Goal: Task Accomplishment & Management: Manage account settings

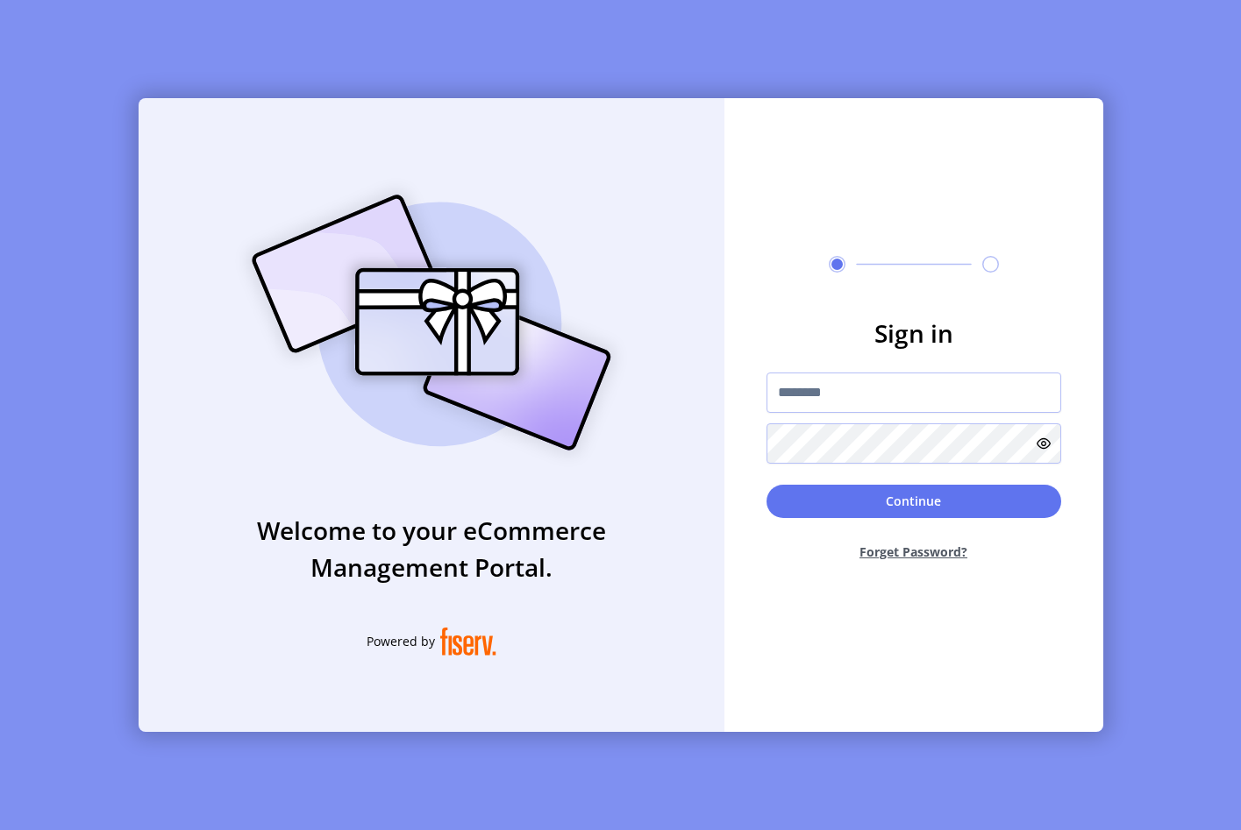
click at [926, 364] on form "Sign in Continue Forget Password?" at bounding box center [913, 445] width 379 height 260
click at [914, 403] on input "text" at bounding box center [913, 393] width 295 height 40
type input "**********"
click at [808, 529] on button "Forget Password?" at bounding box center [913, 552] width 295 height 46
click at [873, 407] on input "text" at bounding box center [913, 393] width 295 height 40
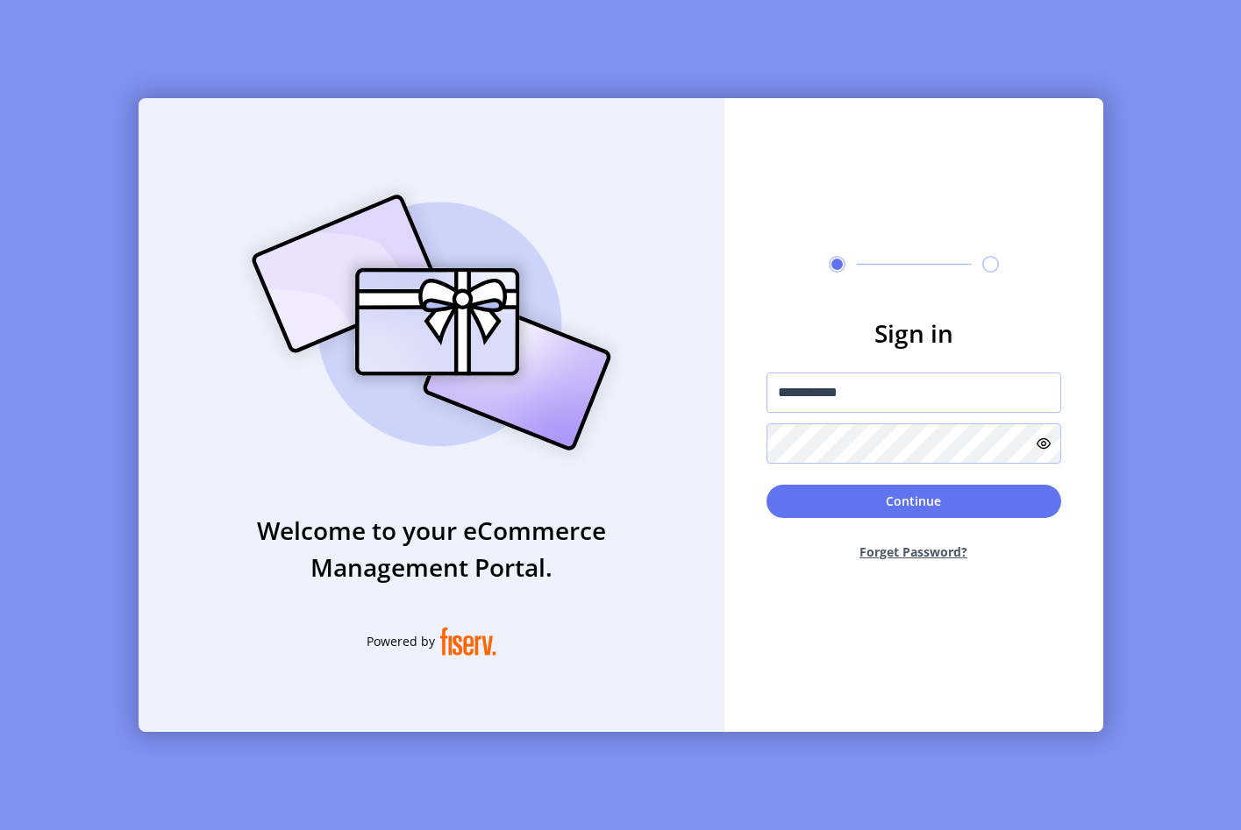
click at [854, 371] on form "**********" at bounding box center [913, 445] width 379 height 260
click at [854, 382] on input "**********" at bounding box center [913, 393] width 295 height 40
type input "**********"
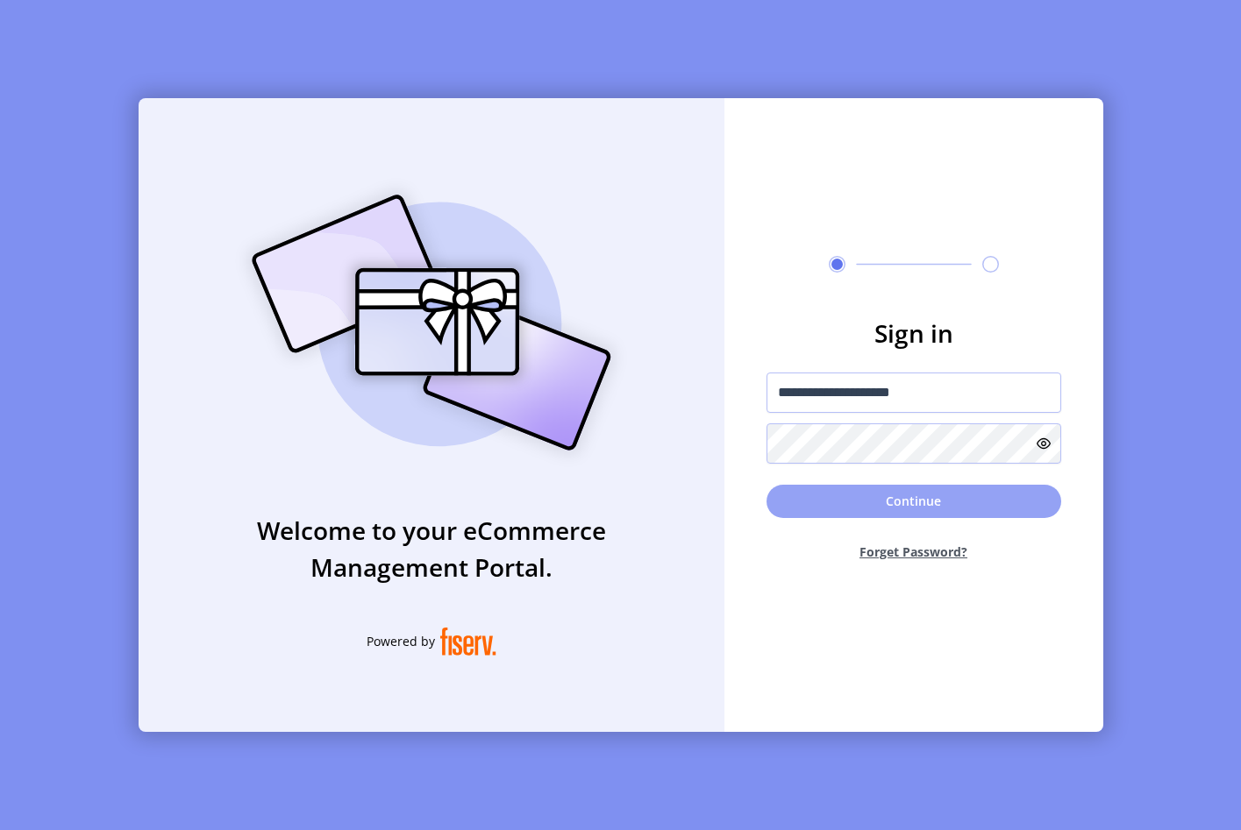
click at [907, 506] on button "Continue" at bounding box center [913, 501] width 295 height 33
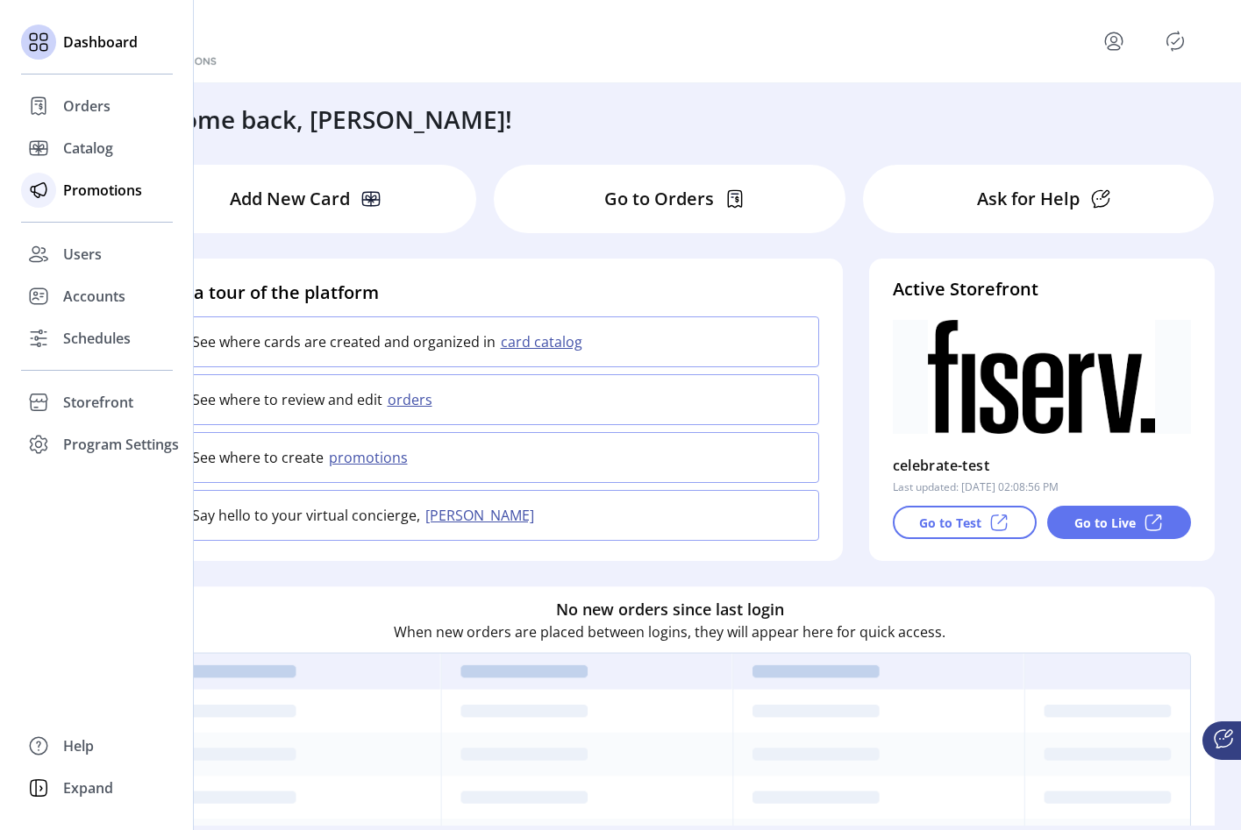
click at [53, 191] on div at bounding box center [38, 190] width 35 height 35
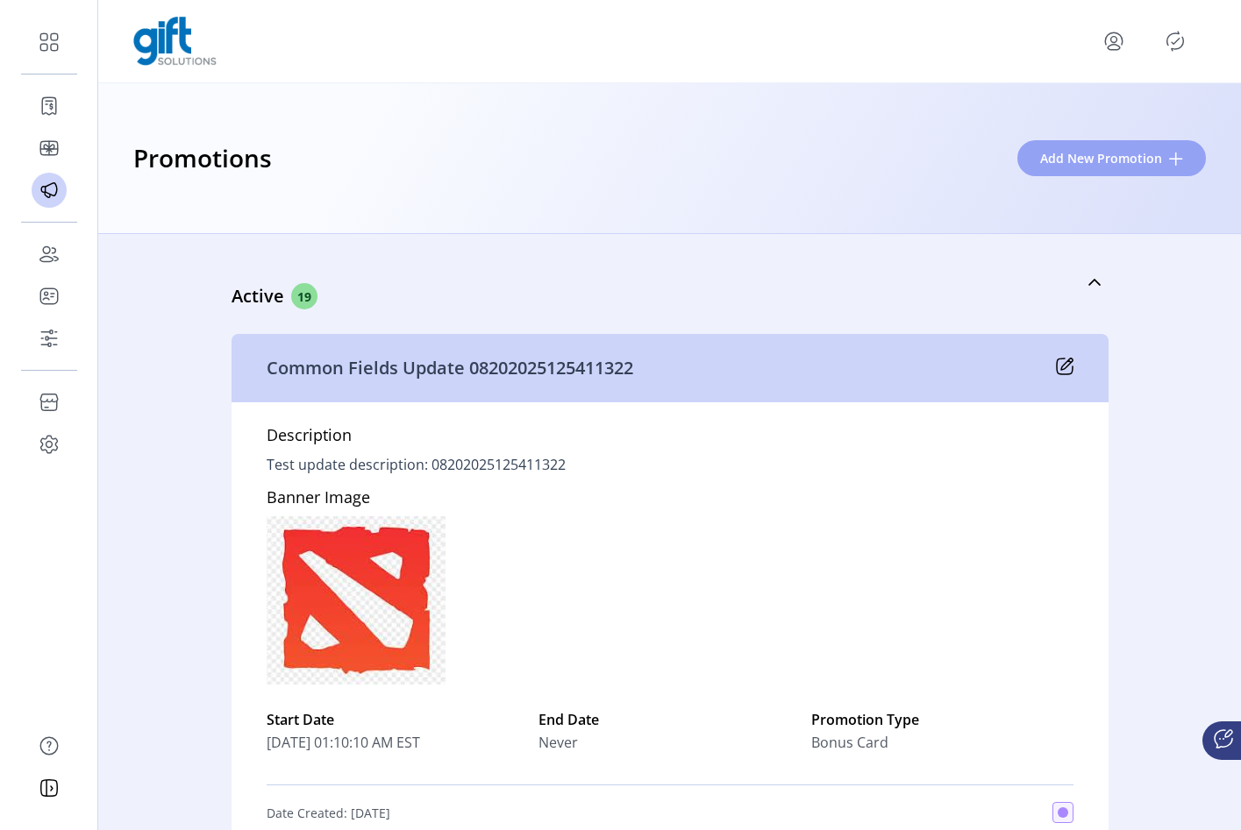
click at [1092, 162] on span "Add New Promotion" at bounding box center [1101, 158] width 122 height 18
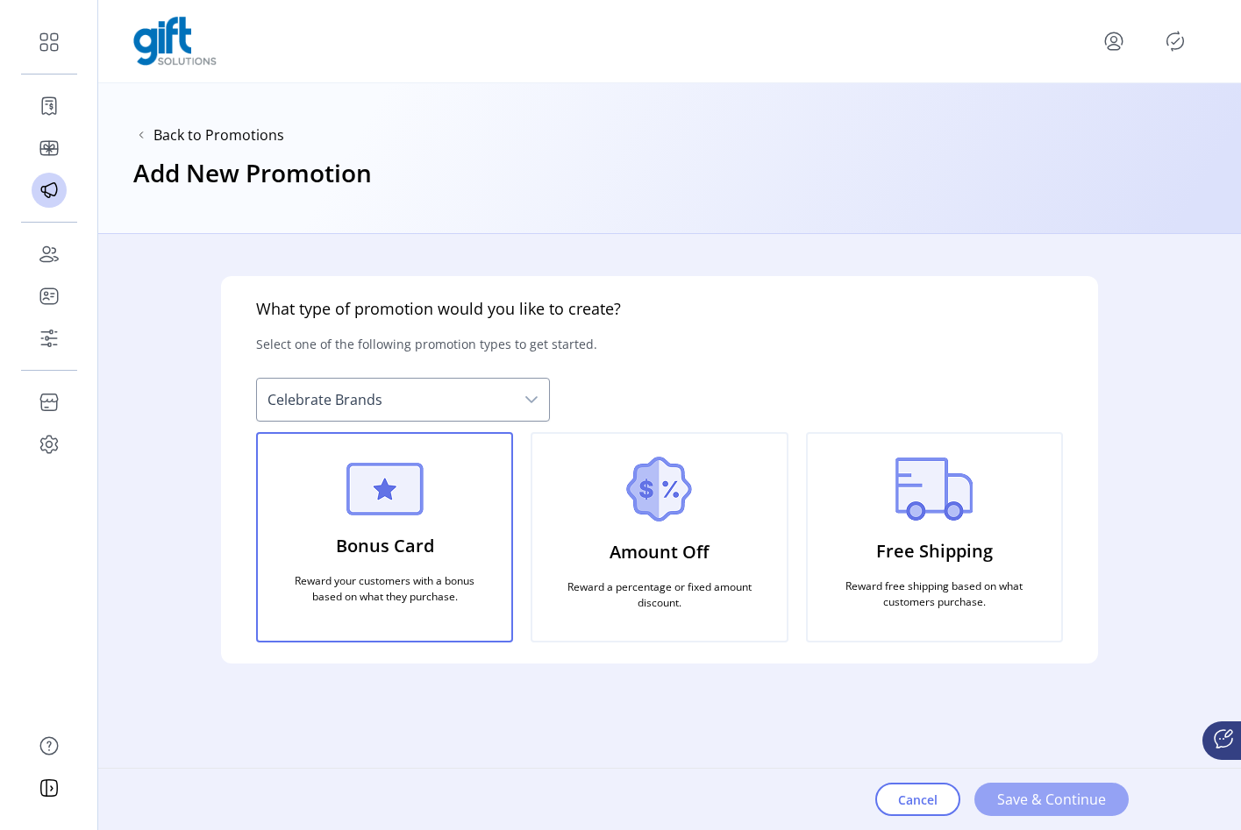
click at [999, 802] on span "Save & Continue" at bounding box center [1051, 799] width 109 height 21
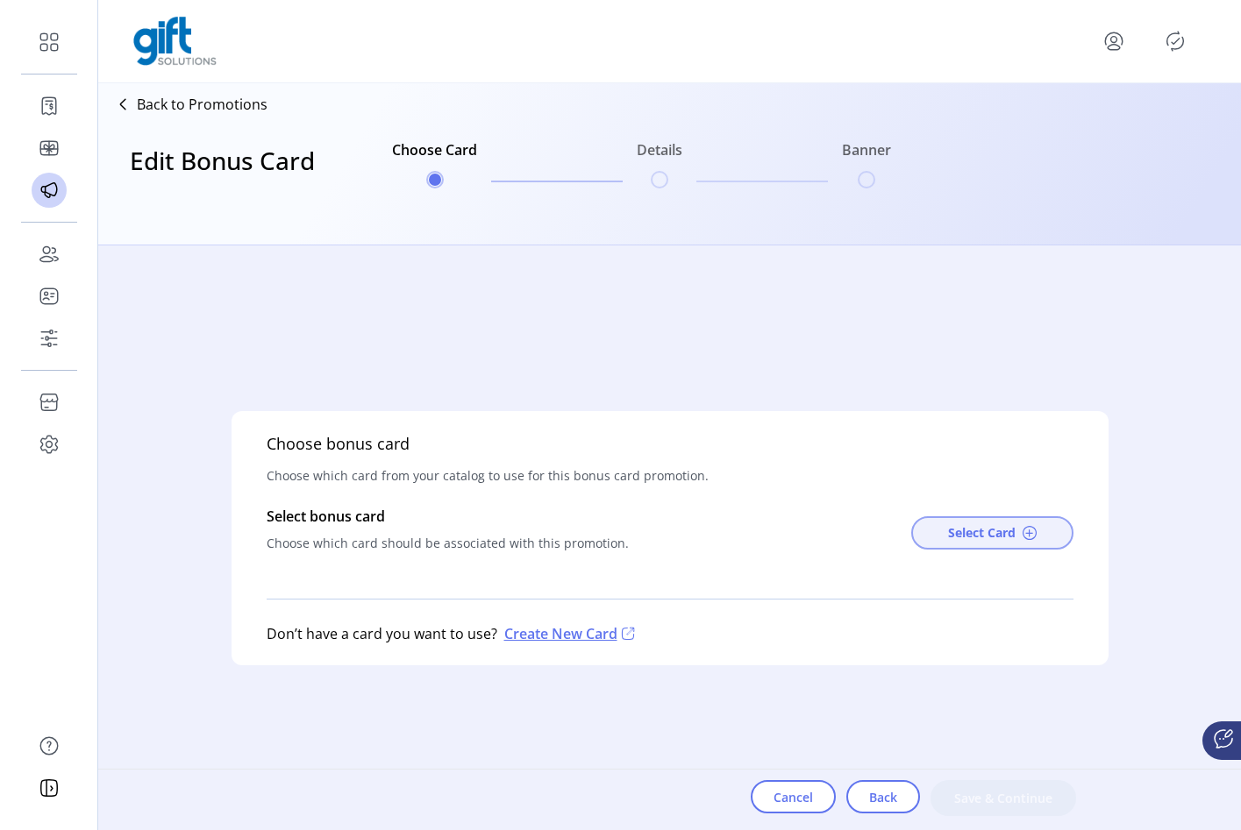
click at [938, 543] on button "Select Card" at bounding box center [992, 533] width 162 height 33
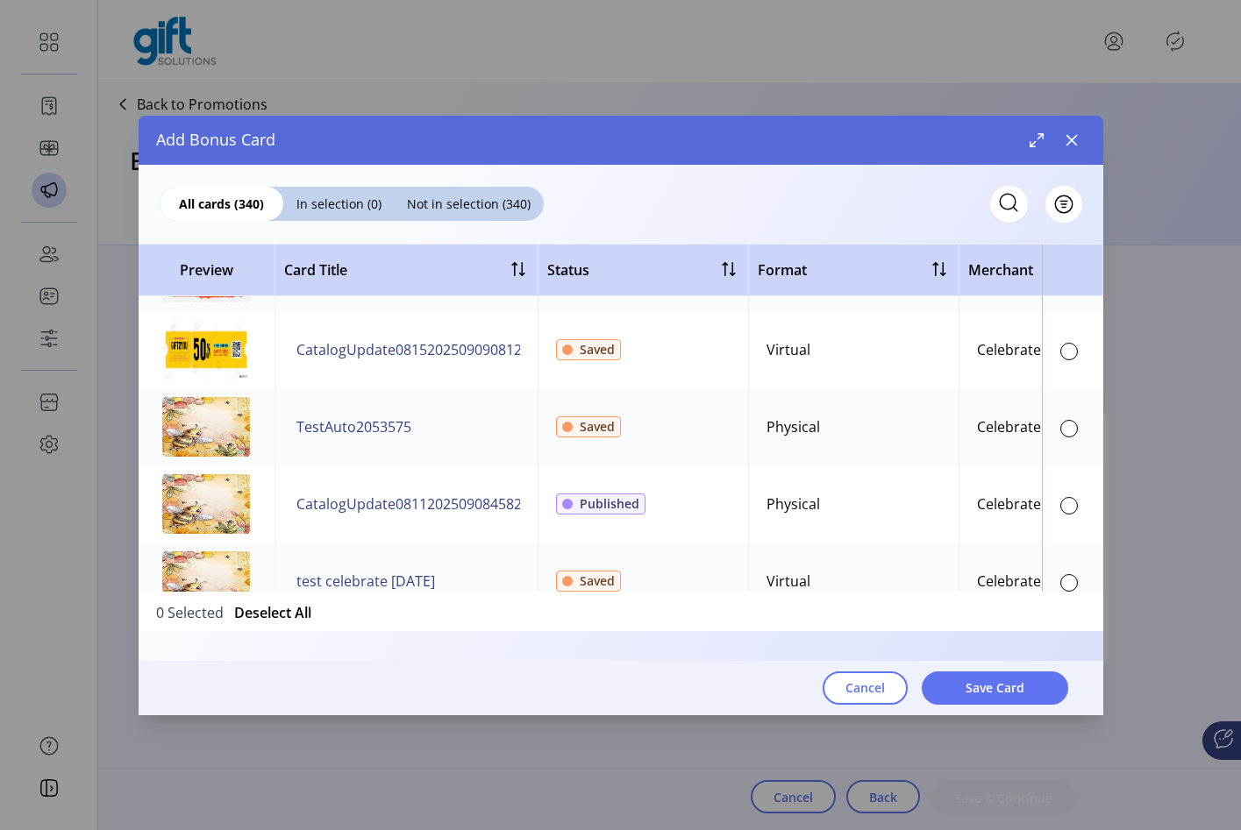
scroll to position [10945, 1]
click at [1060, 511] on div at bounding box center [1069, 504] width 18 height 18
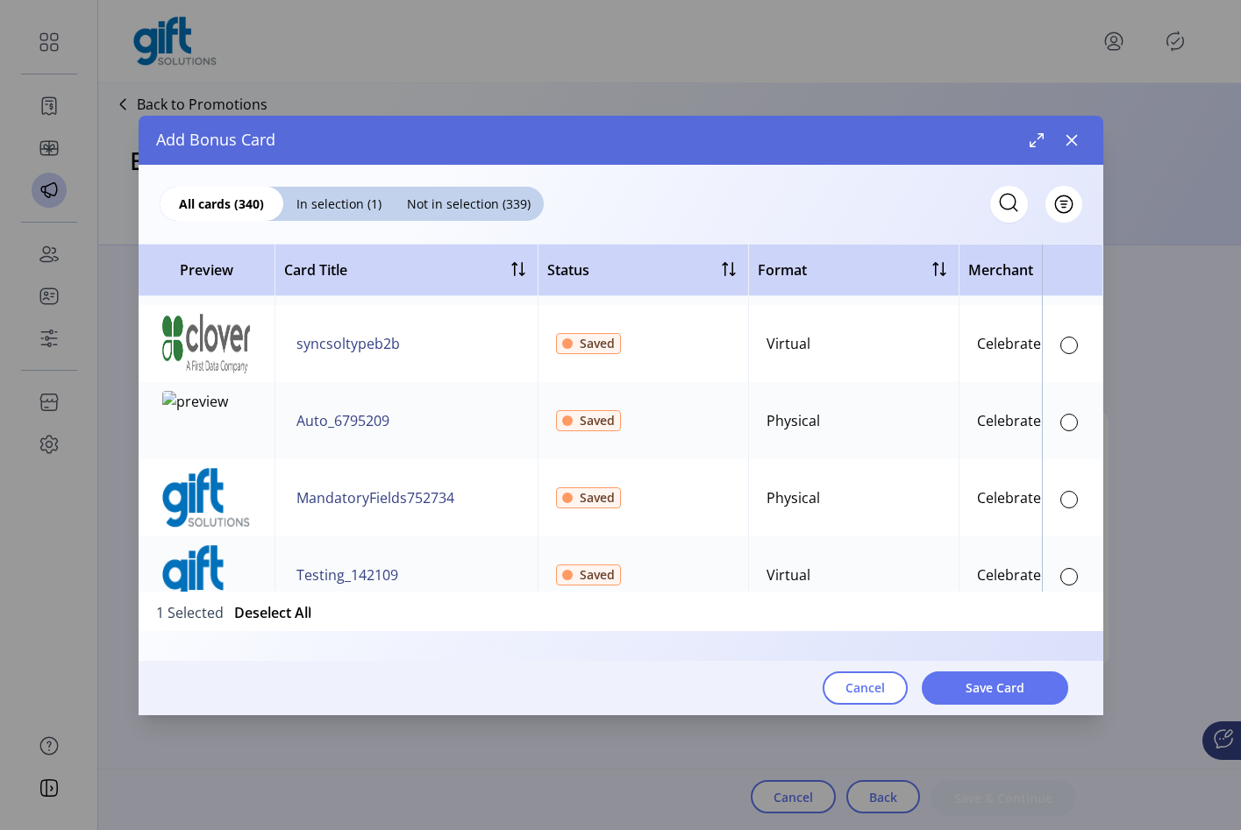
scroll to position [13028, 1]
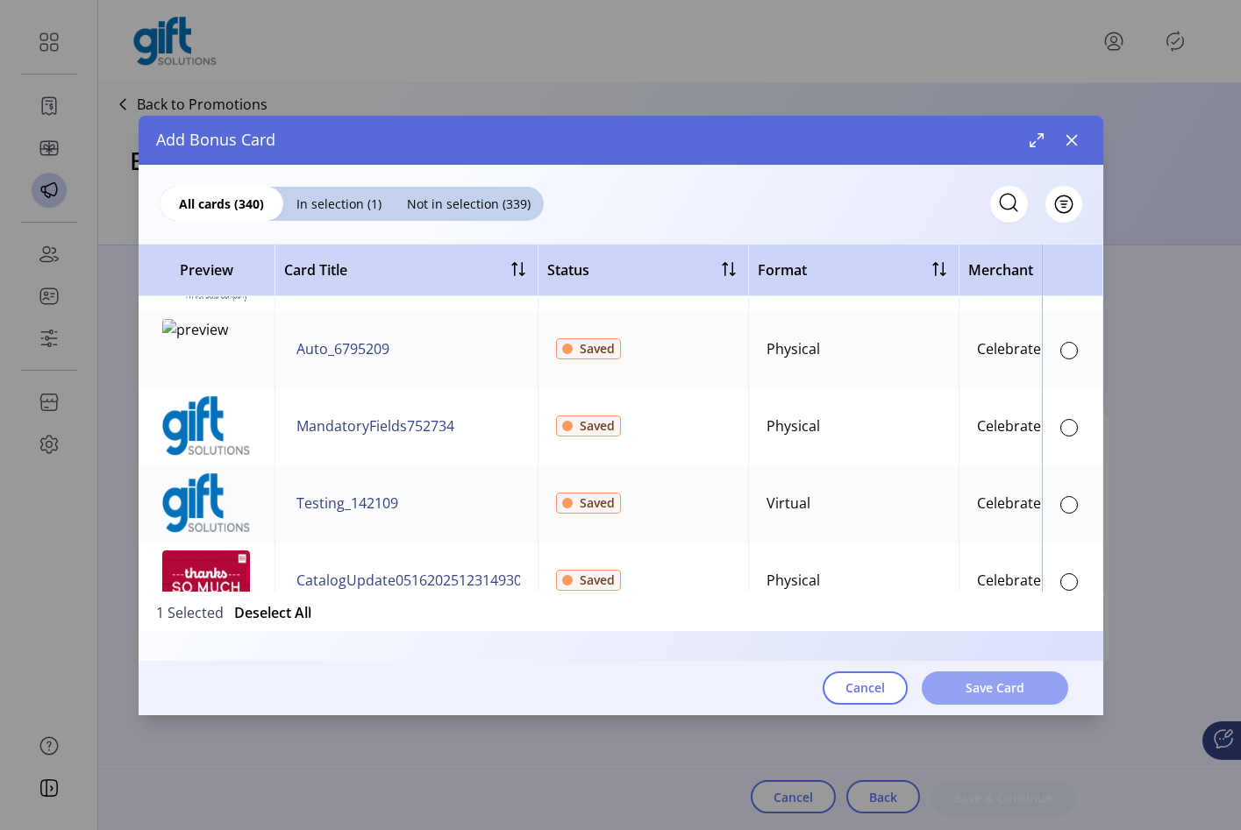
click at [998, 700] on button "Save Card" at bounding box center [995, 688] width 146 height 33
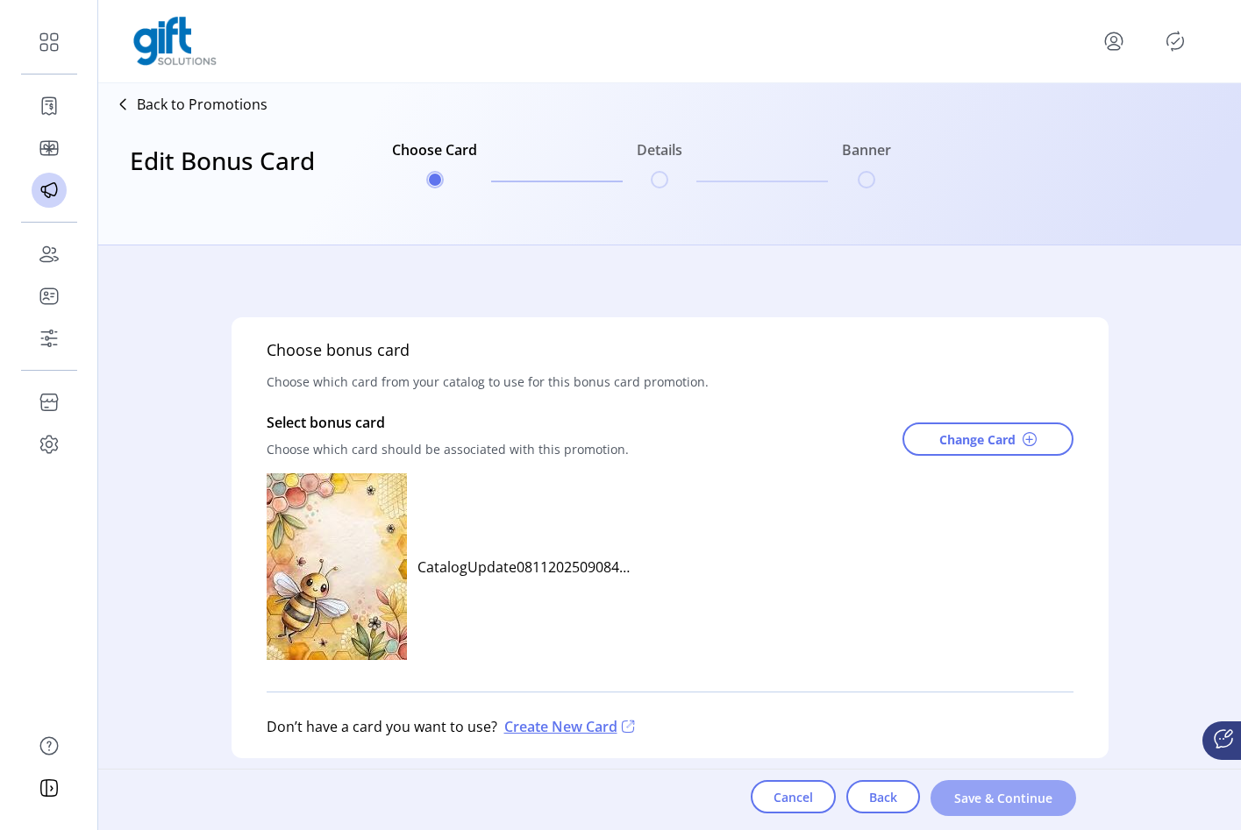
click at [998, 802] on span "Save & Continue" at bounding box center [1003, 798] width 100 height 18
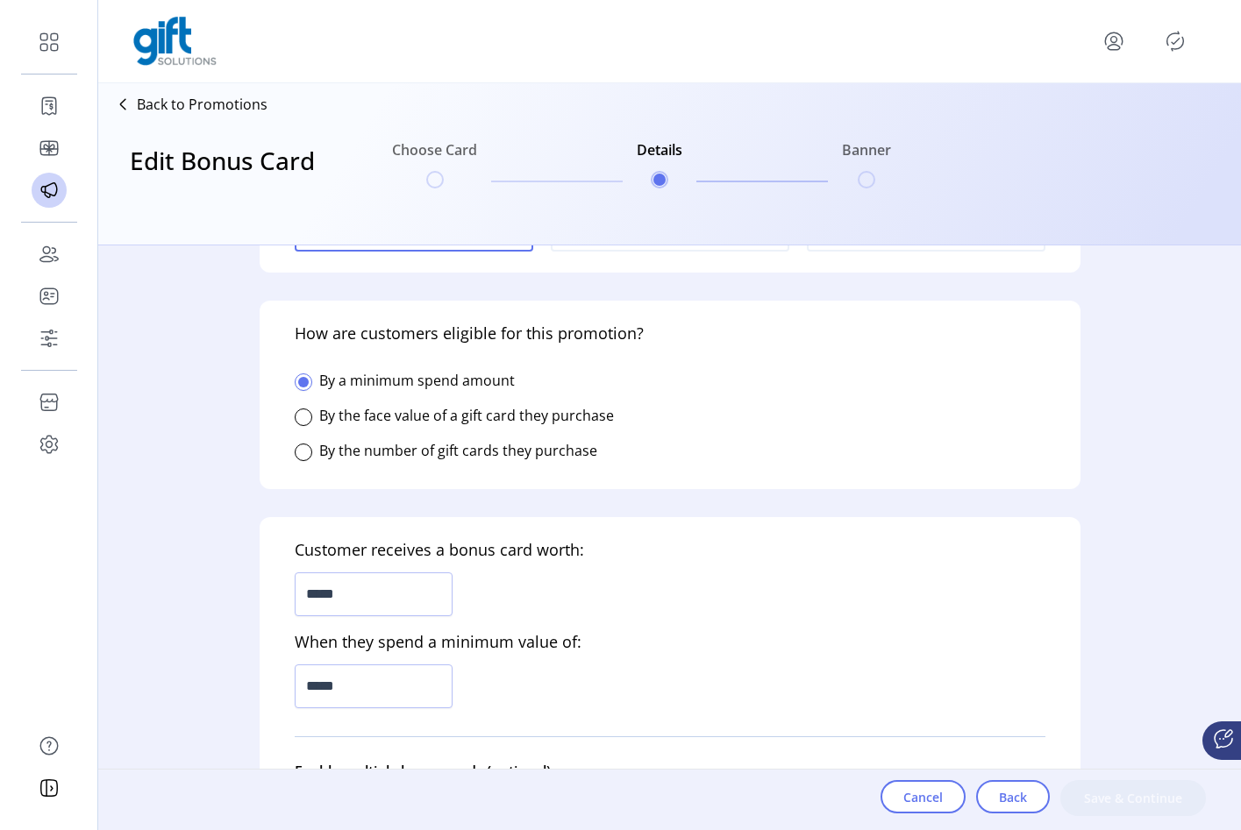
scroll to position [301, 0]
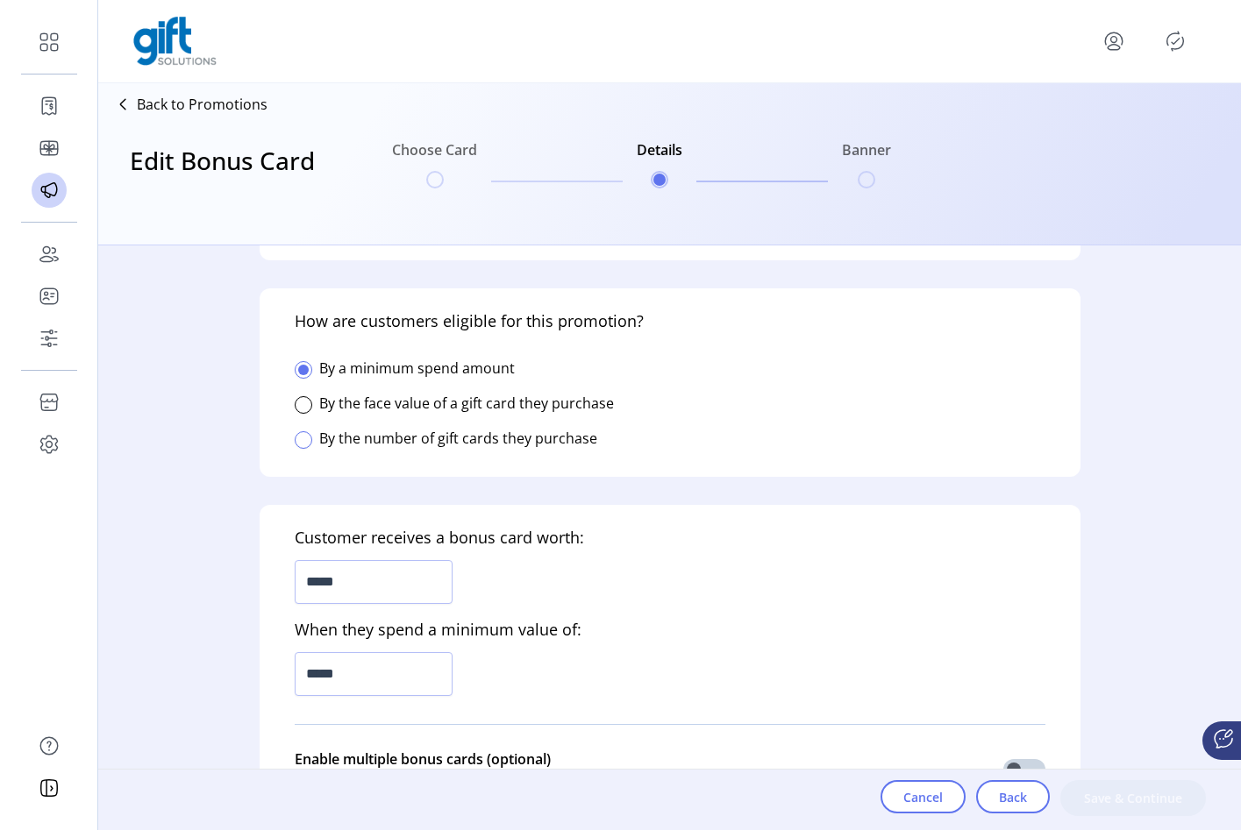
click at [308, 446] on div at bounding box center [304, 440] width 18 height 18
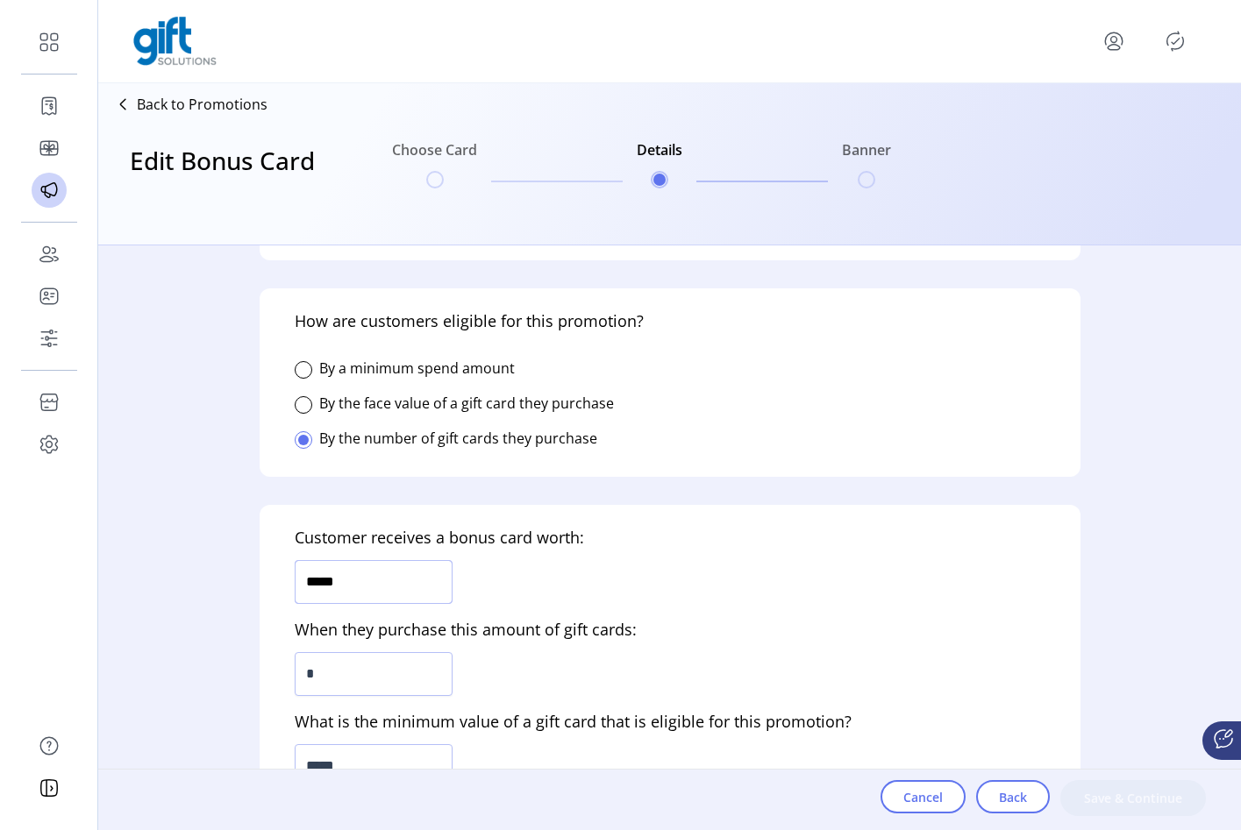
click at [369, 598] on input "*****" at bounding box center [374, 582] width 158 height 44
type input "*****"
click at [372, 661] on input "*" at bounding box center [374, 674] width 158 height 44
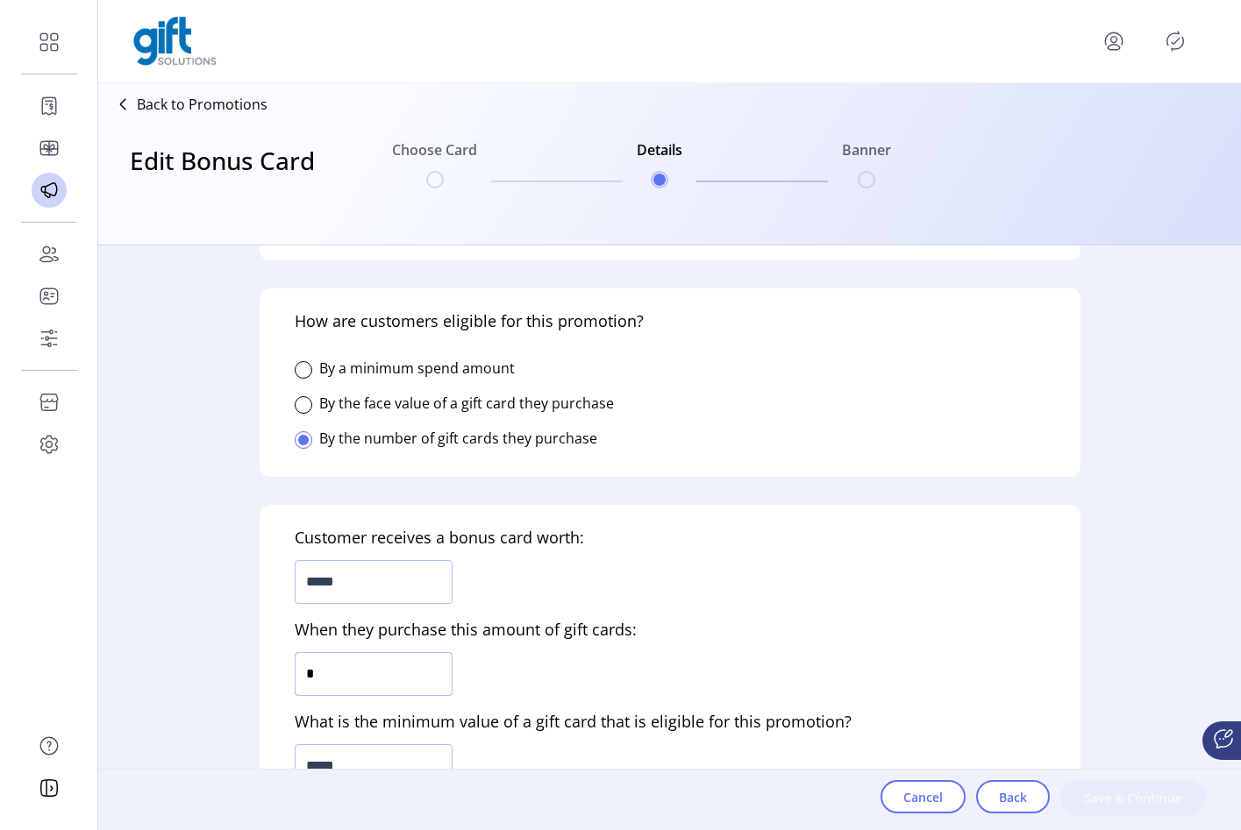
type input "*"
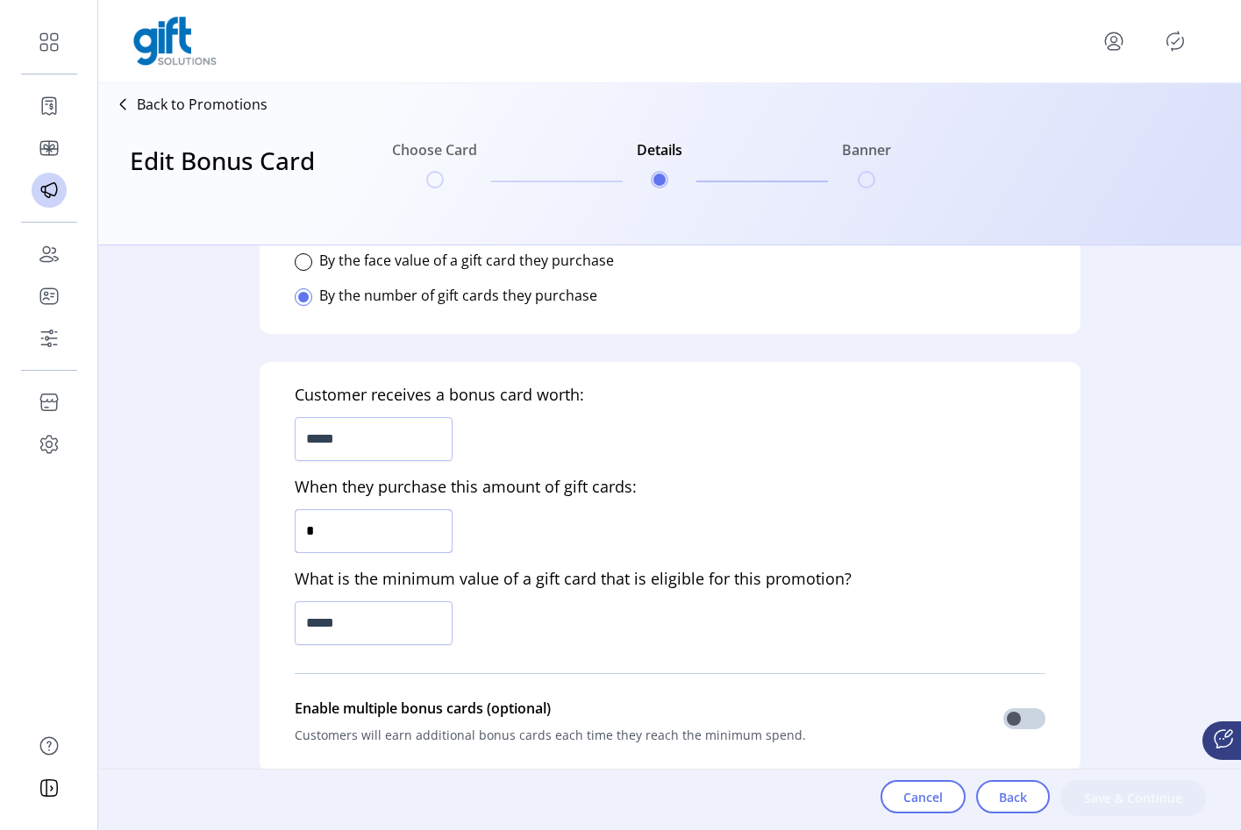
scroll to position [497, 0]
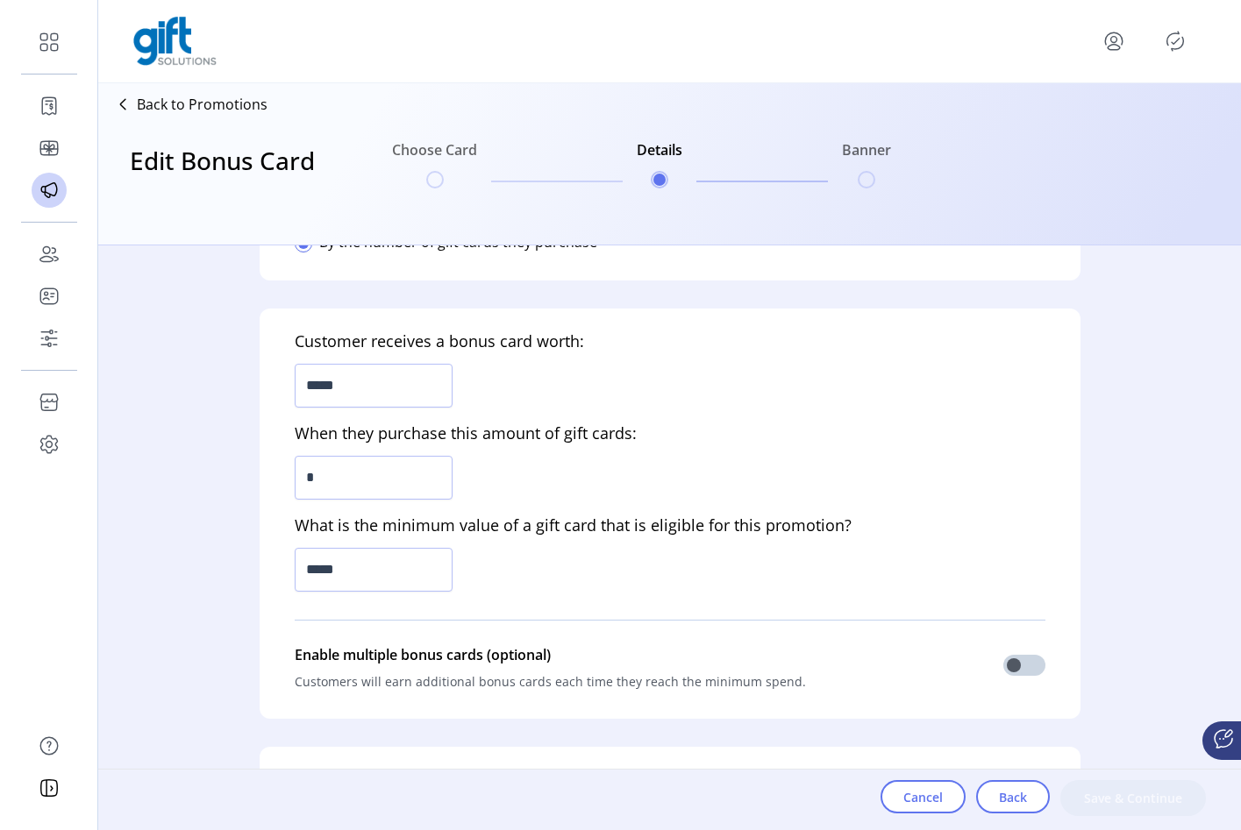
click at [376, 593] on div "*****" at bounding box center [374, 570] width 158 height 51
click at [381, 593] on div "*****" at bounding box center [374, 570] width 158 height 51
click at [397, 564] on input "*****" at bounding box center [374, 570] width 158 height 44
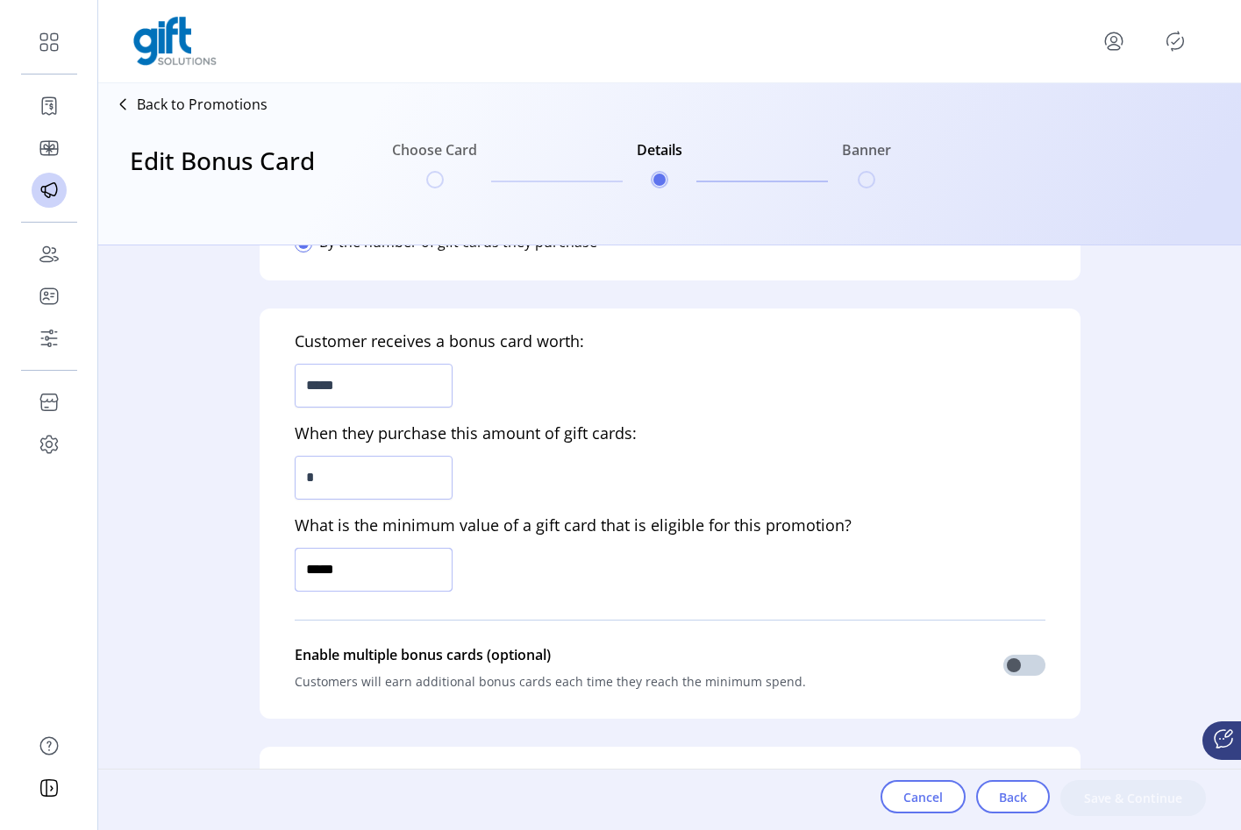
click at [397, 564] on input "*****" at bounding box center [374, 570] width 158 height 44
type input "*****"
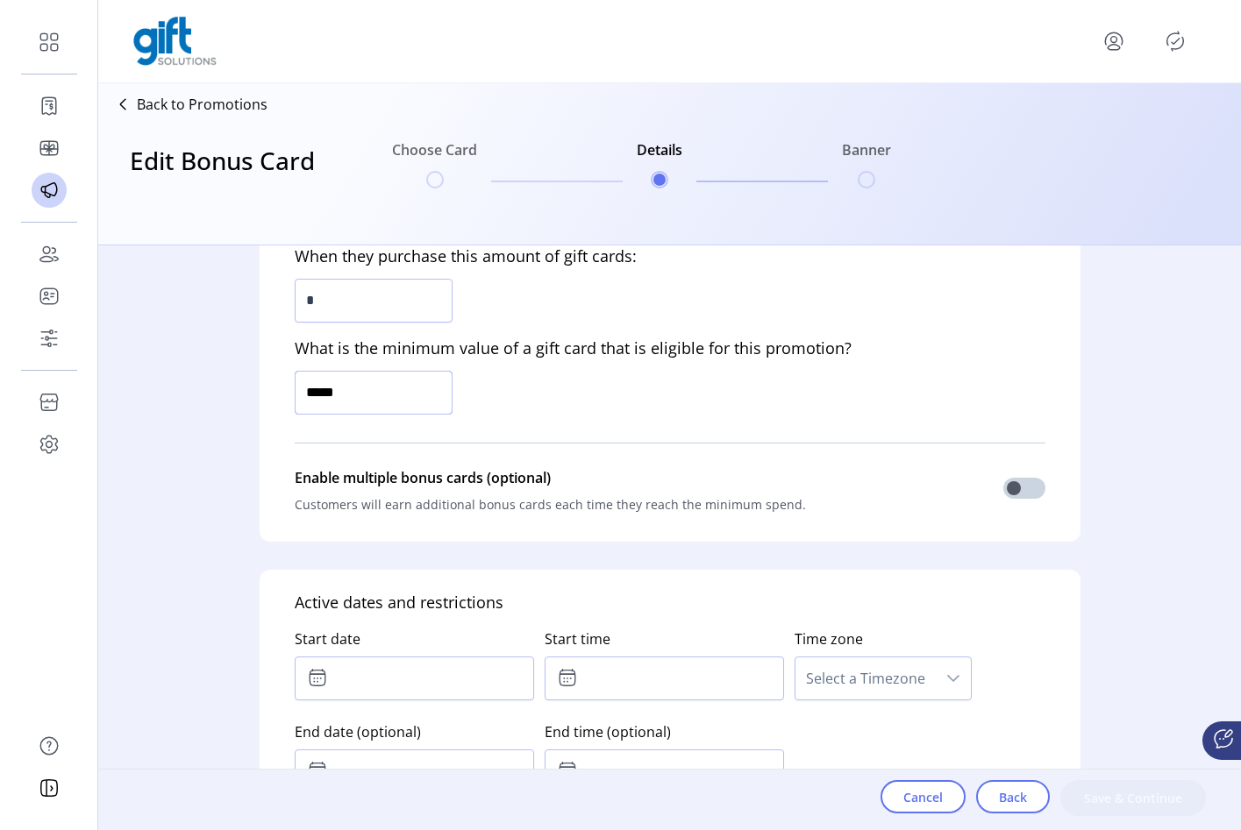
scroll to position [685, 0]
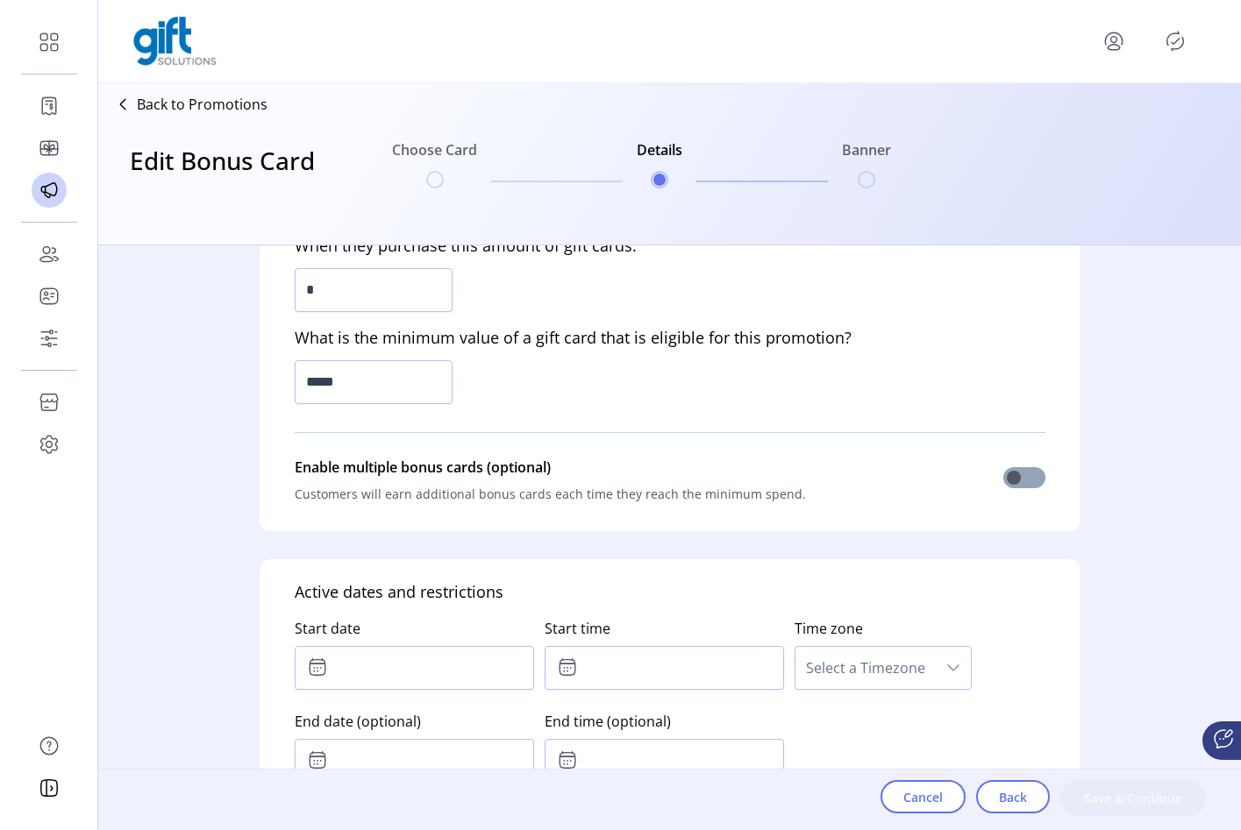
click at [1004, 480] on span at bounding box center [1024, 477] width 42 height 21
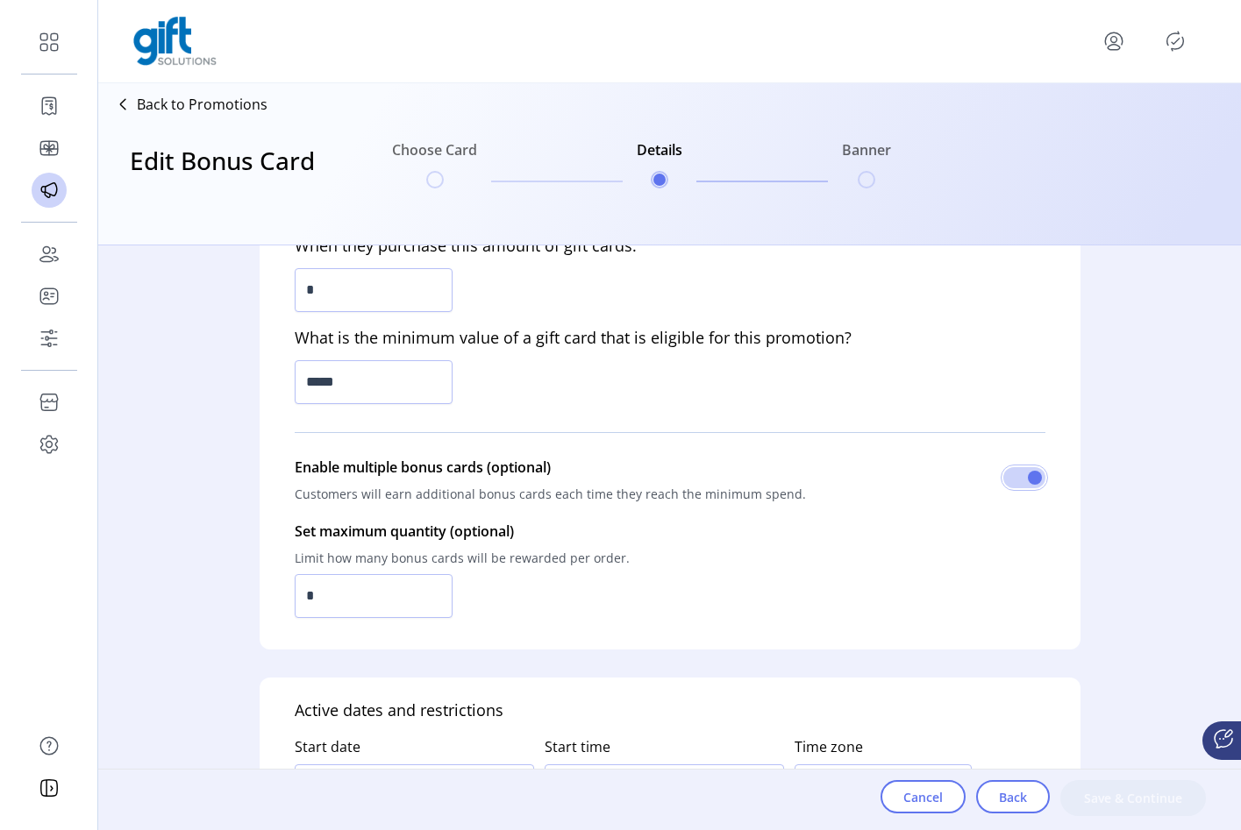
scroll to position [10, 5]
click at [350, 589] on input "*" at bounding box center [374, 596] width 158 height 44
type input "*"
click at [350, 589] on input "*" at bounding box center [374, 596] width 158 height 44
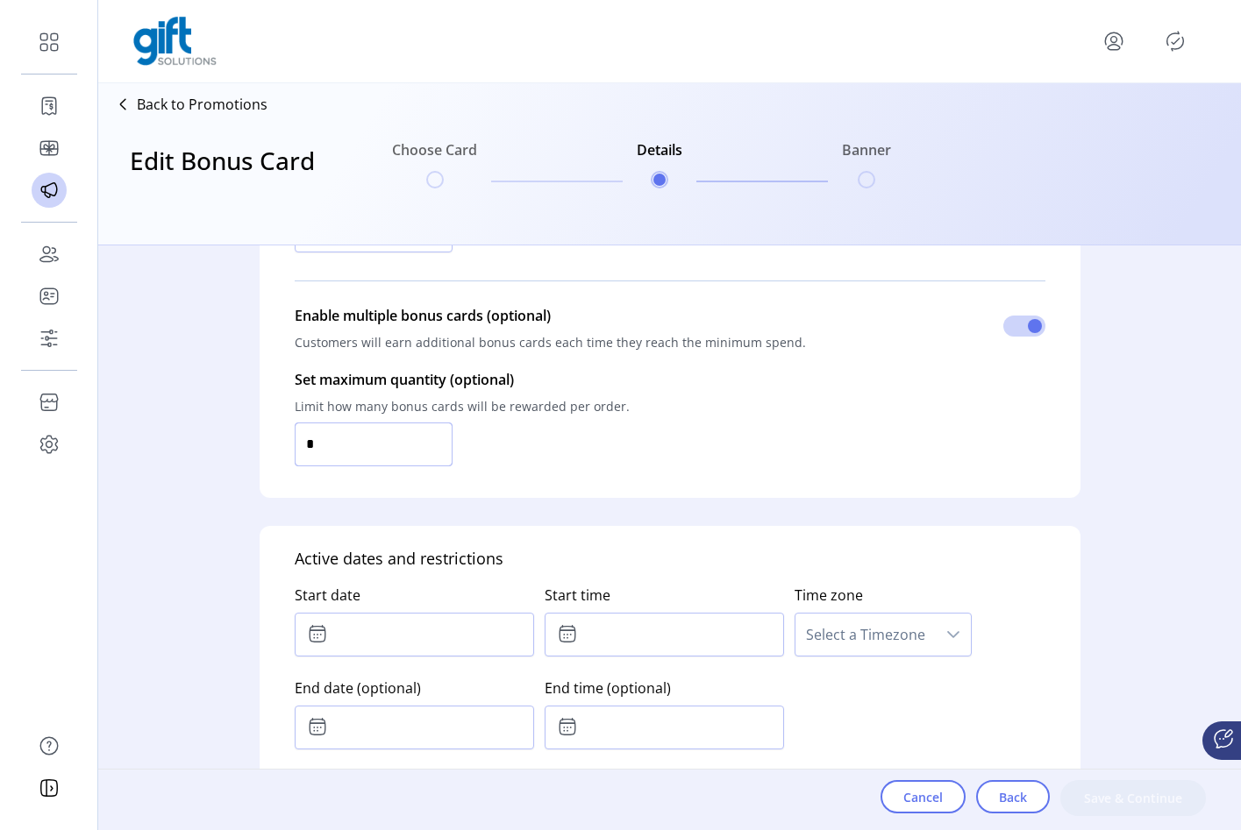
scroll to position [860, 0]
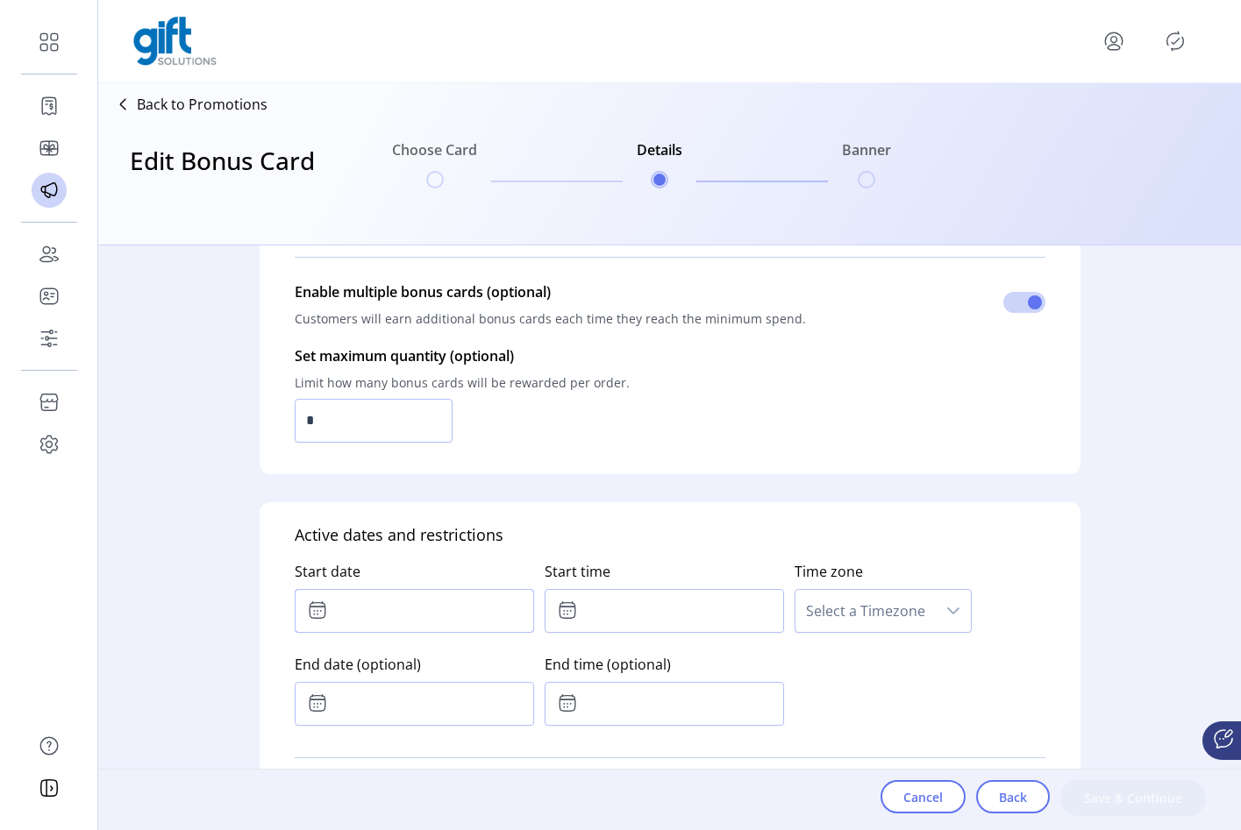
click at [353, 618] on input "text" at bounding box center [414, 611] width 239 height 44
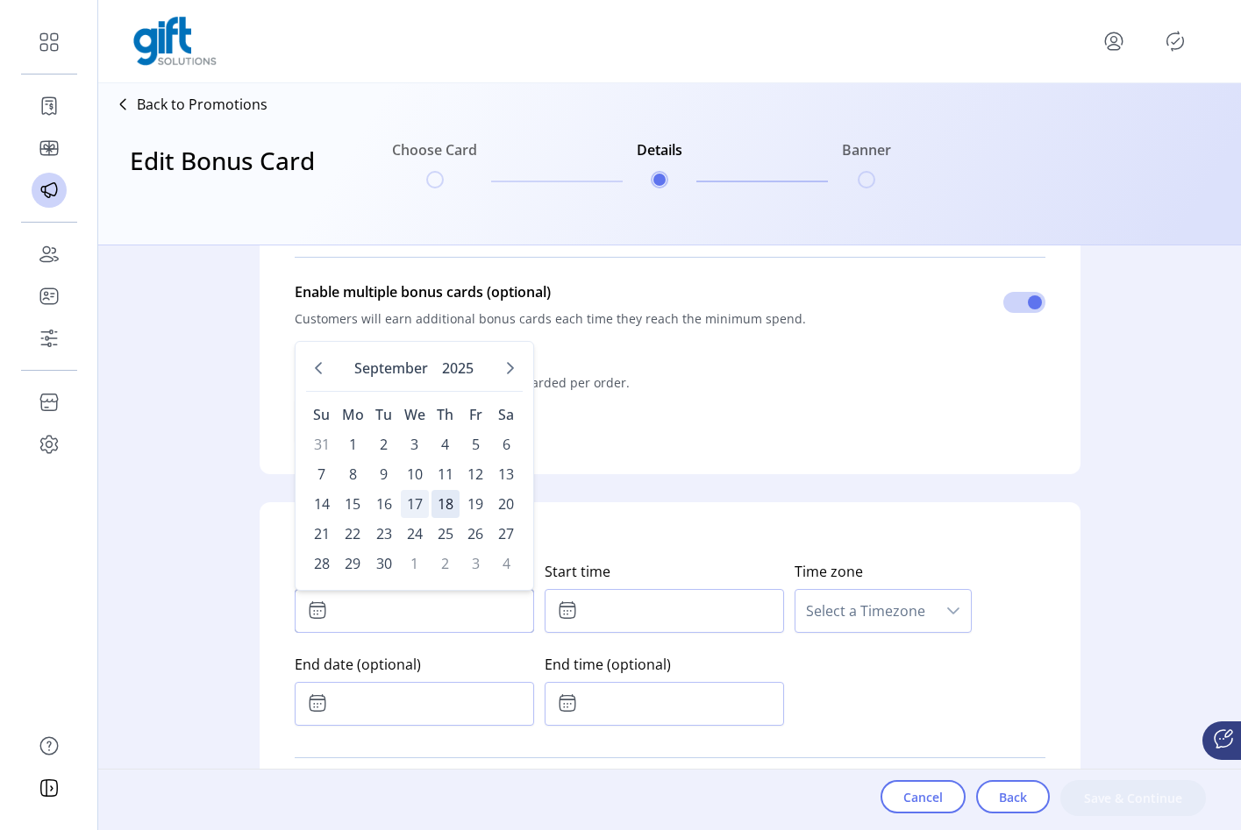
click at [423, 504] on span "17" at bounding box center [415, 504] width 28 height 28
type input "**********"
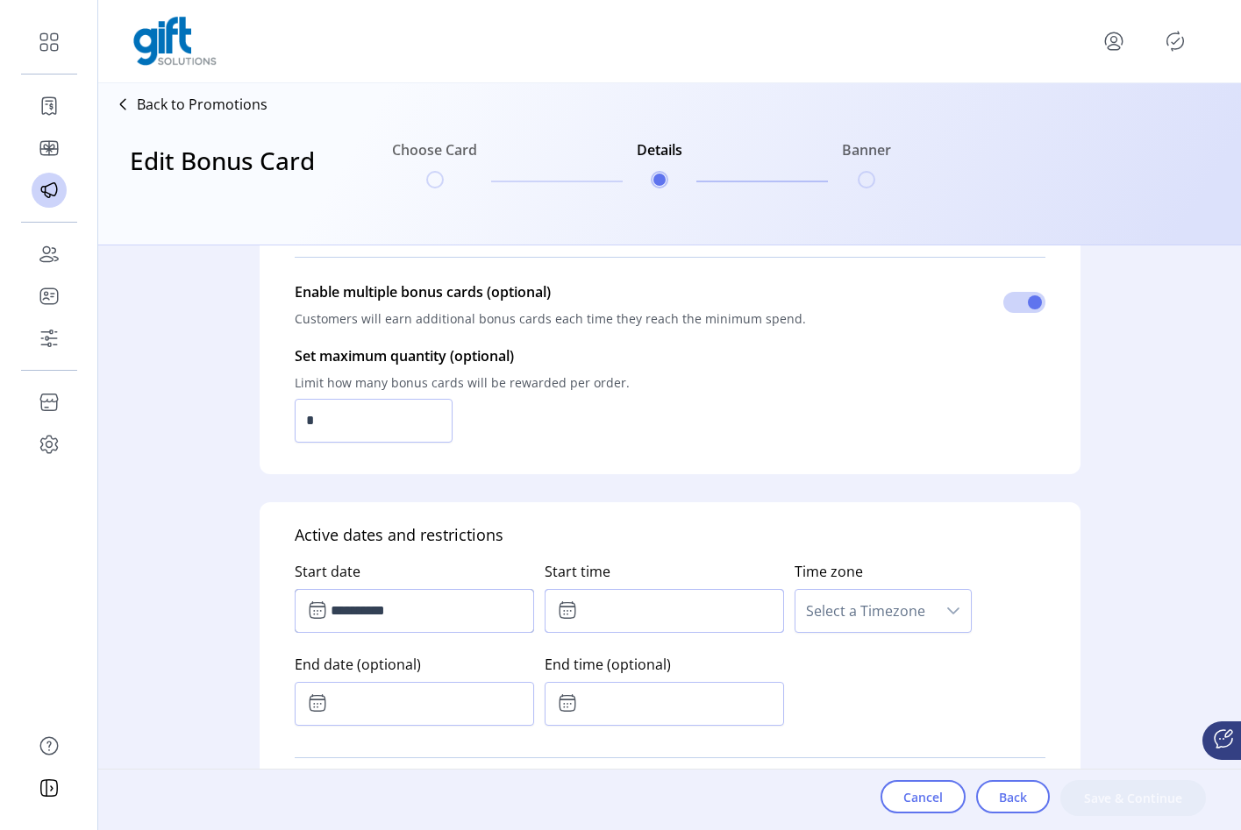
click at [588, 616] on input "text" at bounding box center [664, 611] width 239 height 44
click at [689, 660] on icon "Next Minute" at bounding box center [692, 659] width 14 height 14
type input "*****"
click at [881, 607] on span "Select a Timezone" at bounding box center [865, 611] width 140 height 42
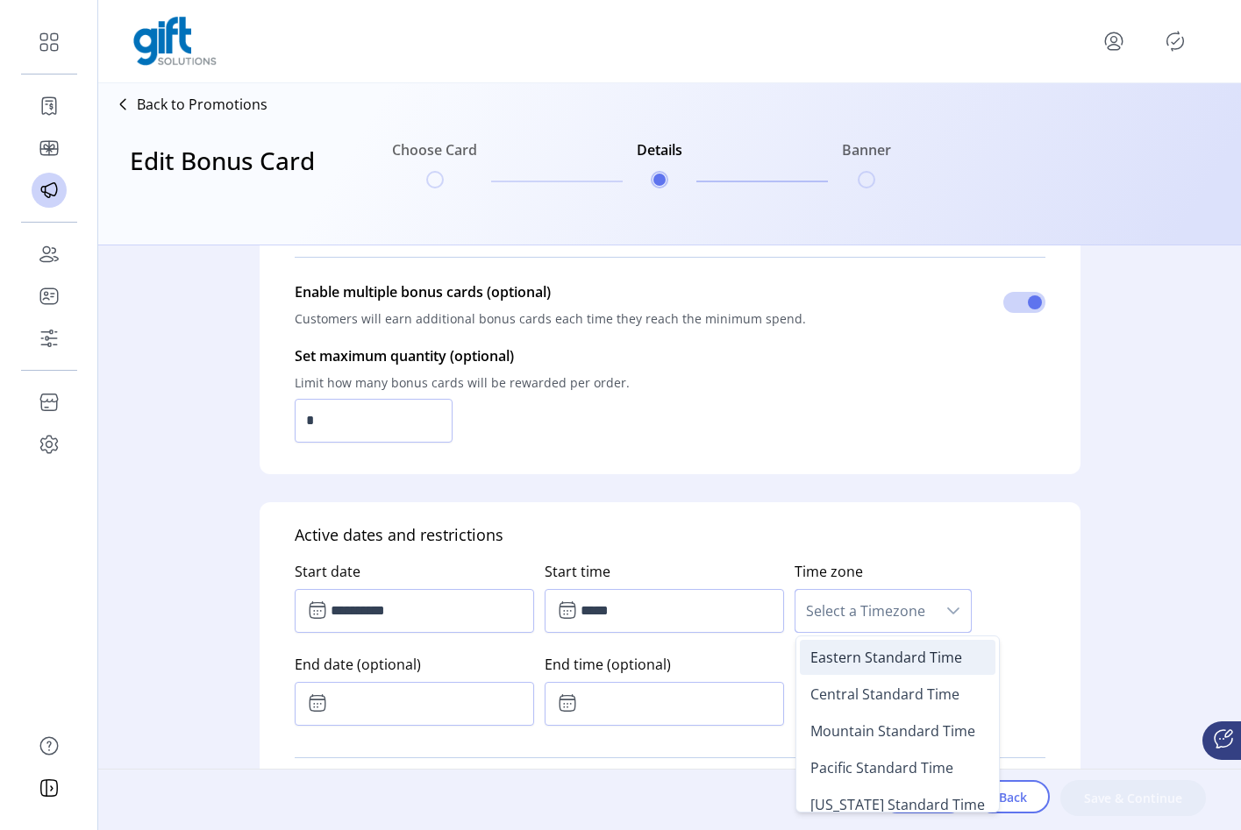
click at [856, 661] on span "Eastern Standard Time" at bounding box center [886, 657] width 152 height 19
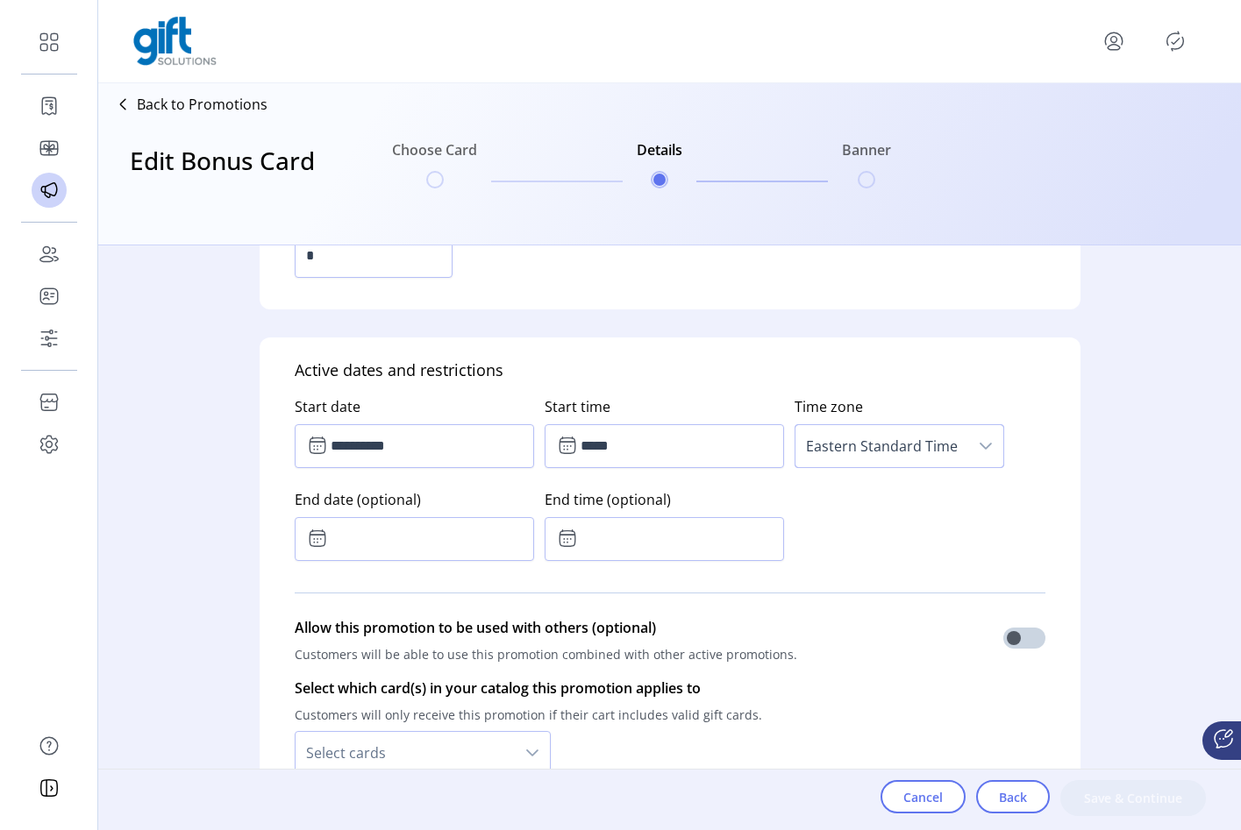
scroll to position [1056, 0]
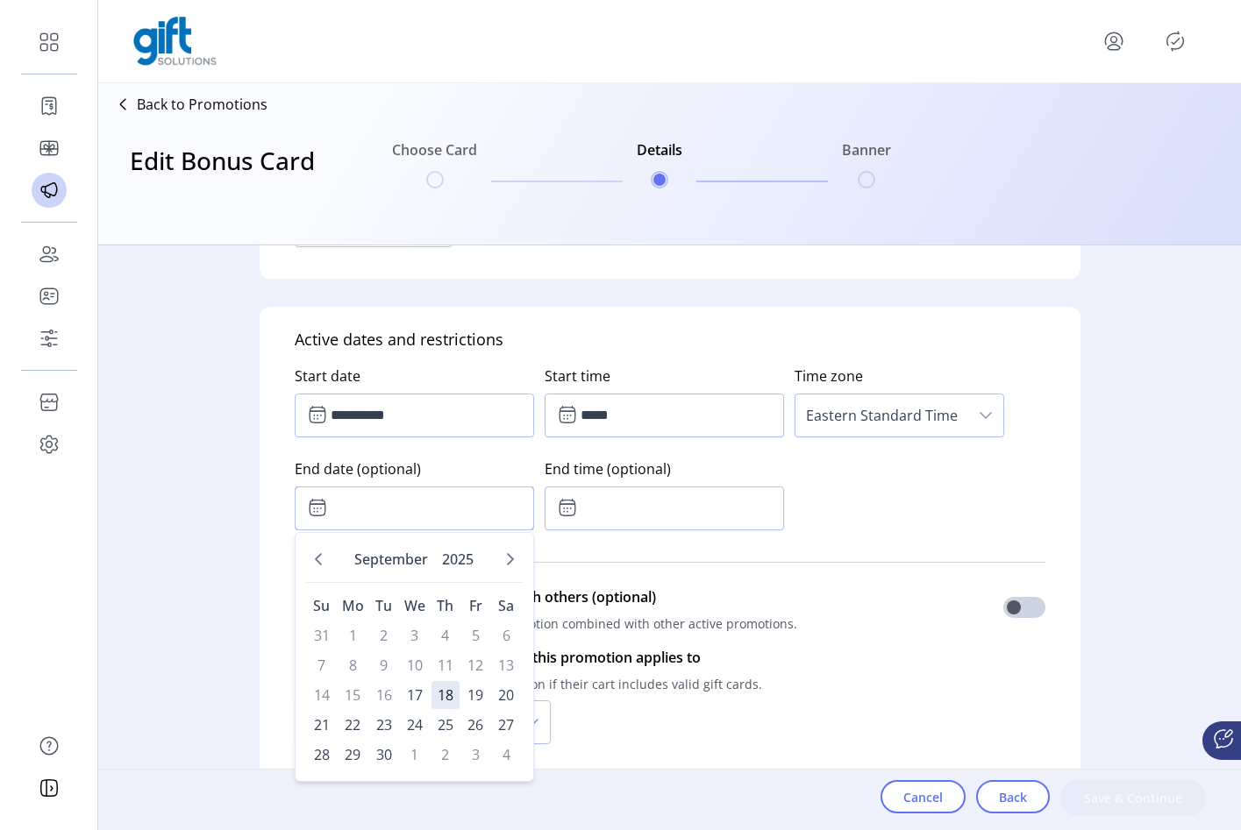
click at [430, 515] on input "text" at bounding box center [414, 509] width 239 height 44
click at [467, 703] on span "19" at bounding box center [475, 695] width 28 height 28
type input "**********"
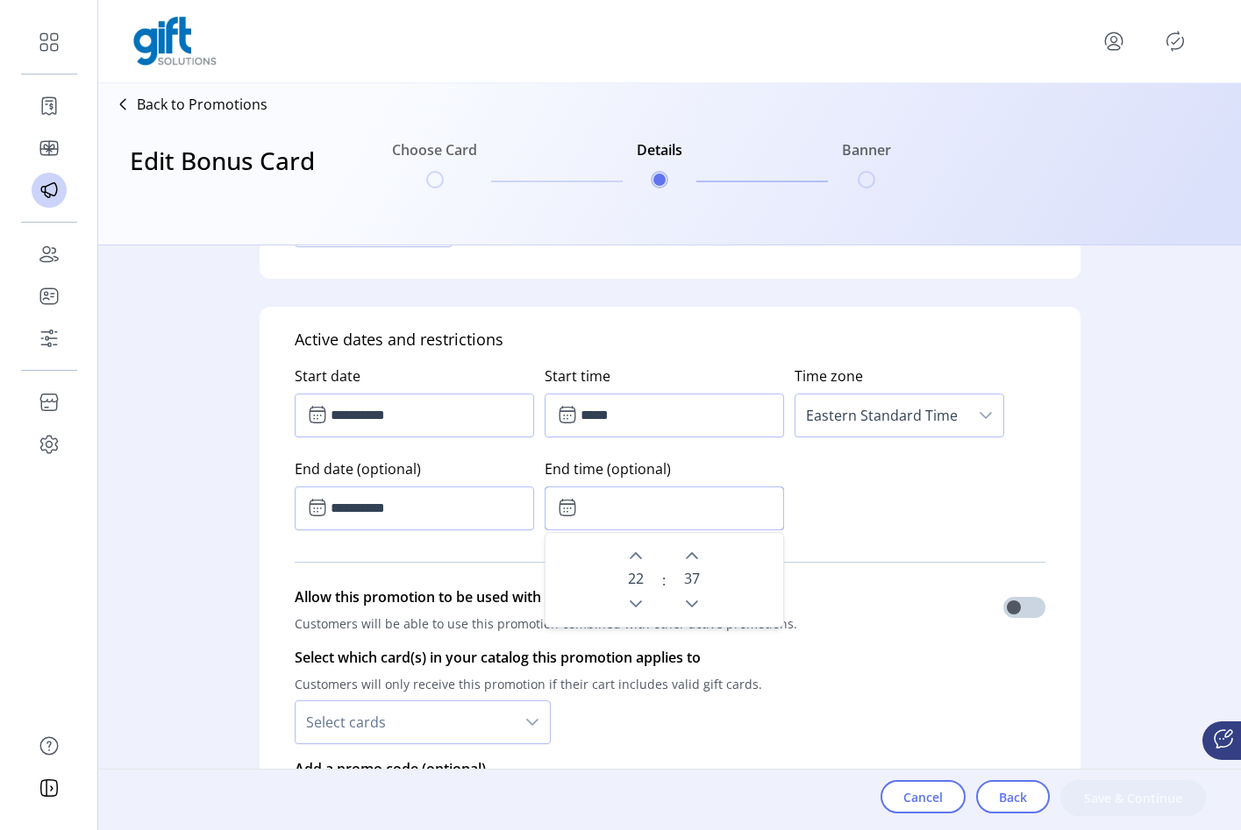
click at [669, 522] on input "text" at bounding box center [664, 509] width 239 height 44
click at [683, 565] on button "Next Minute" at bounding box center [692, 556] width 25 height 25
type input "*****"
click at [647, 666] on p "Select which card(s) in your catalog this promotion applies to" at bounding box center [528, 657] width 467 height 21
click at [449, 716] on span "Select cards" at bounding box center [405, 723] width 219 height 42
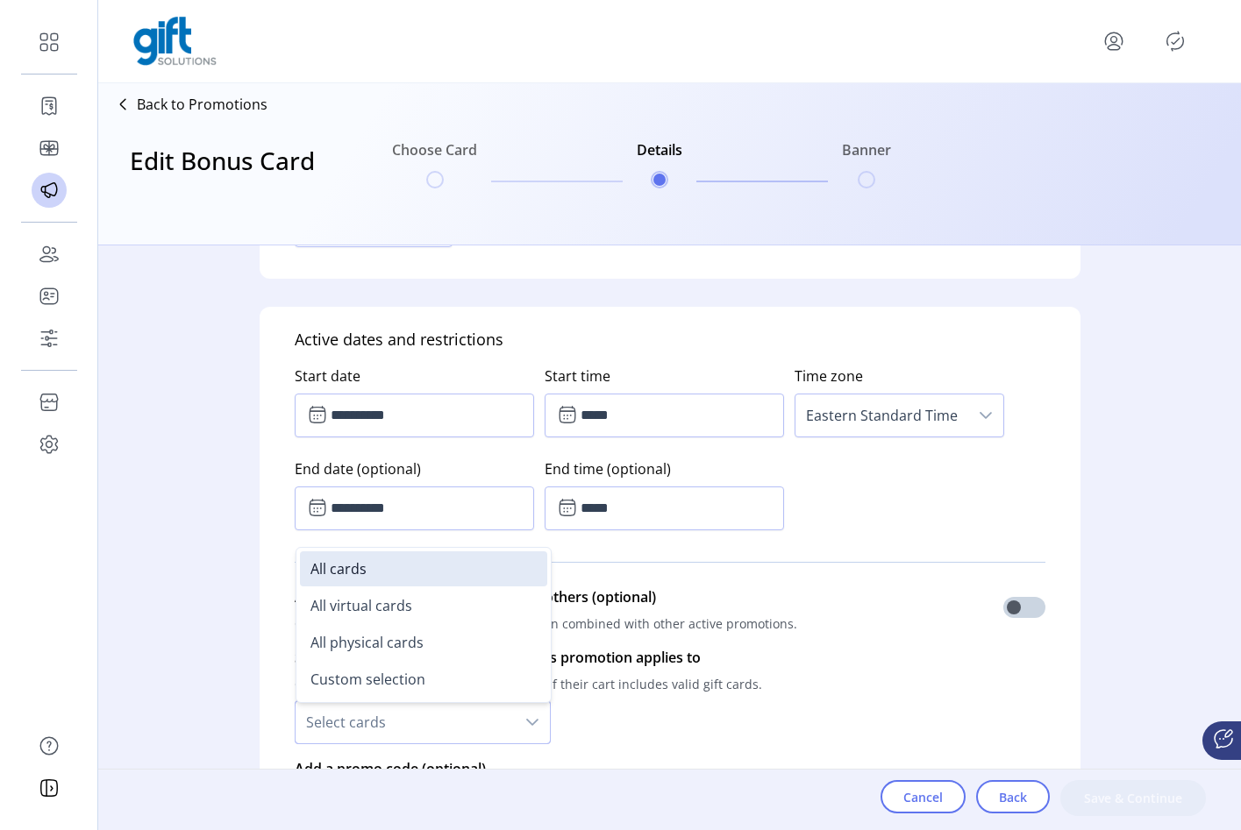
click at [630, 637] on p "Customers will be able to use this promotion combined with other active promoti…" at bounding box center [546, 624] width 503 height 32
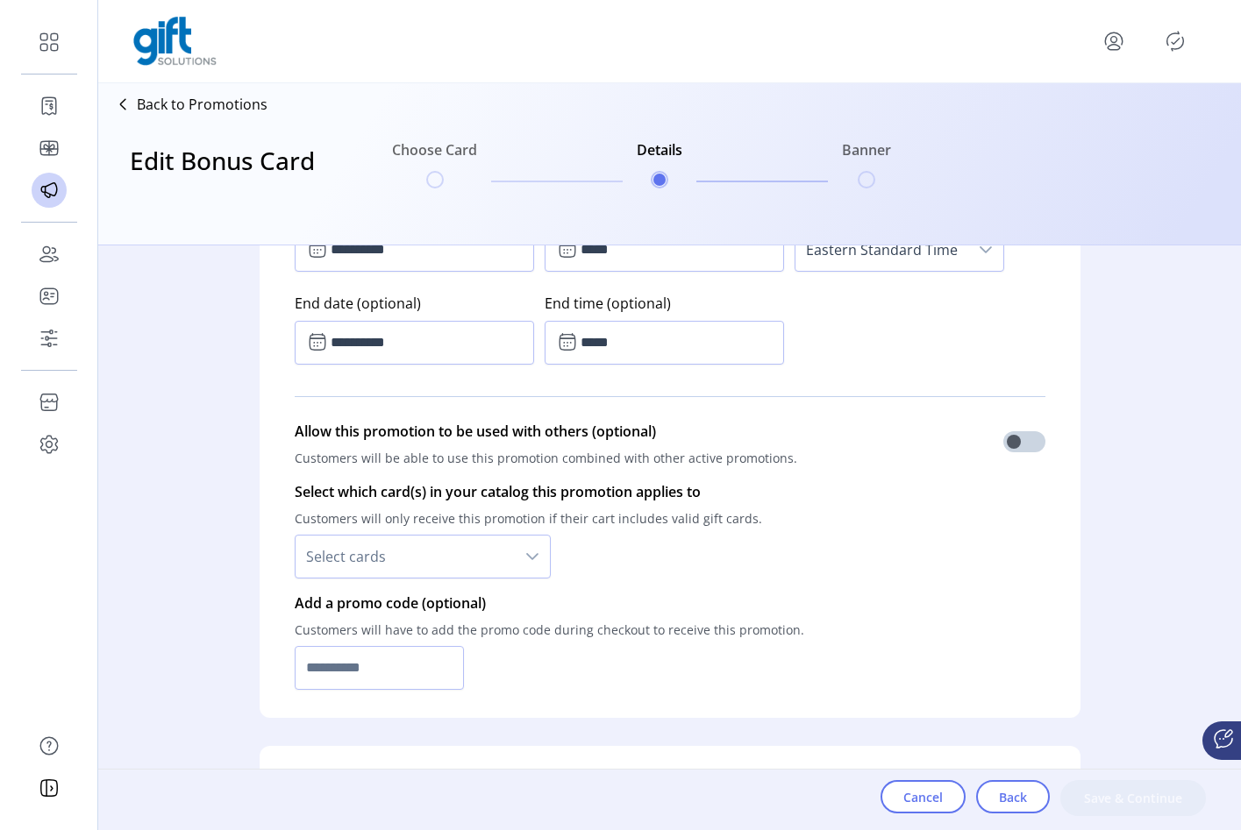
scroll to position [1239, 0]
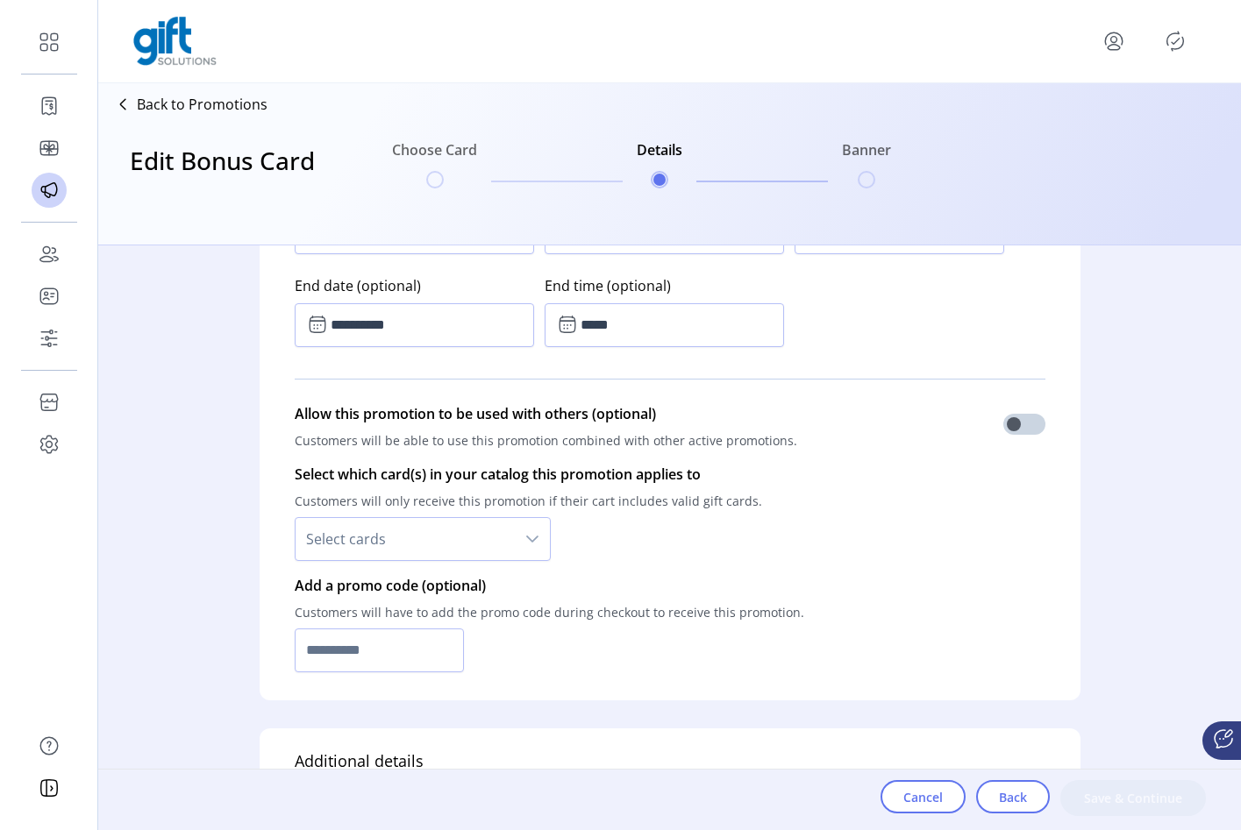
click at [466, 553] on span "Select cards" at bounding box center [405, 539] width 219 height 42
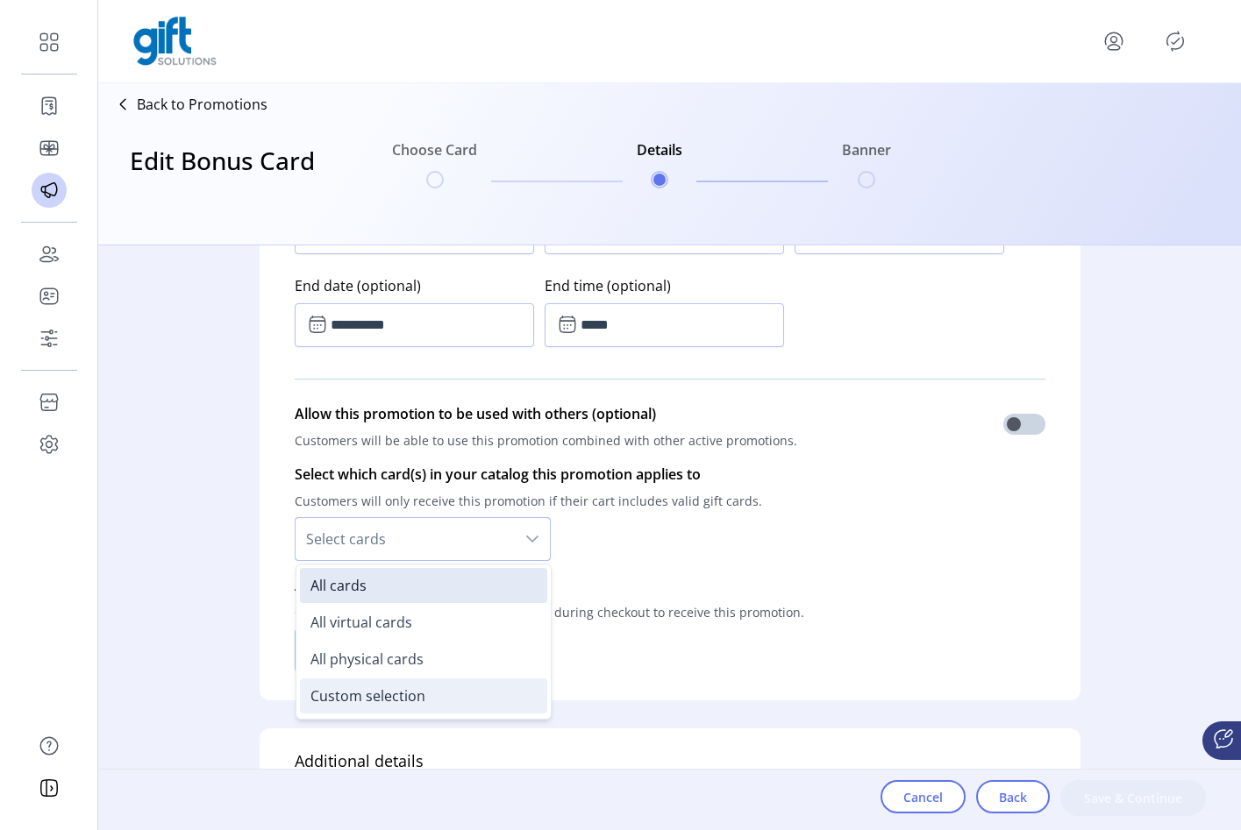
click at [393, 688] on span "Custom selection" at bounding box center [367, 696] width 115 height 19
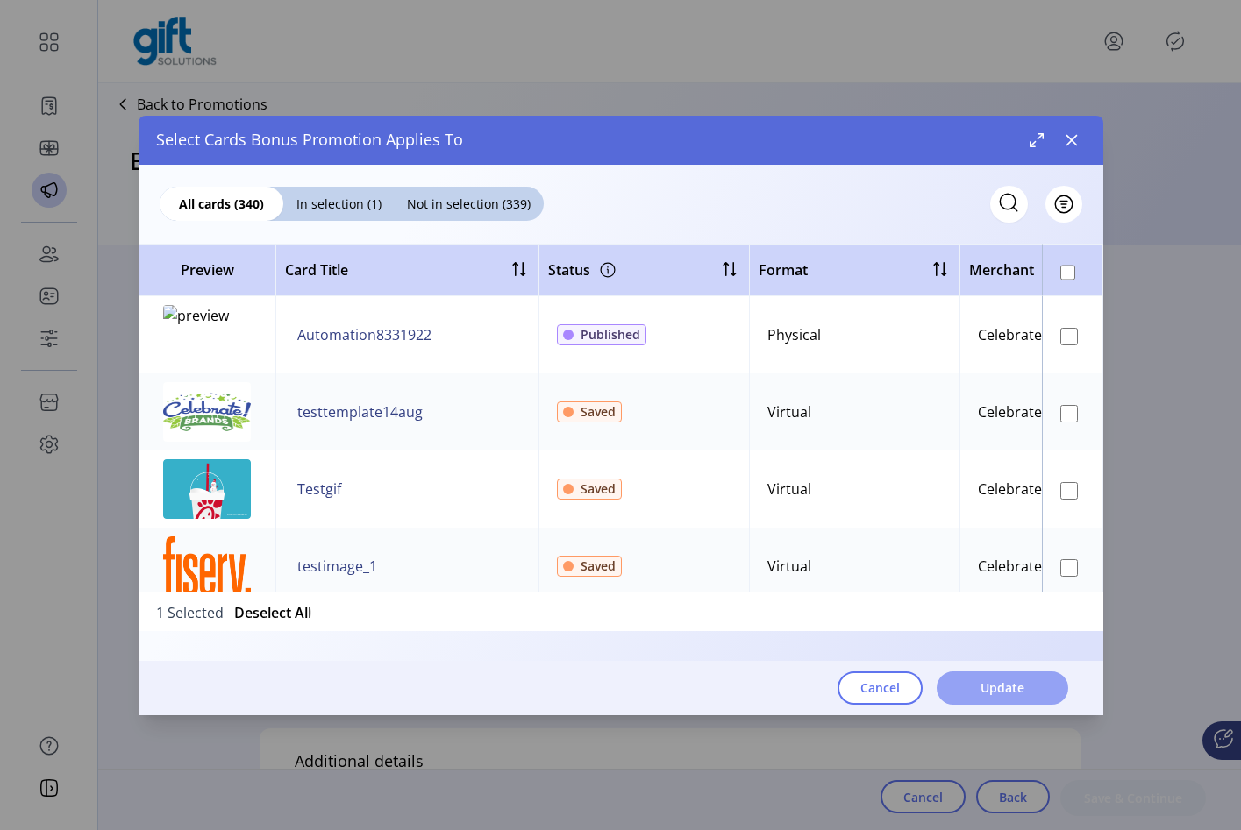
click at [991, 704] on button "Update" at bounding box center [1003, 688] width 132 height 33
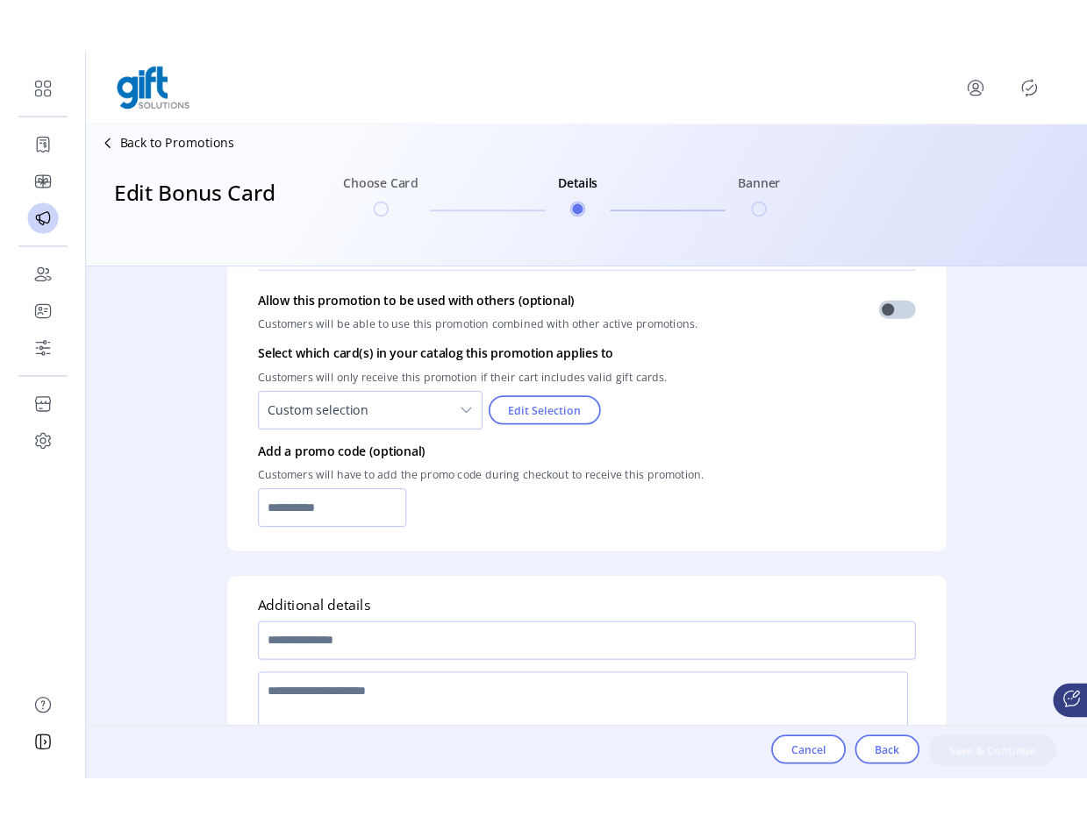
scroll to position [1473, 0]
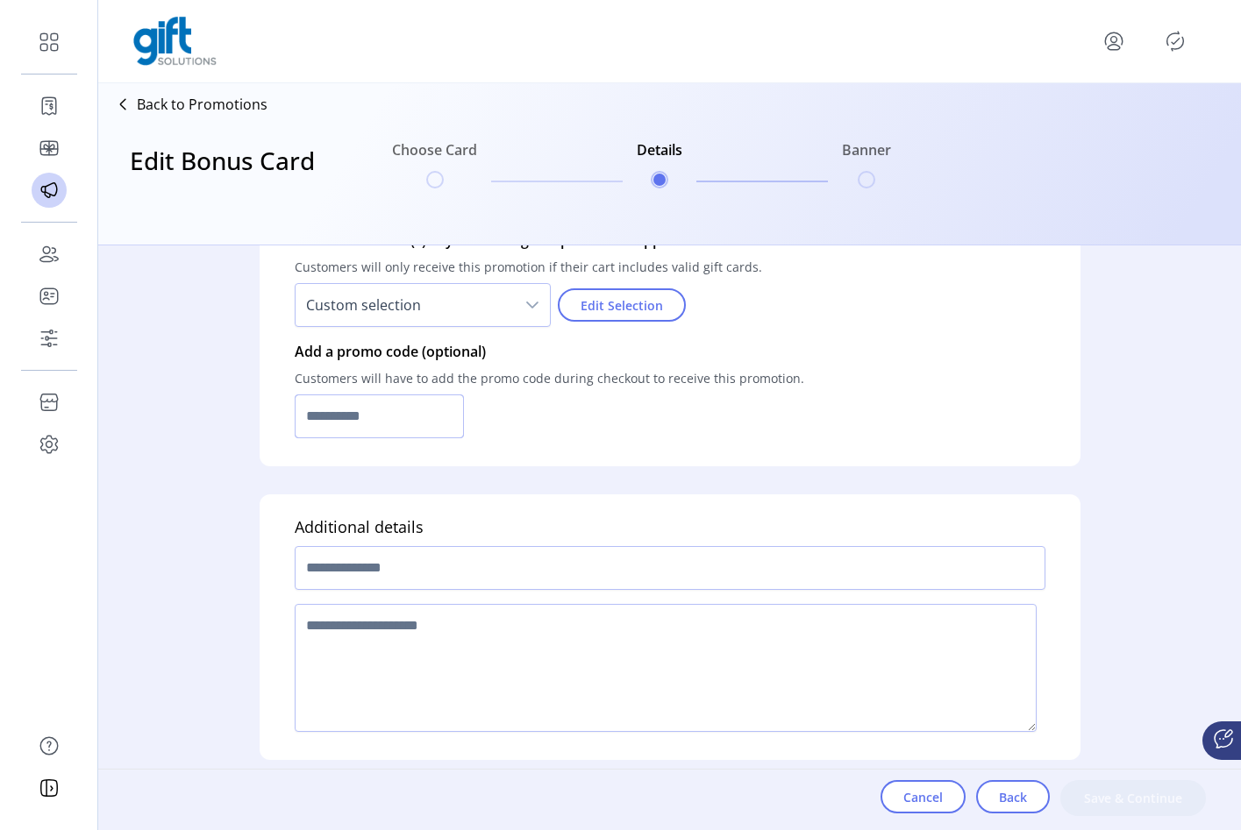
click at [453, 417] on input "text" at bounding box center [380, 417] width 170 height 44
type input "*"
type input "**********"
click at [427, 554] on input "text" at bounding box center [670, 568] width 751 height 44
type input "**********"
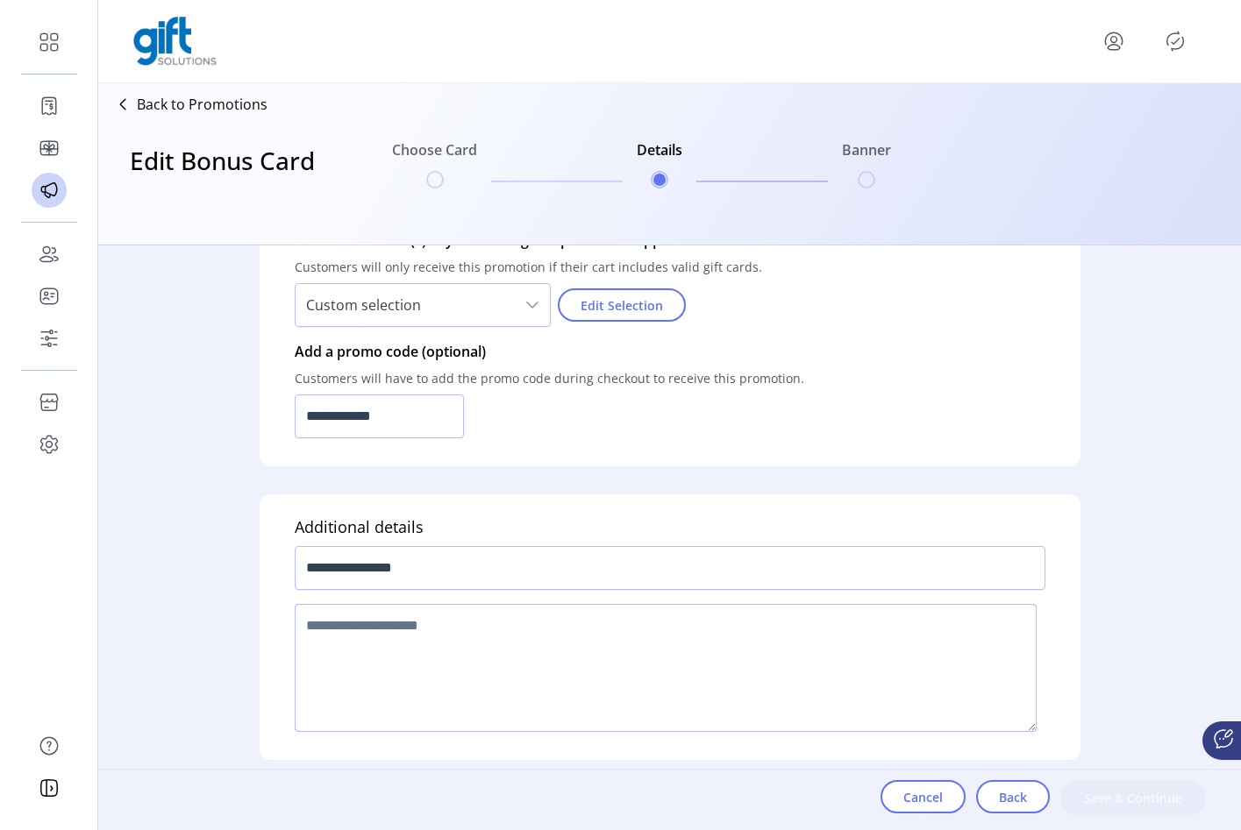
click at [407, 625] on textarea at bounding box center [666, 668] width 742 height 128
type textarea "****"
click at [1180, 804] on span "Save & Continue" at bounding box center [1133, 798] width 100 height 18
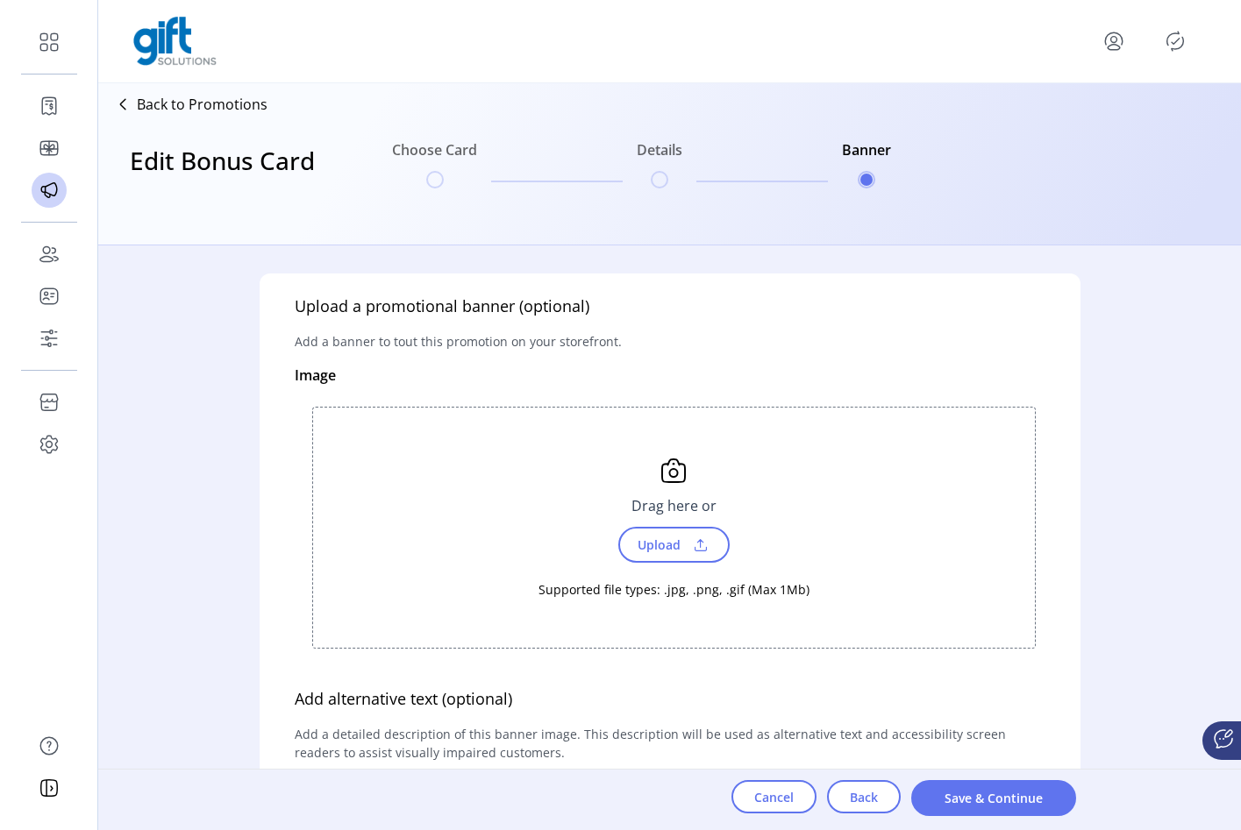
click at [683, 550] on span "Upload" at bounding box center [657, 544] width 61 height 25
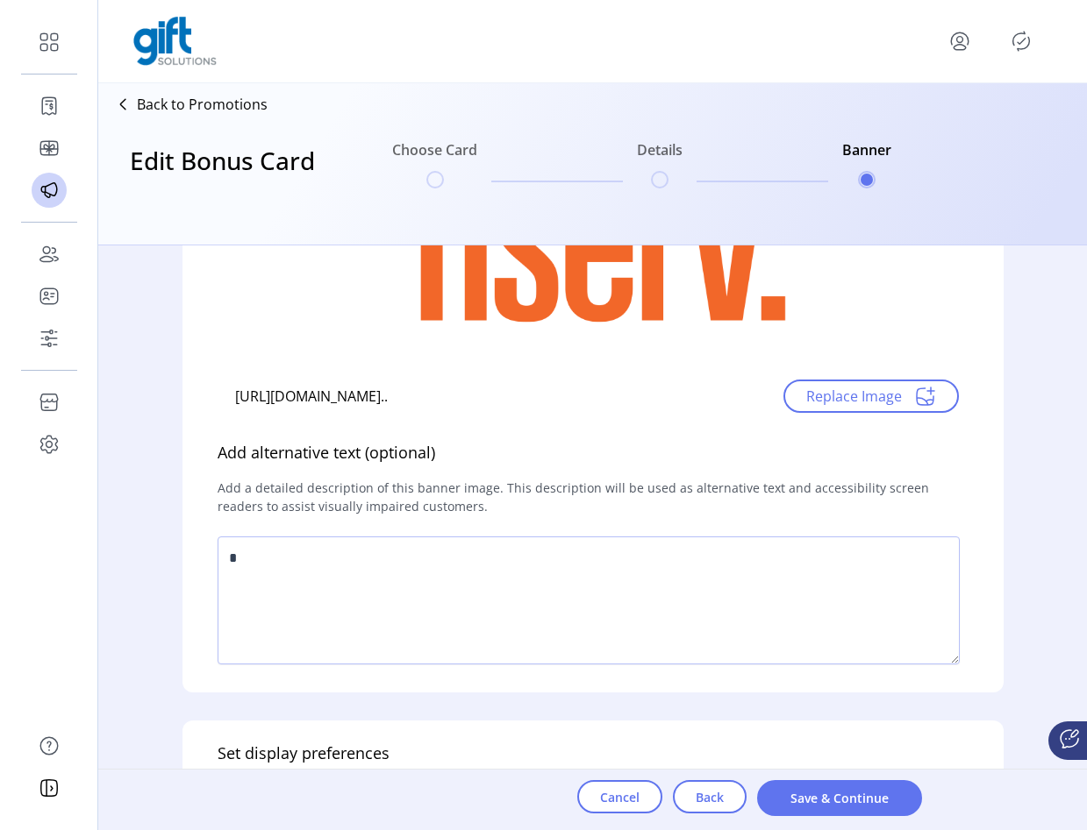
scroll to position [362, 0]
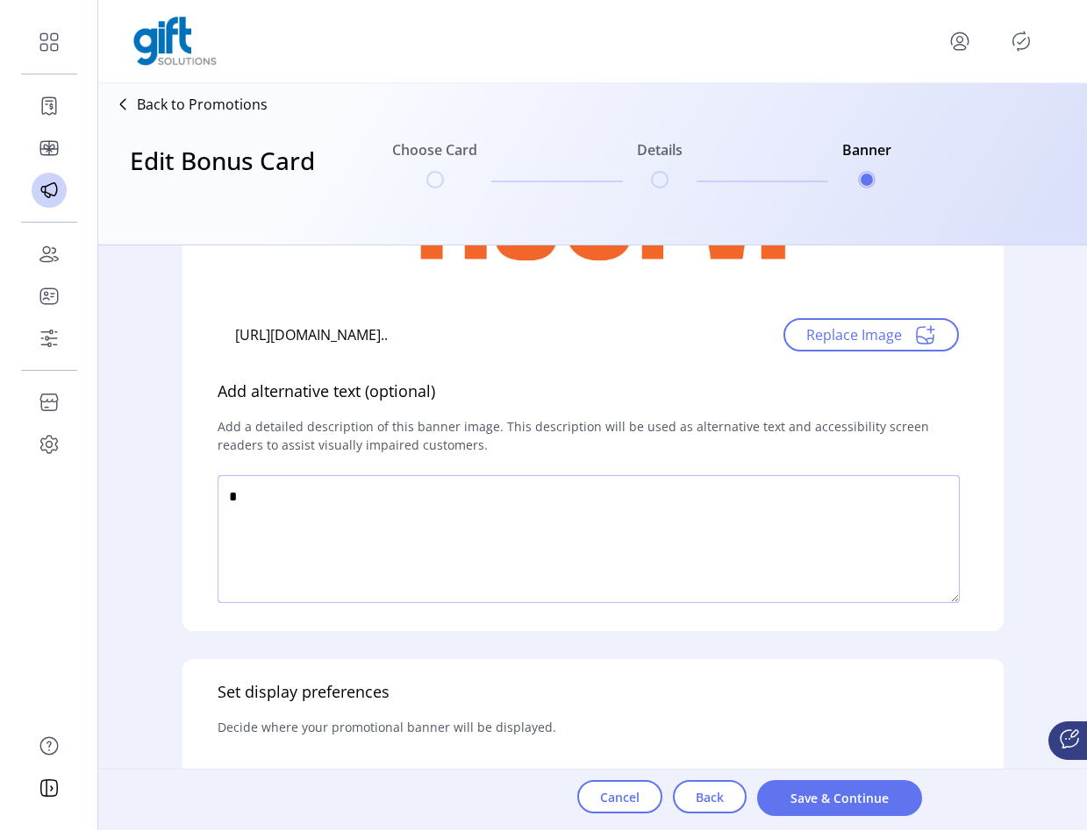
click at [711, 567] on textarea at bounding box center [588, 539] width 742 height 128
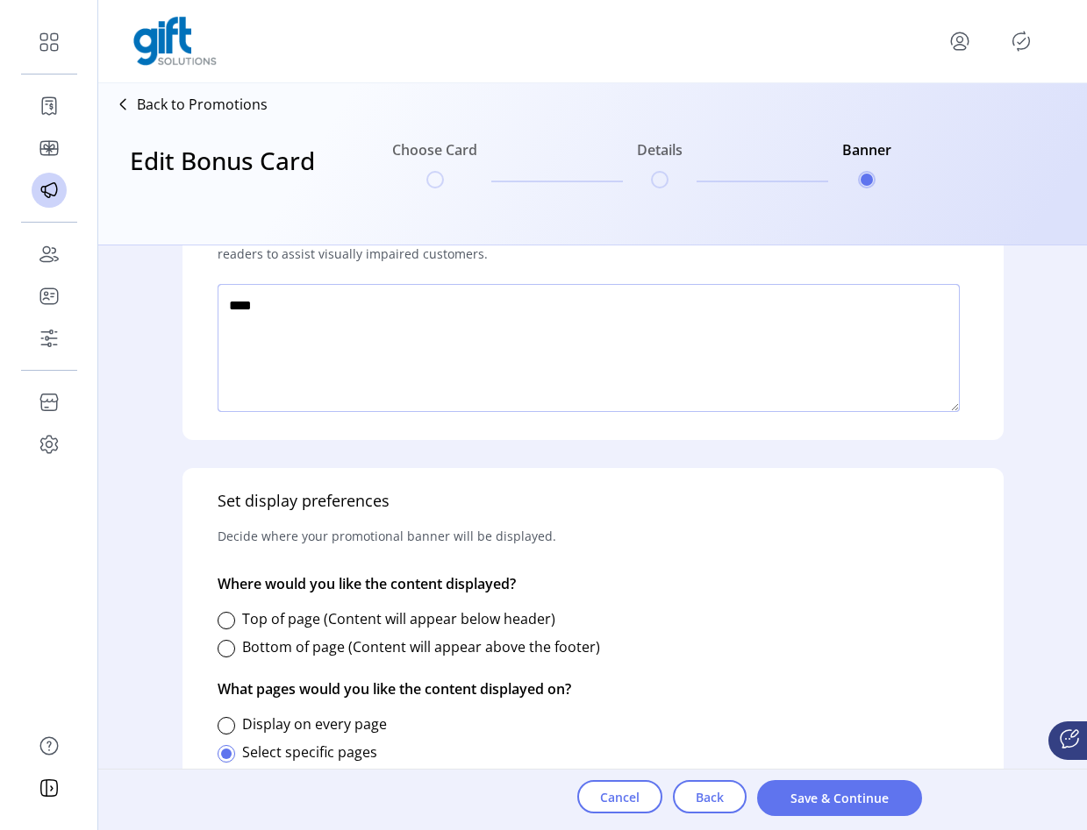
scroll to position [575, 0]
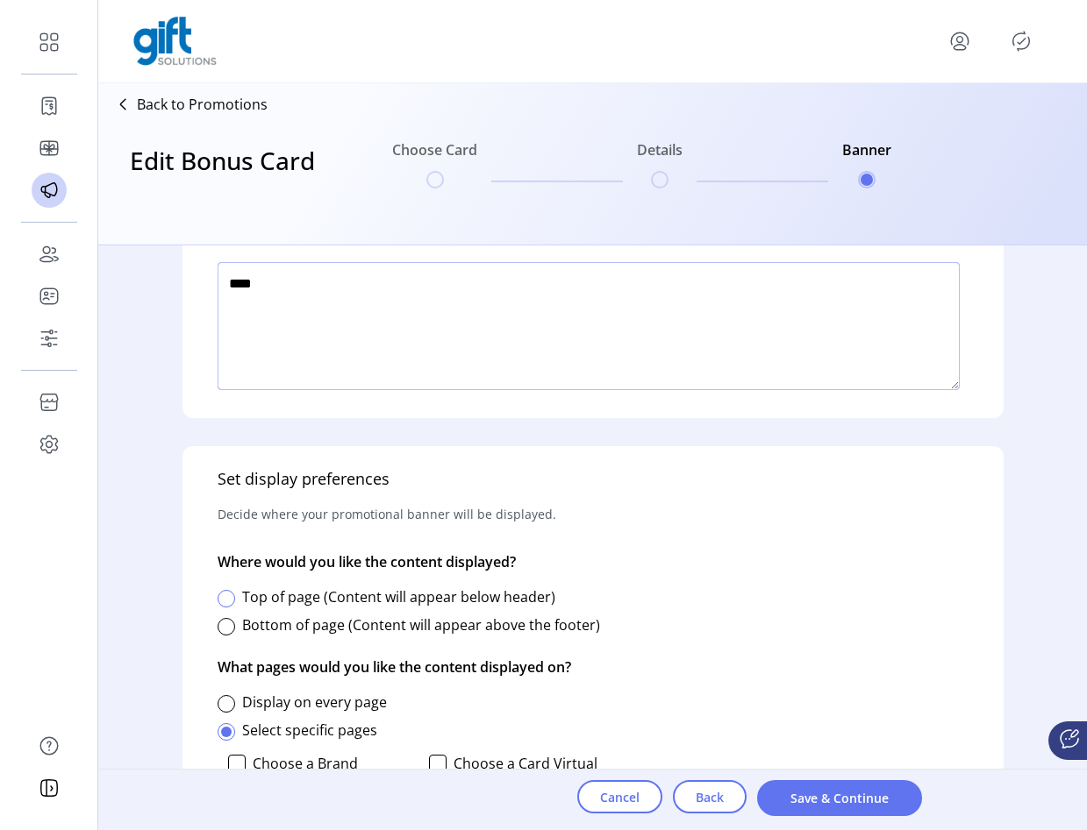
type textarea "****"
click at [230, 601] on div at bounding box center [226, 599] width 18 height 18
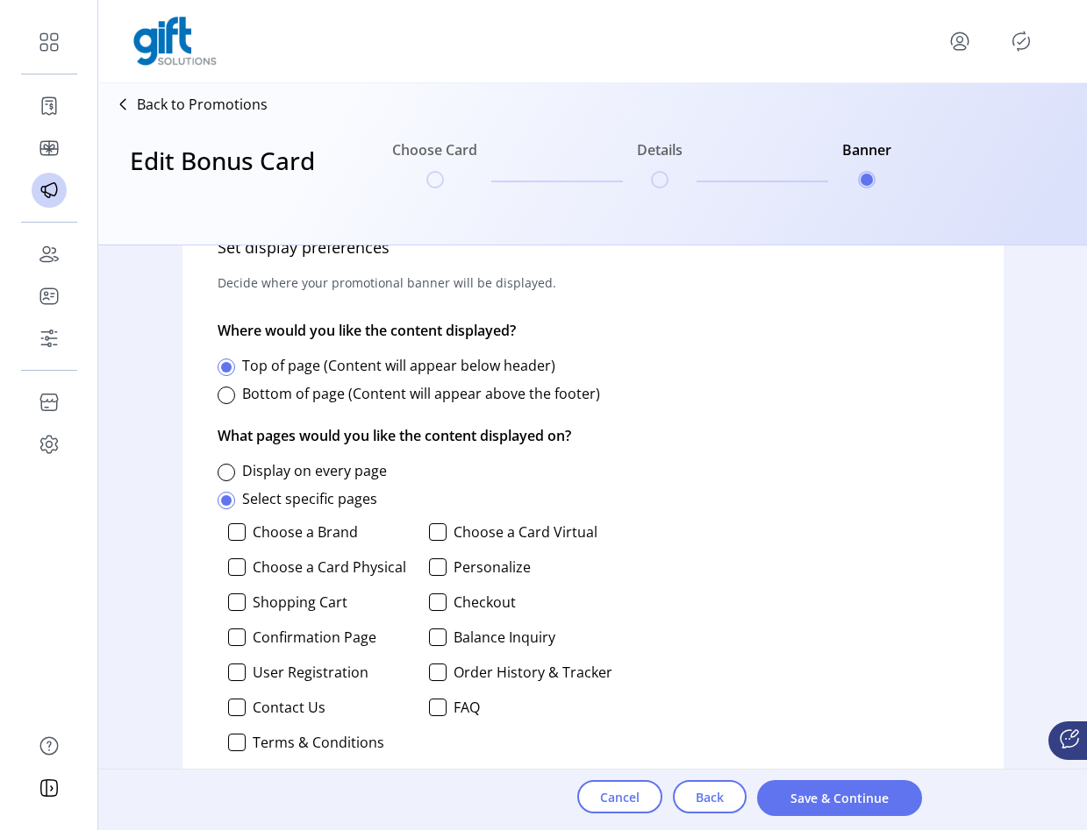
scroll to position [816, 0]
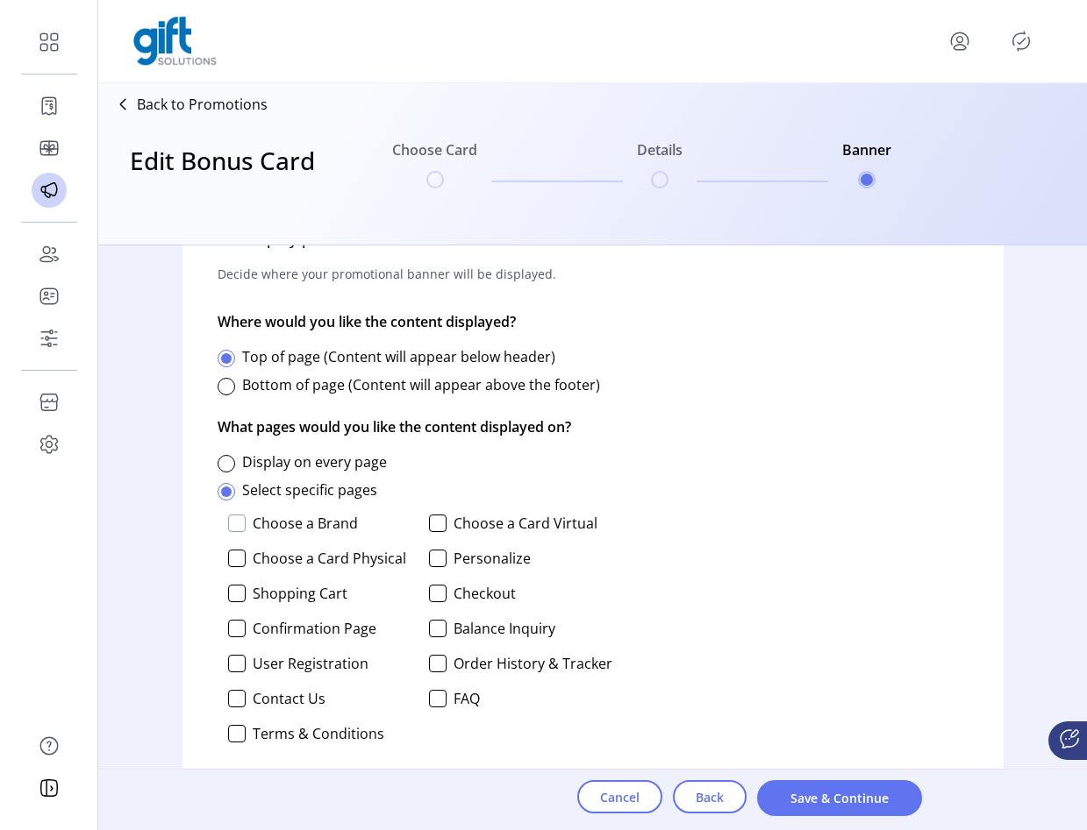
click at [235, 521] on div at bounding box center [237, 524] width 18 height 18
click at [434, 524] on div at bounding box center [438, 524] width 18 height 18
click at [235, 556] on div at bounding box center [237, 559] width 18 height 18
click at [441, 565] on div at bounding box center [438, 559] width 18 height 18
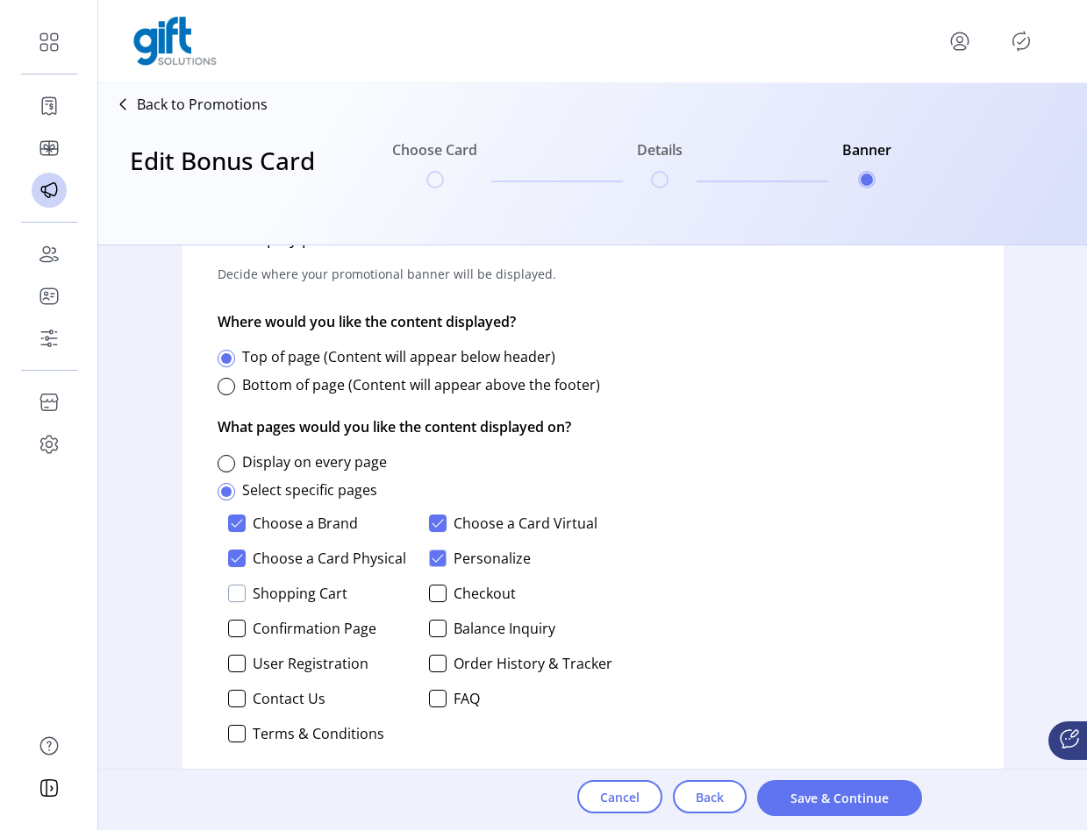
click at [231, 597] on div at bounding box center [237, 594] width 18 height 18
click at [429, 595] on div at bounding box center [438, 594] width 18 height 18
click at [433, 631] on div at bounding box center [438, 629] width 18 height 18
click at [237, 629] on div at bounding box center [237, 629] width 18 height 18
click at [237, 659] on div at bounding box center [237, 664] width 18 height 18
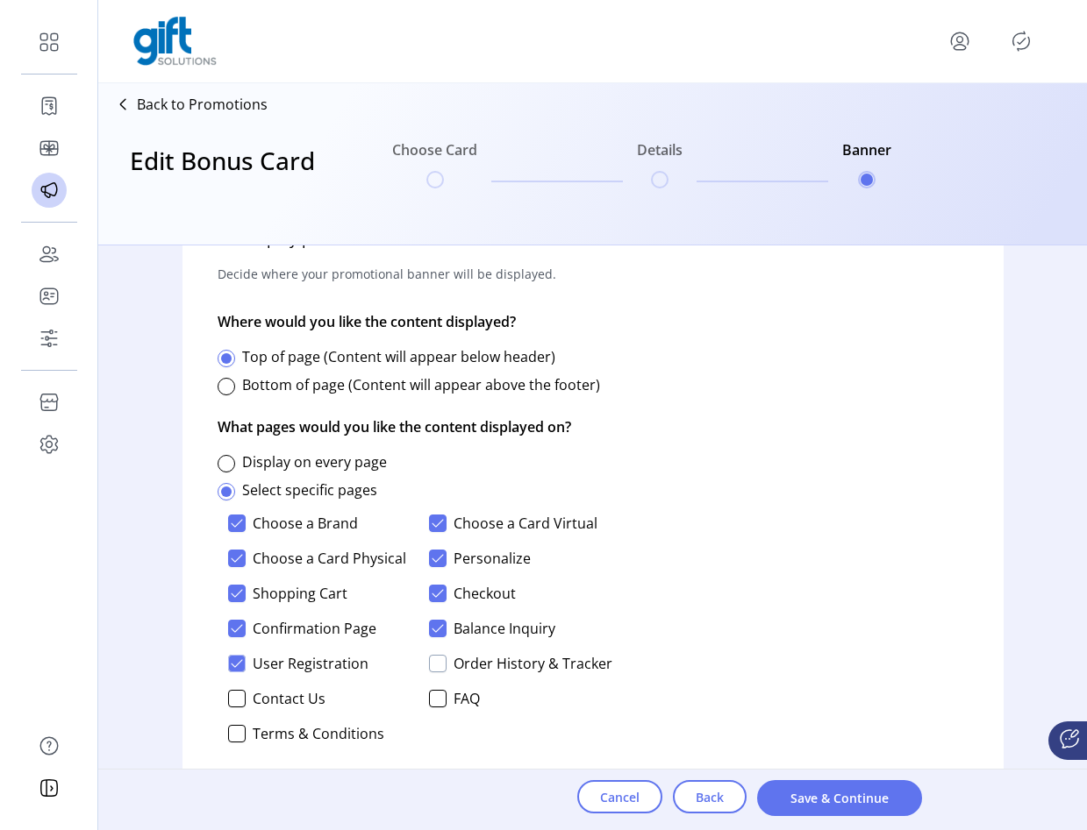
click at [438, 663] on div at bounding box center [438, 664] width 18 height 18
click at [438, 702] on div at bounding box center [438, 699] width 18 height 18
click at [229, 702] on div at bounding box center [237, 699] width 18 height 18
click at [233, 734] on div at bounding box center [237, 734] width 18 height 18
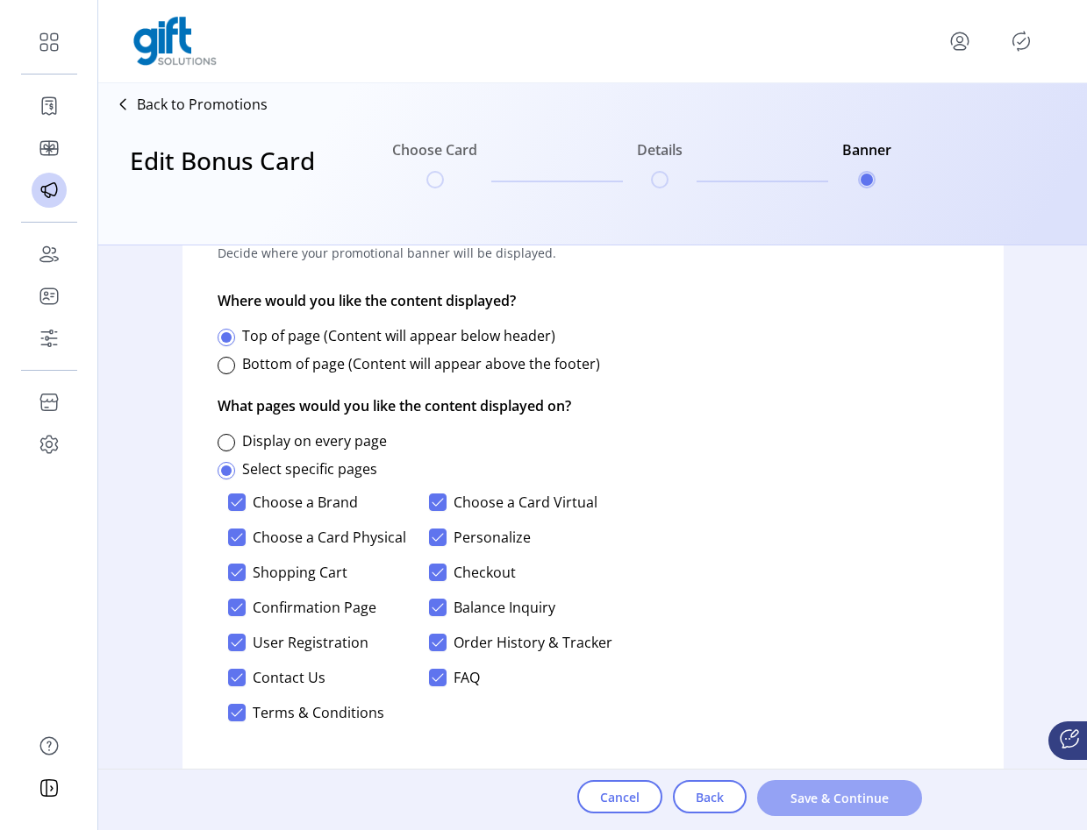
click at [838, 791] on span "Save & Continue" at bounding box center [839, 798] width 119 height 18
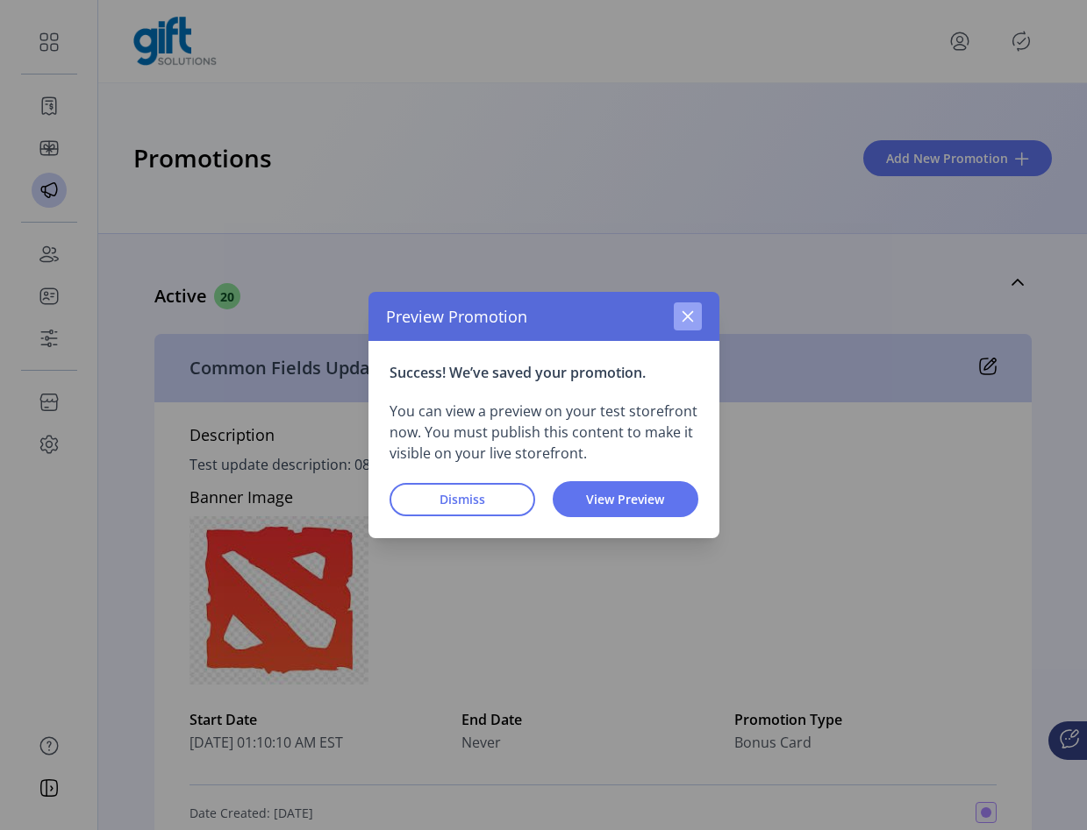
click at [684, 318] on icon "button" at bounding box center [688, 317] width 14 height 14
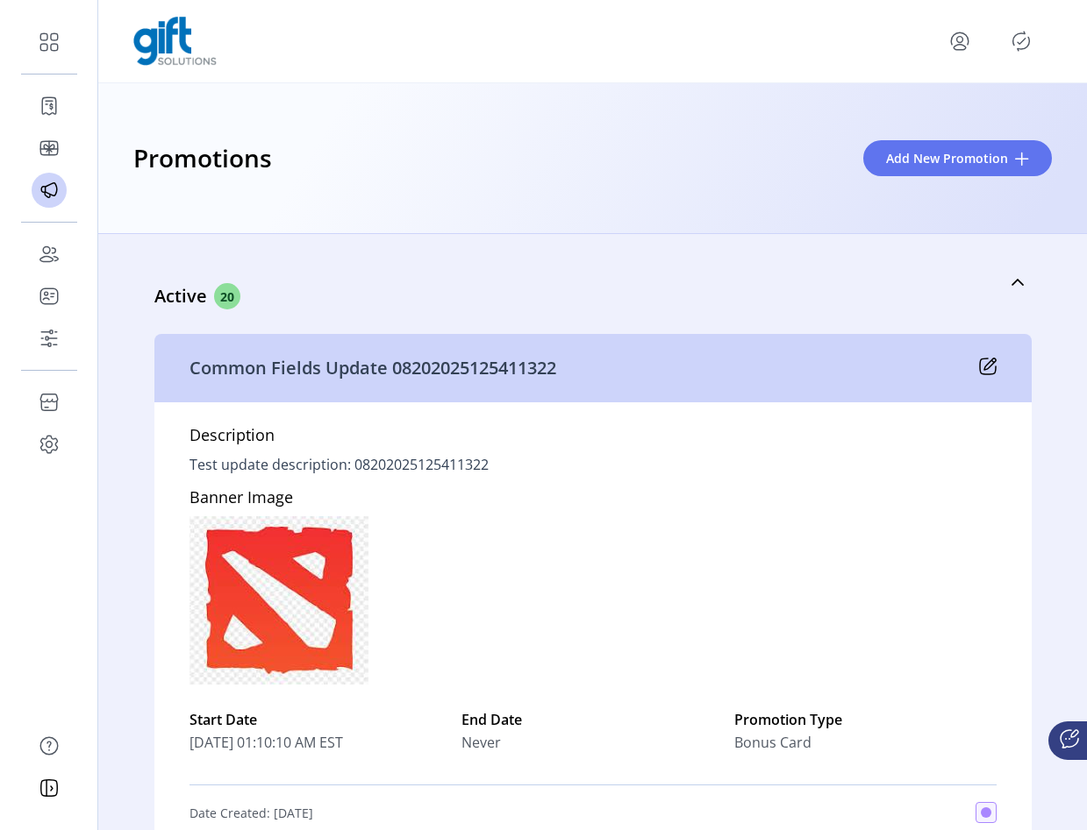
click at [1022, 56] on div at bounding box center [592, 41] width 918 height 49
click at [1022, 46] on icon "Publisher Panel" at bounding box center [1021, 41] width 28 height 28
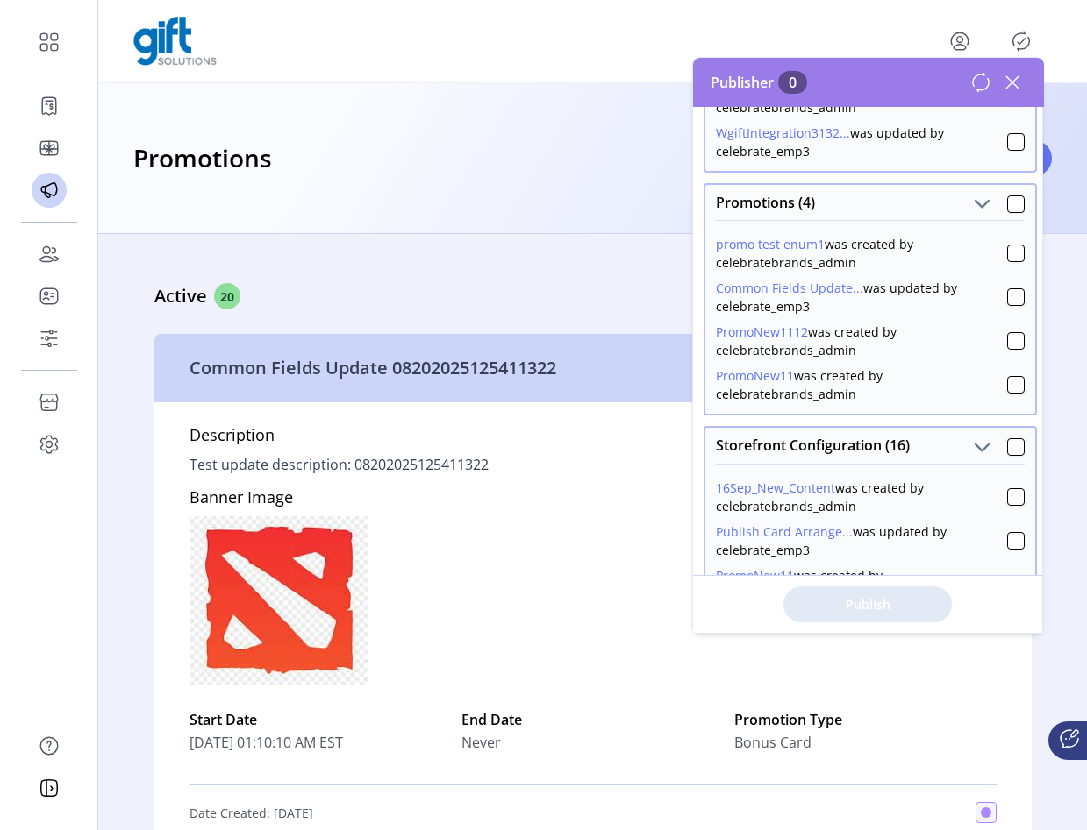
scroll to position [420, 0]
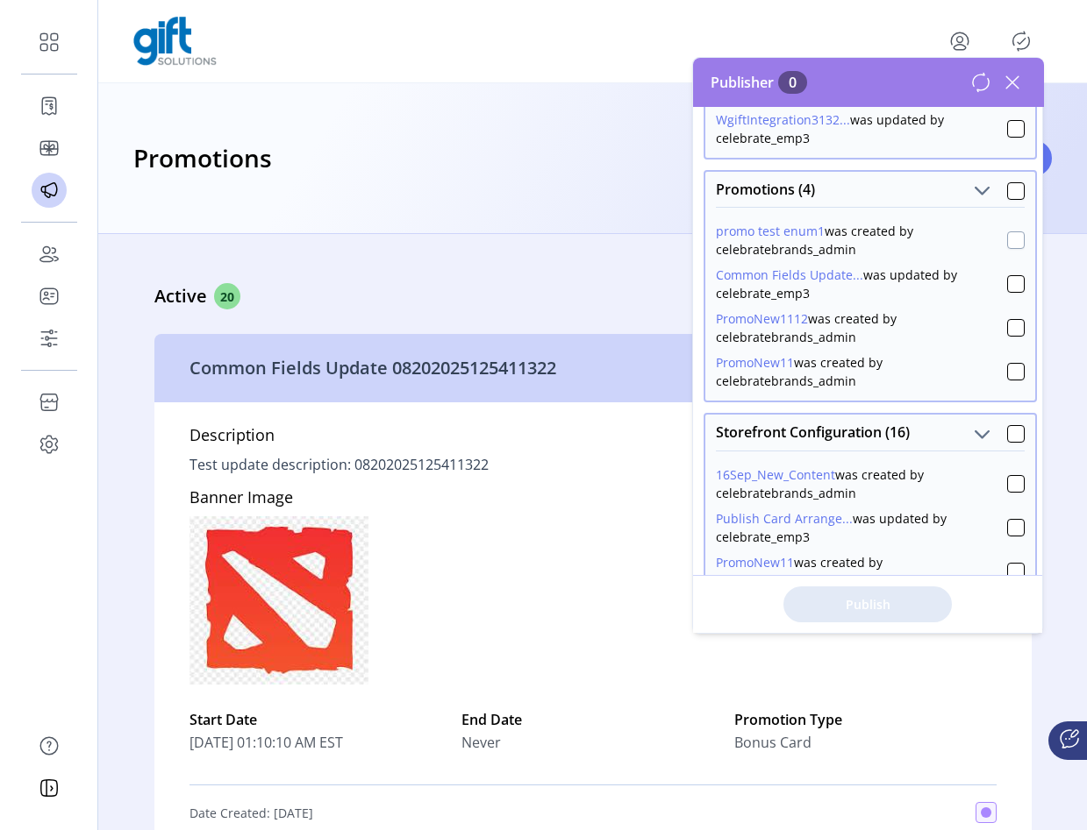
click at [1009, 235] on div at bounding box center [1016, 241] width 18 height 18
click at [908, 609] on span "Publish 1 Items" at bounding box center [867, 604] width 123 height 18
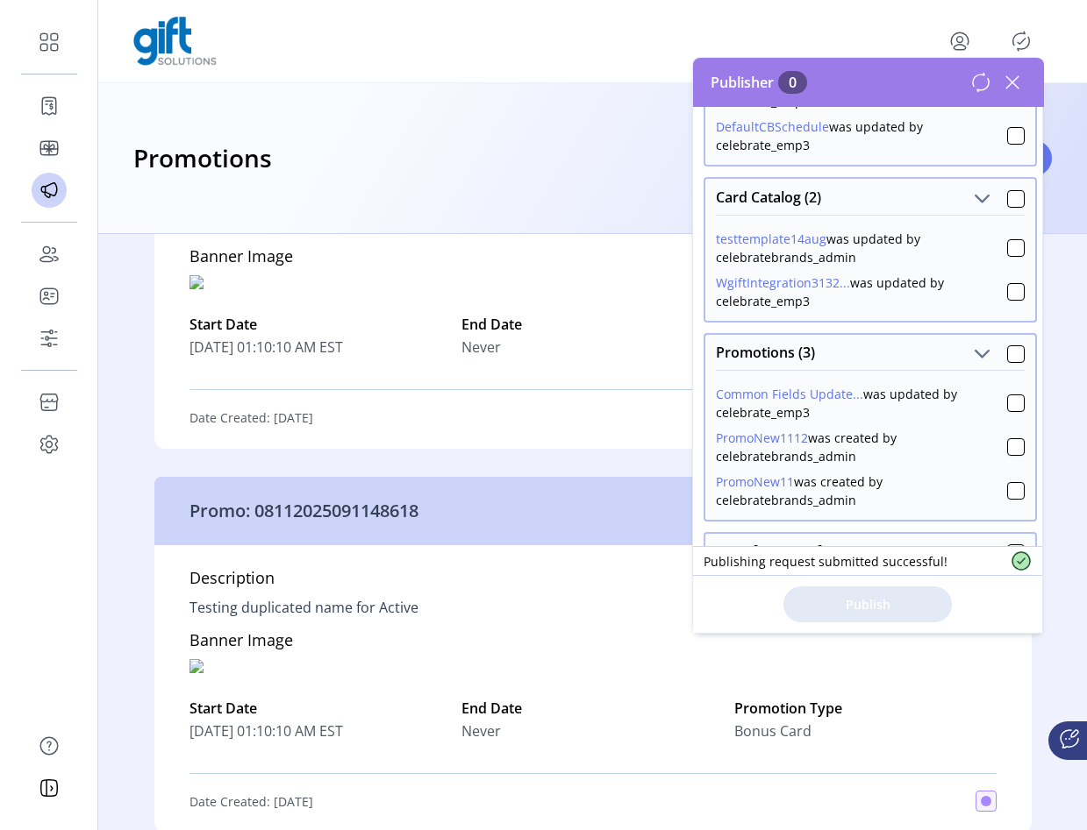
scroll to position [276, 0]
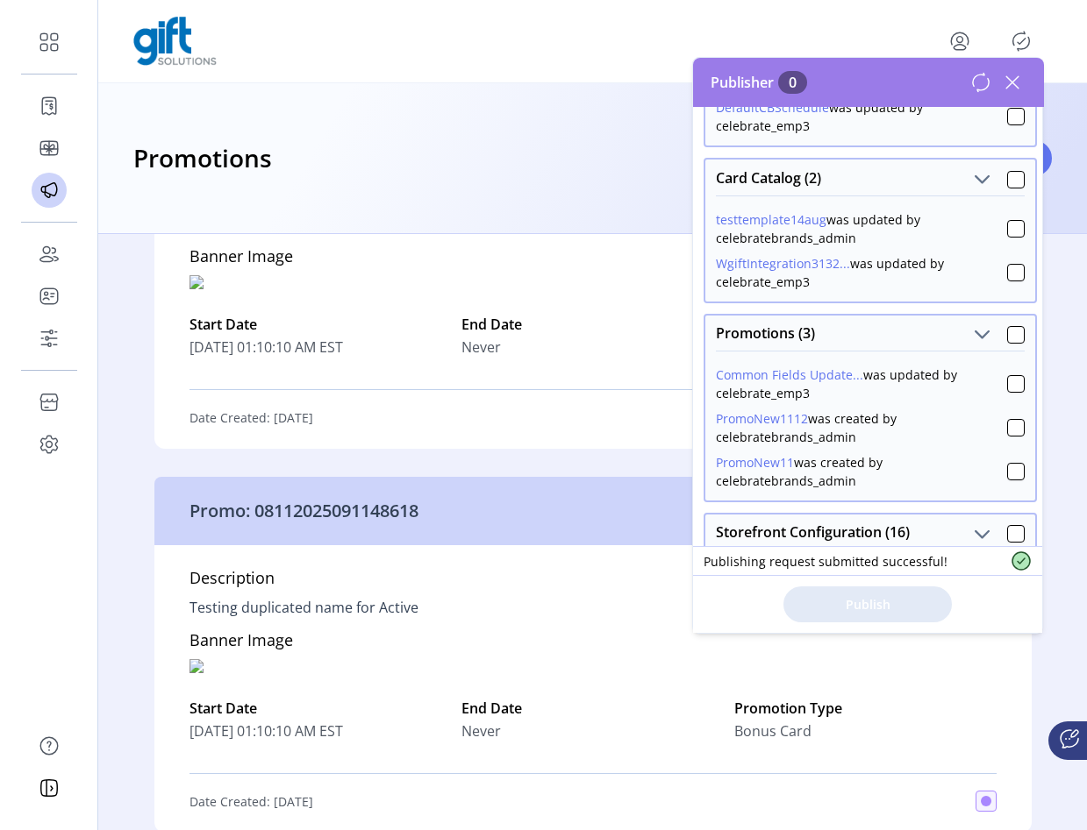
click at [1011, 89] on icon at bounding box center [1012, 82] width 28 height 28
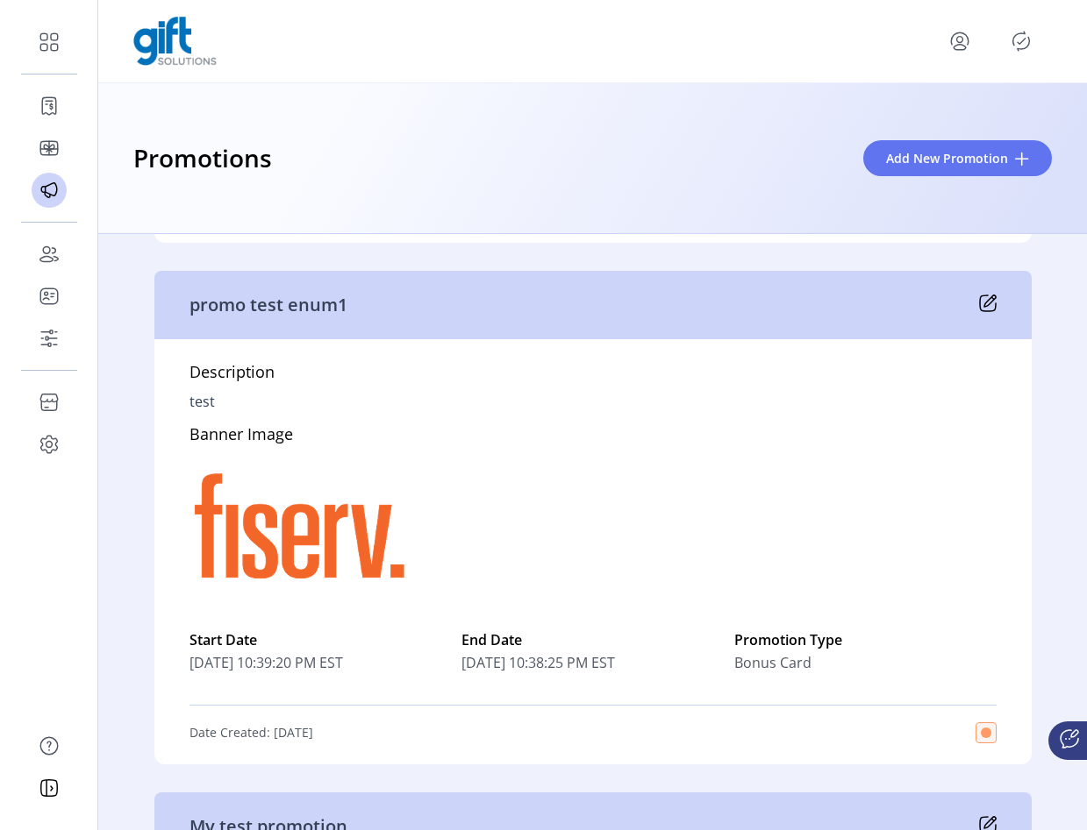
scroll to position [7107, 0]
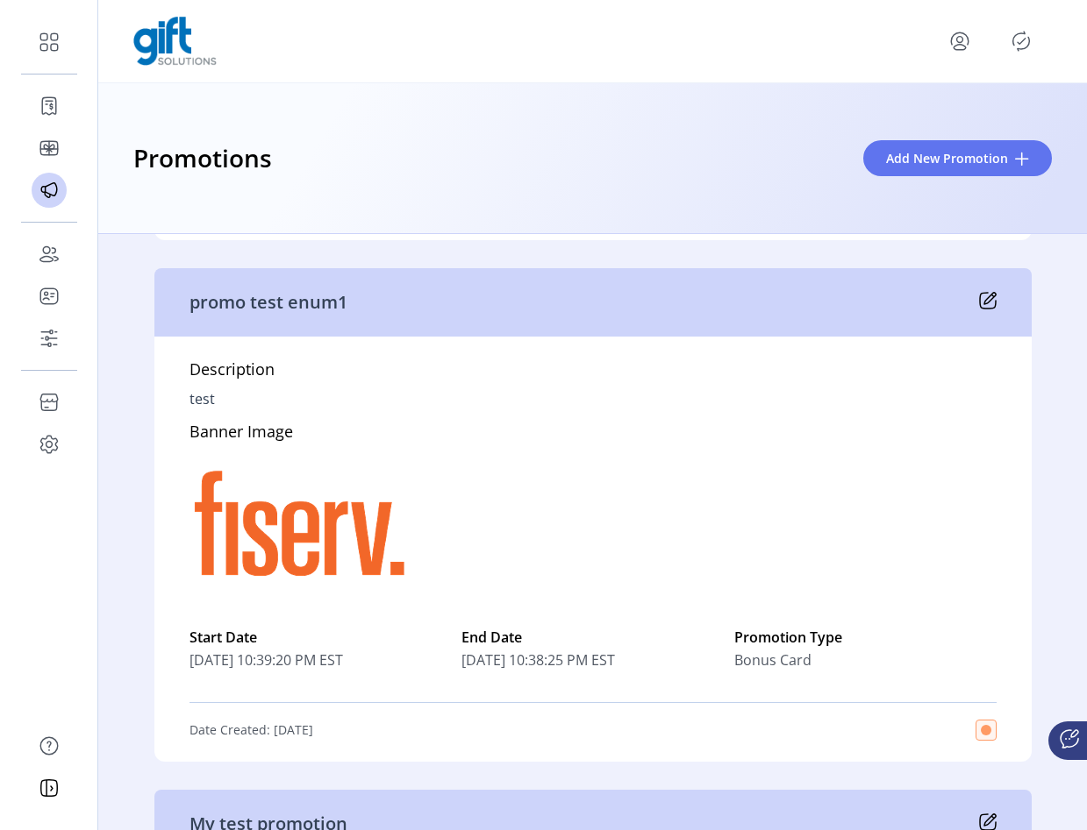
click at [980, 297] on icon at bounding box center [988, 301] width 18 height 18
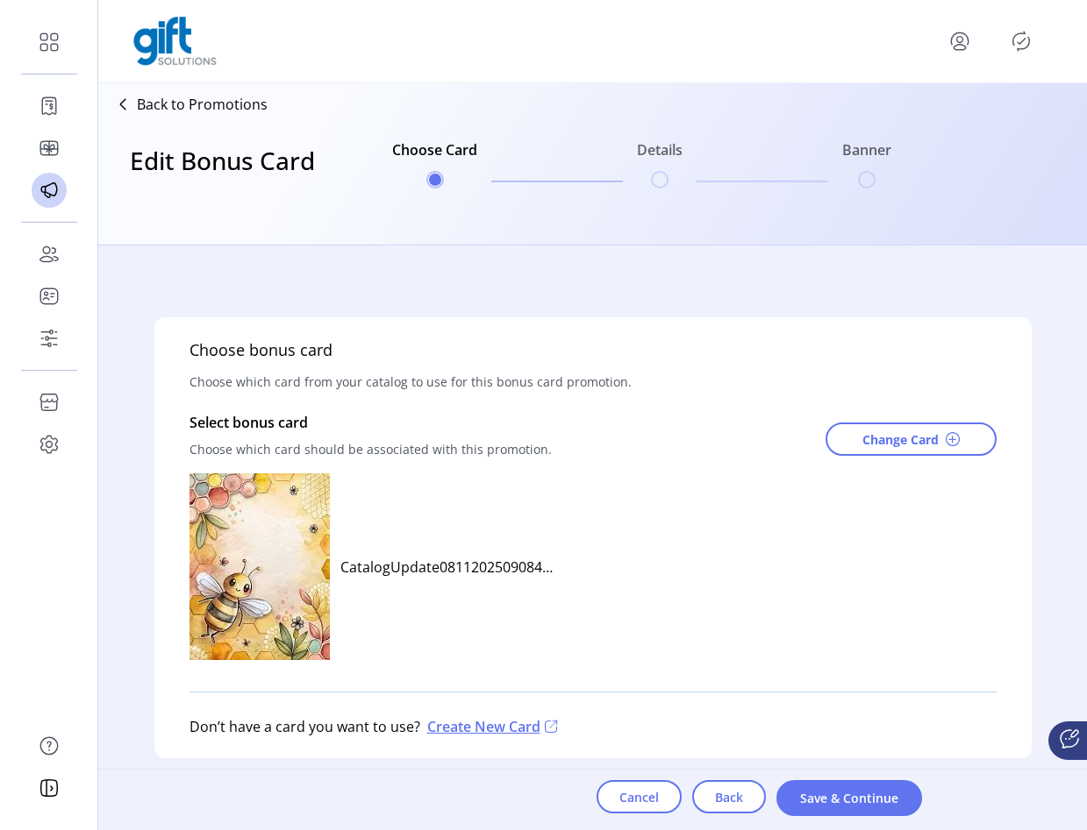
click at [245, 93] on div "Back to Promotions" at bounding box center [186, 104] width 162 height 28
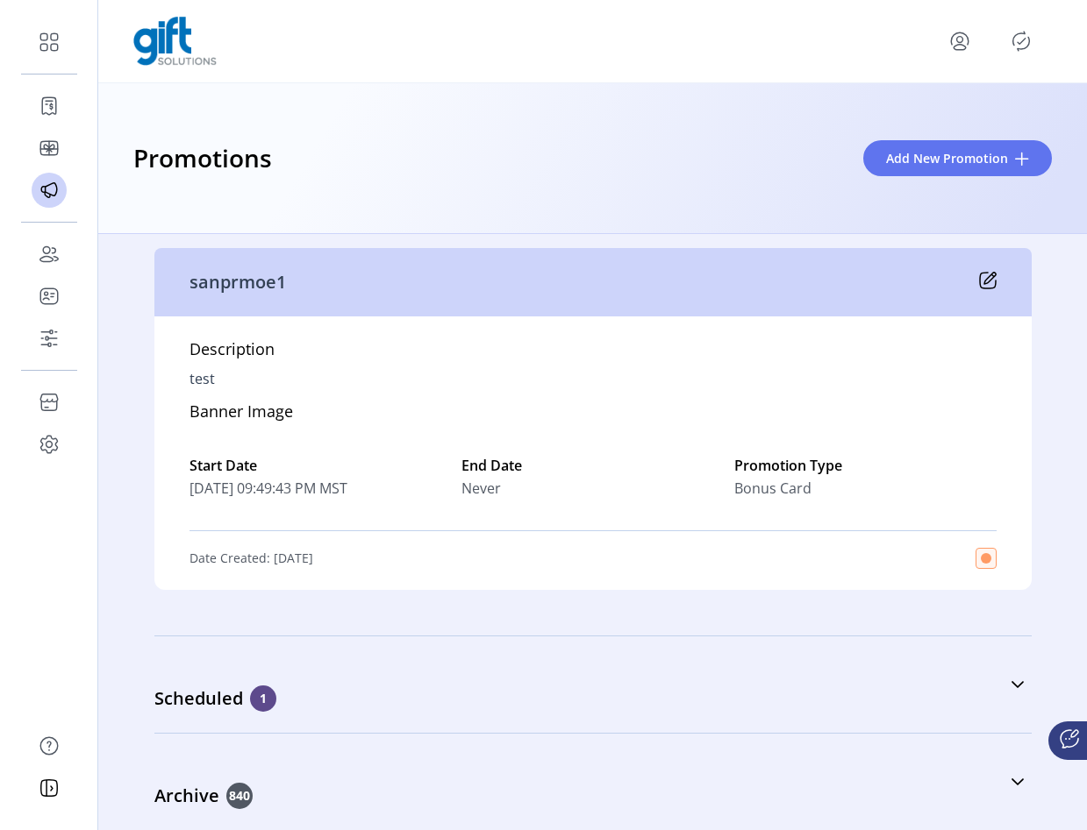
scroll to position [8557, 0]
click at [710, 793] on div "Archive 840" at bounding box center [505, 797] width 702 height 26
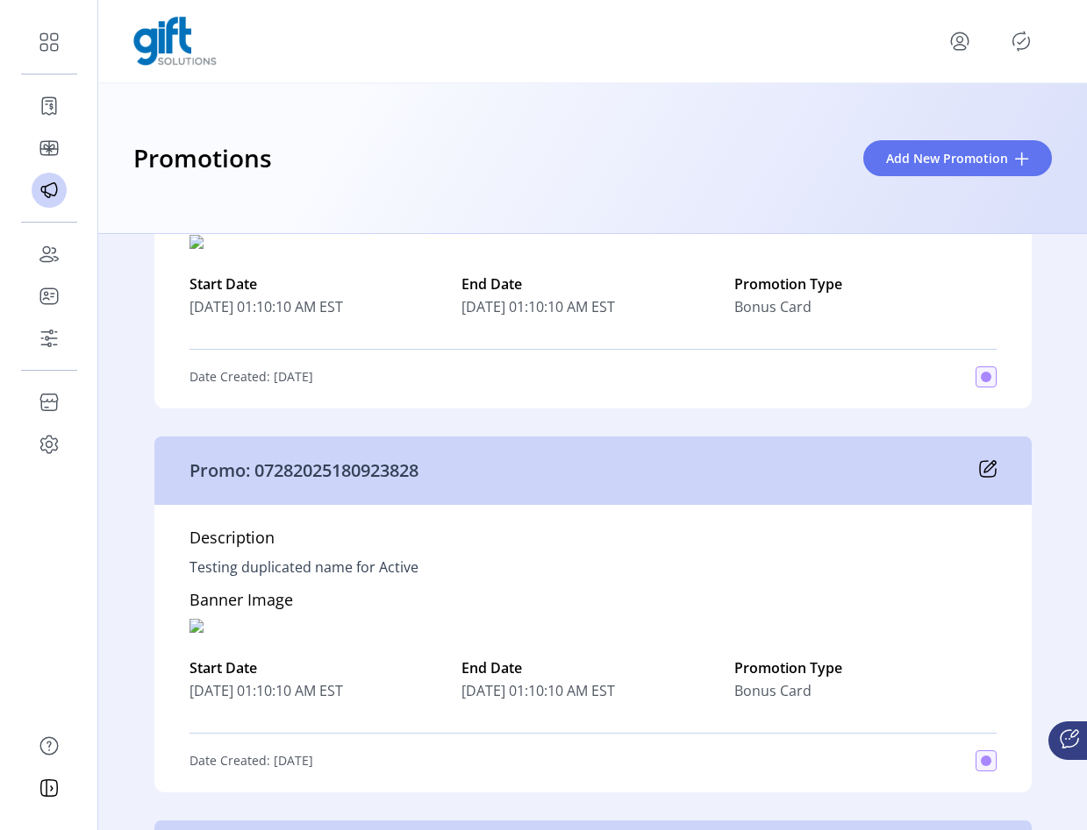
scroll to position [41782, 0]
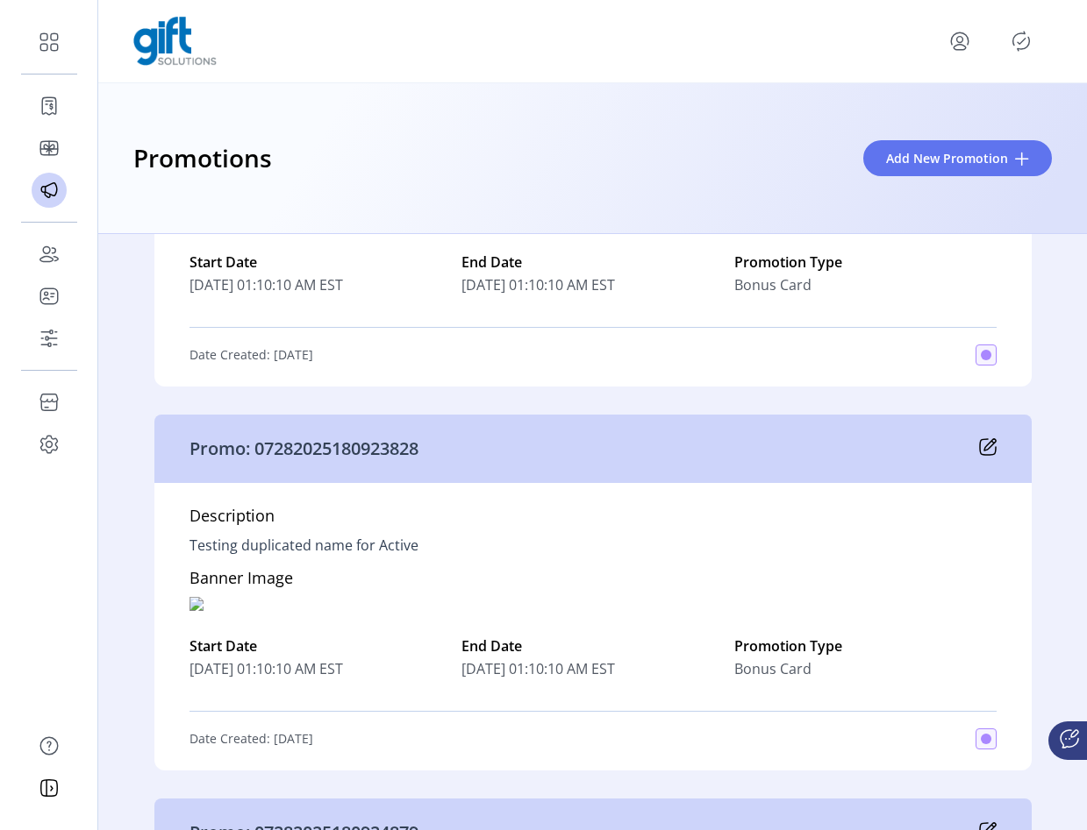
click at [987, 451] on icon at bounding box center [988, 447] width 18 height 18
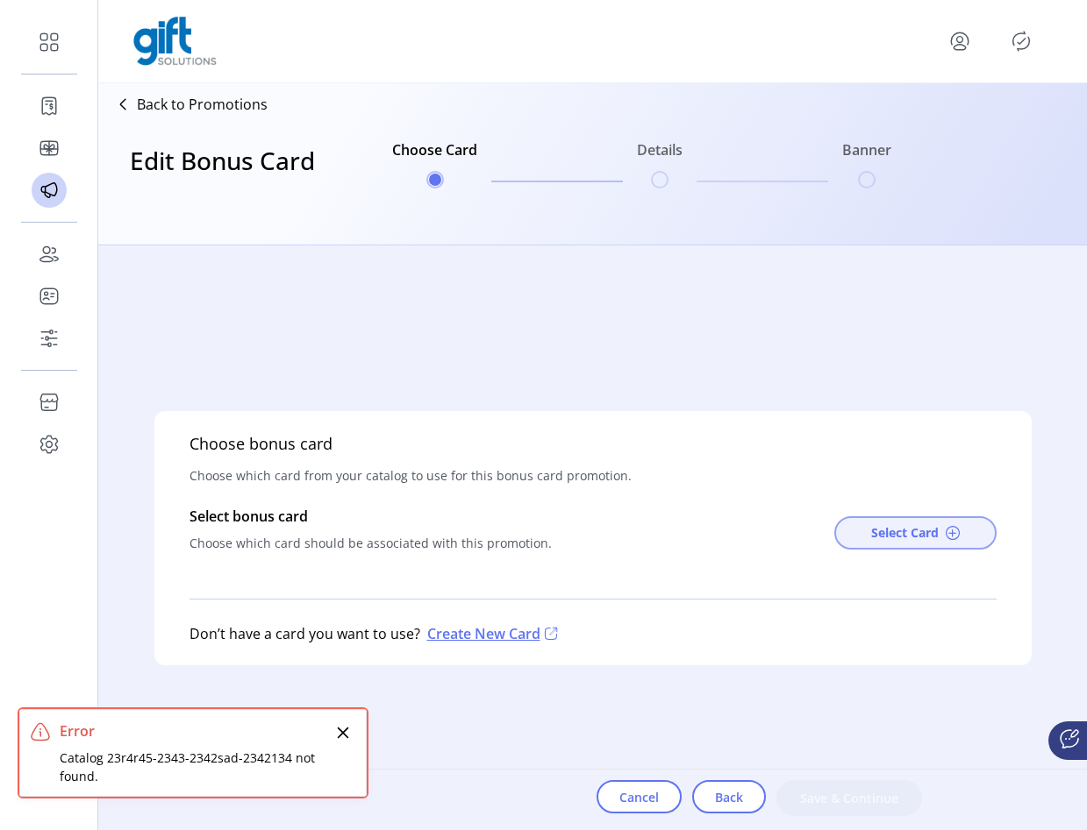
click at [871, 536] on span "Select Card" at bounding box center [905, 533] width 68 height 18
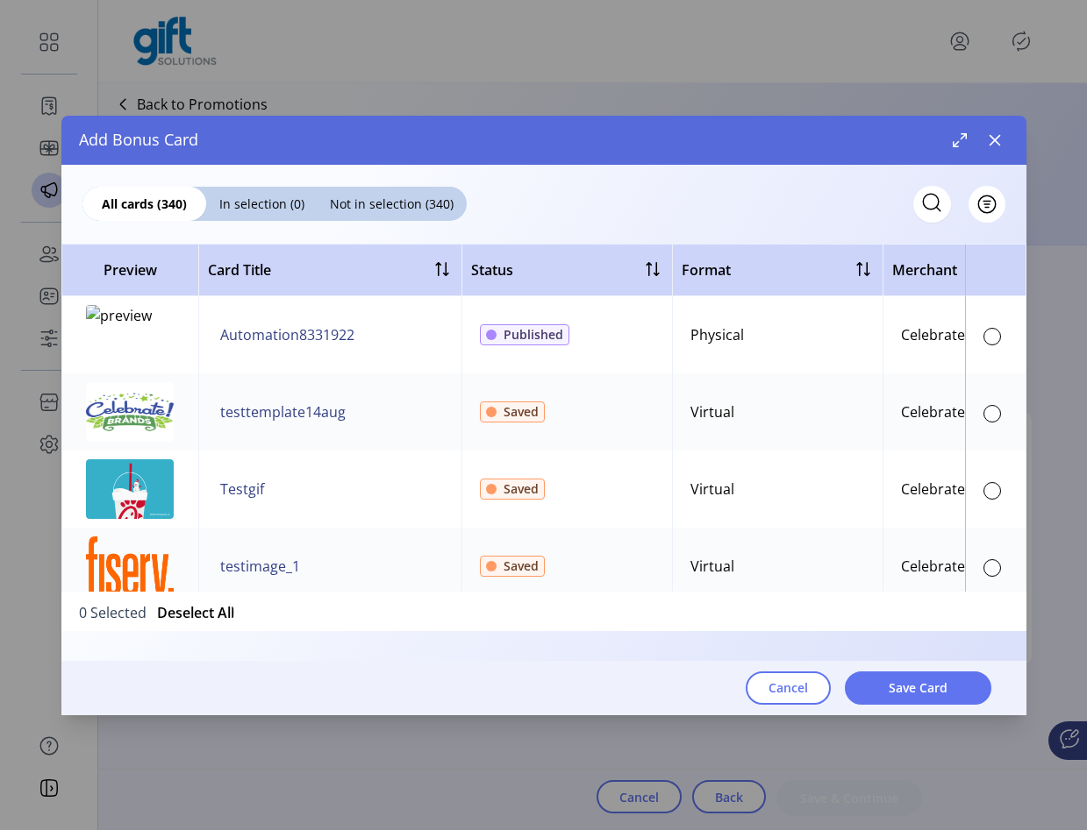
click at [985, 338] on div at bounding box center [992, 337] width 18 height 18
click at [905, 702] on button "Save Card" at bounding box center [918, 688] width 146 height 33
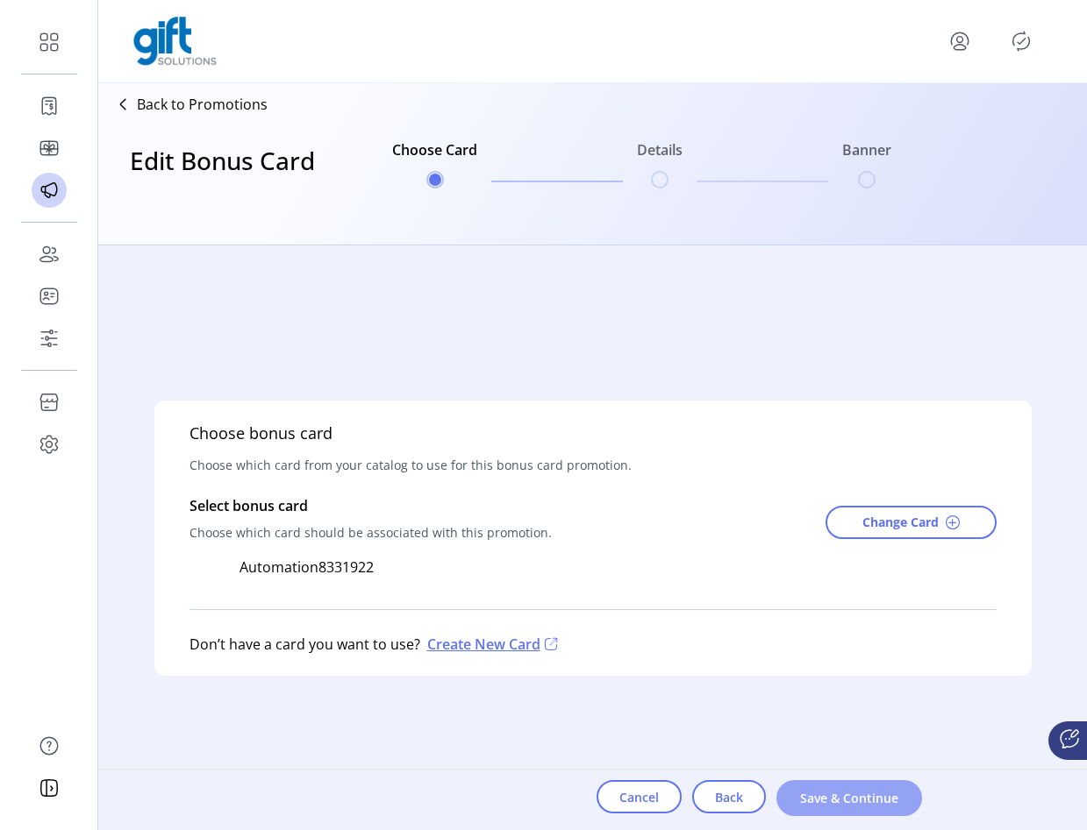
click at [866, 785] on button "Save & Continue" at bounding box center [849, 799] width 146 height 36
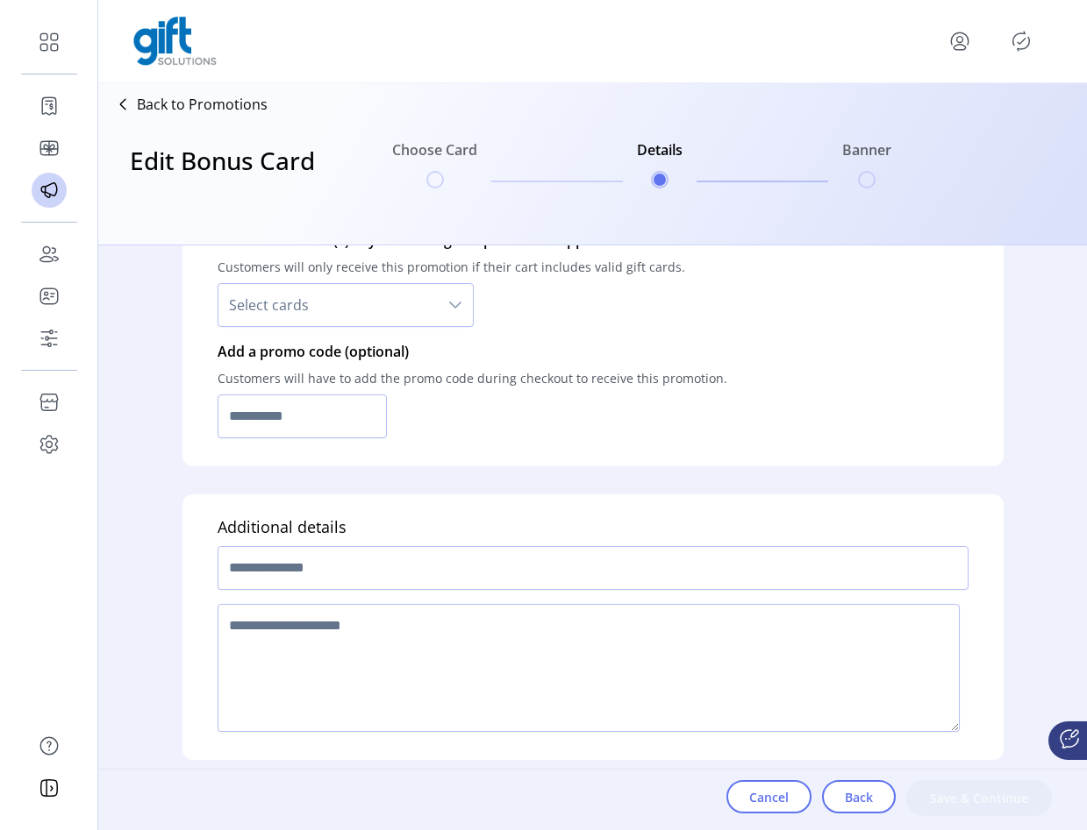
type input "**********"
type textarea "**********"
type input "**********"
type input "*****"
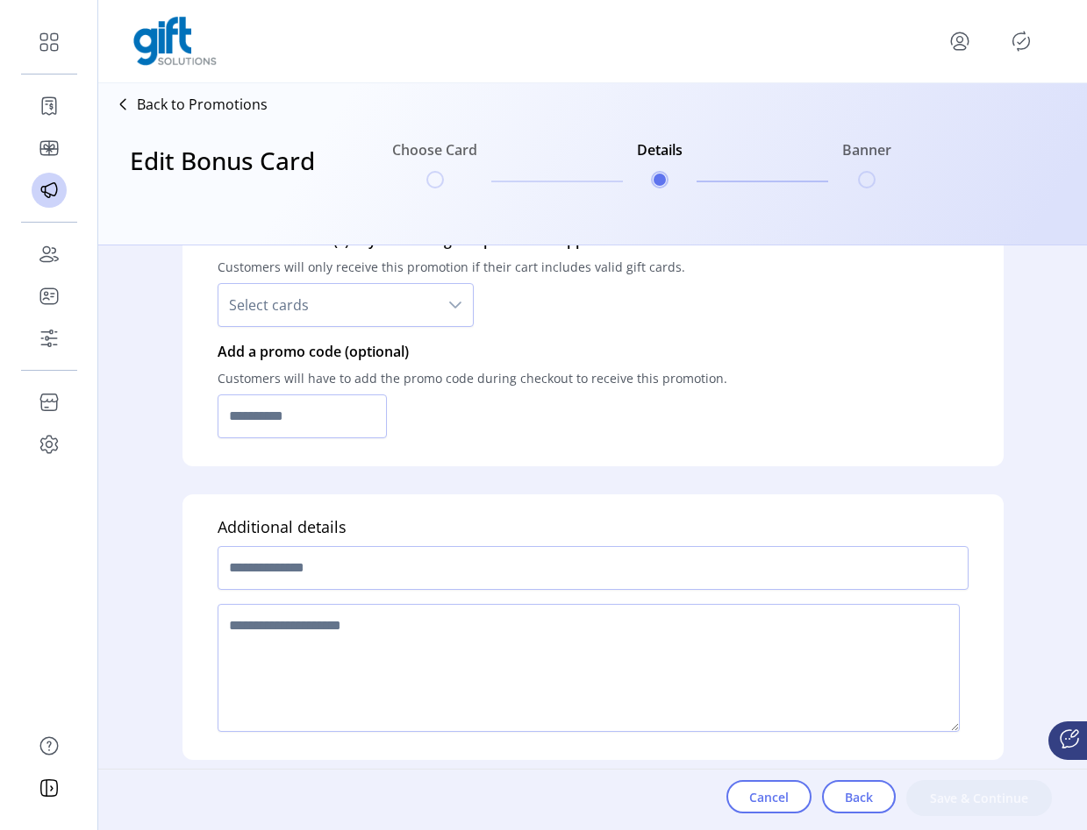
type input "**********"
type input "*****"
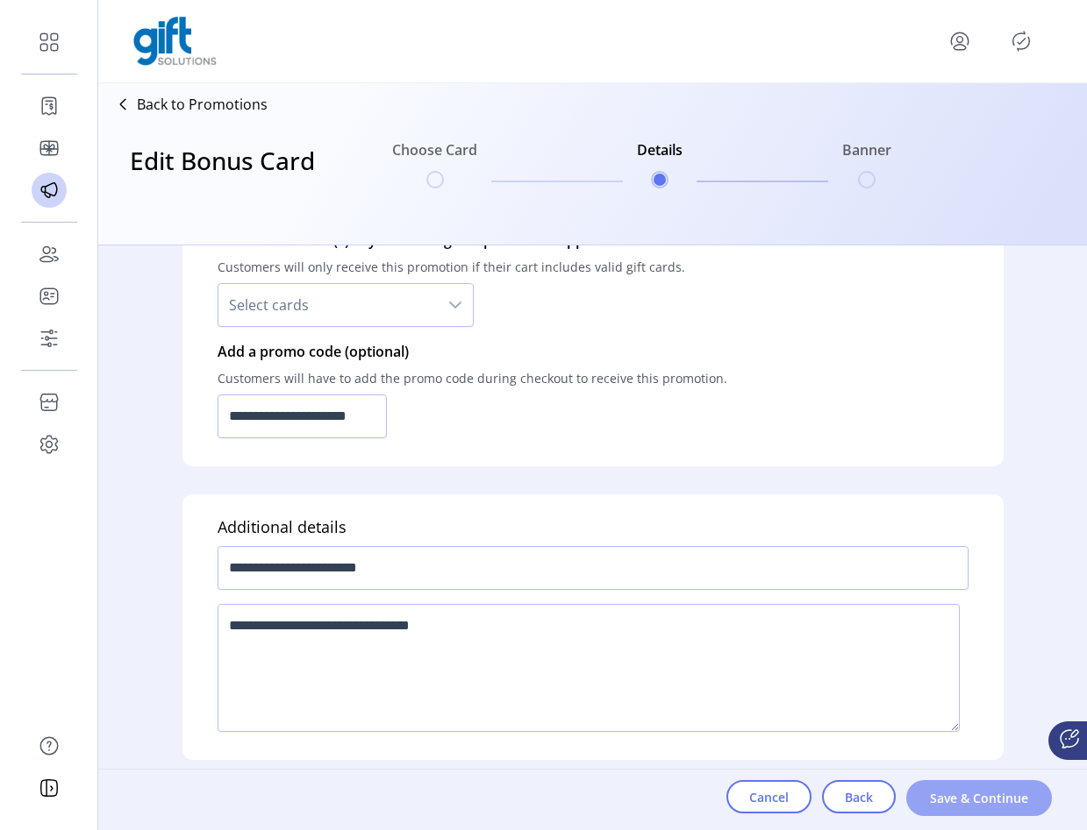
click at [929, 787] on button "Save & Continue" at bounding box center [979, 799] width 146 height 36
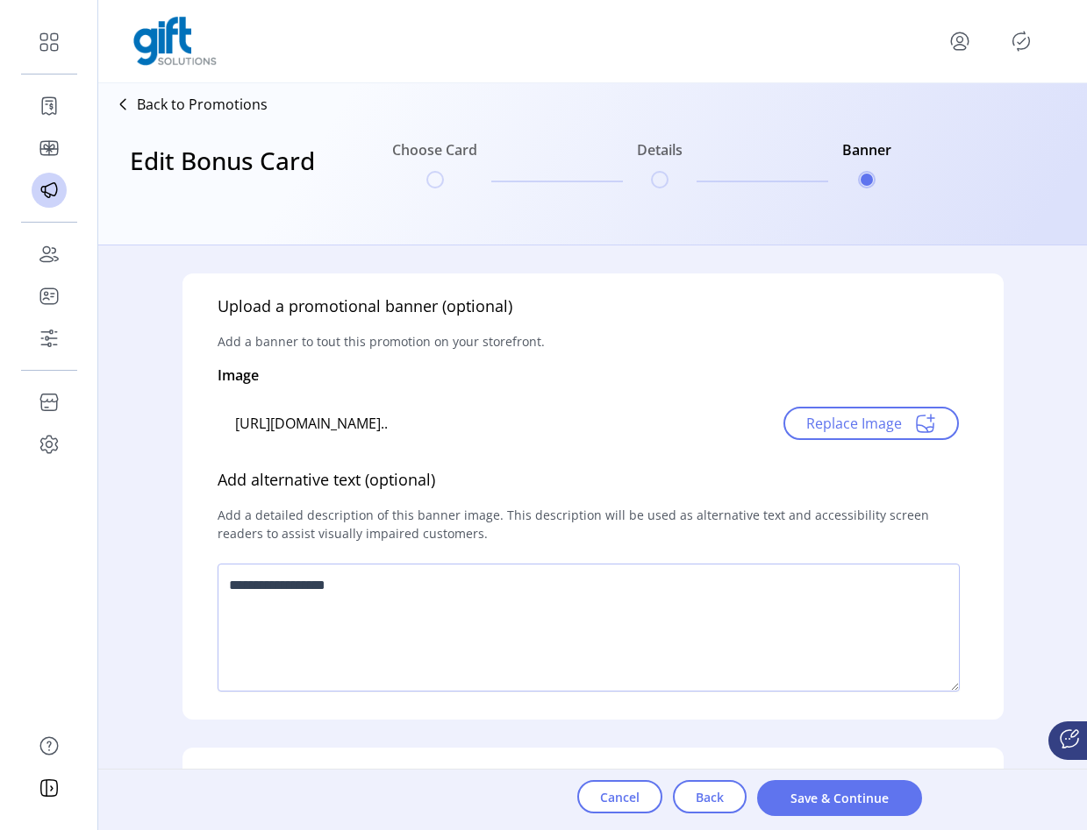
scroll to position [310, 0]
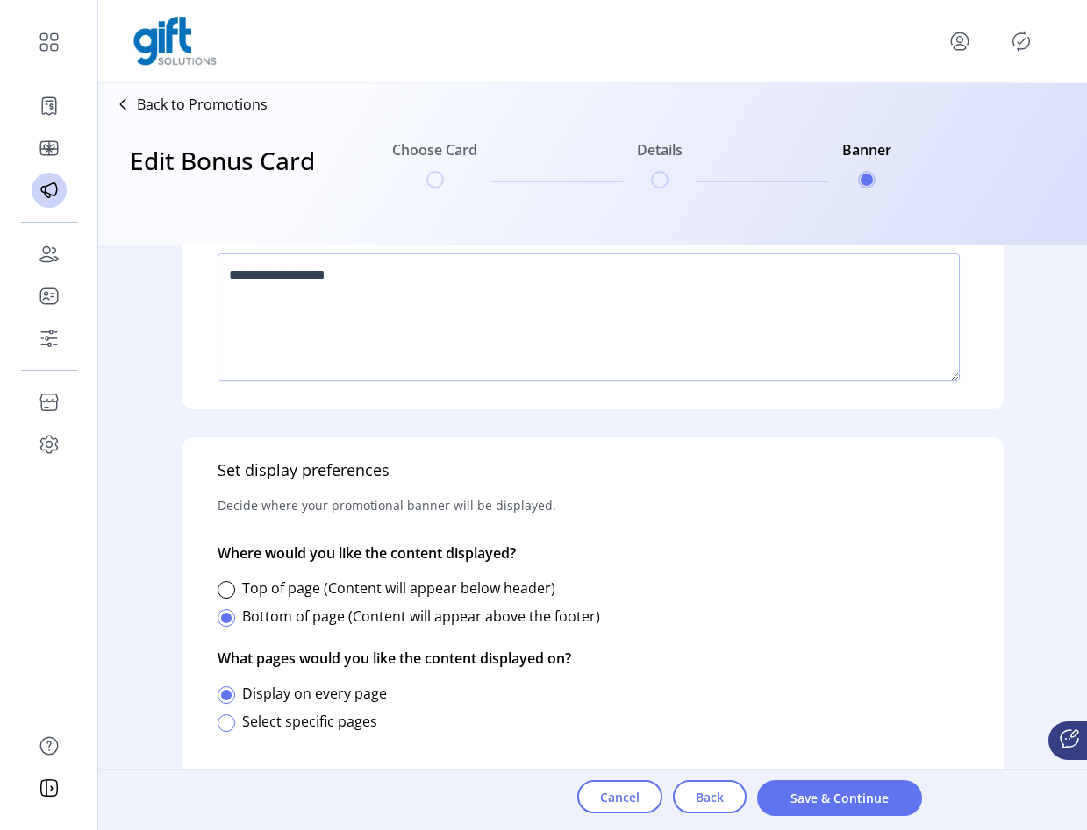
click at [228, 722] on div at bounding box center [226, 724] width 18 height 18
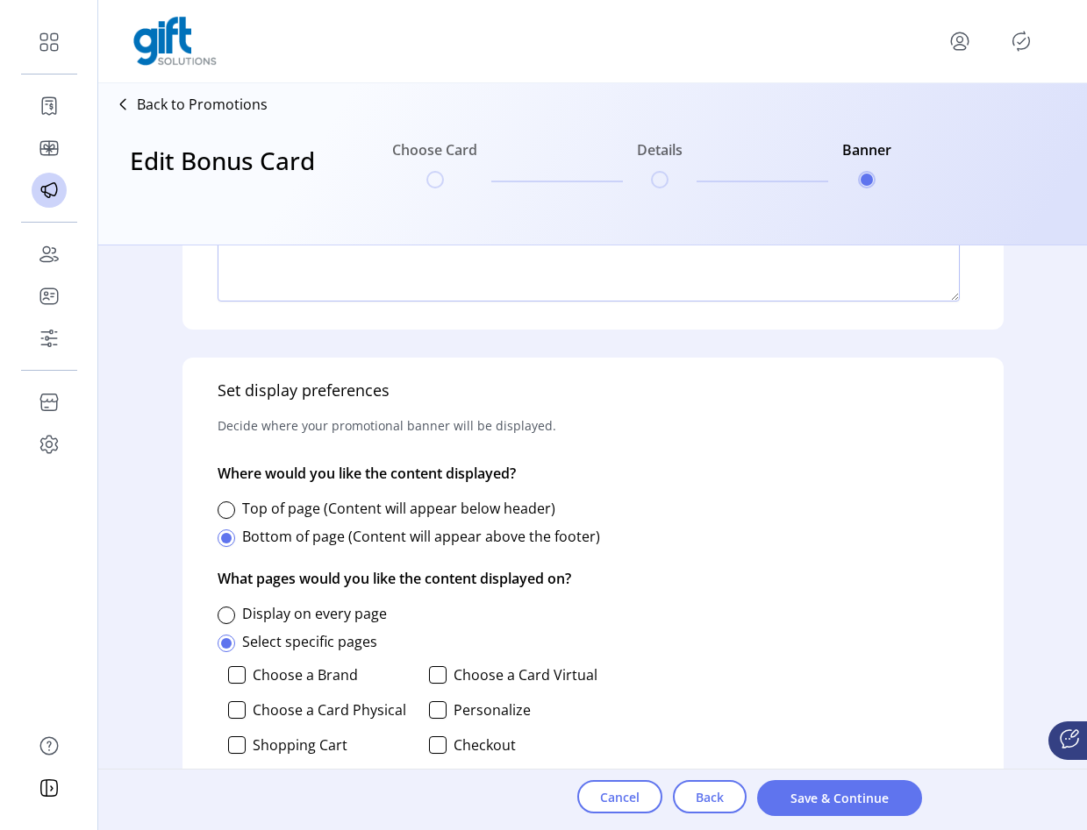
scroll to position [563, 0]
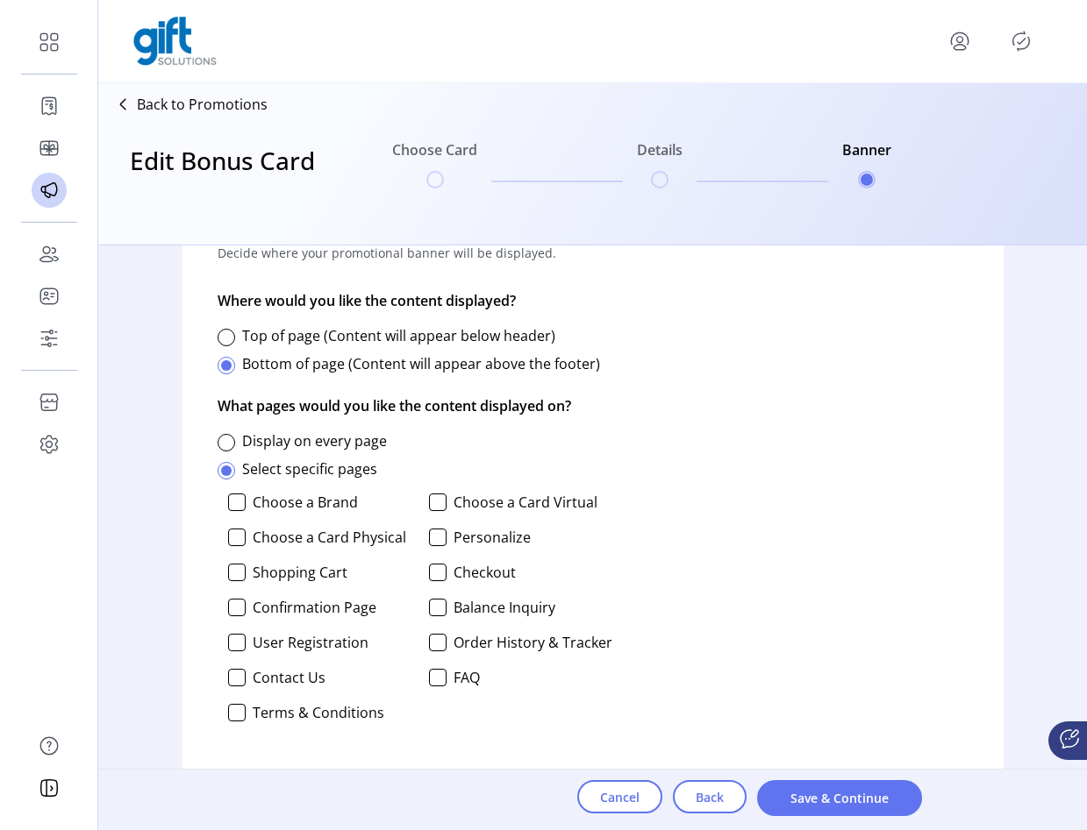
click at [210, 105] on p "Back to Promotions" at bounding box center [202, 104] width 131 height 21
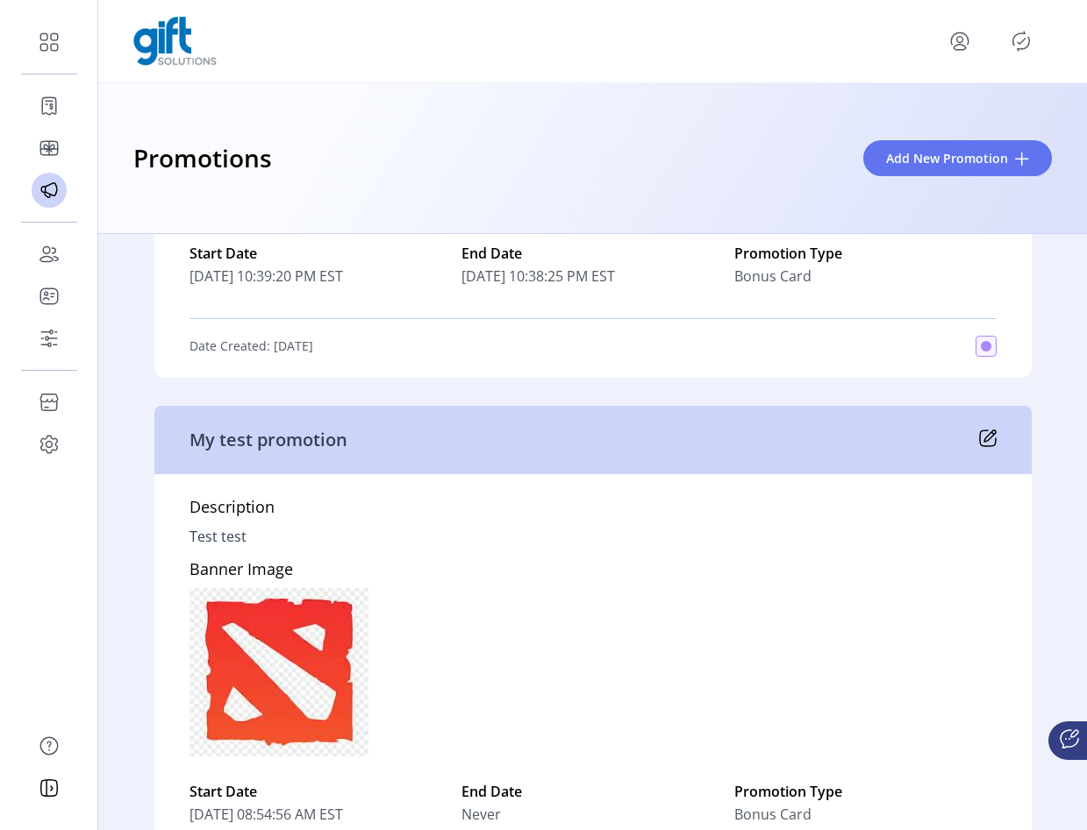
scroll to position [8557, 0]
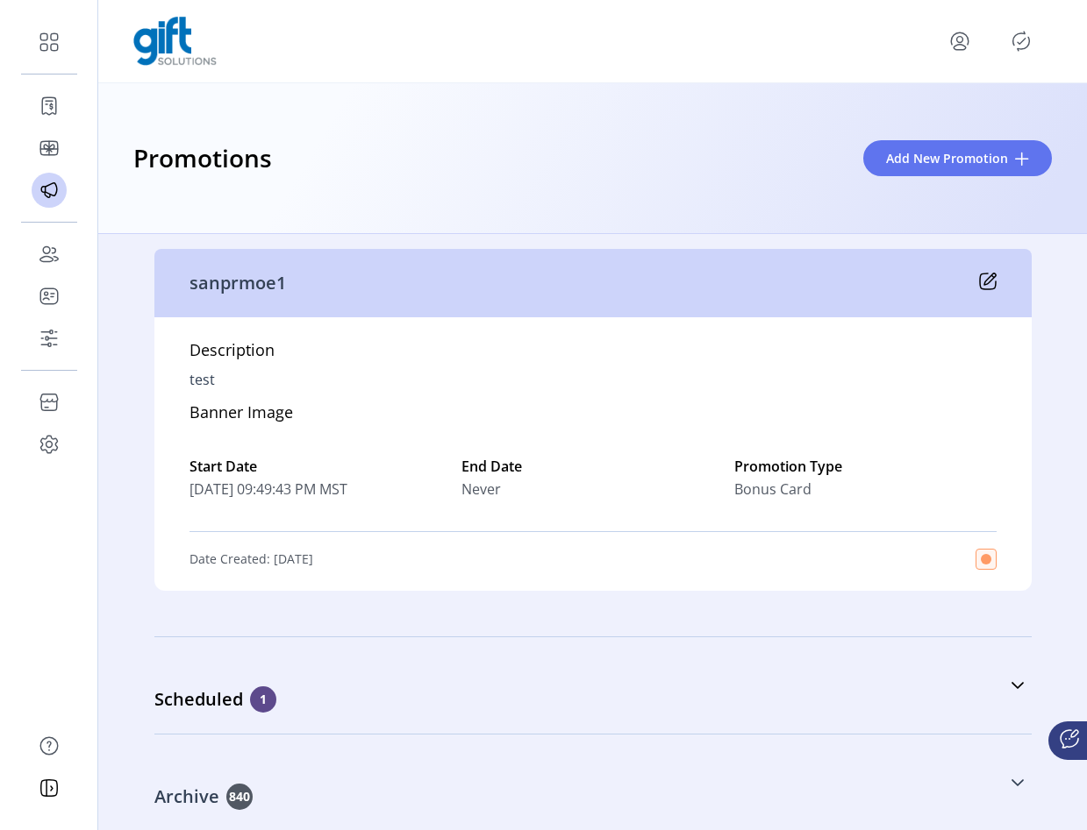
click at [901, 771] on link "Archive 840" at bounding box center [592, 782] width 877 height 75
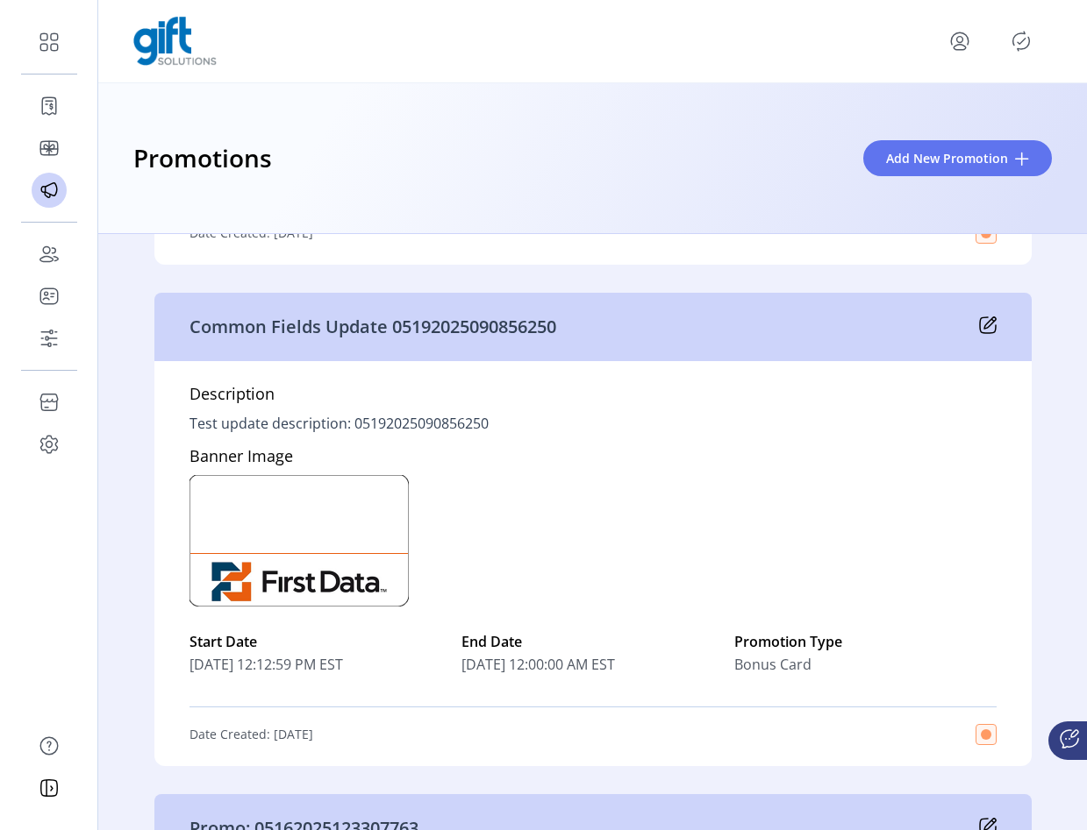
scroll to position [179303, 0]
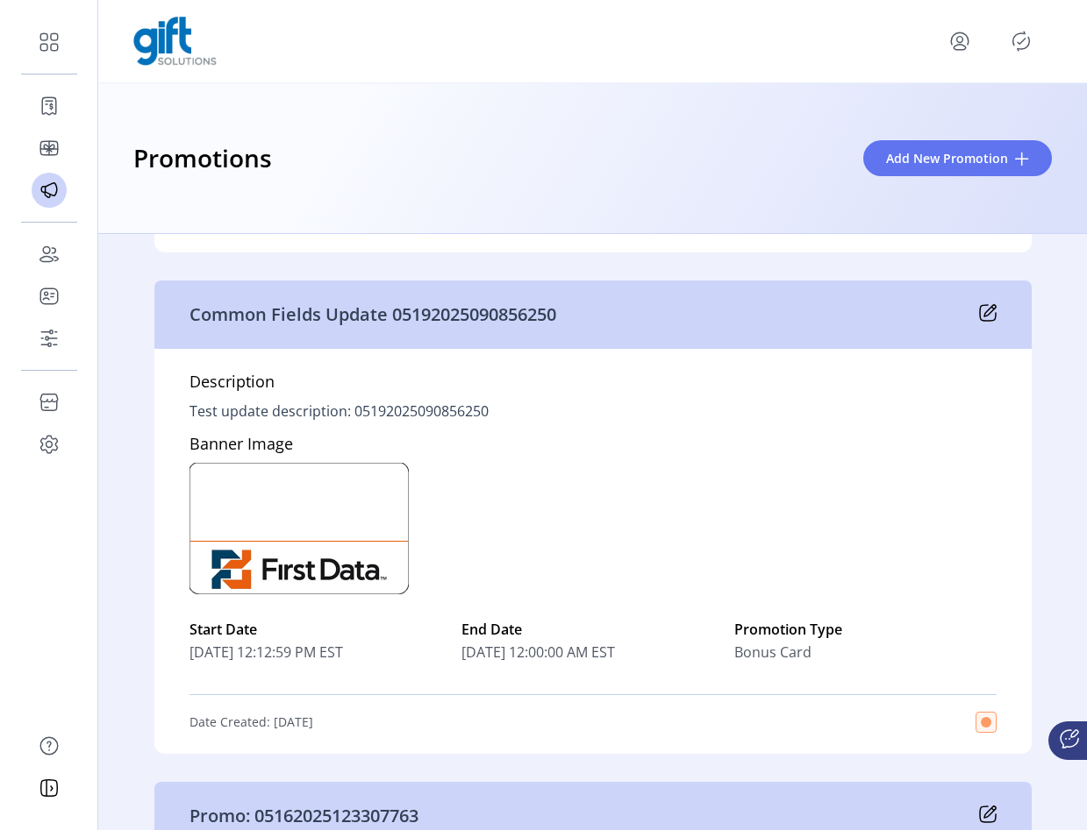
click at [979, 315] on icon at bounding box center [988, 313] width 18 height 18
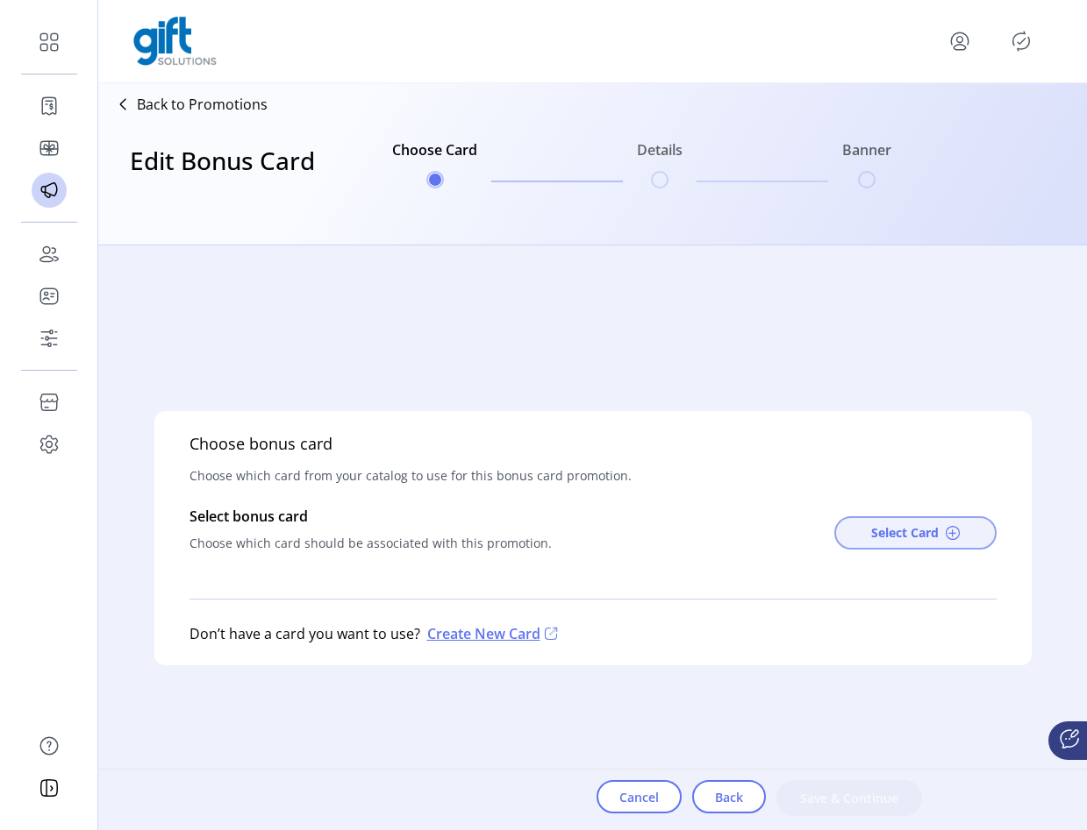
click at [887, 543] on button "Select Card" at bounding box center [915, 533] width 162 height 33
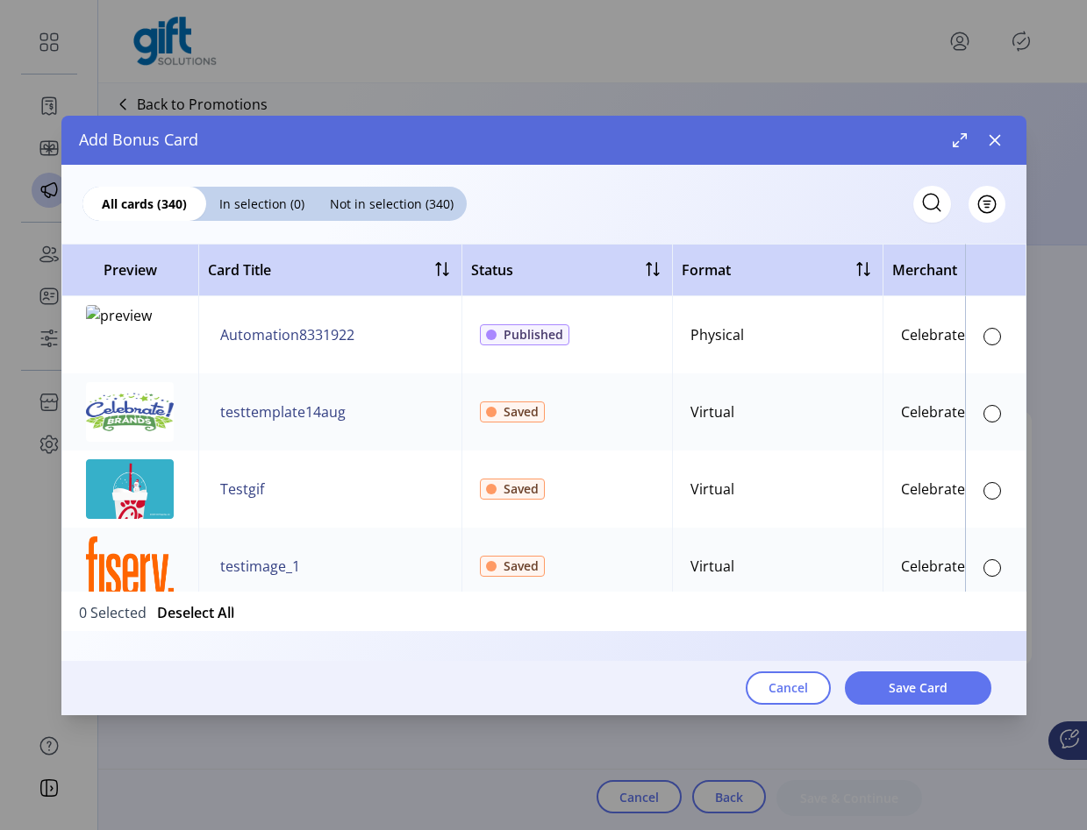
click at [983, 333] on div at bounding box center [992, 337] width 18 height 18
click at [897, 664] on div "Cancel Save Card" at bounding box center [526, 688] width 930 height 54
click at [897, 674] on button "Save Card" at bounding box center [918, 688] width 146 height 33
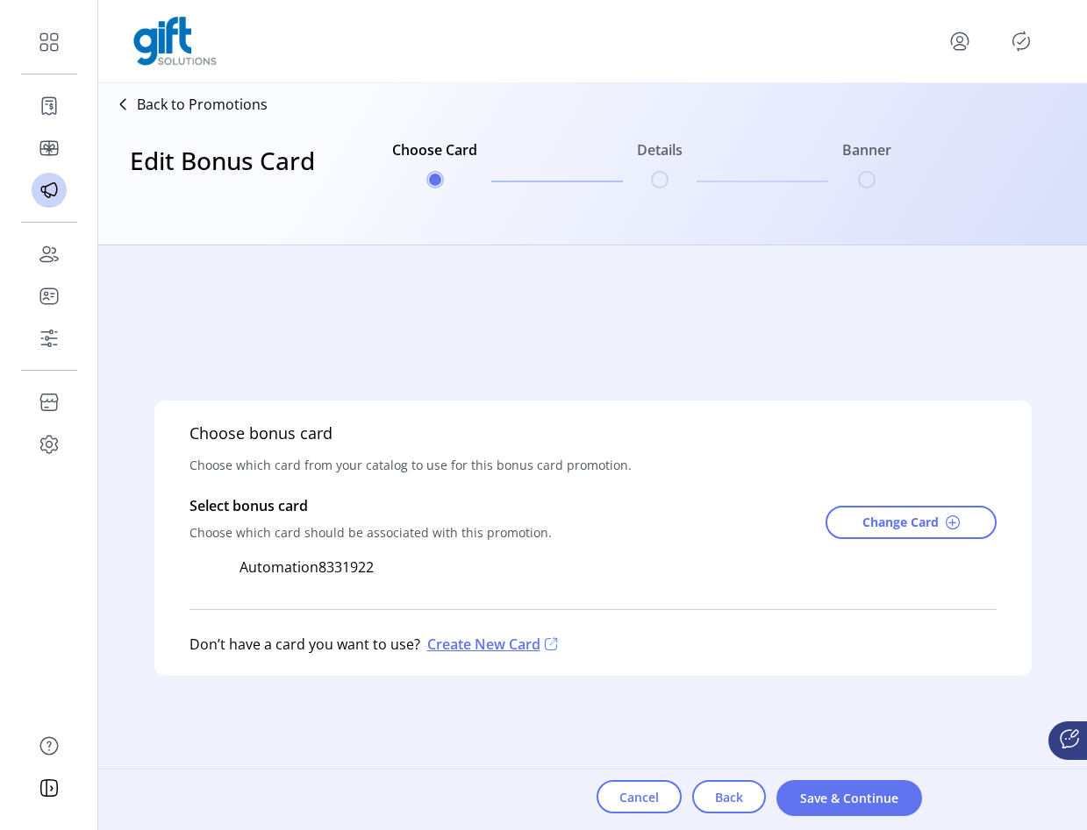
click at [823, 821] on div "Cancel Back Save & Continue" at bounding box center [758, 800] width 325 height 61
click at [833, 794] on span "Save & Continue" at bounding box center [849, 798] width 100 height 18
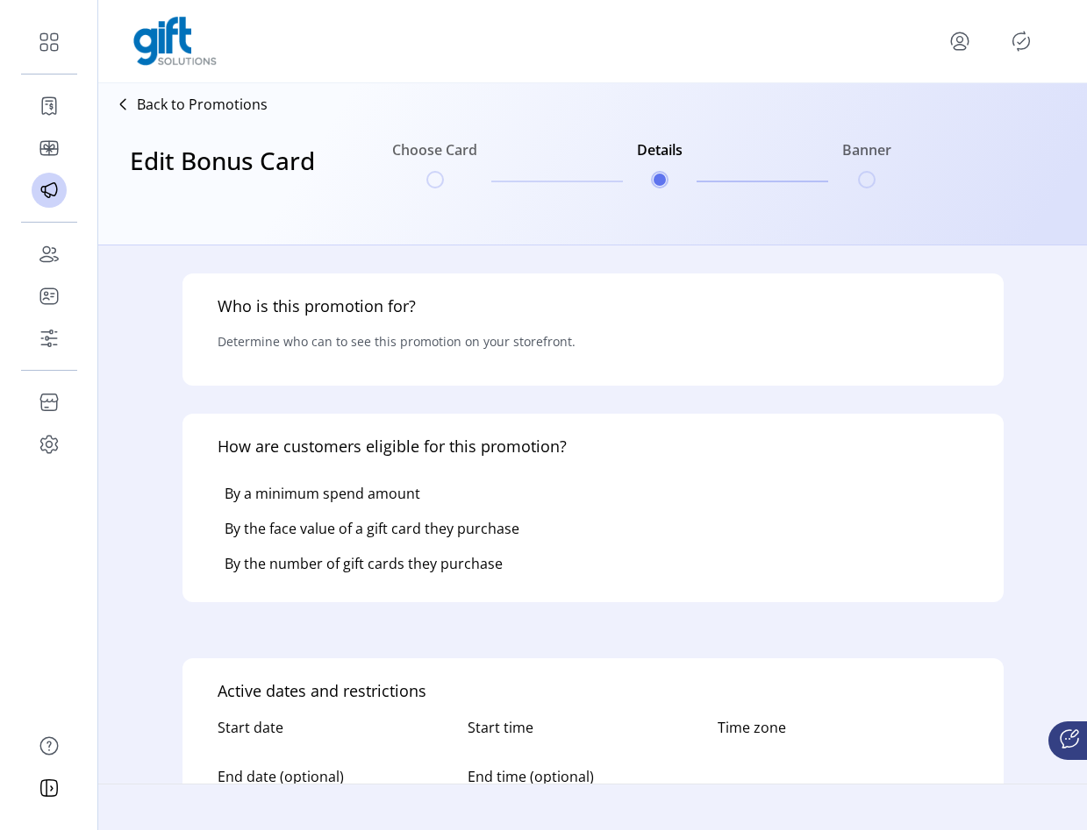
type input "**********"
type textarea "**********"
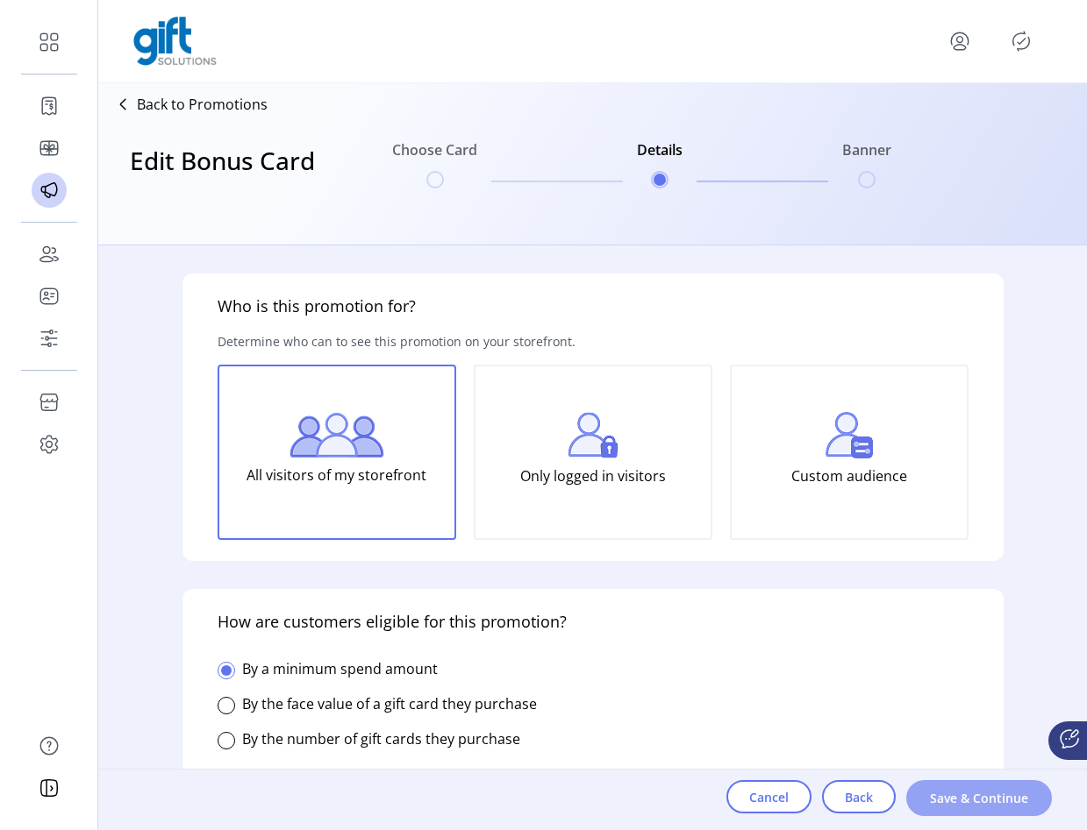
click at [931, 802] on span "Save & Continue" at bounding box center [979, 798] width 100 height 18
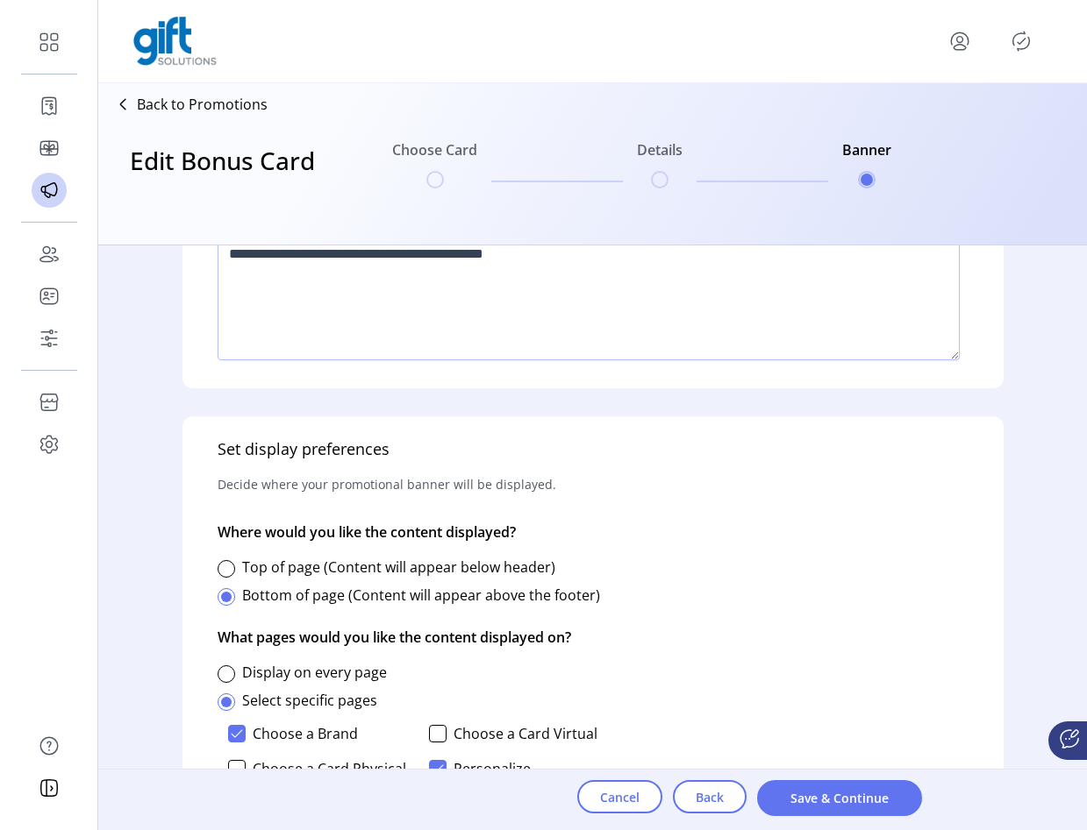
scroll to position [837, 0]
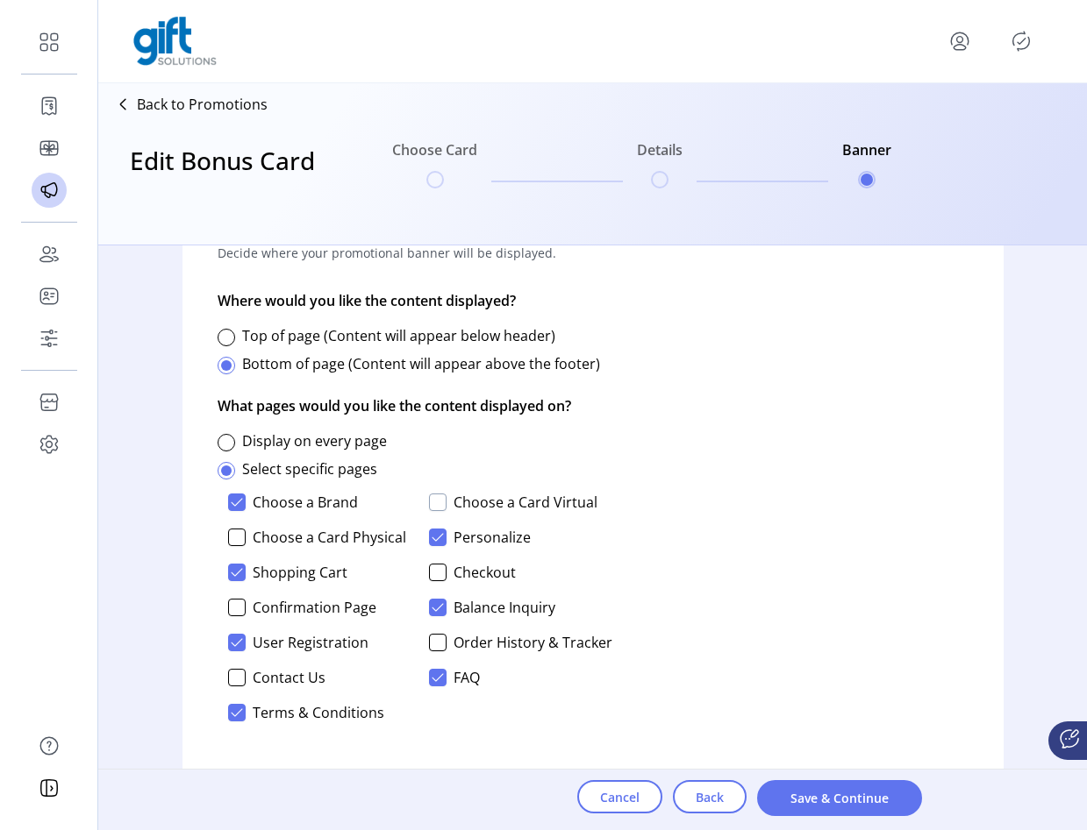
click at [437, 504] on div at bounding box center [438, 503] width 18 height 18
click at [232, 537] on div at bounding box center [237, 538] width 18 height 18
click at [830, 803] on span "Save & Continue" at bounding box center [839, 798] width 119 height 18
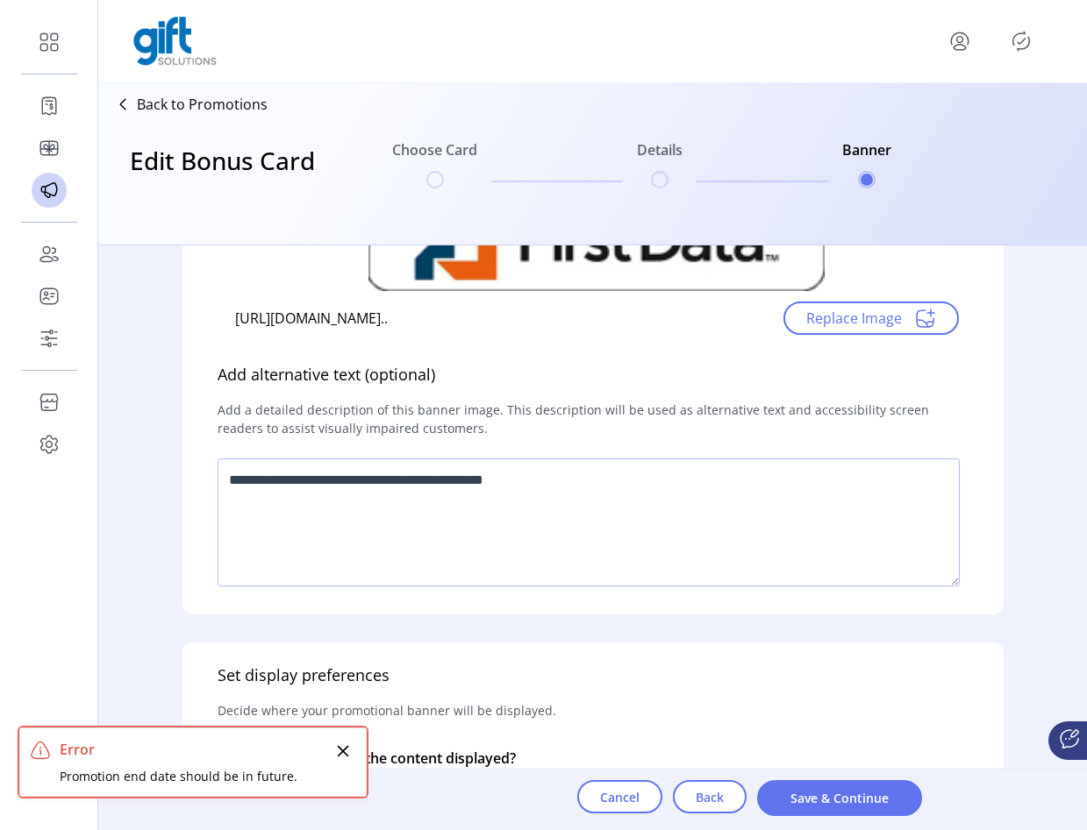
scroll to position [342, 0]
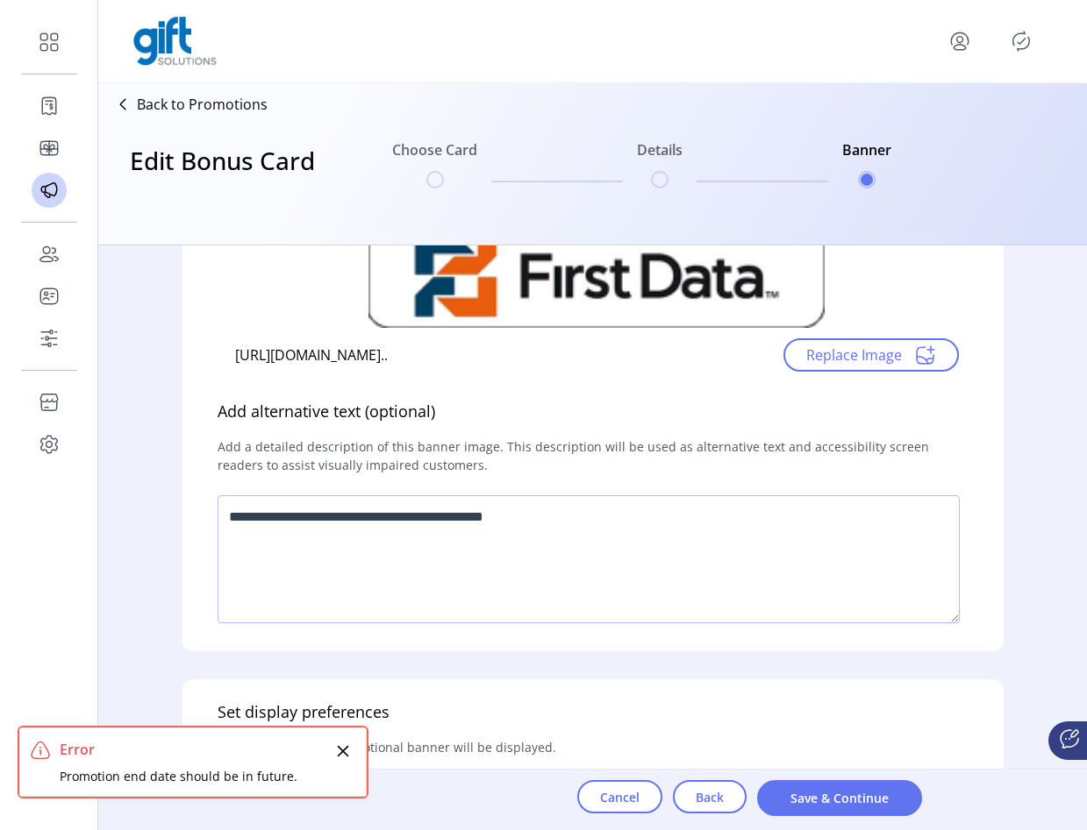
click at [712, 819] on div "Cancel Back Save & Continue" at bounding box center [749, 800] width 345 height 61
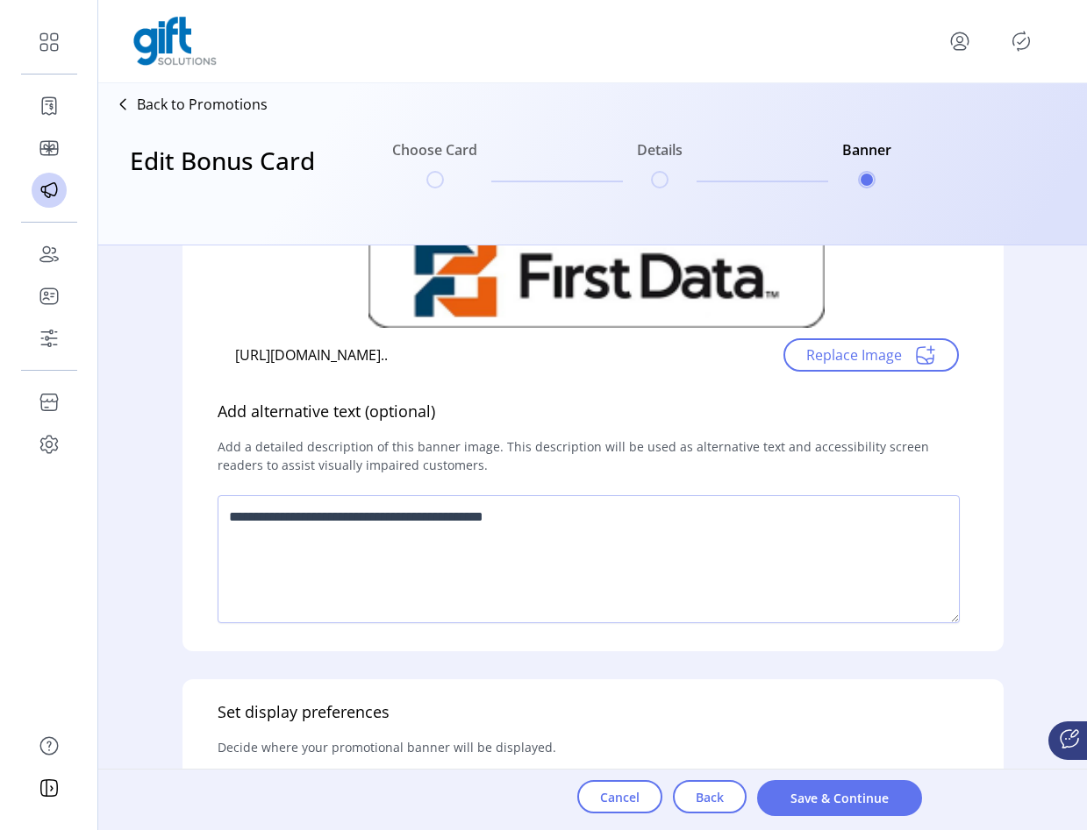
click at [712, 814] on p-button "Back" at bounding box center [710, 799] width 74 height 36
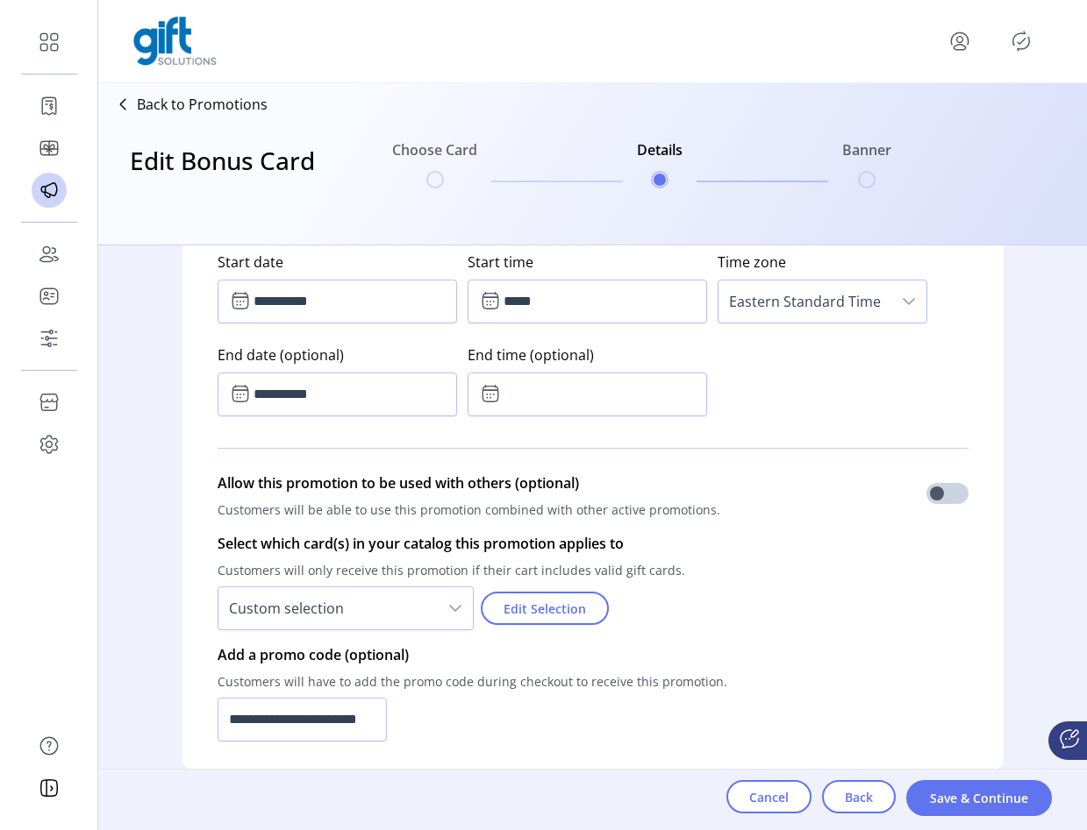
scroll to position [880, 0]
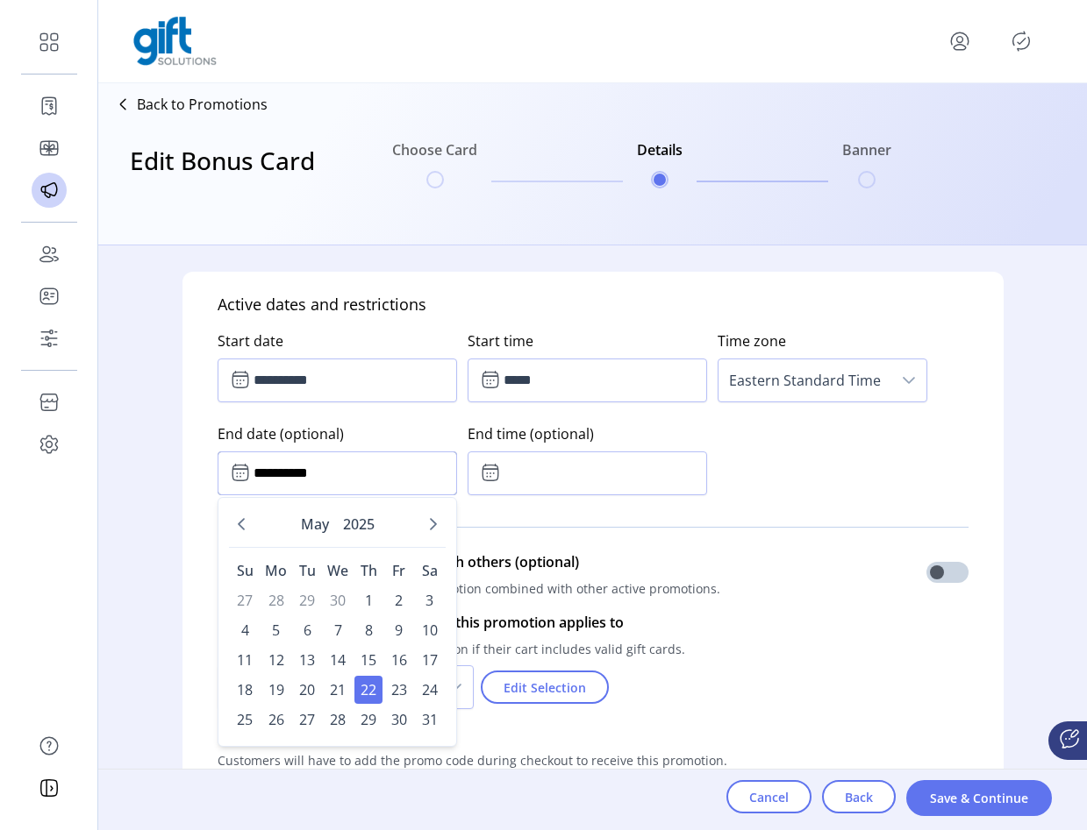
click at [399, 477] on input "**********" at bounding box center [336, 474] width 239 height 44
click at [432, 543] on div "May 2025" at bounding box center [337, 528] width 217 height 39
click at [432, 517] on icon "Next Month" at bounding box center [433, 524] width 14 height 14
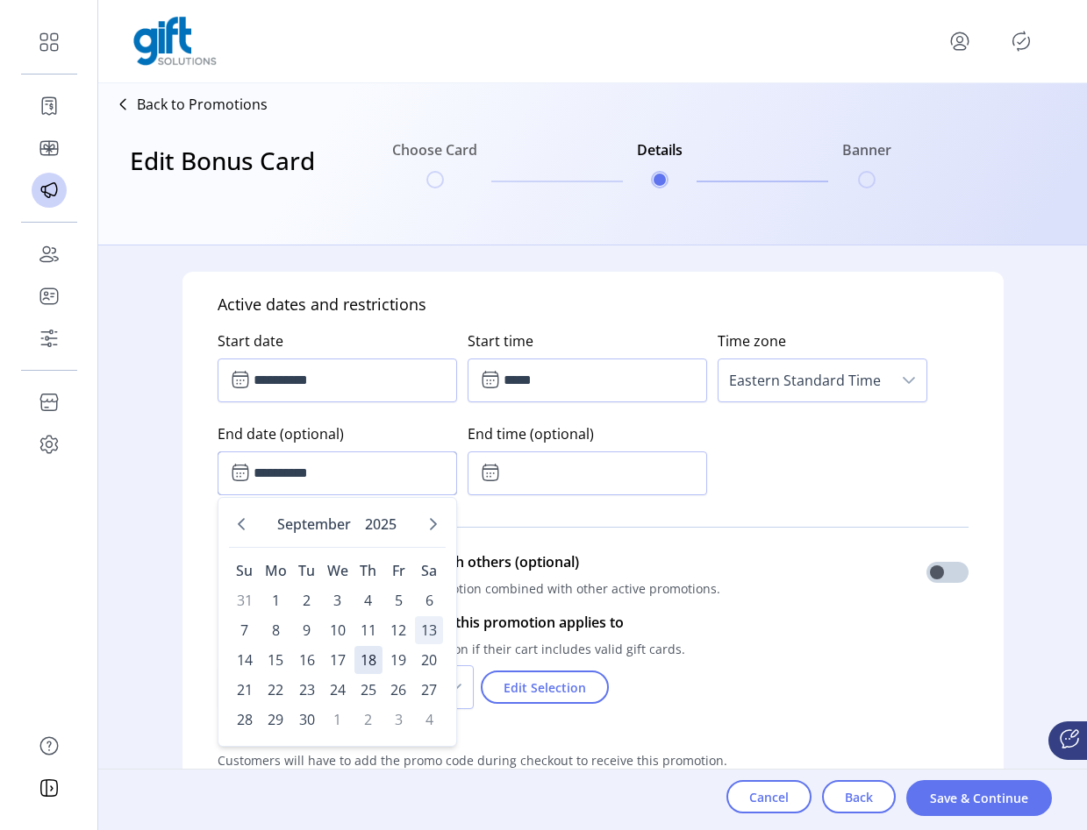
click at [430, 638] on span "13" at bounding box center [429, 631] width 28 height 28
type input "**********"
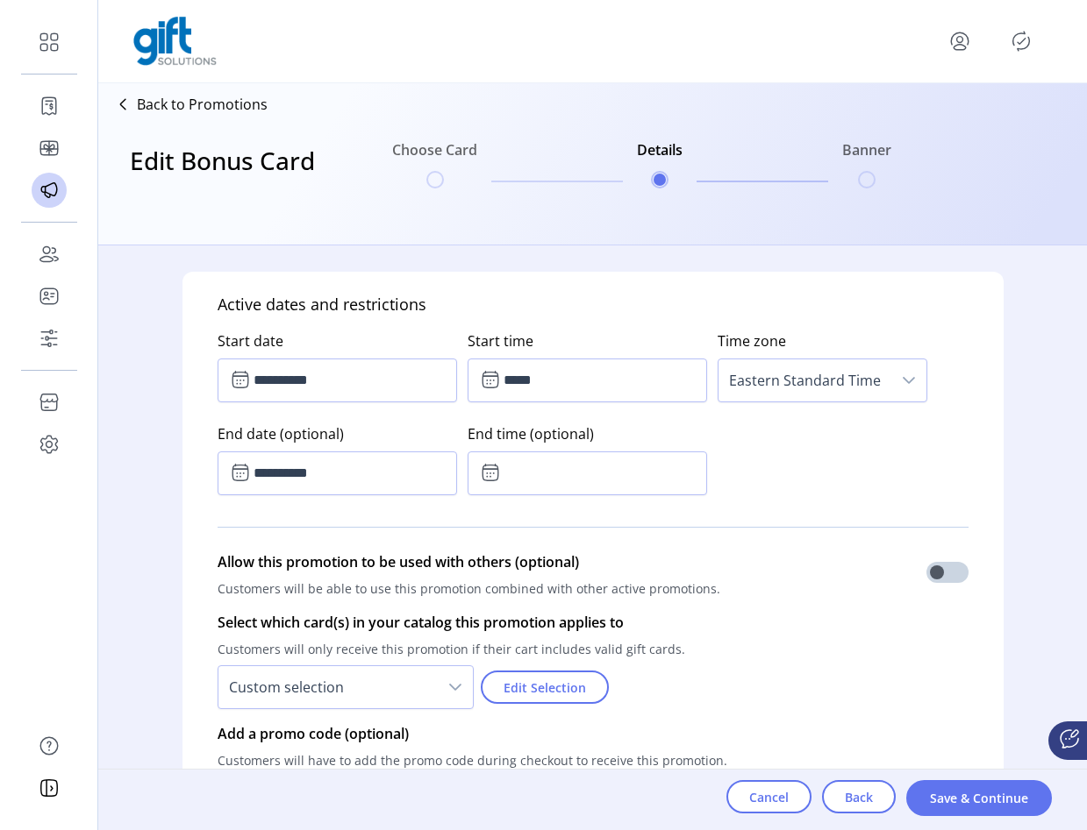
click at [560, 496] on div "End time (optional)" at bounding box center [592, 456] width 250 height 93
click at [567, 482] on input "text" at bounding box center [586, 474] width 239 height 44
click at [607, 549] on span "47" at bounding box center [615, 543] width 16 height 21
click at [607, 554] on div "47" at bounding box center [614, 545] width 39 height 73
click at [607, 561] on button "Previous Minute" at bounding box center [614, 569] width 25 height 25
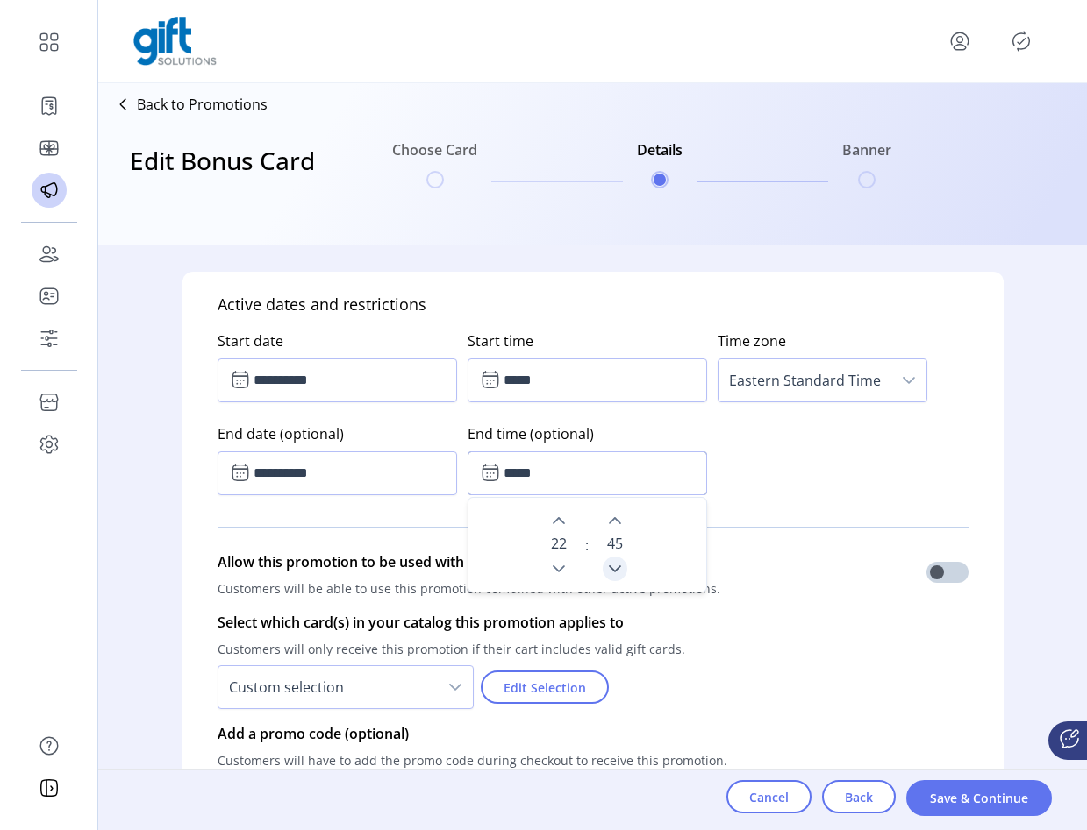
click at [608, 562] on icon "Previous Minute" at bounding box center [615, 569] width 14 height 14
type input "*****"
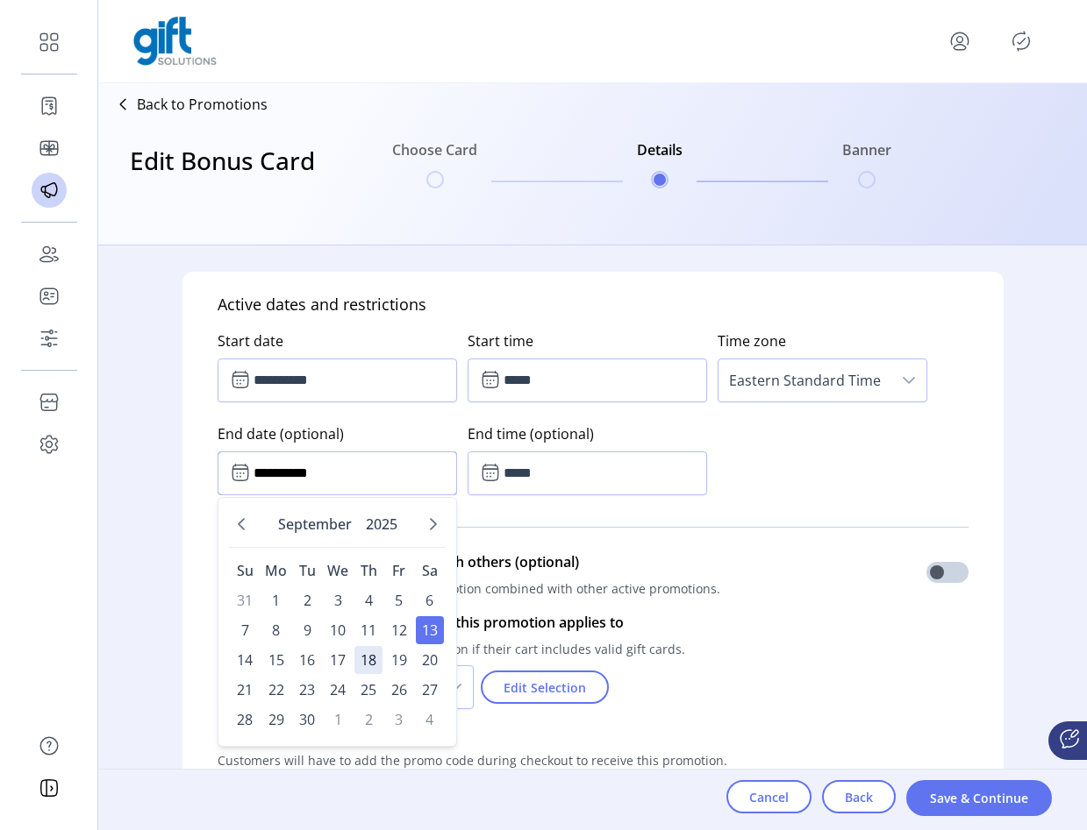
click at [399, 481] on input "**********" at bounding box center [336, 474] width 239 height 44
click at [428, 663] on span "20" at bounding box center [429, 660] width 28 height 28
type input "**********"
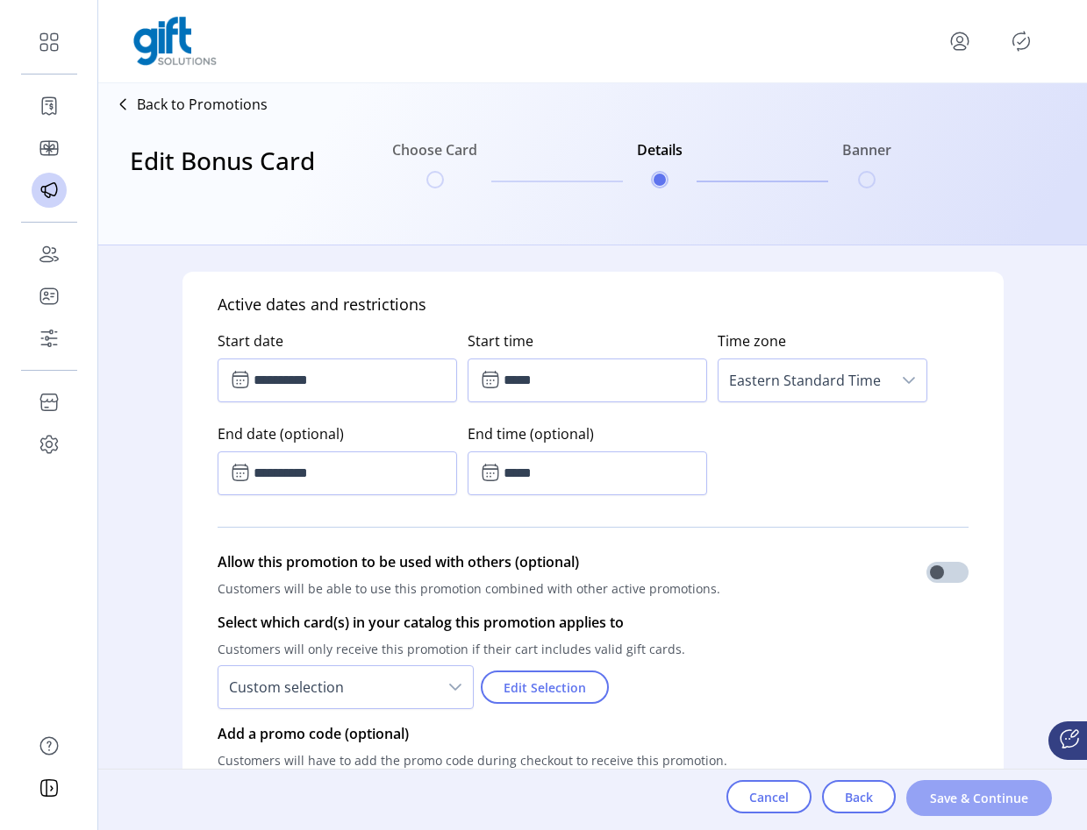
click at [956, 807] on span "Save & Continue" at bounding box center [979, 798] width 100 height 18
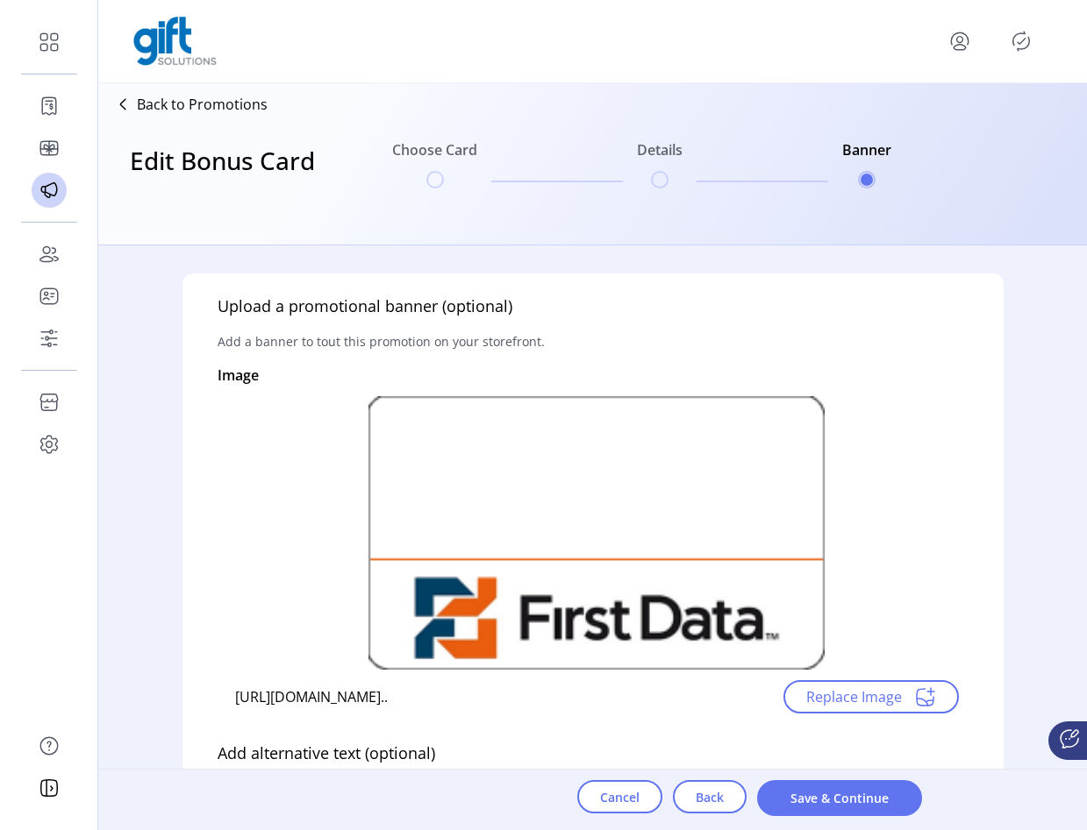
scroll to position [837, 0]
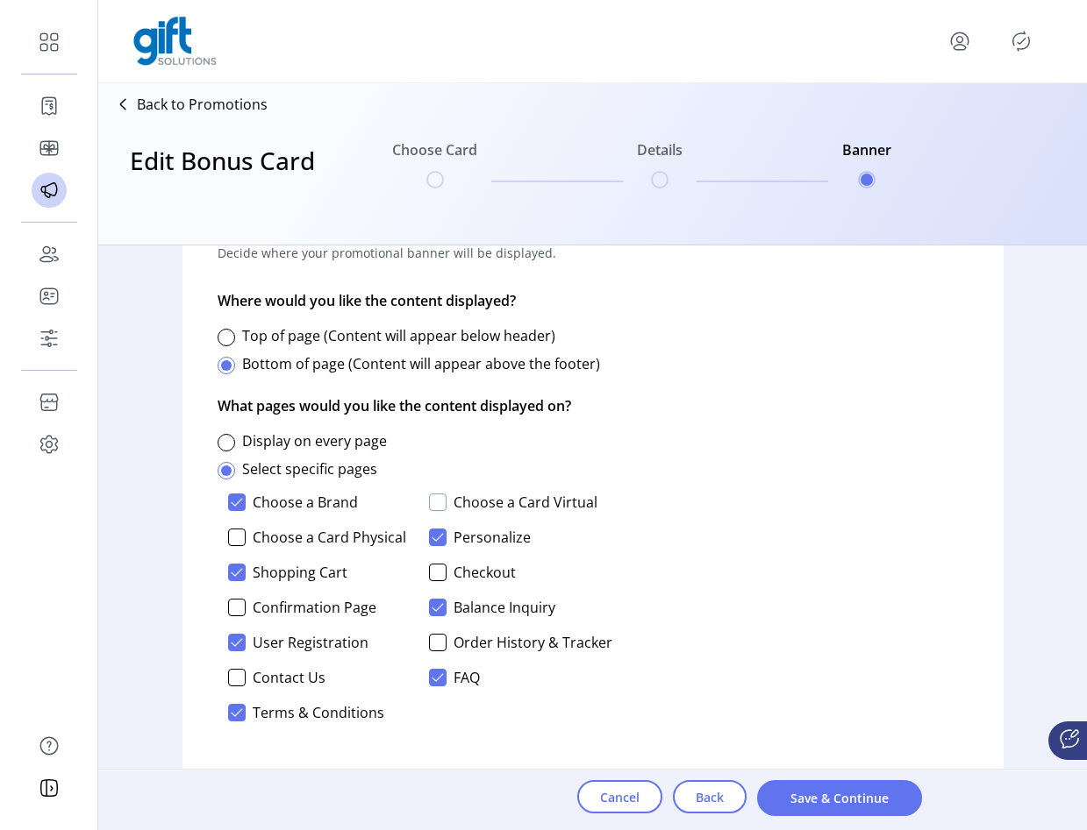
click at [437, 498] on div at bounding box center [438, 503] width 18 height 18
click at [235, 540] on div at bounding box center [237, 538] width 18 height 18
click at [833, 800] on span "Save & Continue" at bounding box center [839, 798] width 119 height 18
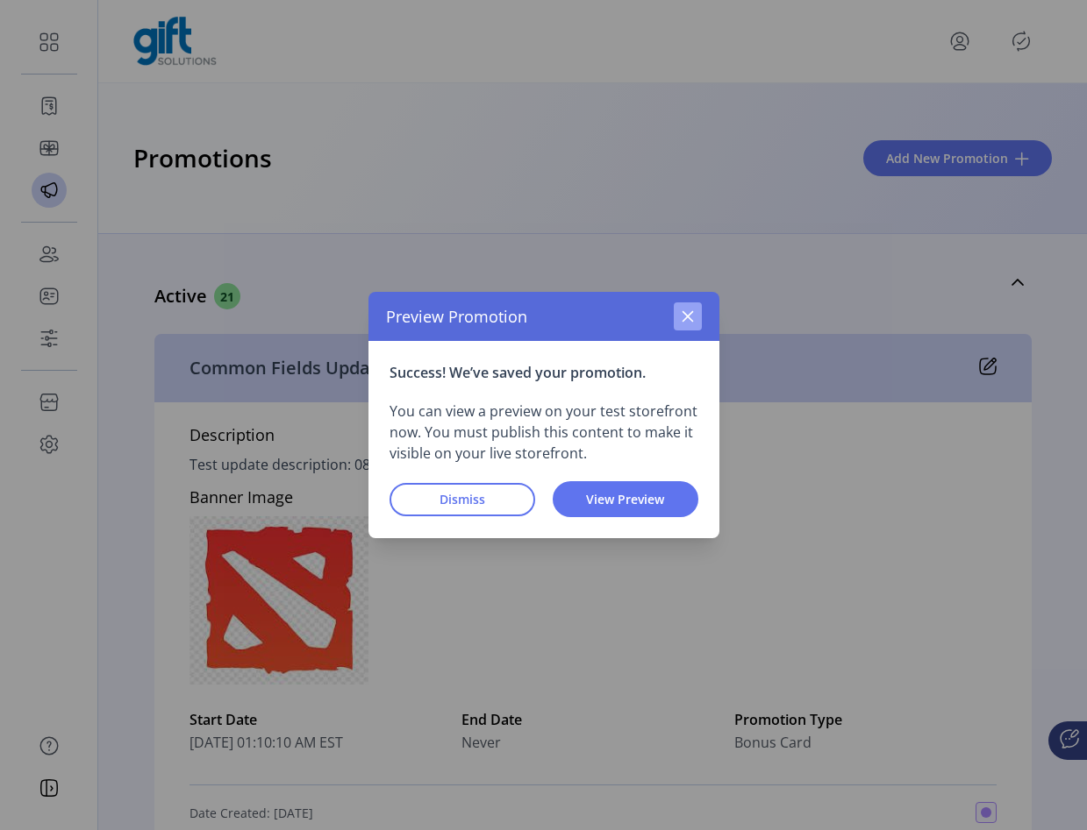
click at [689, 310] on icon "button" at bounding box center [688, 317] width 14 height 14
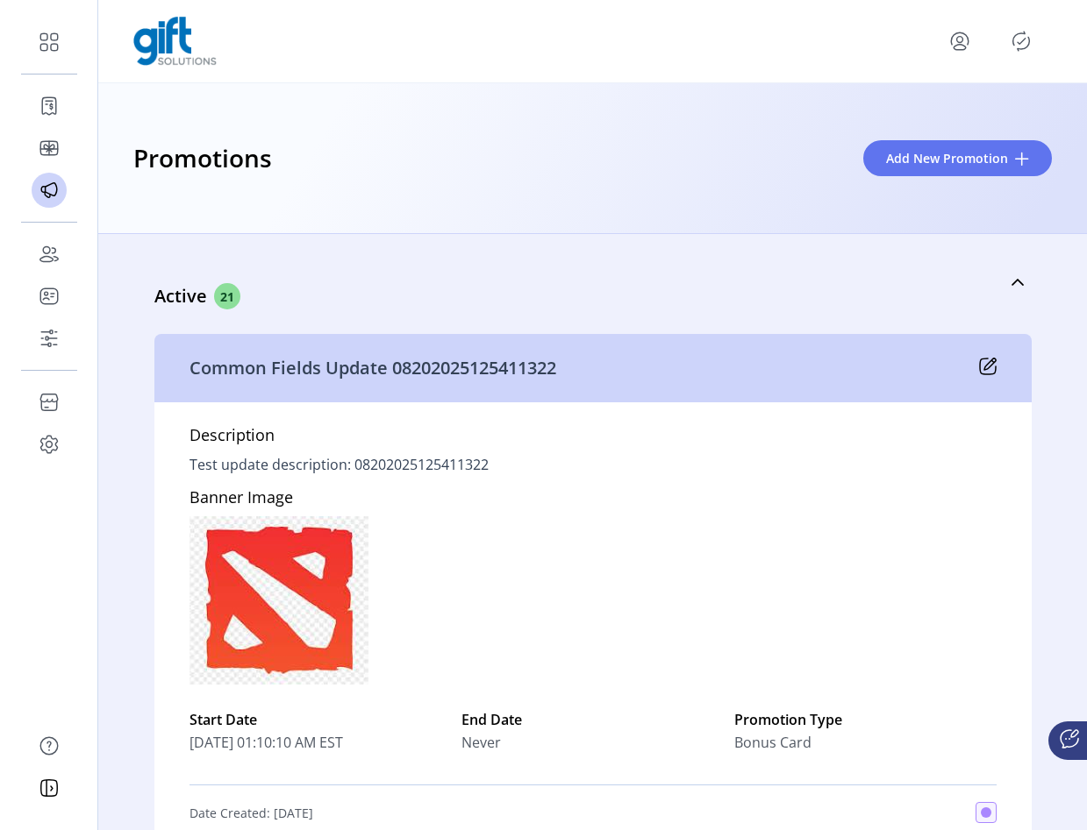
click at [1026, 40] on icon "Publisher Panel" at bounding box center [1021, 41] width 28 height 28
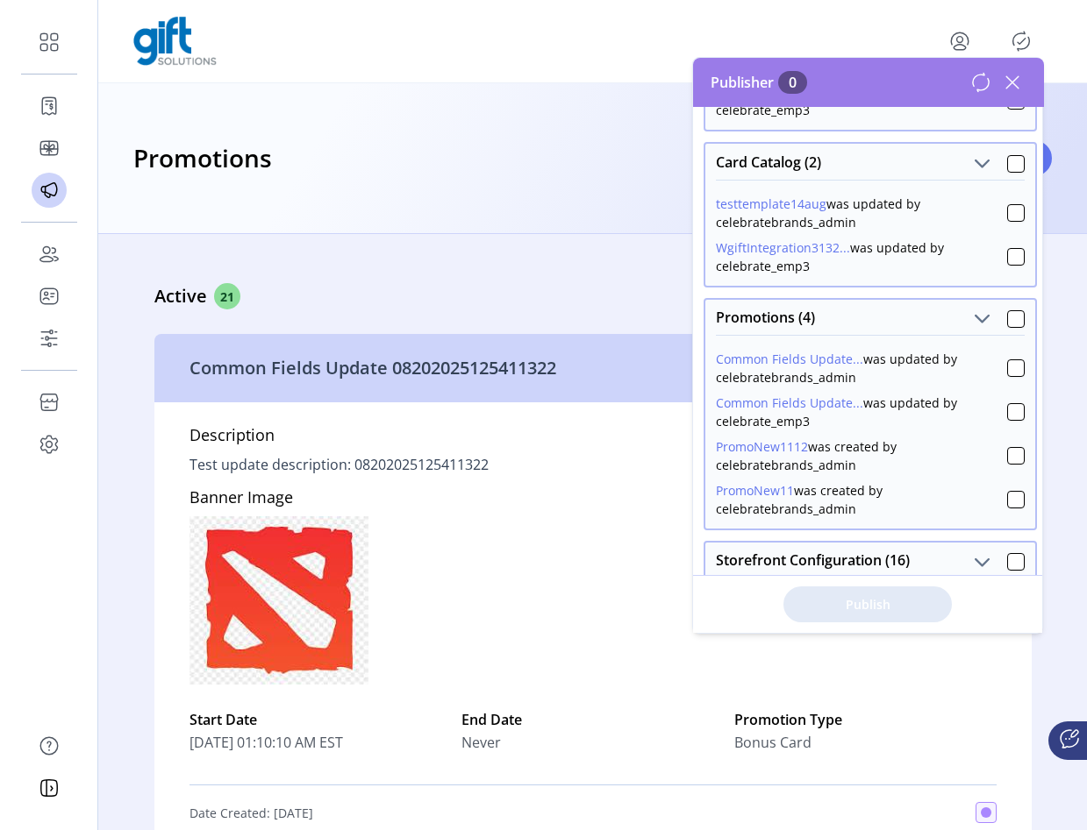
scroll to position [356, 0]
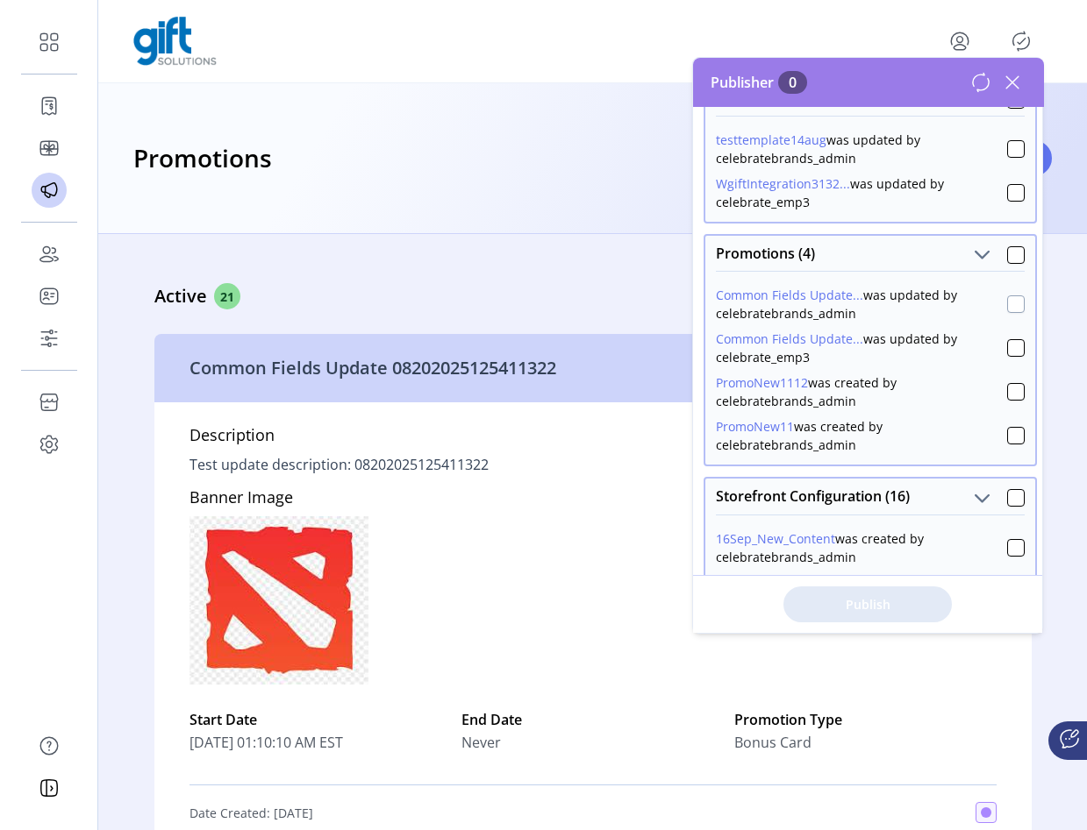
click at [1010, 306] on div at bounding box center [1016, 305] width 18 height 18
click at [1007, 342] on div at bounding box center [1016, 348] width 18 height 18
click at [885, 604] on span "Publish 2 Items" at bounding box center [867, 604] width 123 height 18
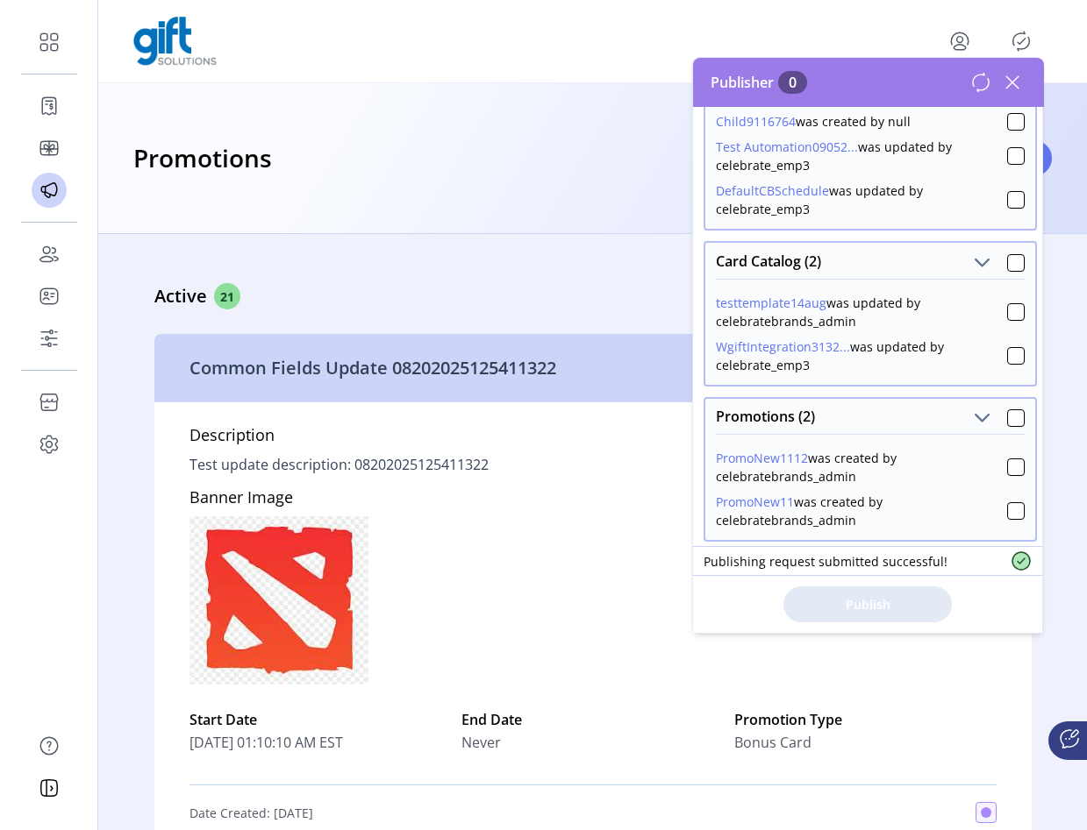
scroll to position [194, 0]
click at [458, 290] on div "Active 21" at bounding box center [505, 296] width 702 height 26
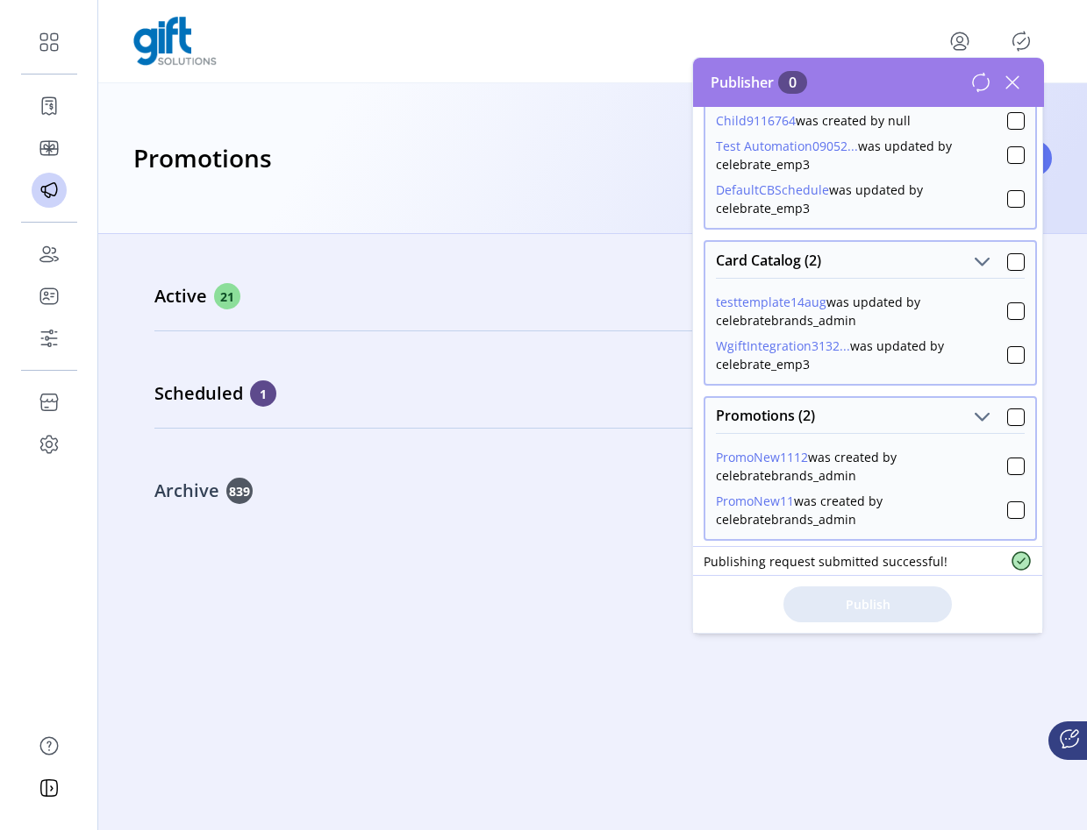
click at [363, 491] on div "Archive 839" at bounding box center [505, 491] width 702 height 26
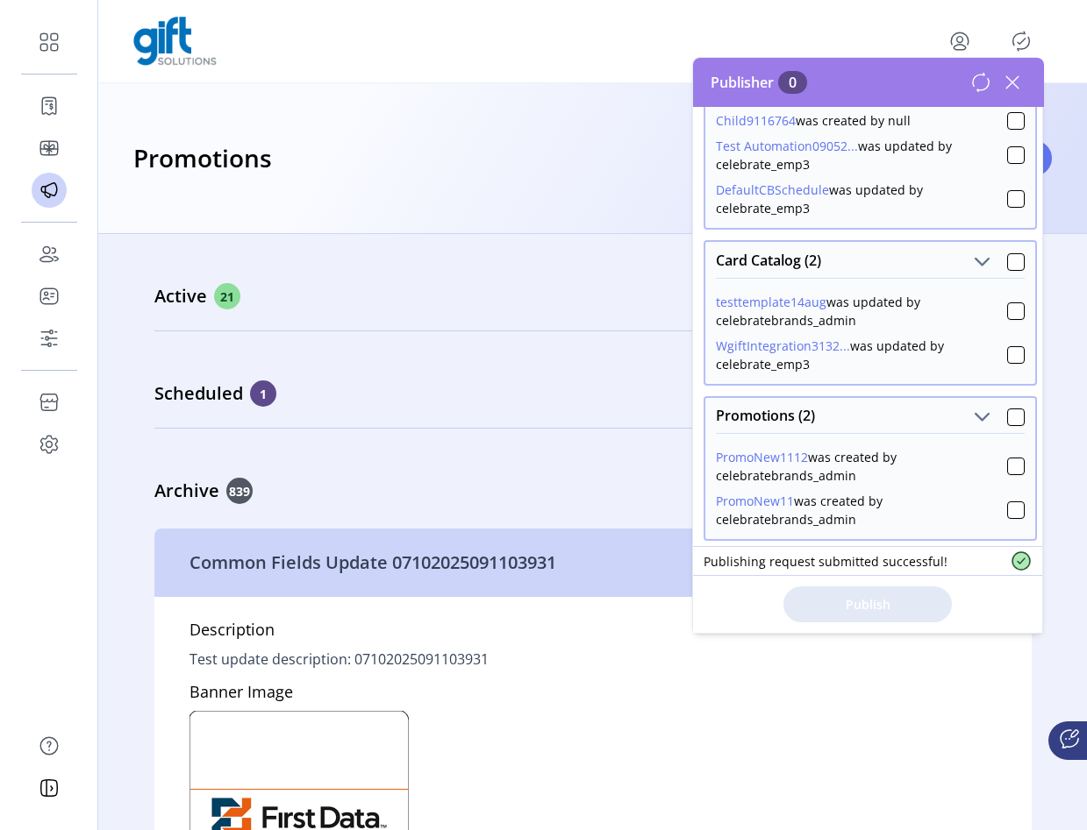
click at [1016, 83] on icon at bounding box center [1012, 82] width 28 height 28
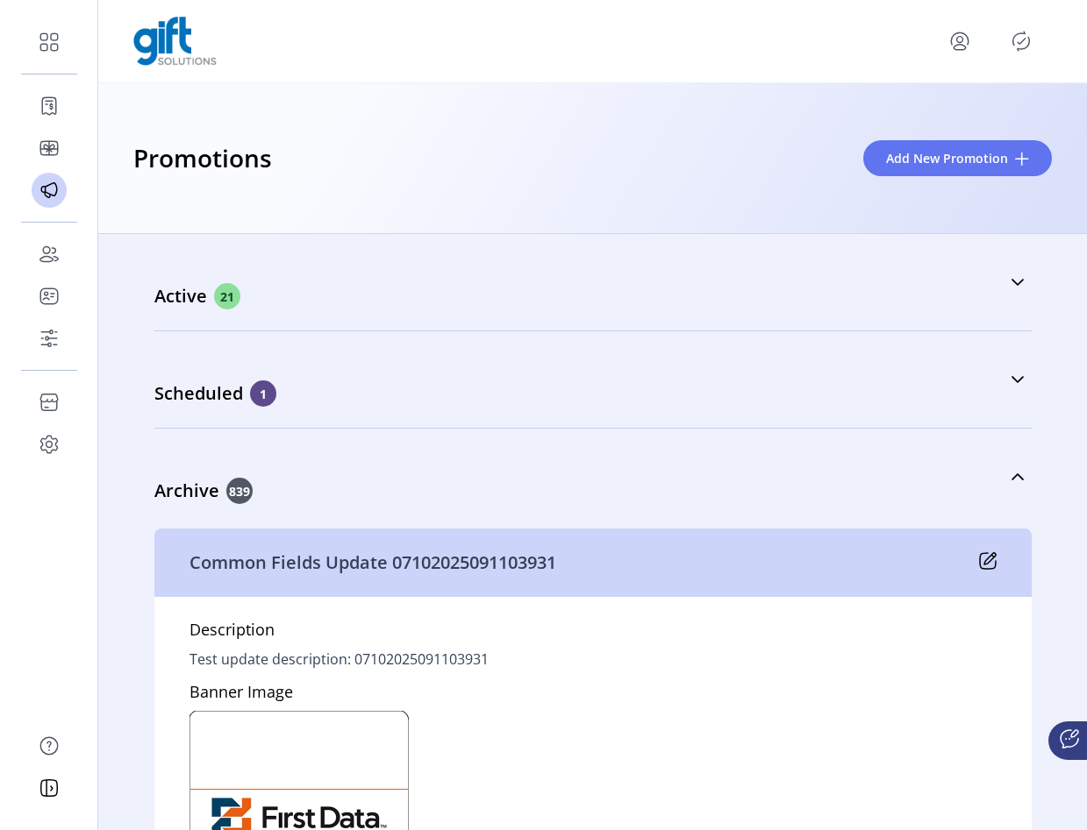
scroll to position [6, 0]
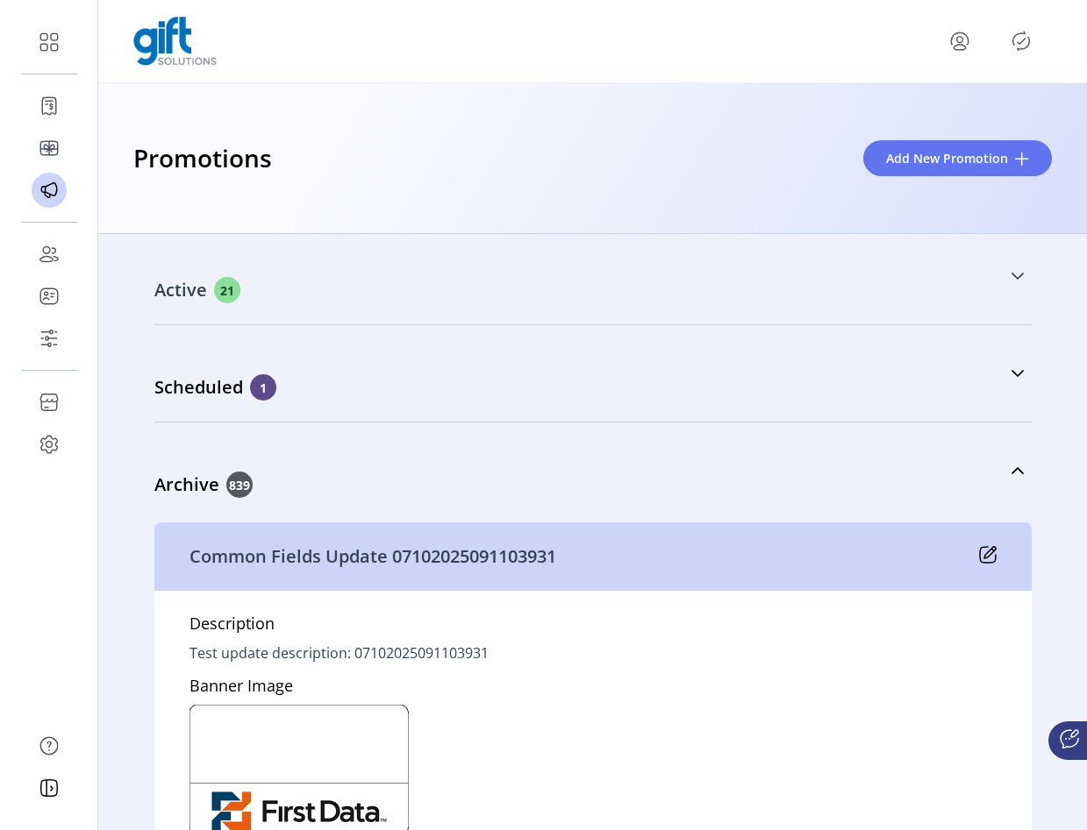
click at [583, 297] on div "Active 21" at bounding box center [505, 290] width 702 height 26
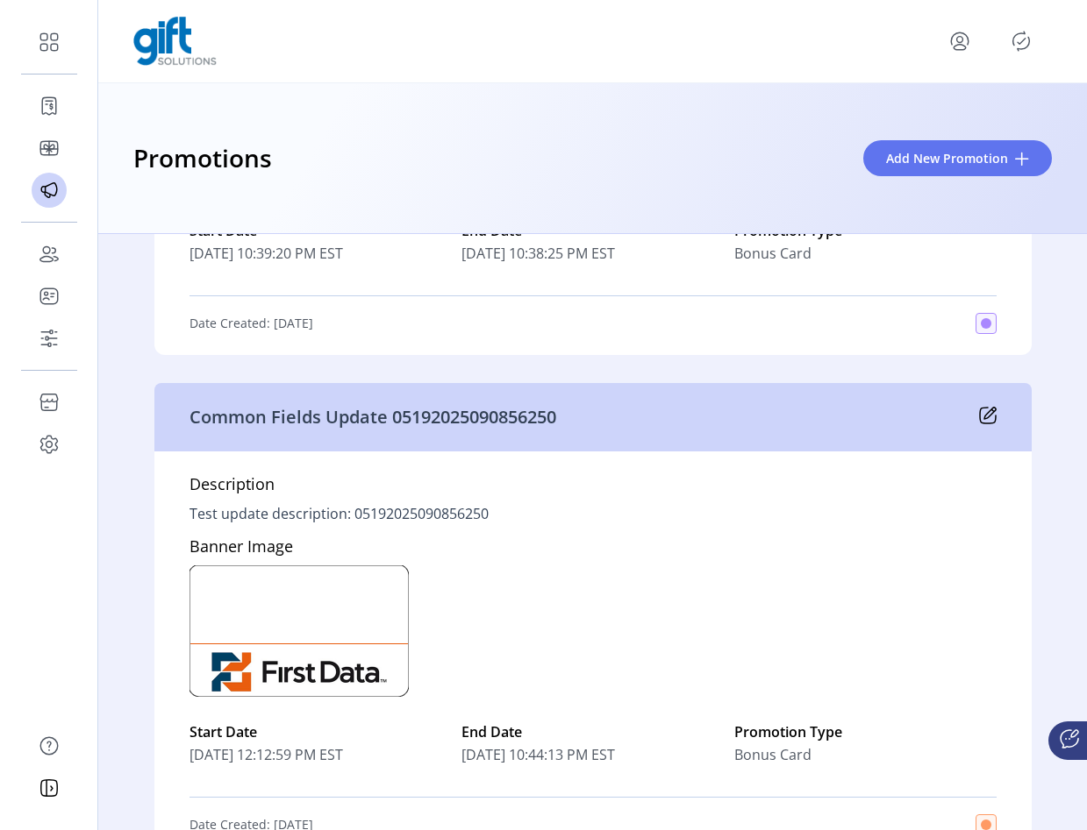
scroll to position [7538, 0]
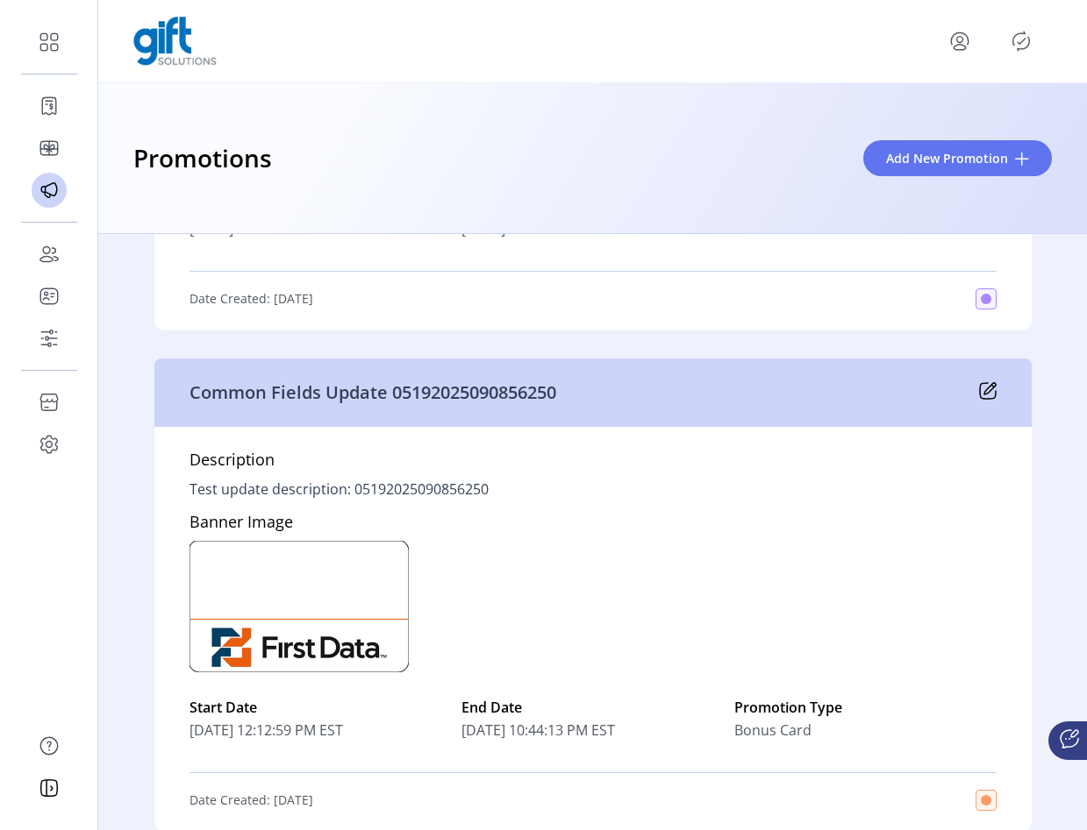
click at [984, 392] on icon at bounding box center [989, 388] width 11 height 11
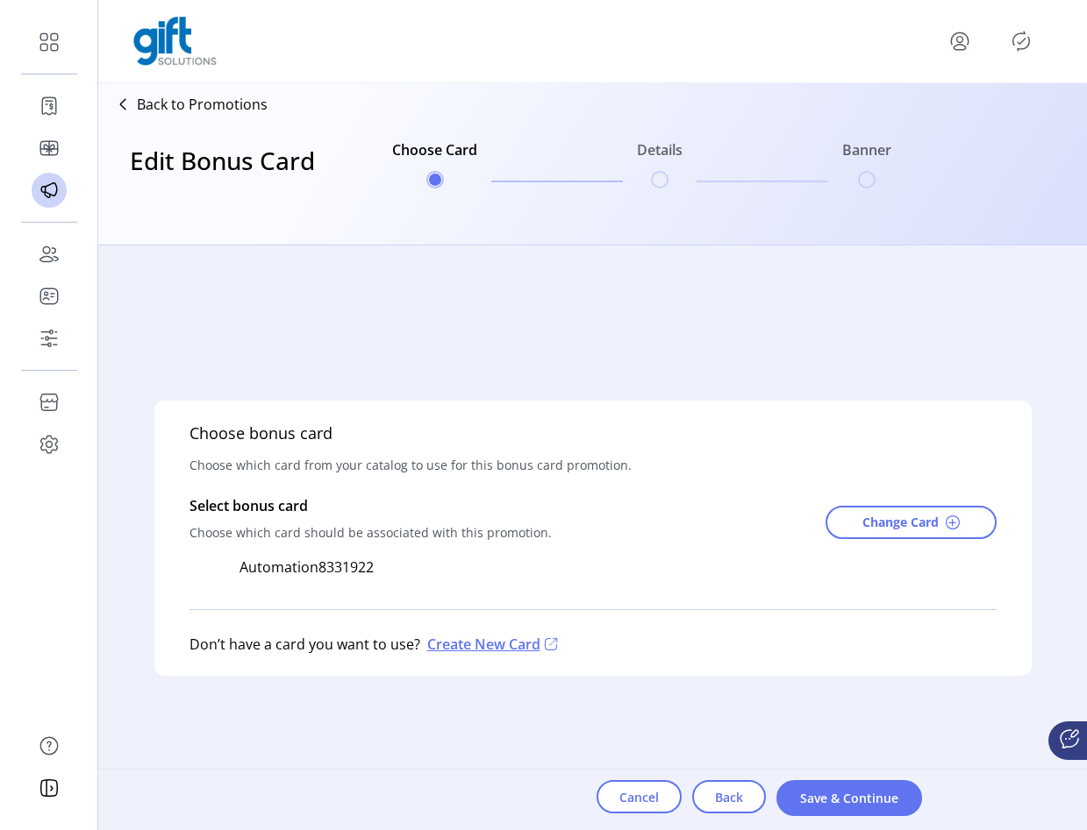
click at [259, 109] on p "Back to Promotions" at bounding box center [202, 104] width 131 height 21
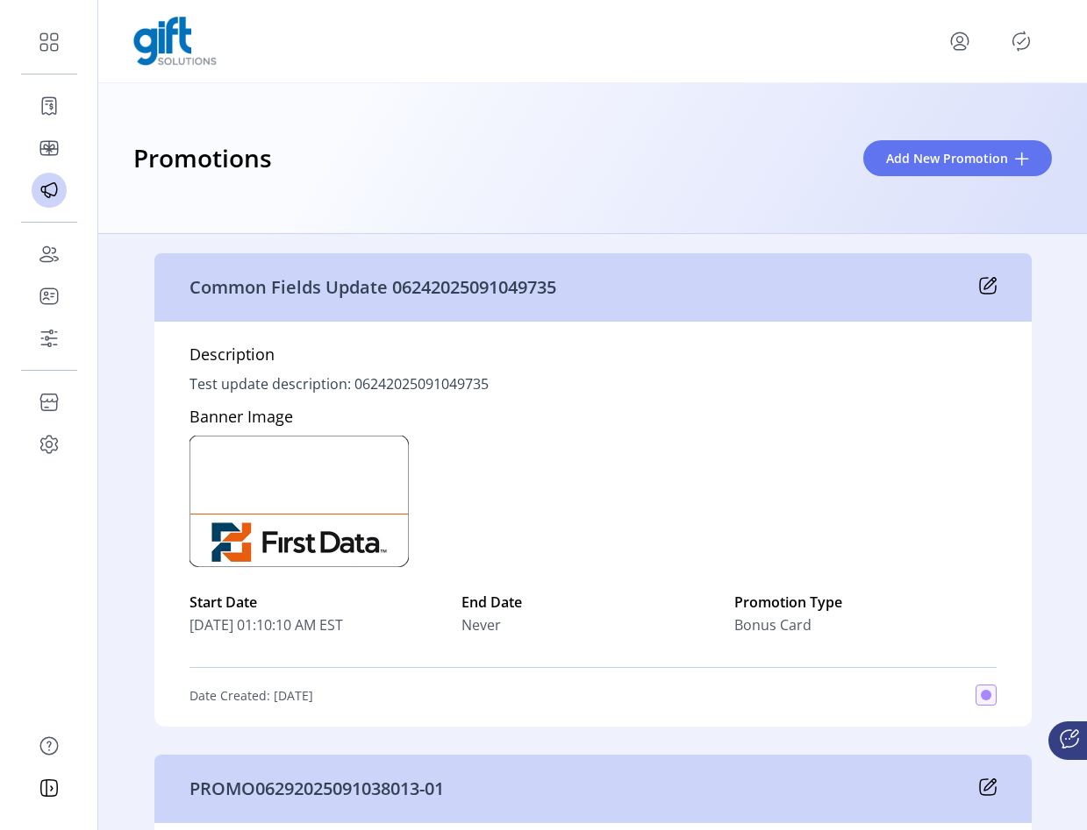
scroll to position [604, 0]
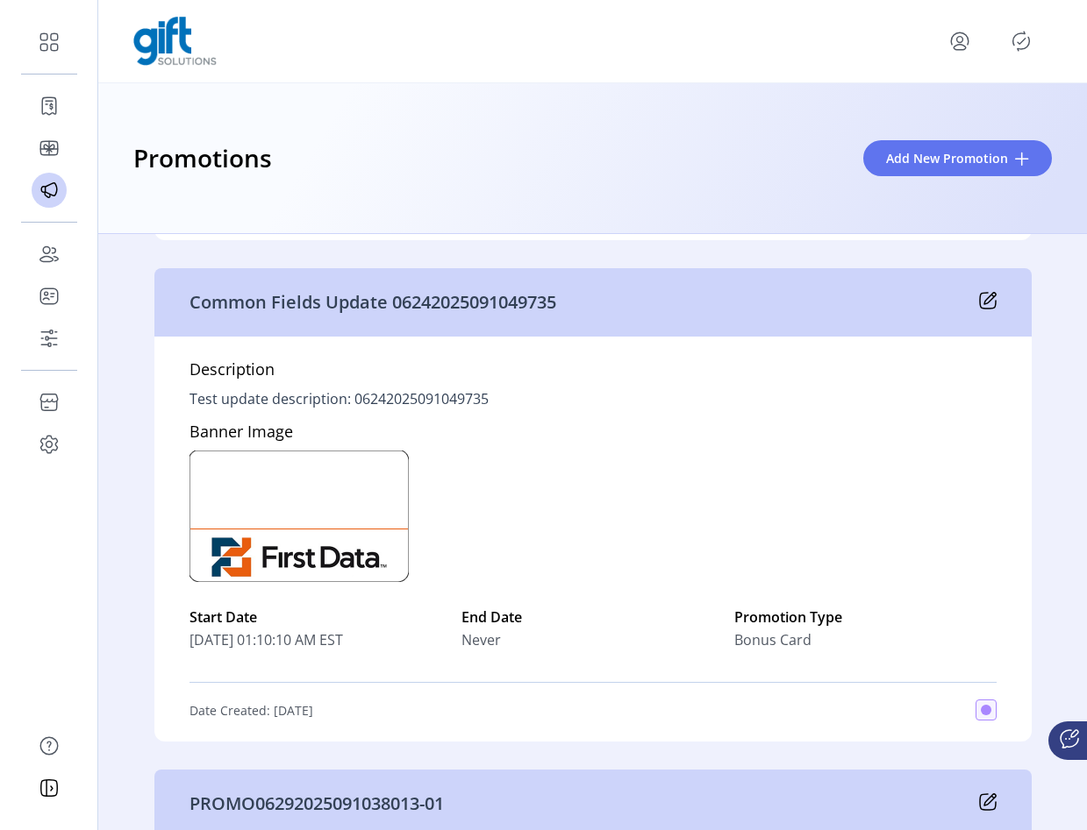
click at [980, 292] on icon at bounding box center [988, 301] width 18 height 18
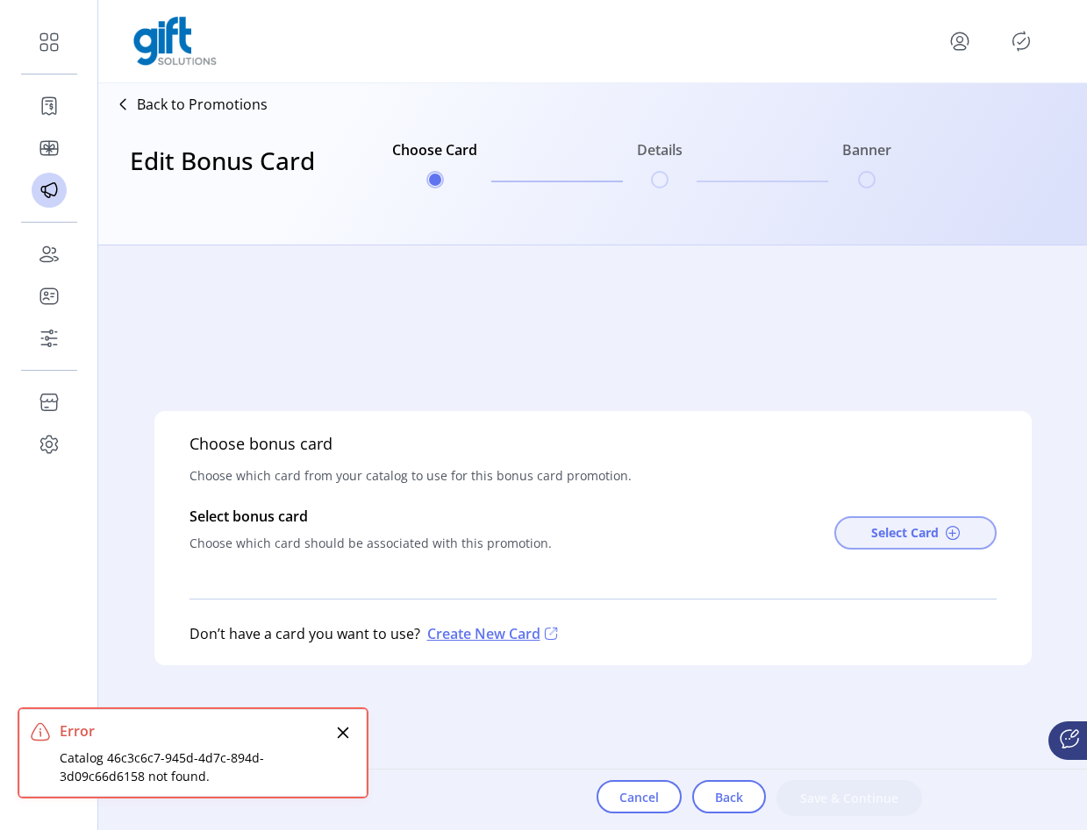
click at [894, 543] on button "Select Card" at bounding box center [915, 533] width 162 height 33
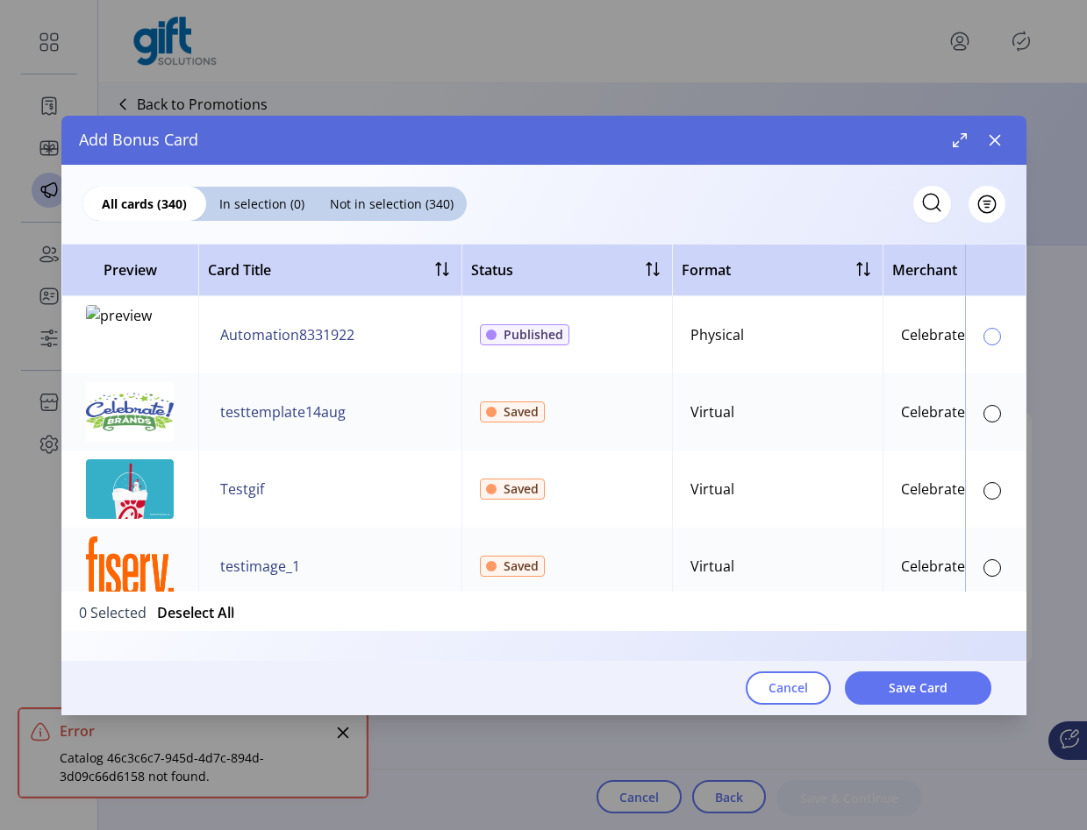
click at [987, 339] on div at bounding box center [992, 337] width 18 height 18
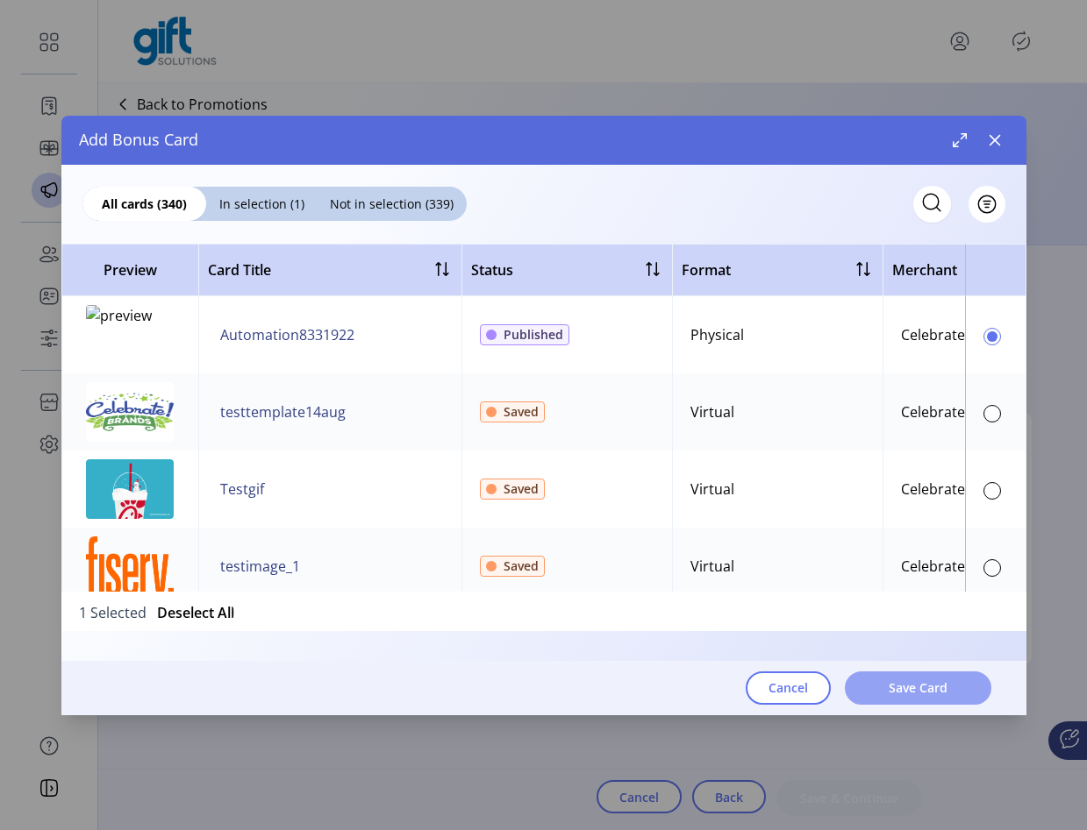
click at [957, 695] on button "Save Card" at bounding box center [918, 688] width 146 height 33
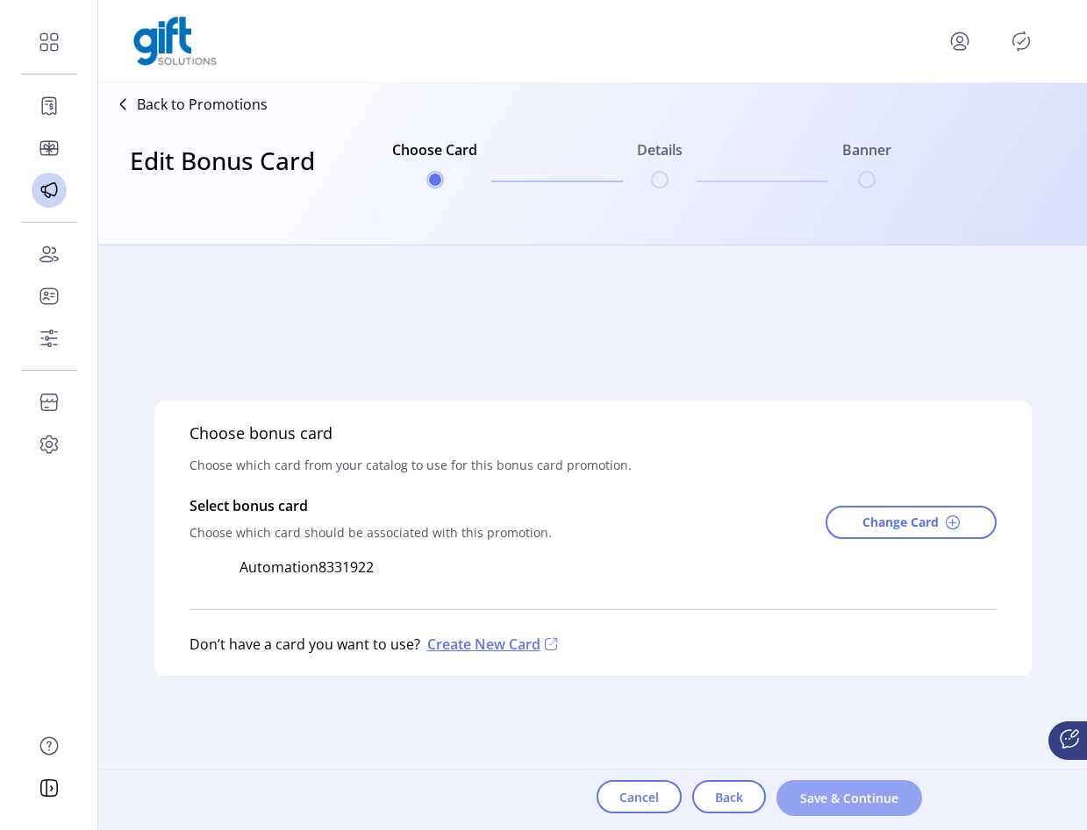
click at [900, 792] on button "Save & Continue" at bounding box center [849, 799] width 146 height 36
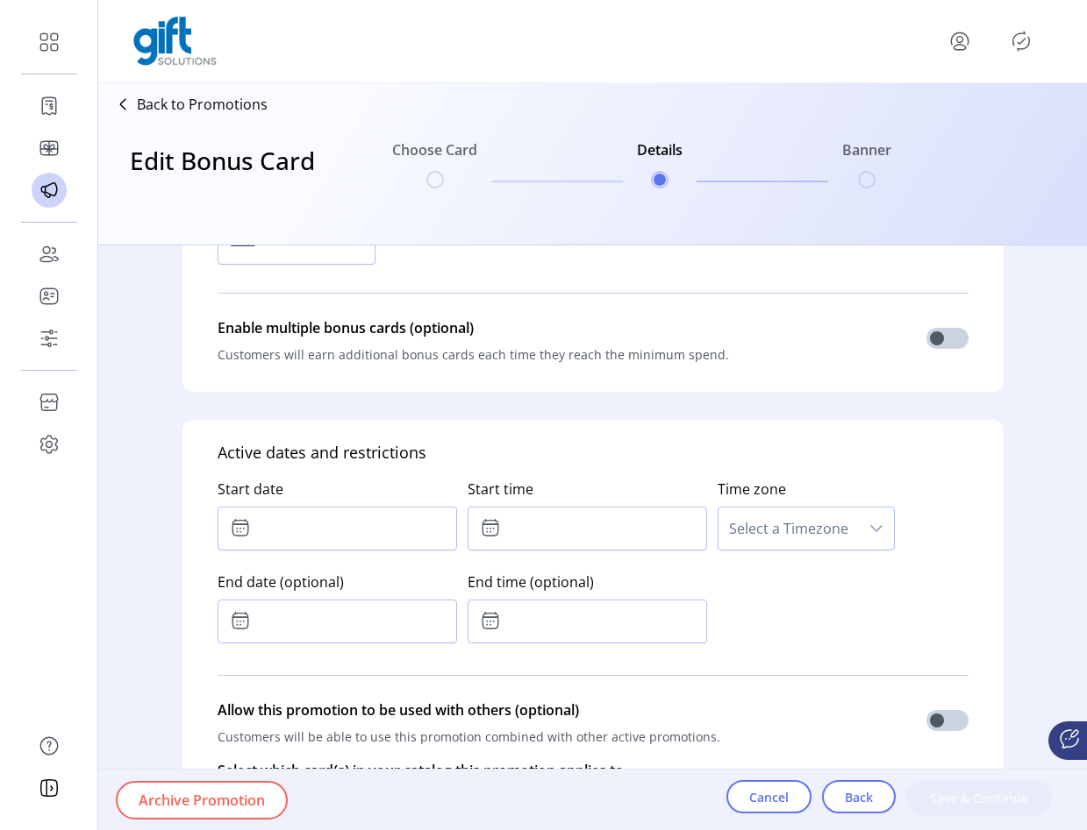
scroll to position [1263, 0]
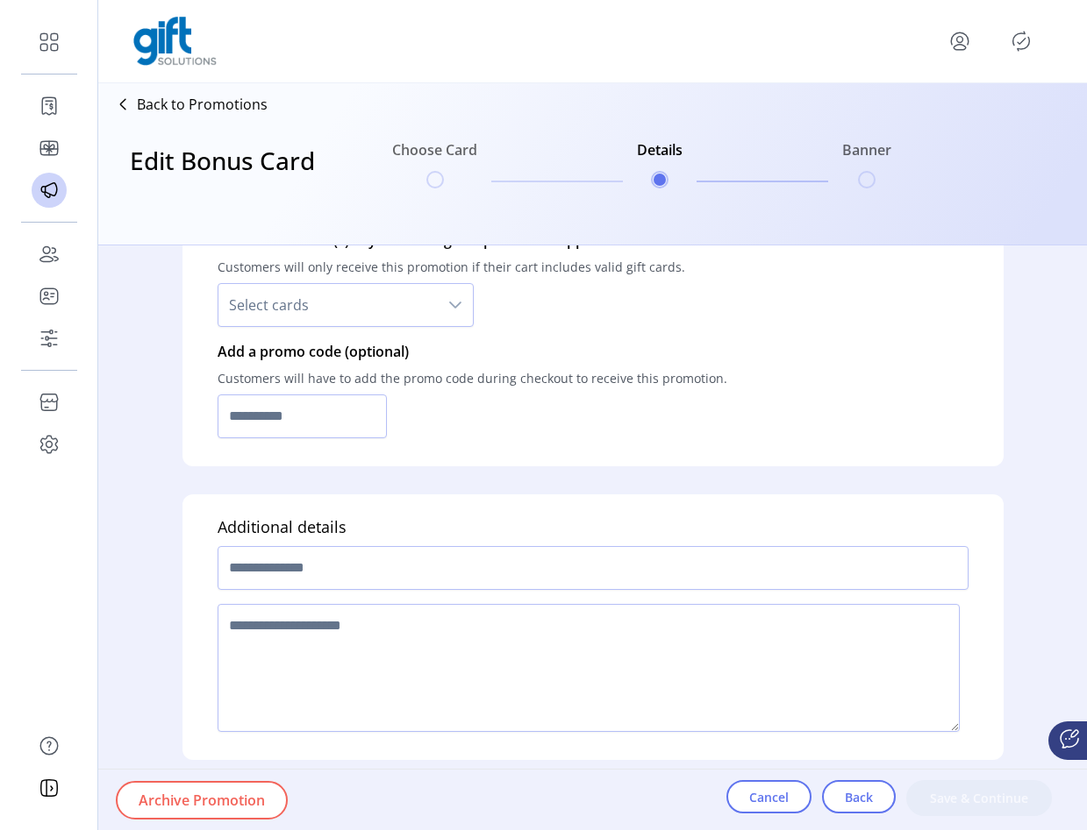
type input "**********"
type textarea "**********"
type input "******"
type input "*******"
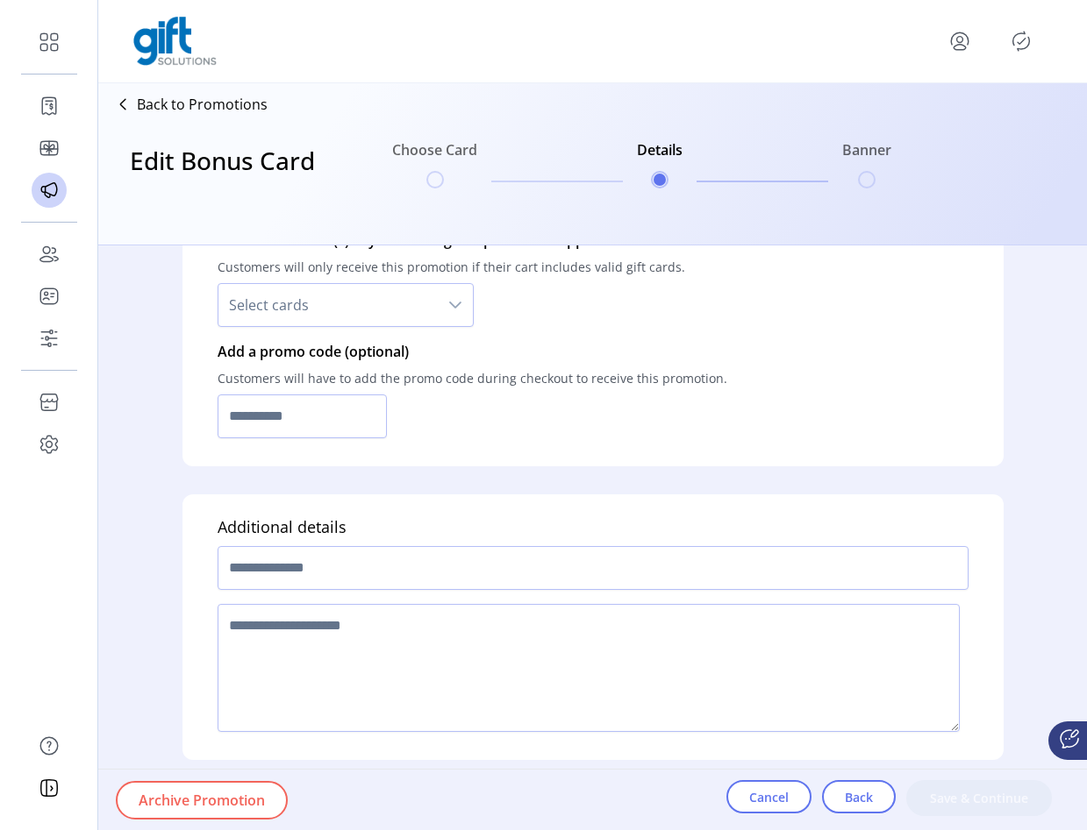
type input "**********"
type input "*****"
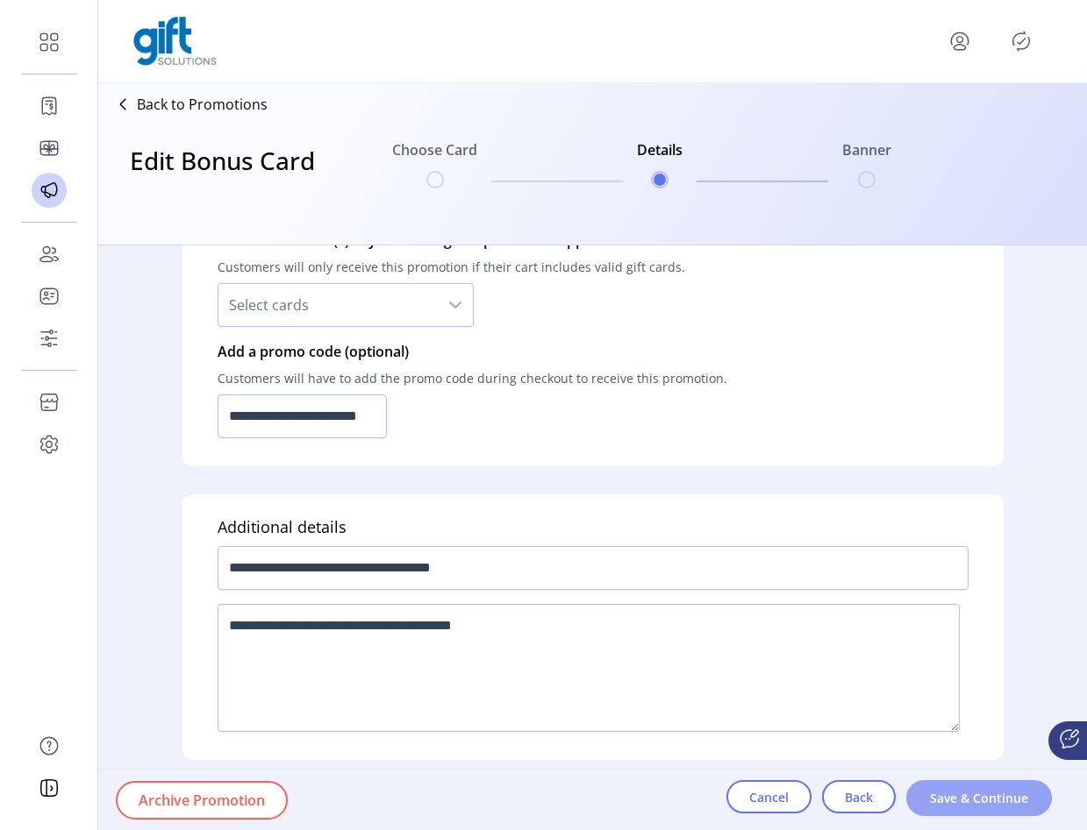
click at [939, 804] on span "Save & Continue" at bounding box center [979, 798] width 100 height 18
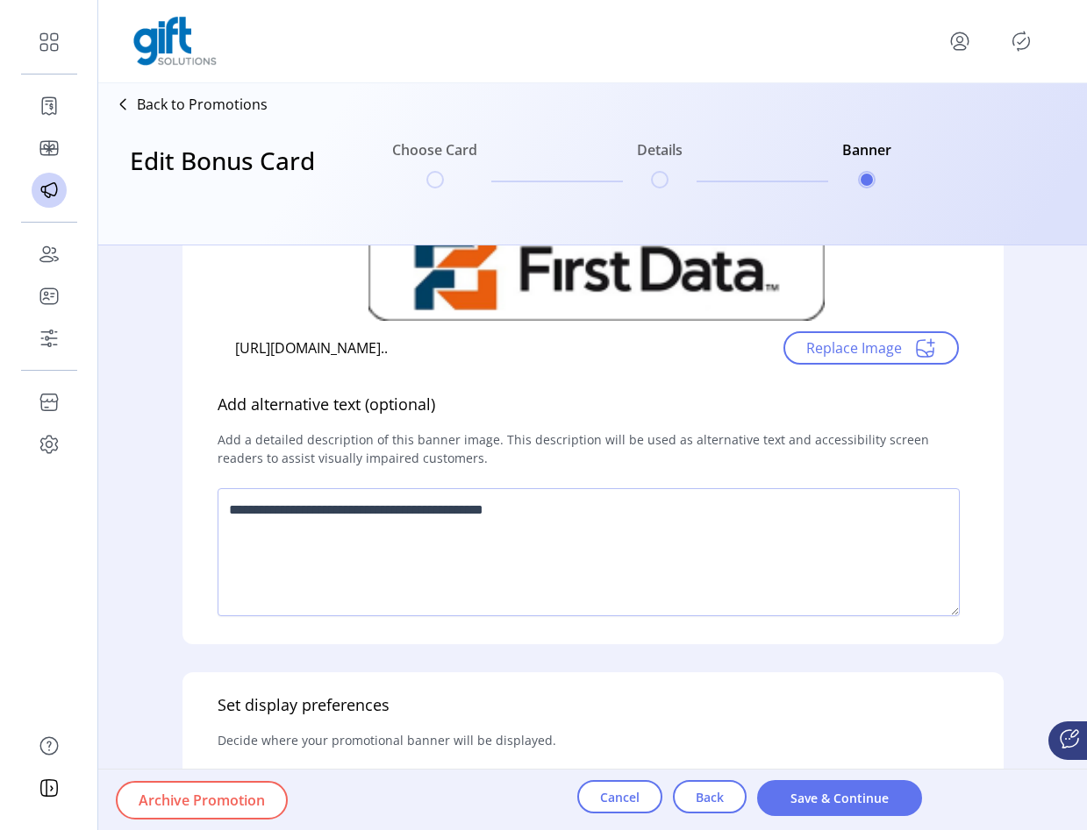
scroll to position [584, 0]
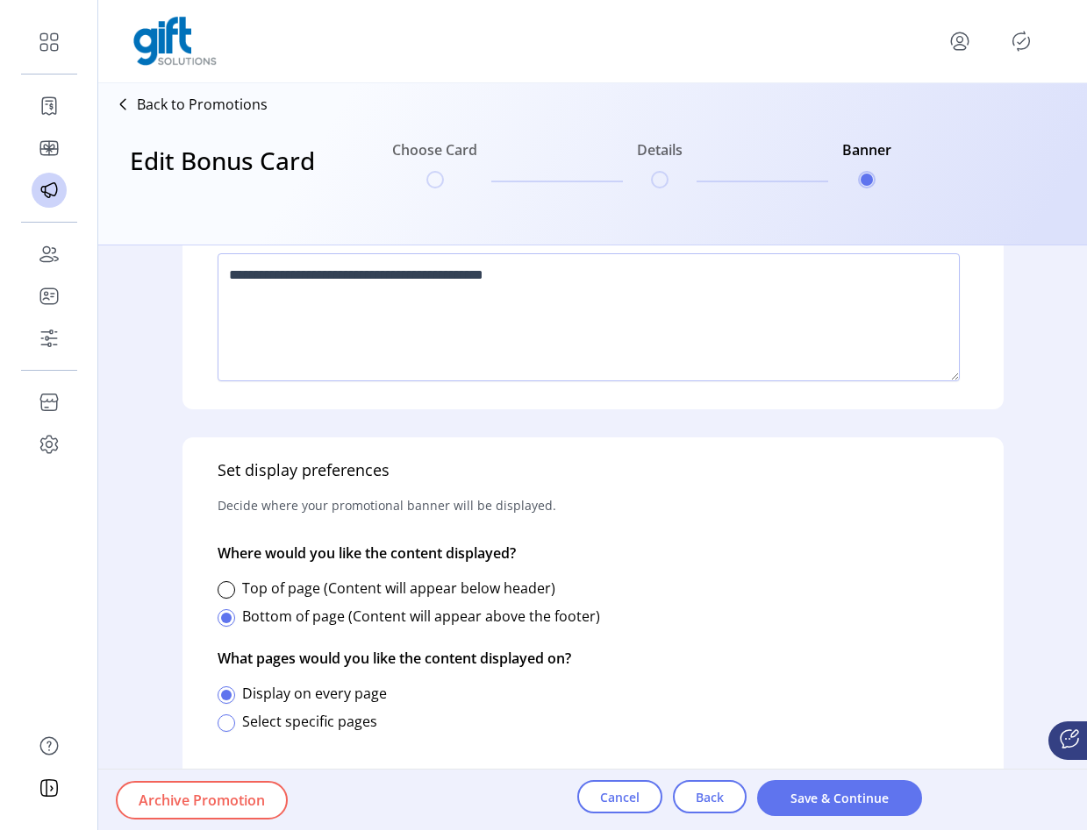
click at [228, 723] on div at bounding box center [226, 724] width 18 height 18
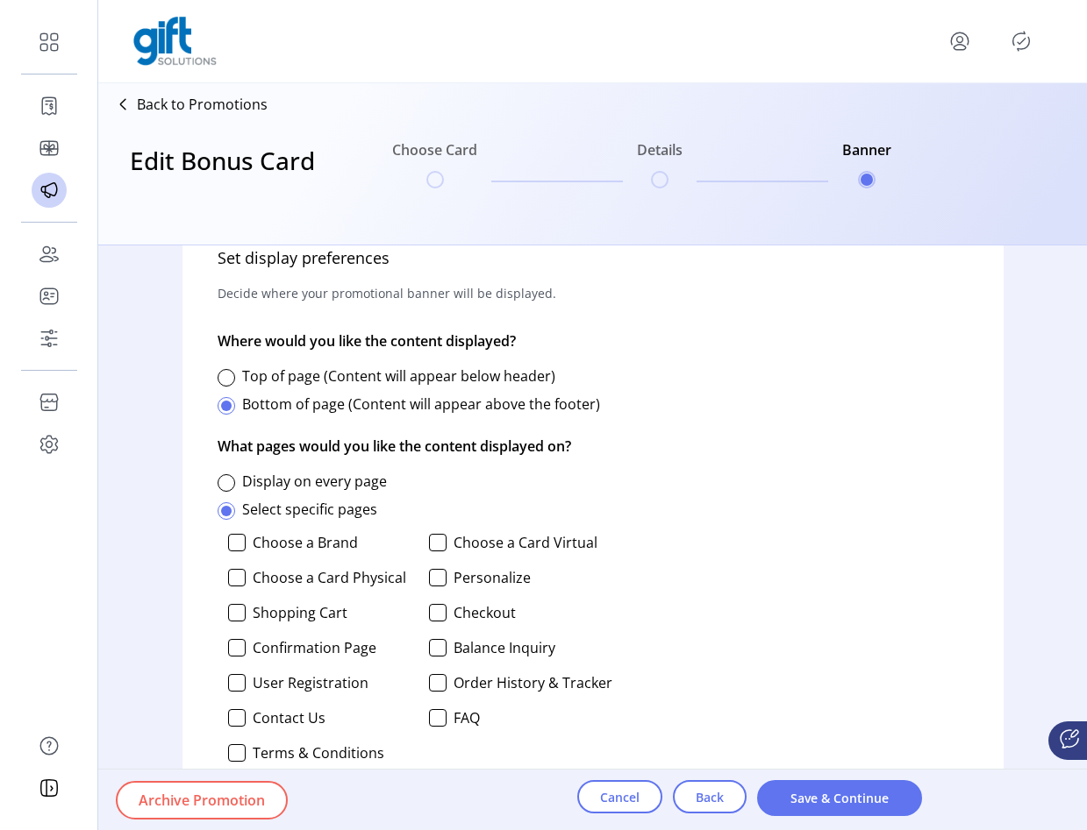
scroll to position [837, 0]
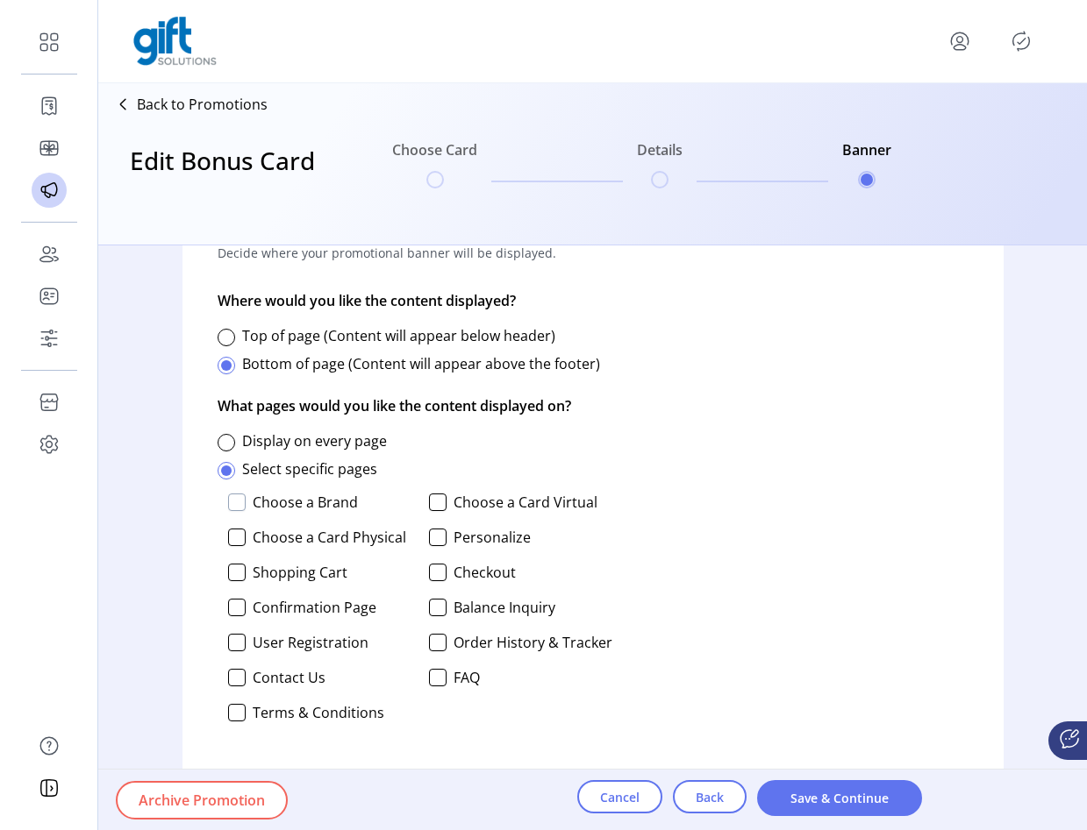
click at [234, 506] on div at bounding box center [237, 503] width 18 height 18
click at [232, 534] on div at bounding box center [237, 538] width 18 height 18
click at [429, 533] on div at bounding box center [438, 538] width 18 height 18
click at [436, 495] on div at bounding box center [438, 503] width 18 height 18
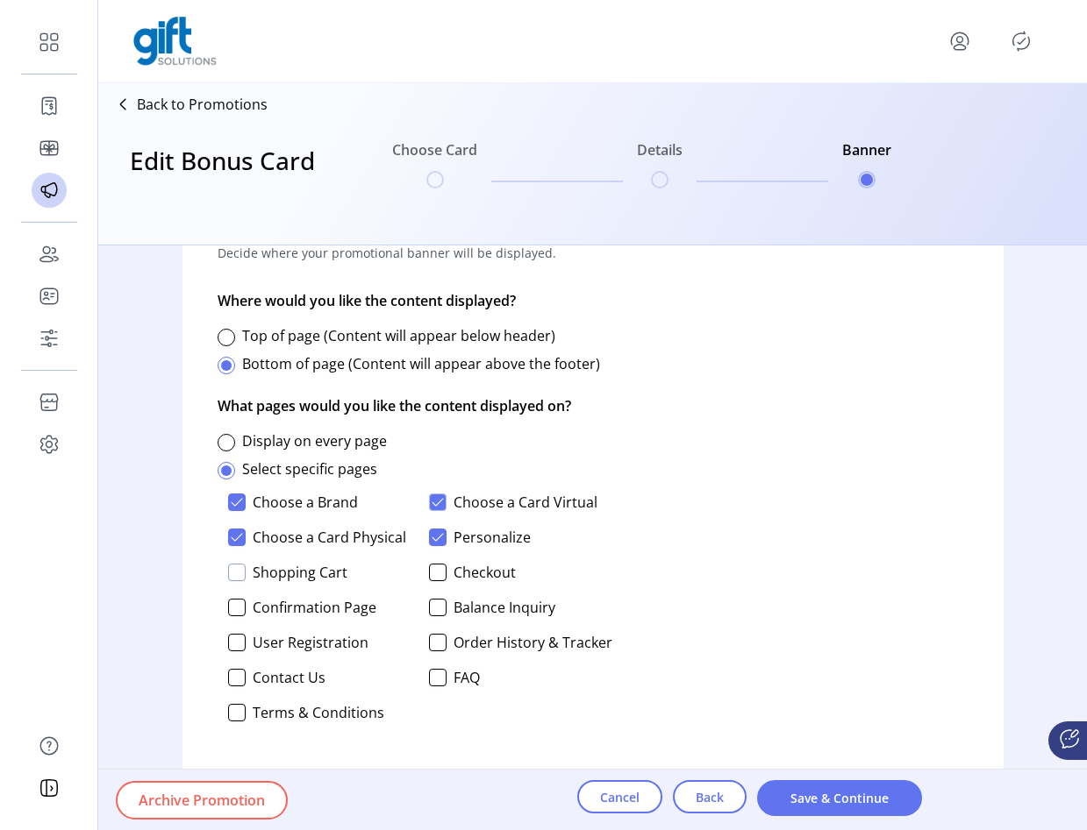
click at [236, 576] on div at bounding box center [237, 573] width 18 height 18
click at [438, 567] on div at bounding box center [438, 573] width 18 height 18
click at [438, 612] on div at bounding box center [438, 608] width 18 height 18
click at [232, 604] on div at bounding box center [237, 608] width 18 height 18
click at [241, 638] on div at bounding box center [237, 643] width 18 height 18
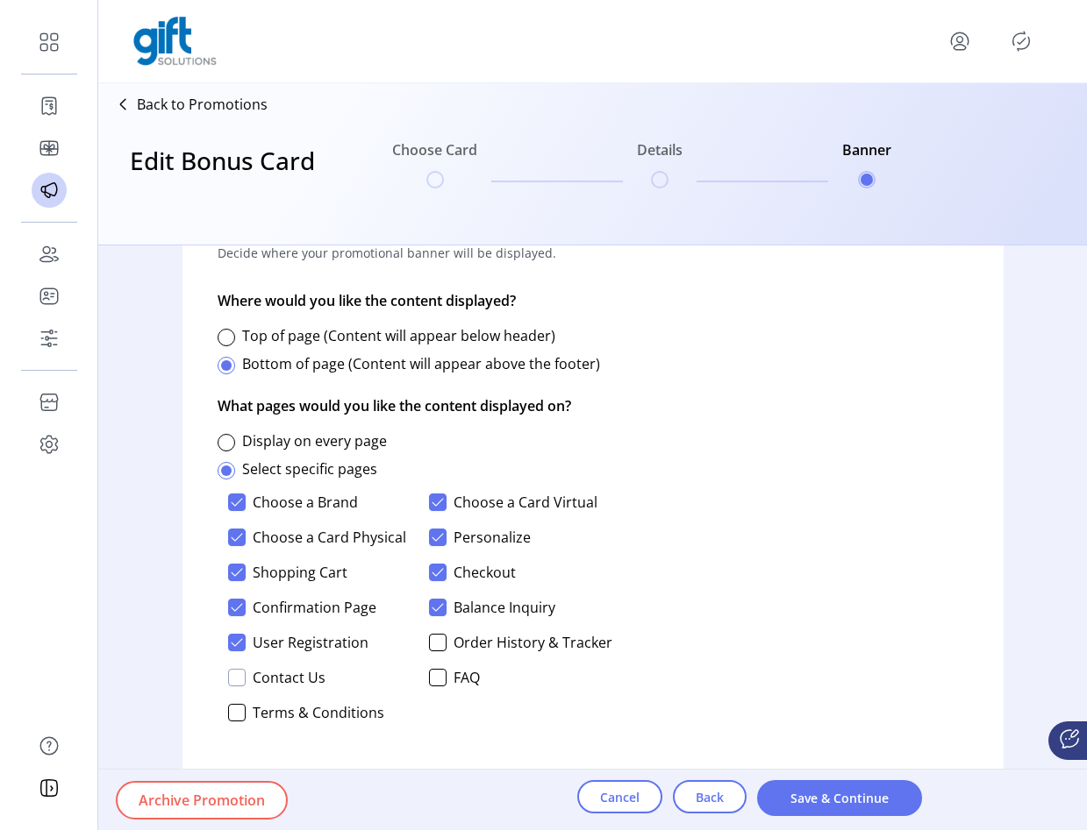
click at [241, 674] on div at bounding box center [237, 678] width 18 height 18
click at [237, 713] on div at bounding box center [237, 713] width 18 height 18
click at [444, 644] on p-checkbox "Order History & Tracker" at bounding box center [520, 643] width 183 height 18
click at [438, 644] on div at bounding box center [438, 643] width 18 height 18
click at [795, 789] on span "Save & Continue" at bounding box center [839, 798] width 119 height 18
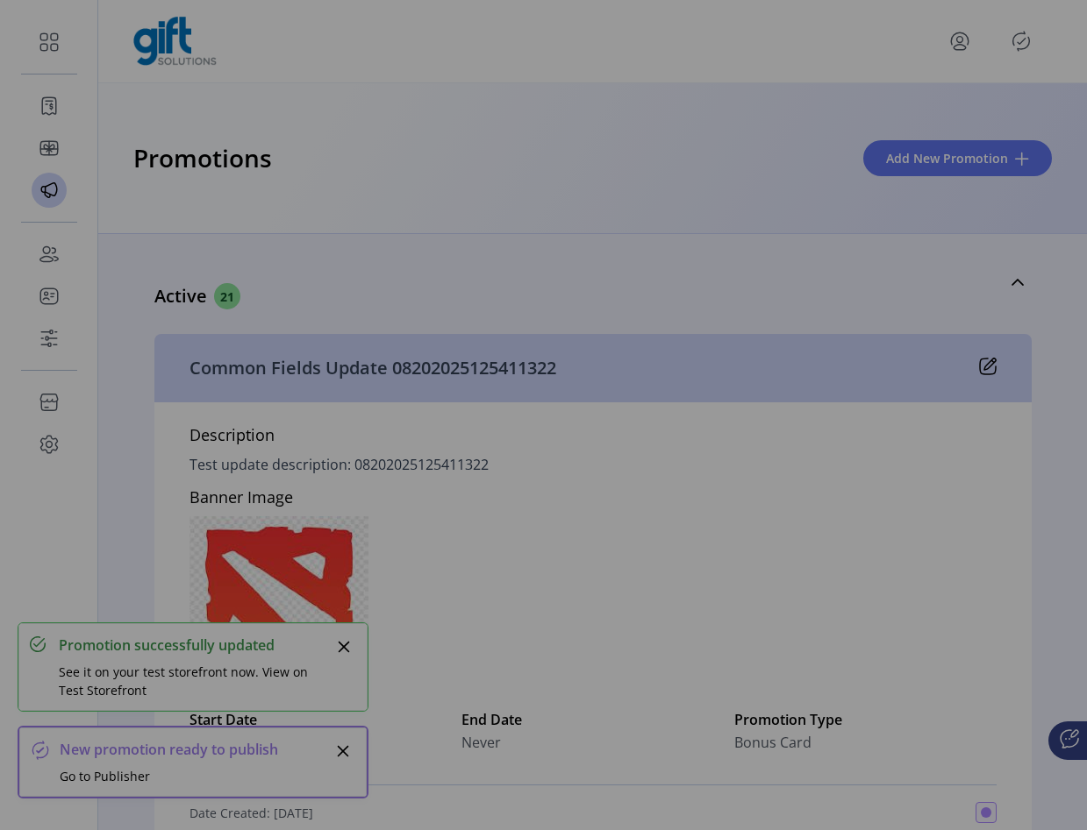
click at [1018, 46] on div "Preview Promotion Success! We’ve saved your promotion. You can view a preview o…" at bounding box center [543, 415] width 1087 height 830
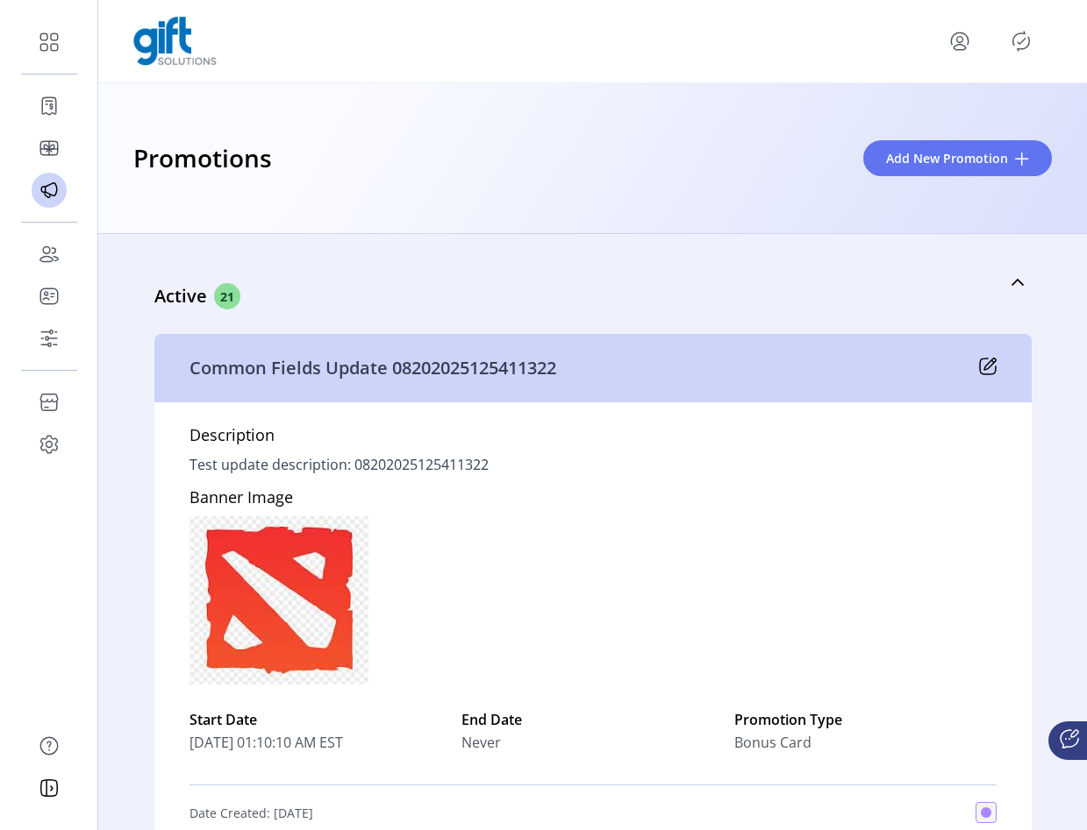
click at [1016, 49] on icon "Publisher Panel" at bounding box center [1021, 41] width 17 height 19
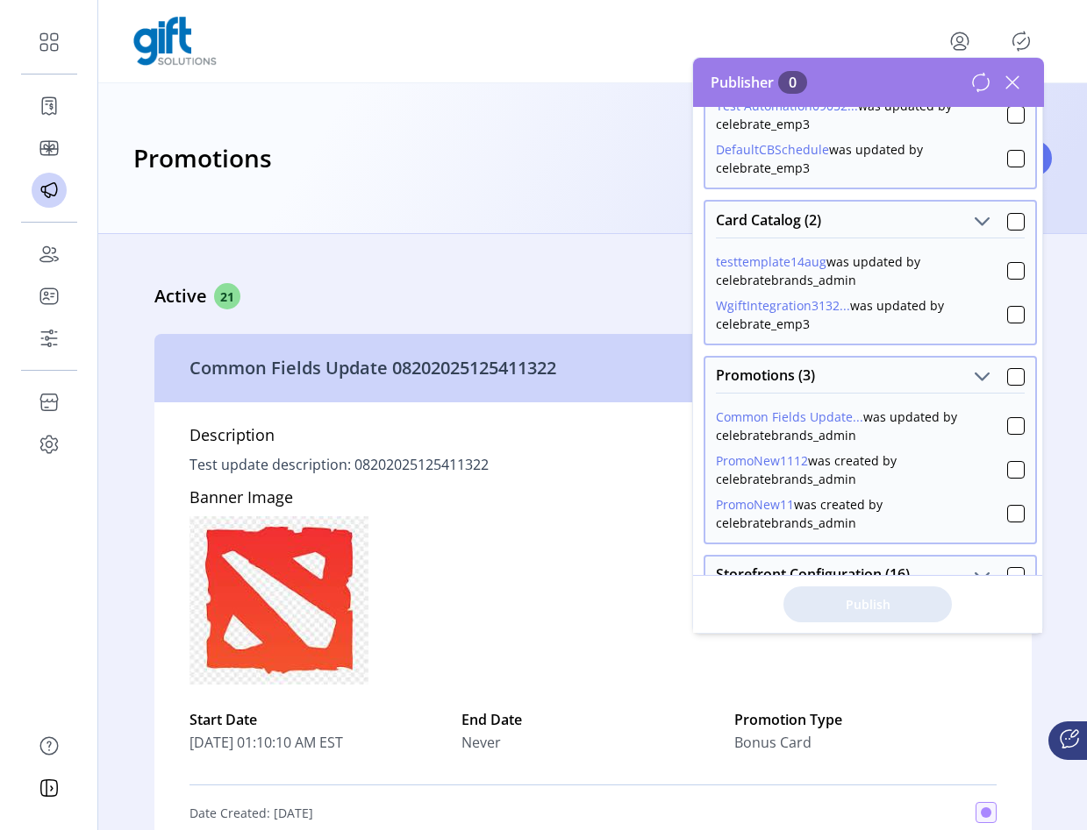
scroll to position [305, 0]
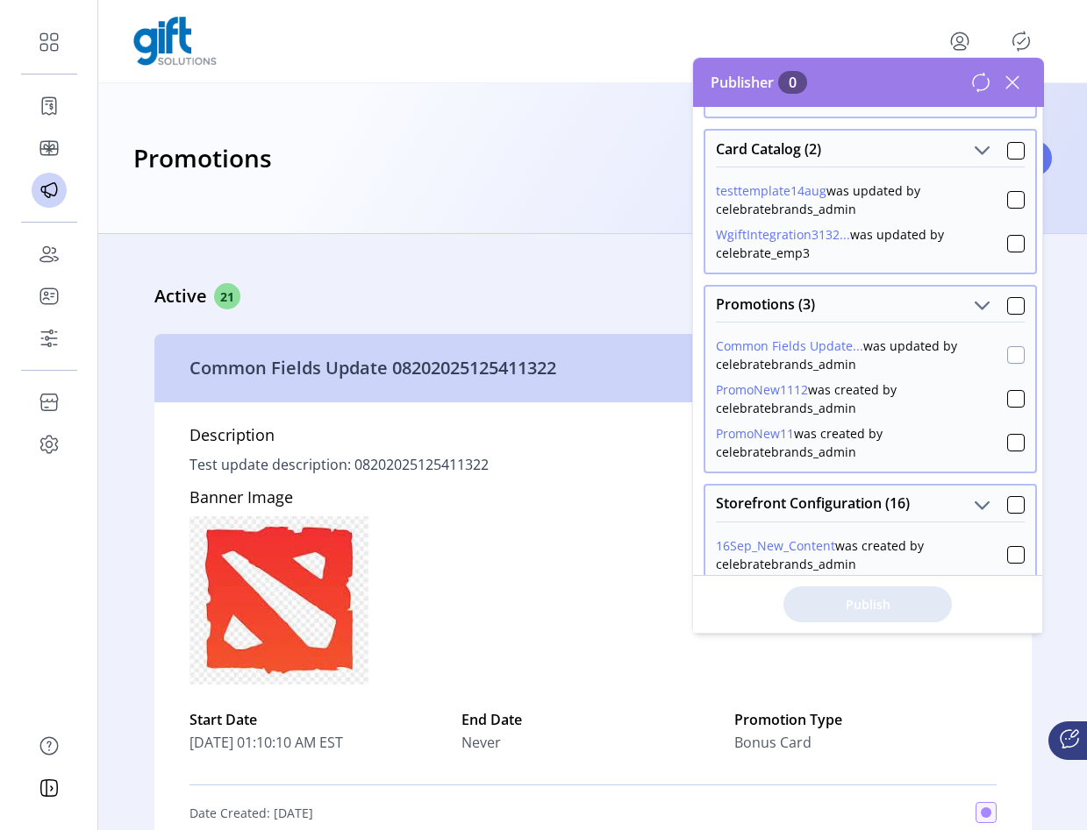
click at [1007, 355] on div at bounding box center [1016, 355] width 18 height 18
click at [916, 606] on span "Publish 1 Items" at bounding box center [867, 604] width 123 height 18
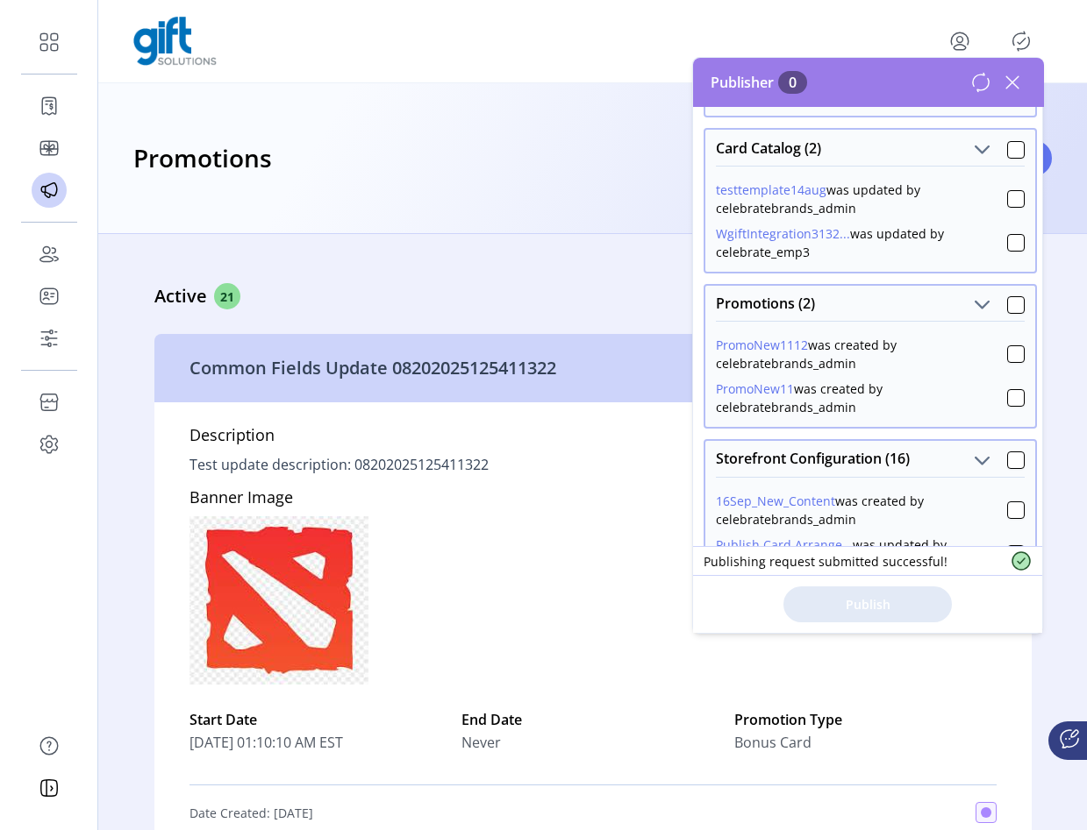
scroll to position [309, 0]
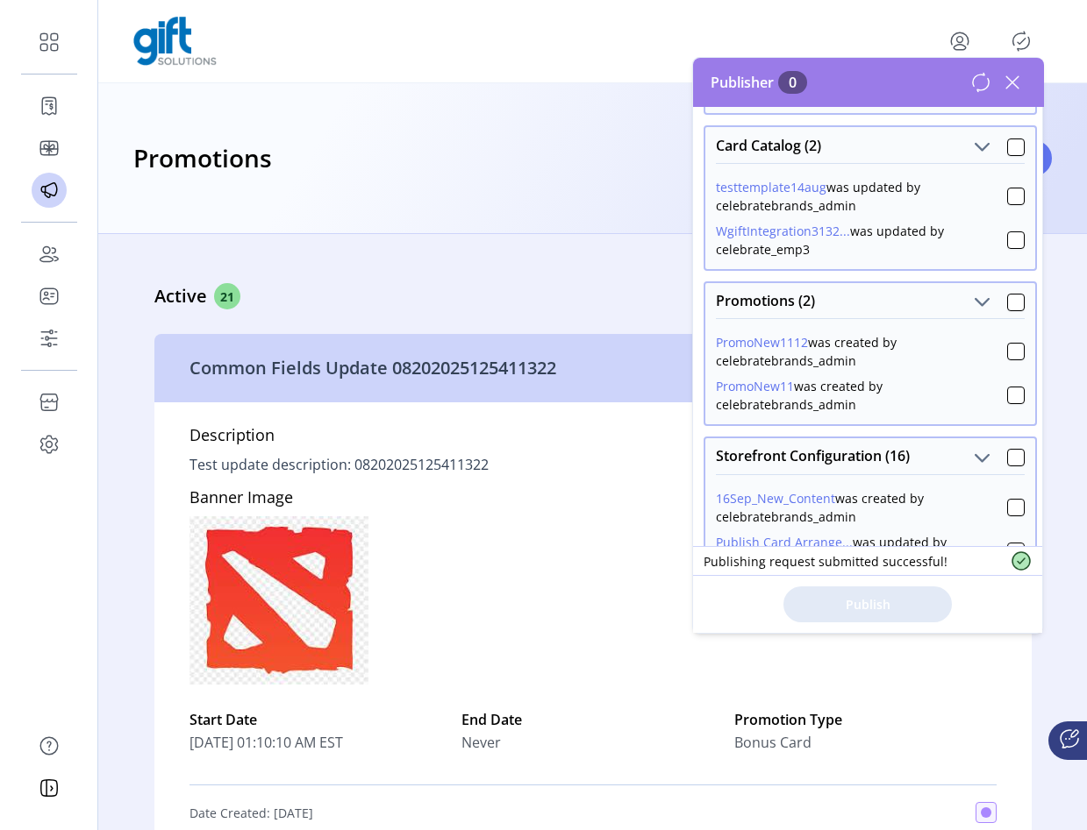
click at [1012, 89] on icon at bounding box center [1012, 82] width 28 height 28
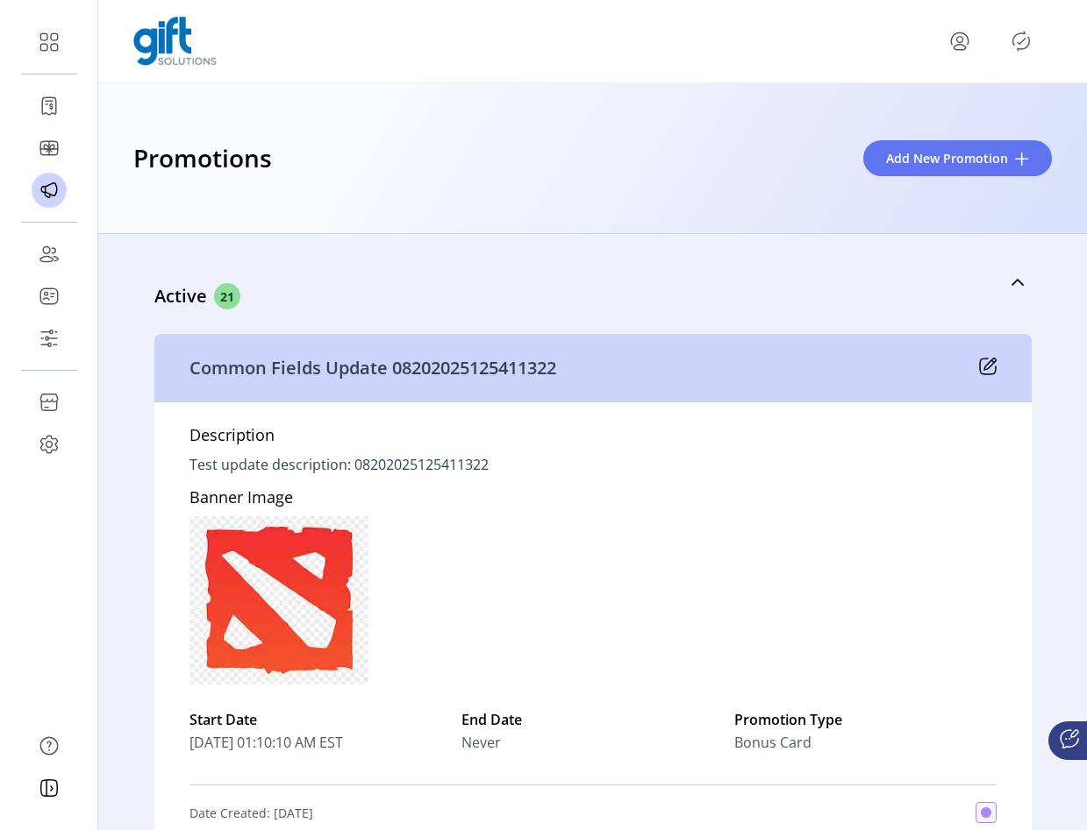
click at [760, 212] on div "Promotions Add New Promotion" at bounding box center [592, 158] width 988 height 151
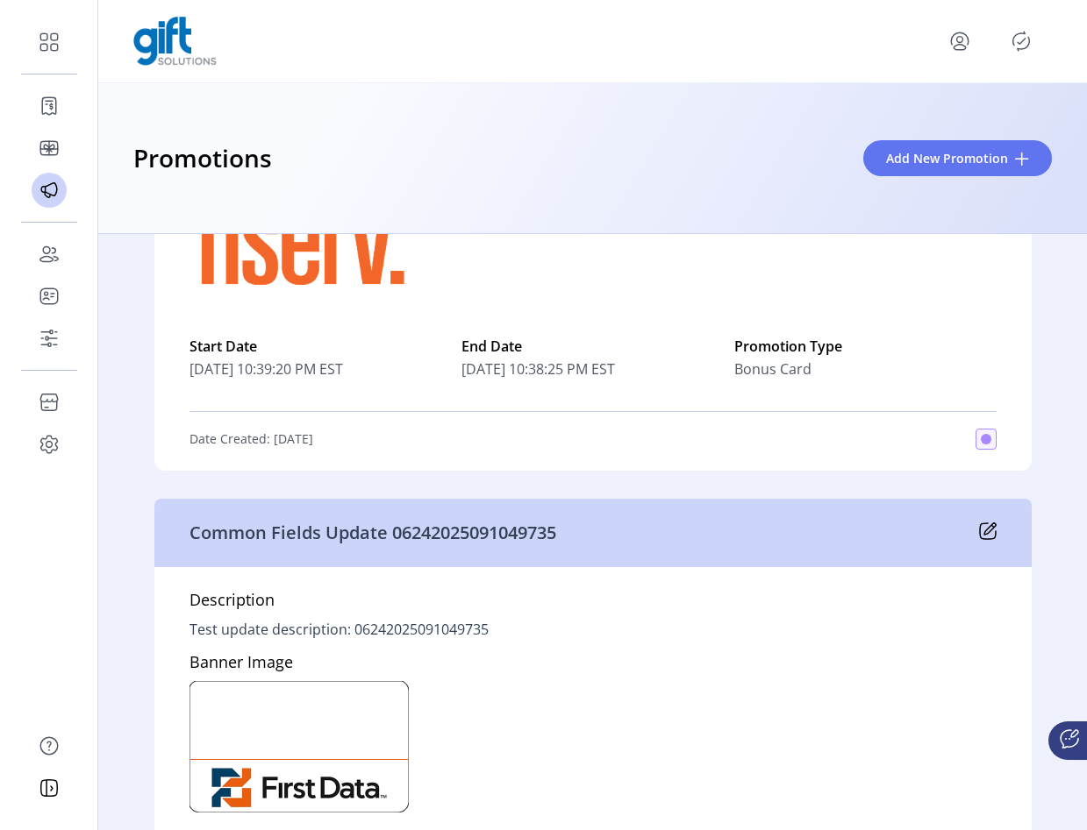
click at [979, 530] on icon at bounding box center [988, 532] width 18 height 18
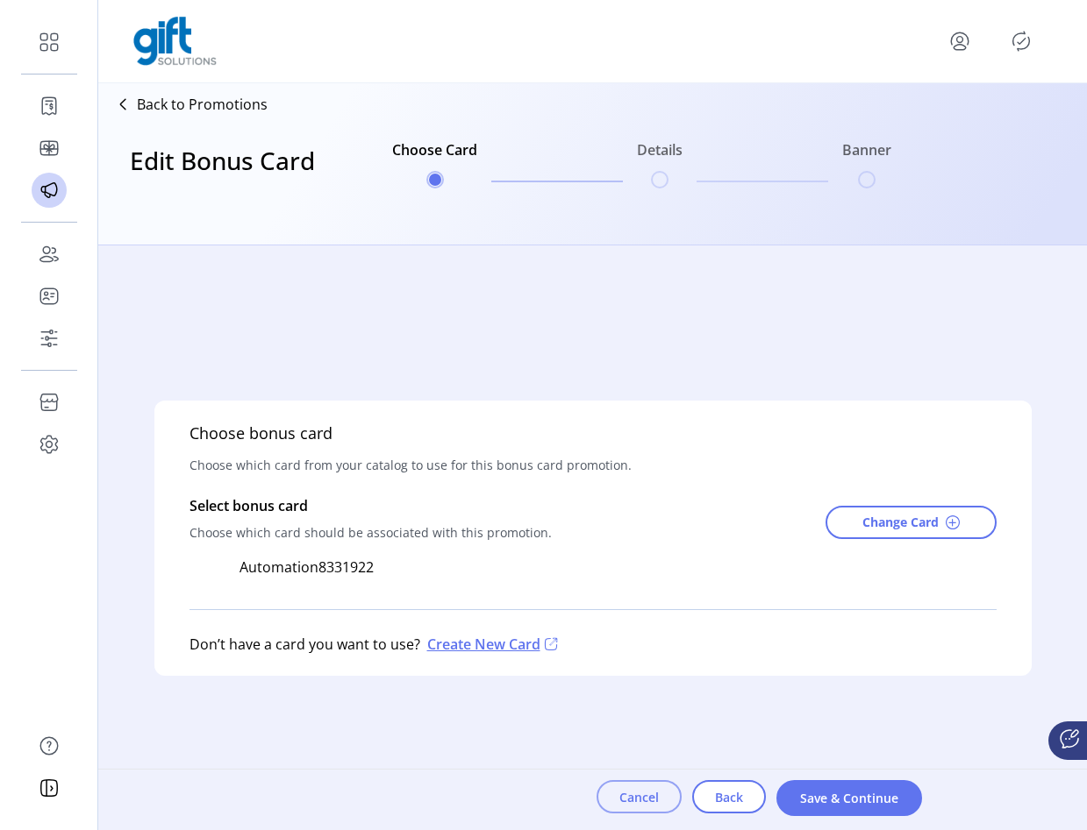
click at [645, 806] on button "Cancel" at bounding box center [638, 797] width 85 height 33
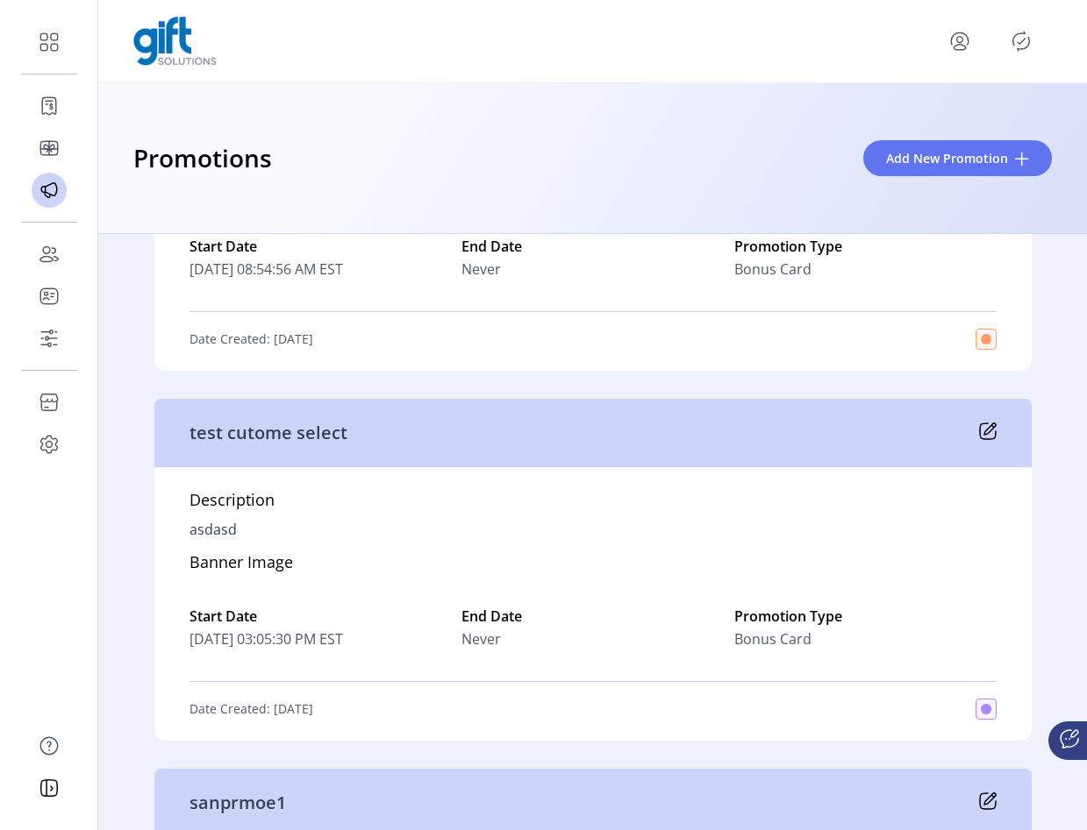
scroll to position [9058, 0]
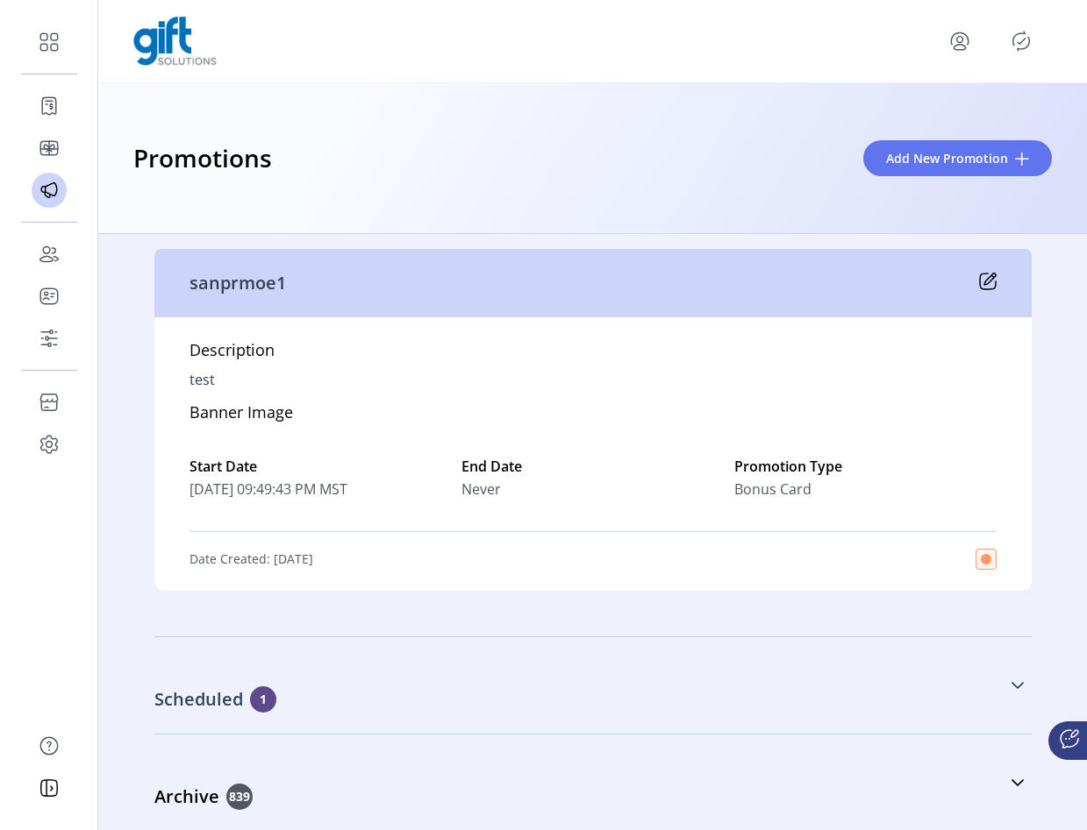
click at [597, 684] on link "Scheduled 1" at bounding box center [592, 685] width 877 height 75
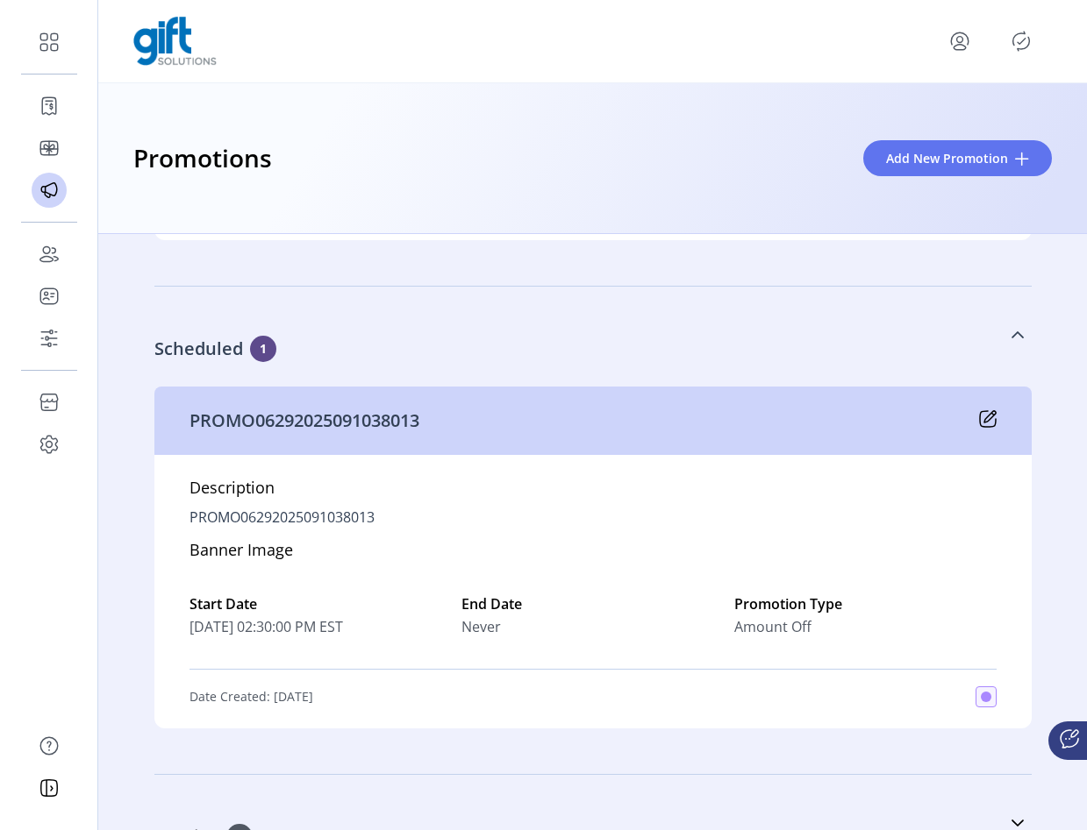
scroll to position [9420, 0]
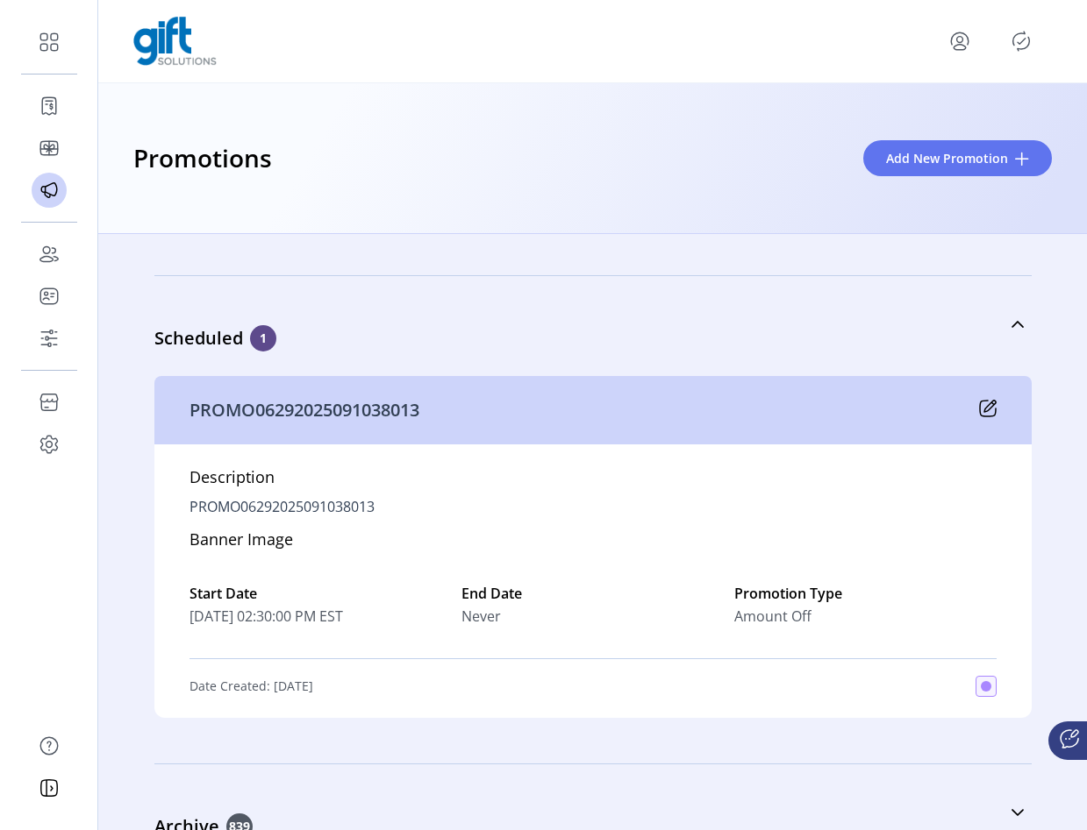
click at [984, 412] on icon at bounding box center [988, 409] width 18 height 18
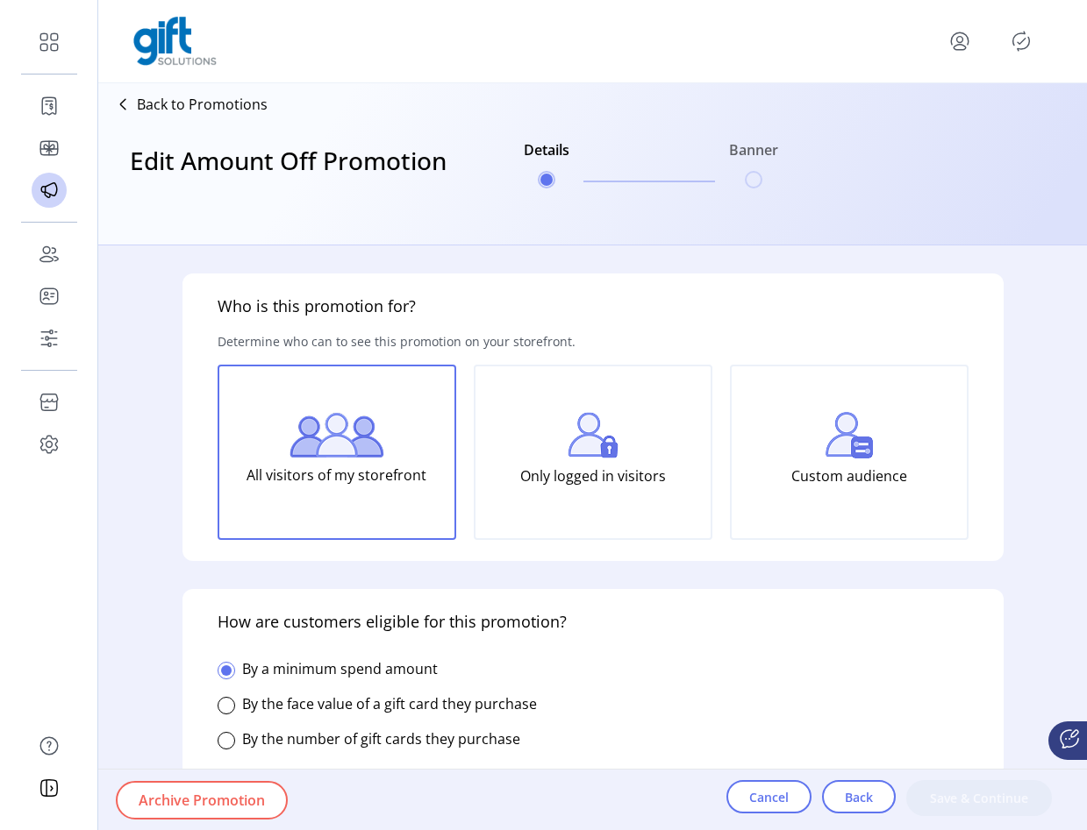
type input "**********"
type input "*****"
type input "**********"
type textarea "**********"
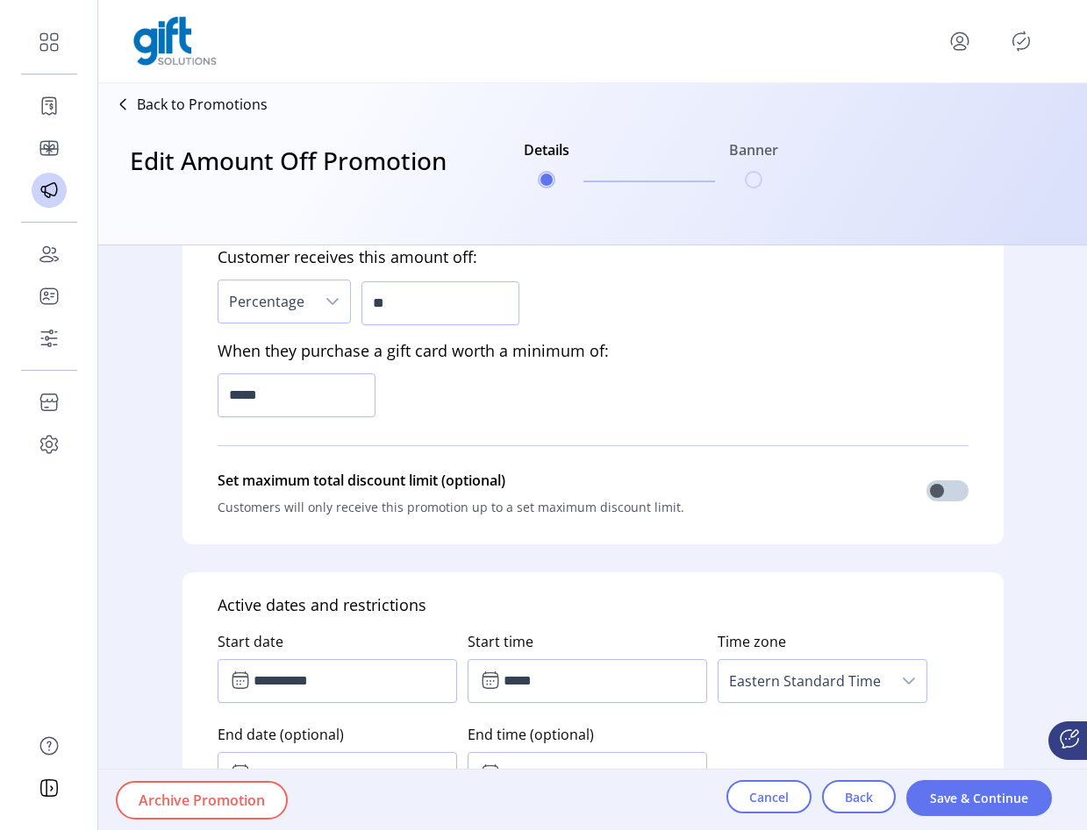
scroll to position [615, 0]
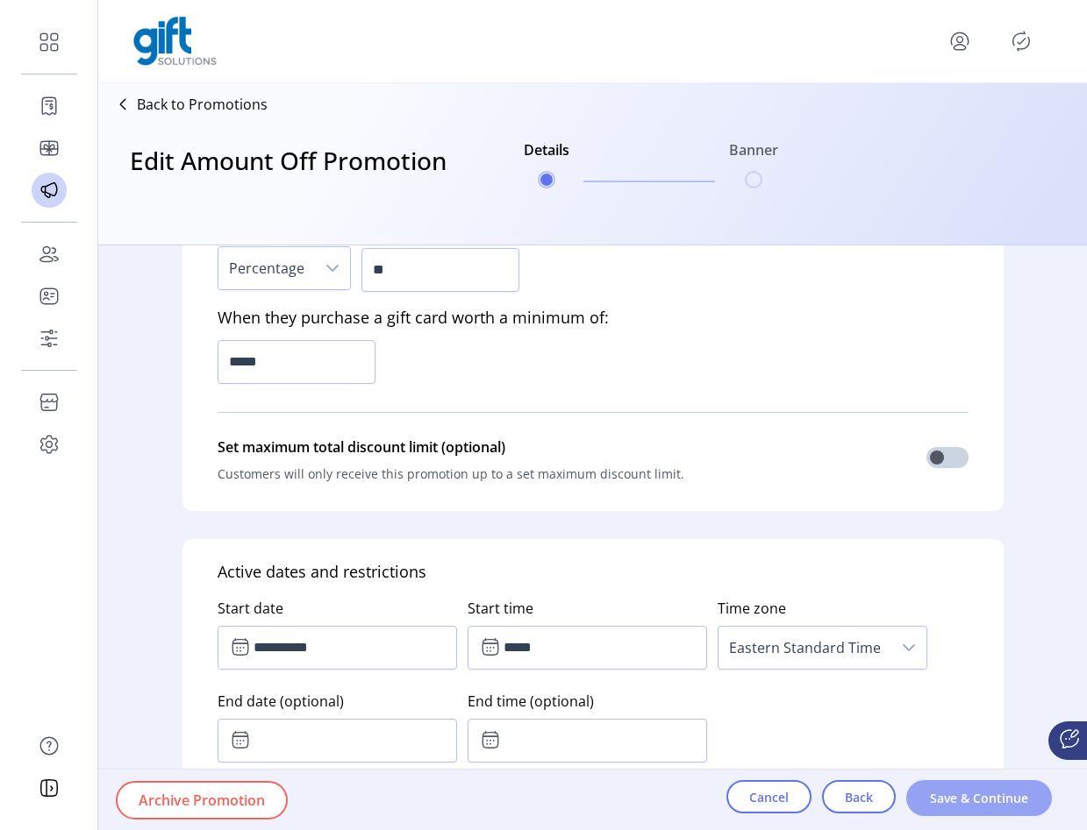
click at [958, 808] on button "Save & Continue" at bounding box center [979, 799] width 146 height 36
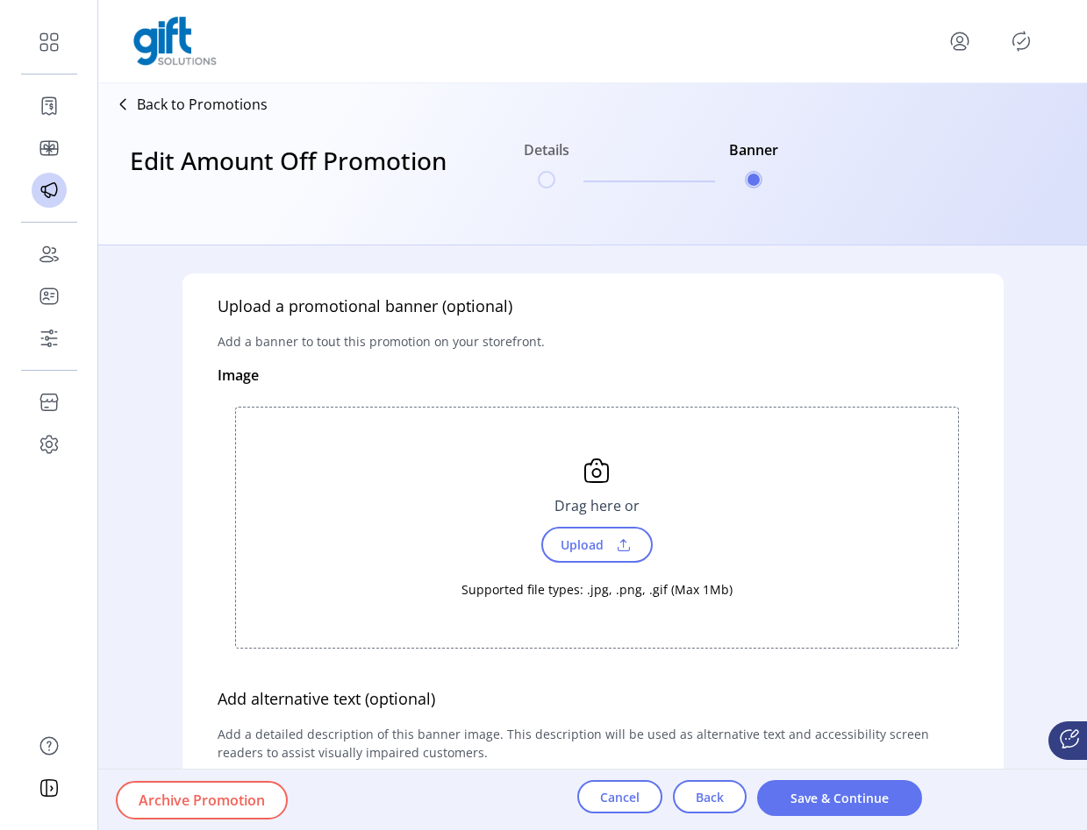
scroll to position [530, 0]
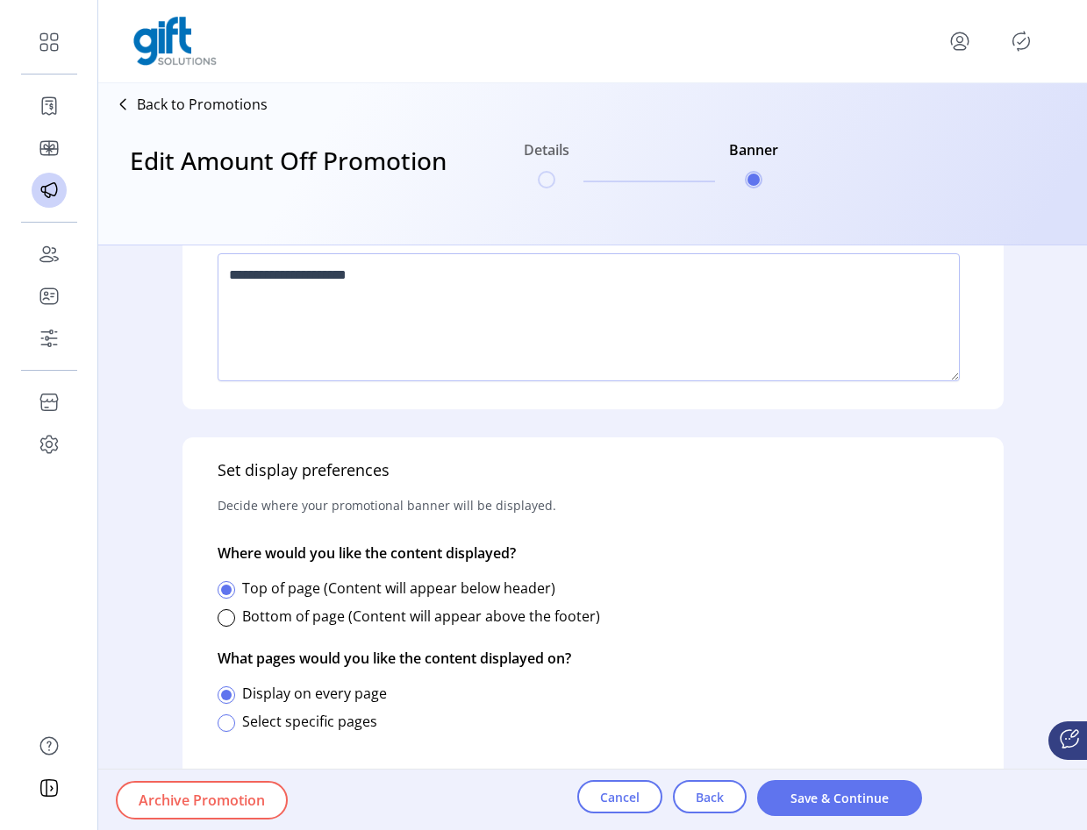
click at [232, 724] on div at bounding box center [226, 724] width 18 height 18
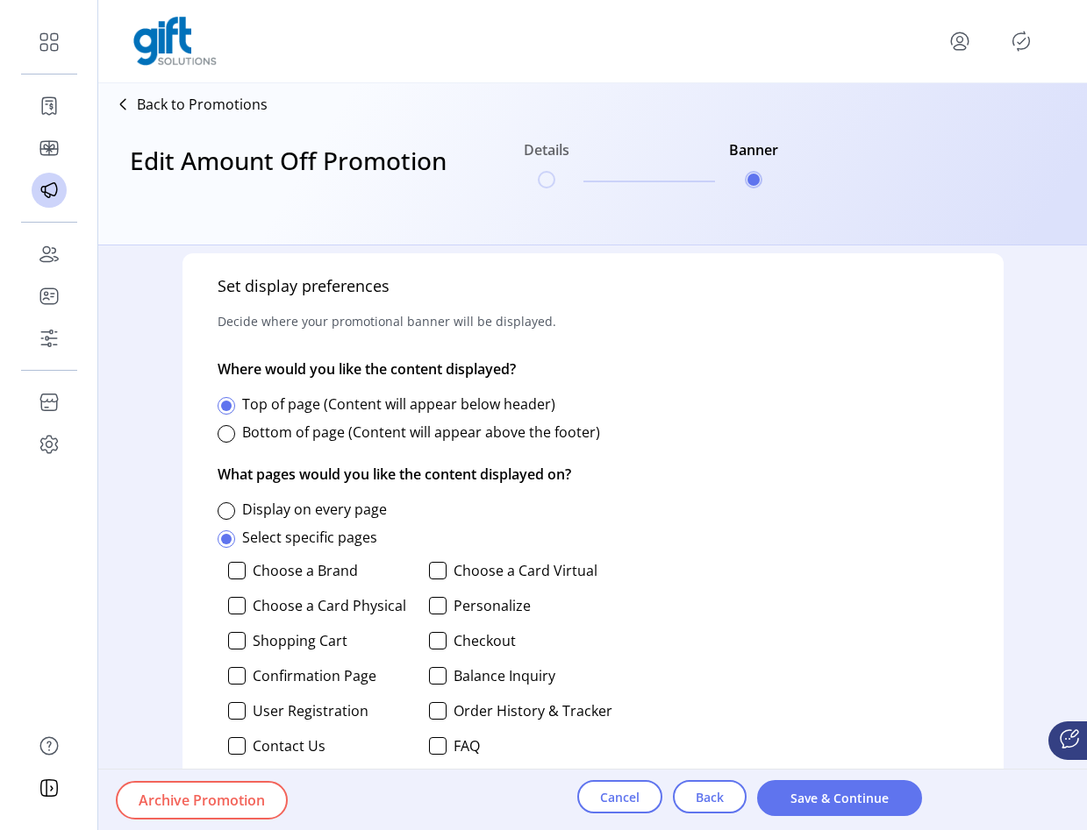
scroll to position [782, 0]
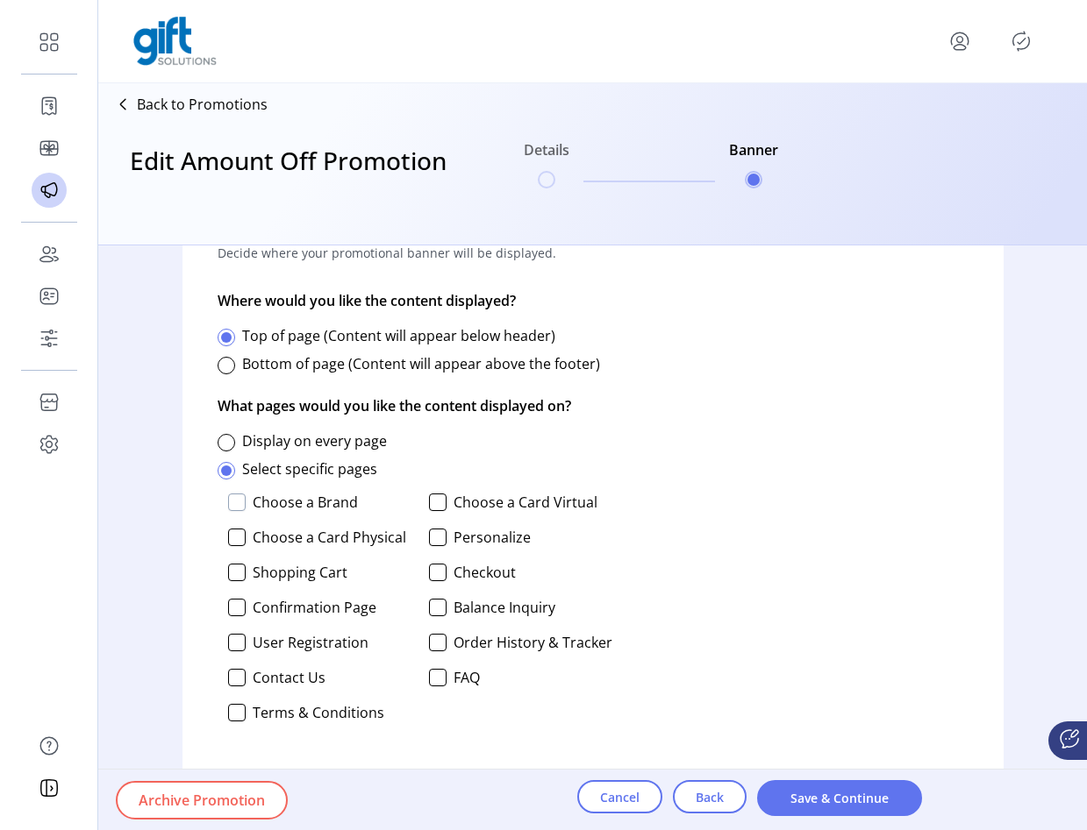
click at [232, 500] on div at bounding box center [237, 503] width 18 height 18
click at [238, 543] on div at bounding box center [237, 538] width 18 height 18
click at [436, 502] on div at bounding box center [438, 503] width 18 height 18
click at [429, 575] on div at bounding box center [438, 573] width 18 height 18
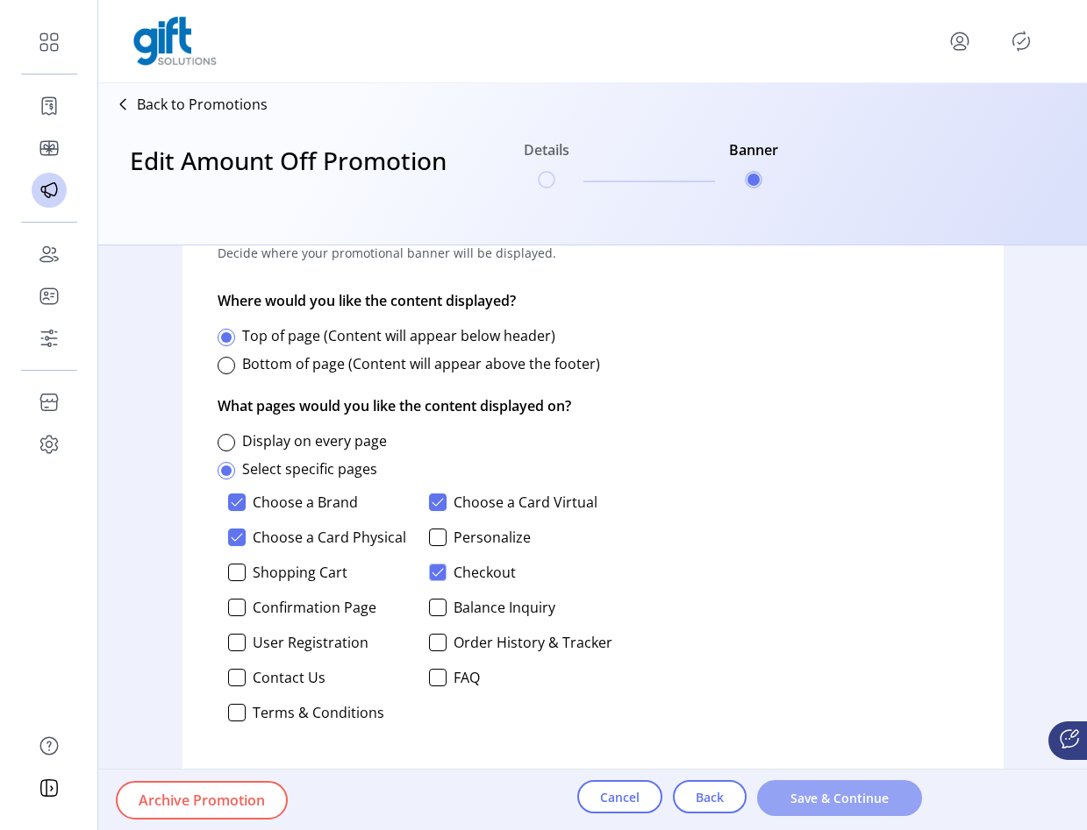
click at [789, 799] on span "Save & Continue" at bounding box center [839, 798] width 119 height 18
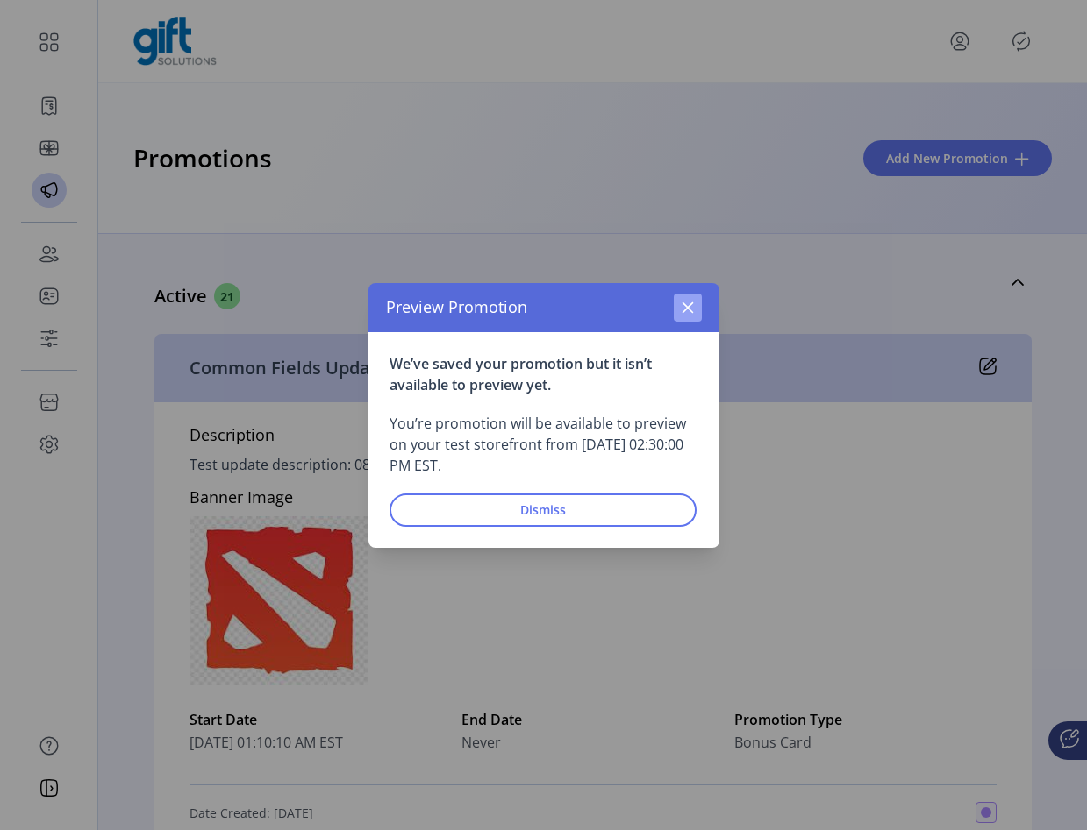
click at [684, 303] on icon "button" at bounding box center [688, 308] width 14 height 14
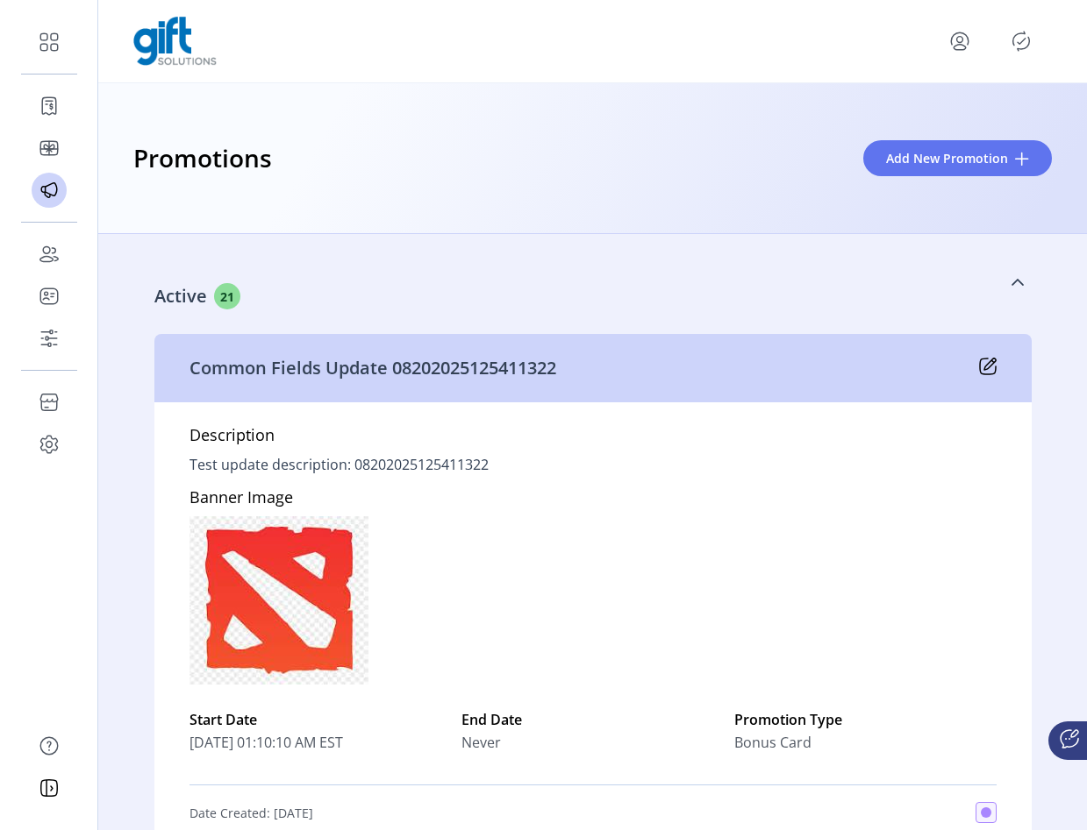
click at [716, 297] on div "Active 21" at bounding box center [505, 296] width 702 height 26
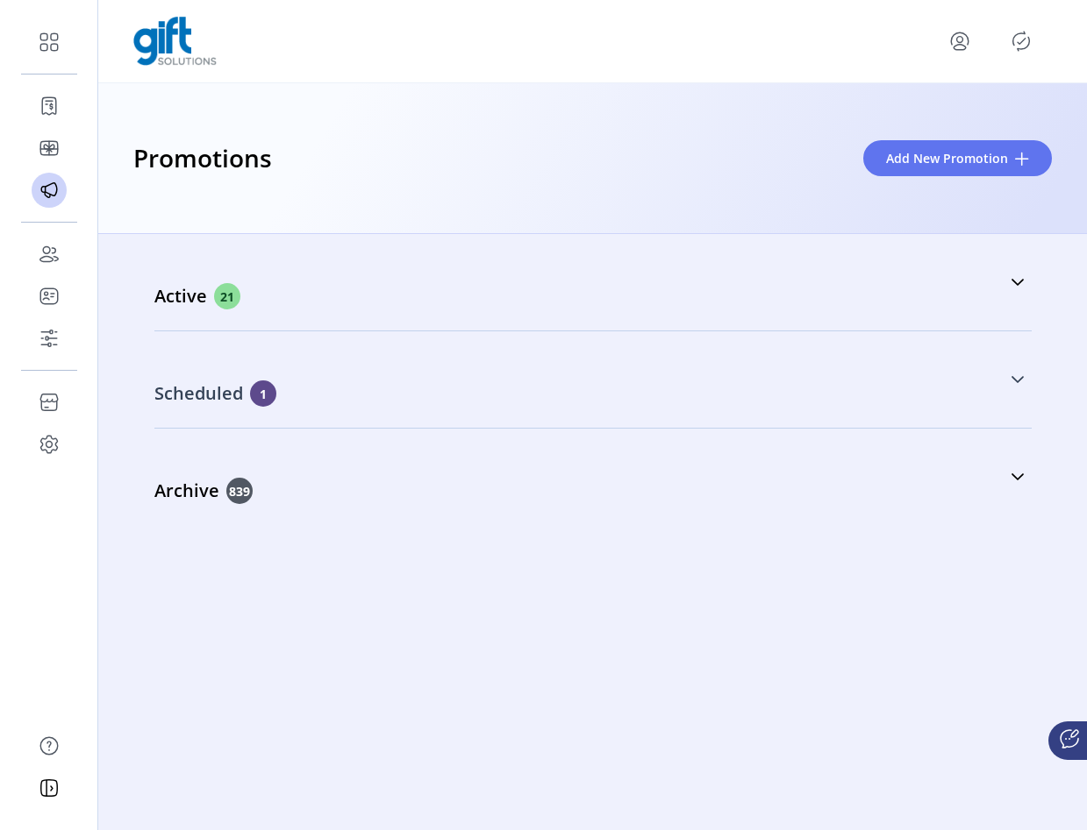
click at [521, 397] on div "Scheduled 1" at bounding box center [505, 394] width 702 height 26
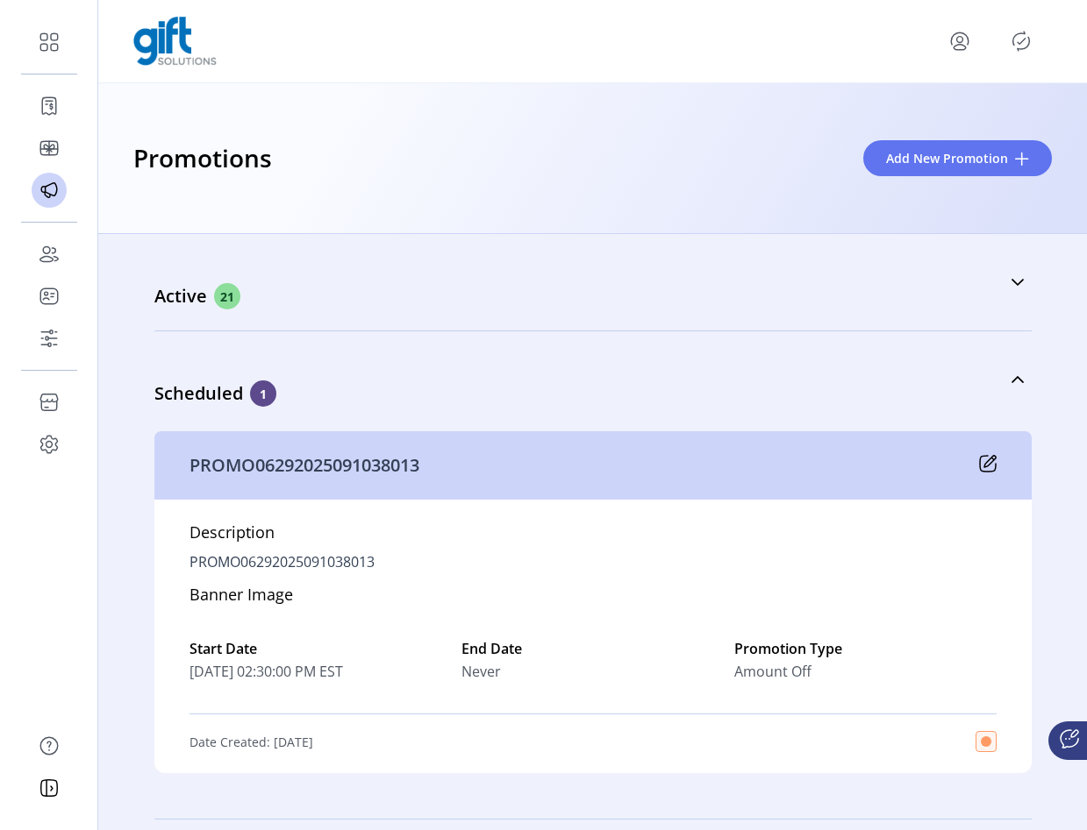
click at [987, 456] on icon at bounding box center [989, 461] width 11 height 11
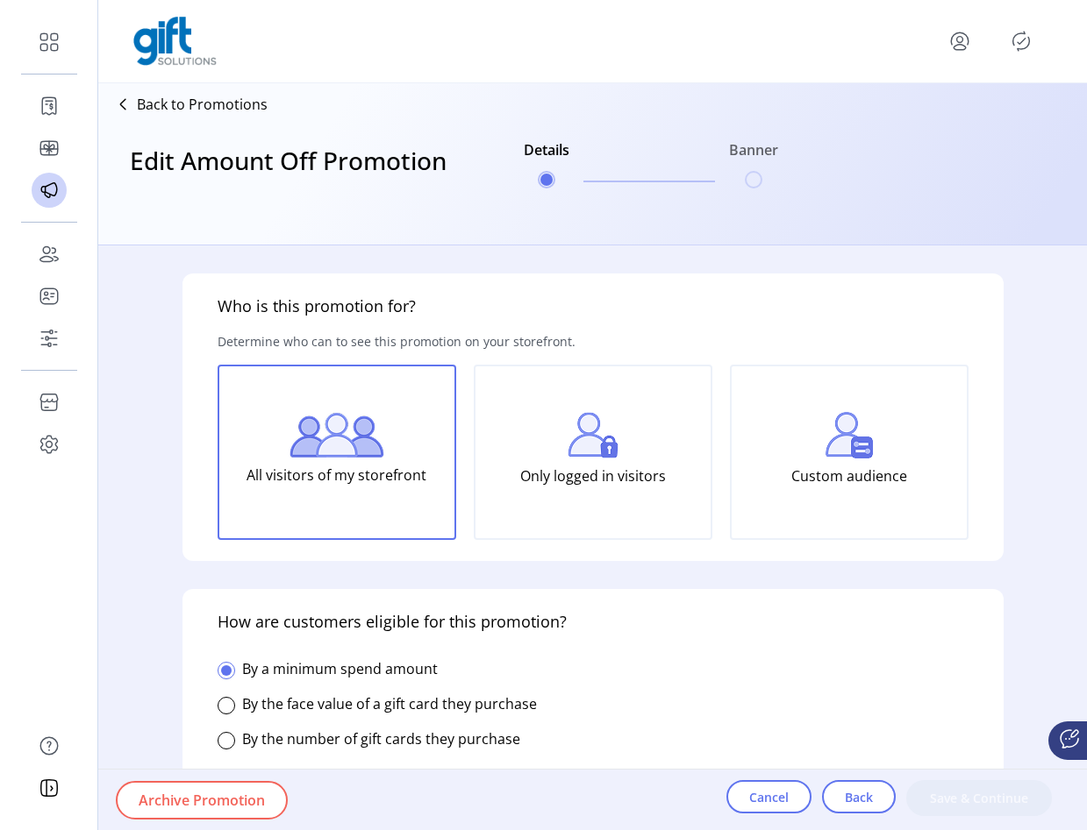
type input "**********"
type textarea "**********"
type input "**********"
type input "*****"
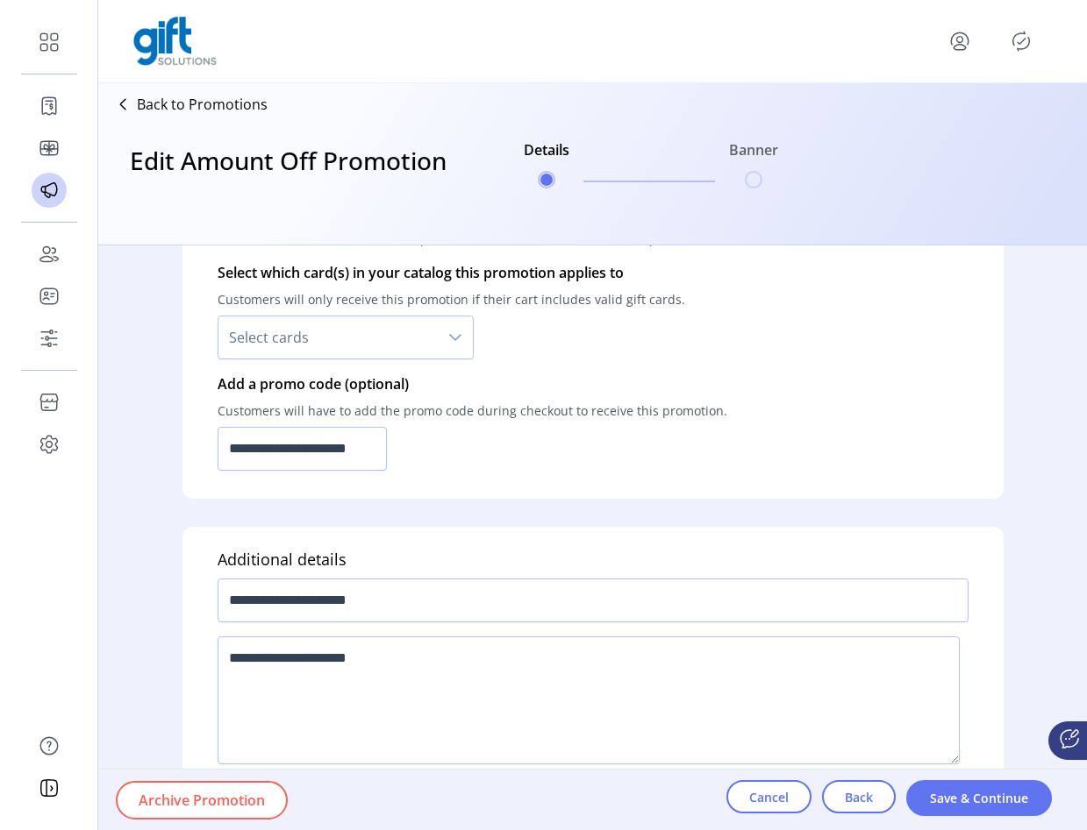
scroll to position [1263, 0]
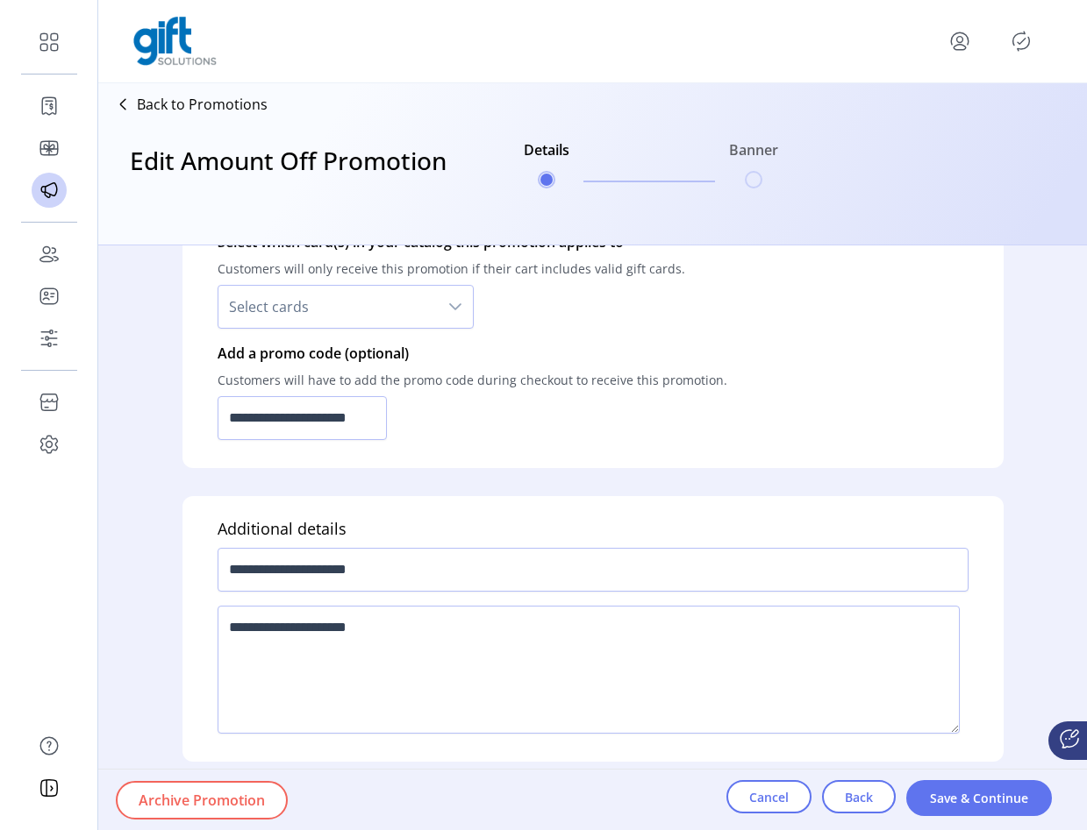
click at [1019, 51] on icon "Publisher Panel" at bounding box center [1021, 41] width 28 height 28
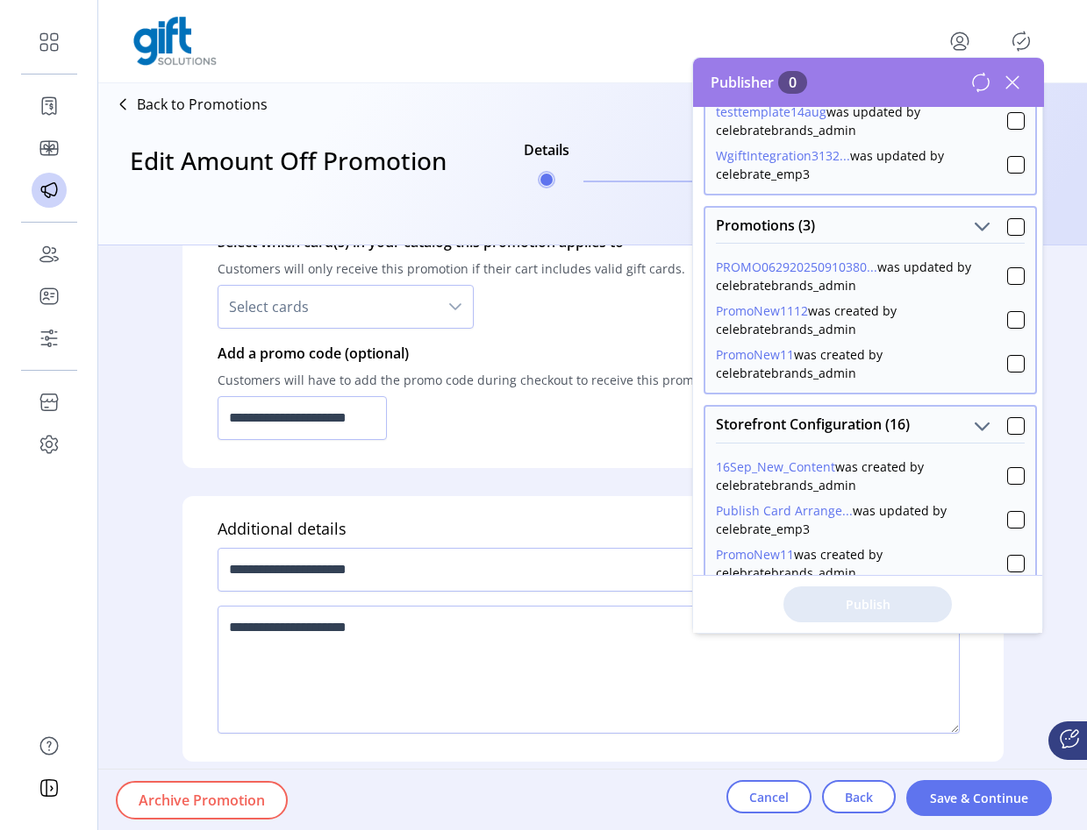
scroll to position [385, 0]
click at [1007, 281] on div at bounding box center [1016, 276] width 18 height 18
click at [890, 603] on span "Publish 1 Items" at bounding box center [867, 604] width 123 height 18
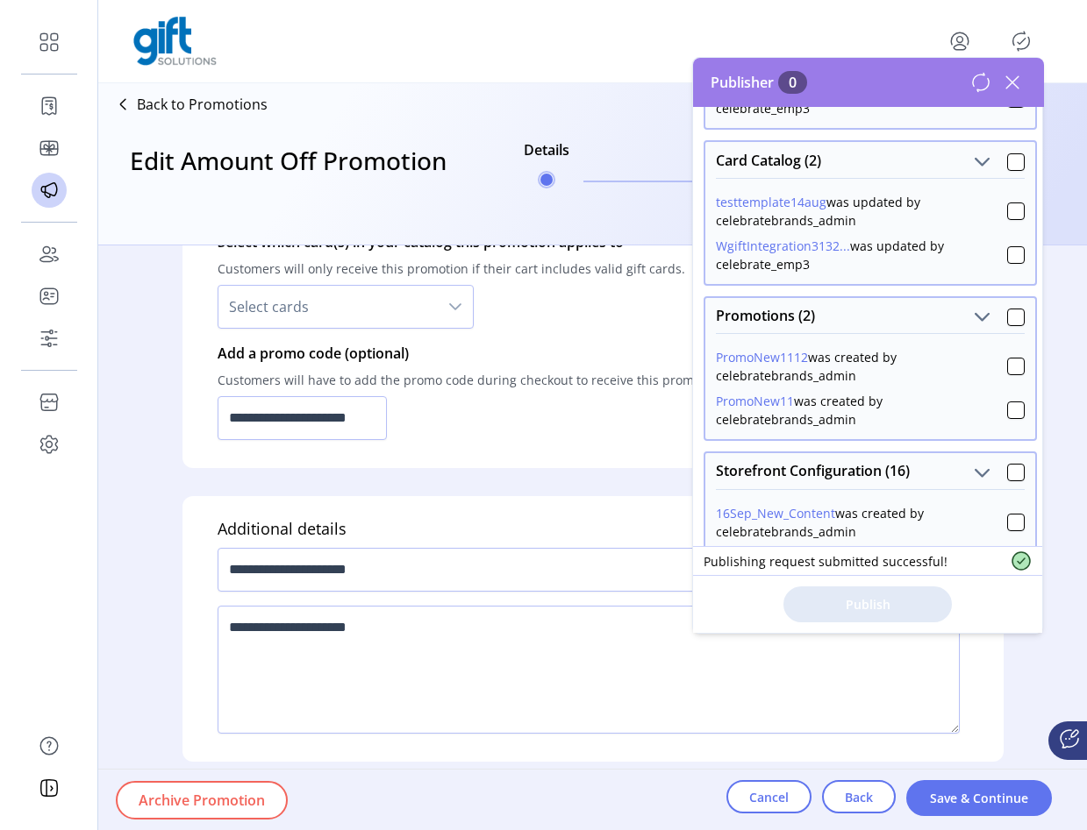
scroll to position [295, 0]
click at [1014, 84] on icon at bounding box center [1012, 82] width 12 height 12
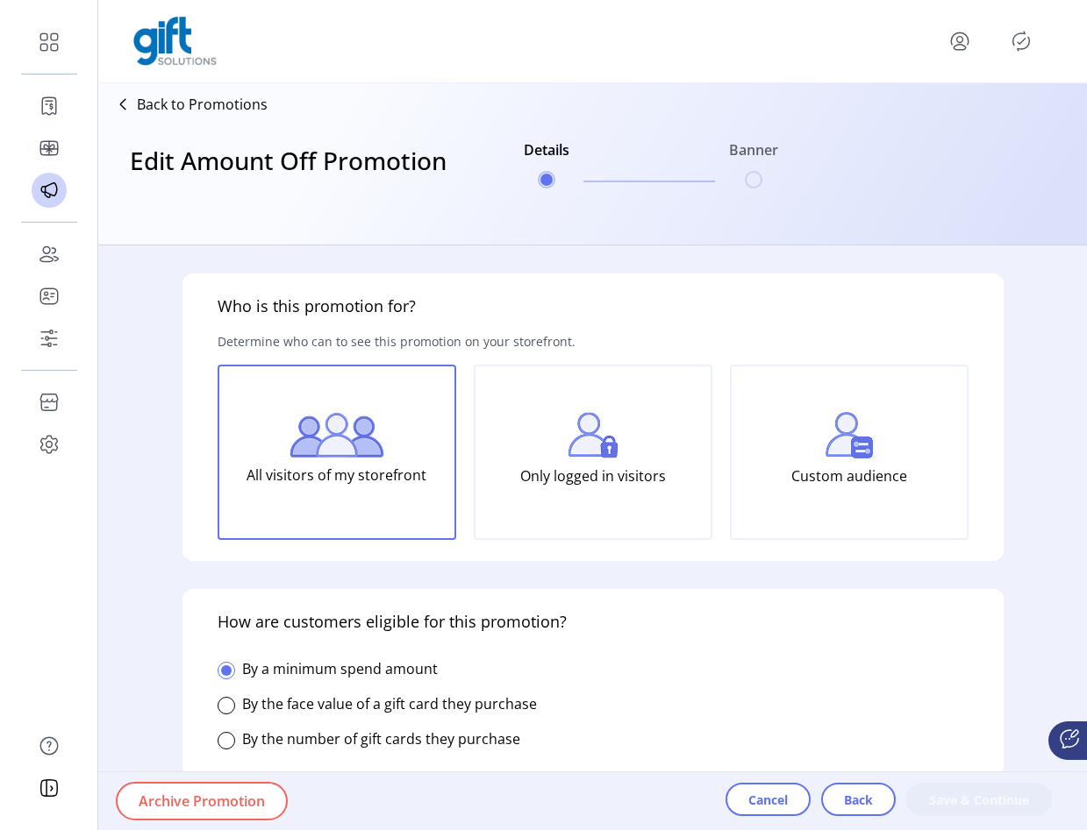
type input "**********"
type textarea "**********"
type input "**********"
type input "*****"
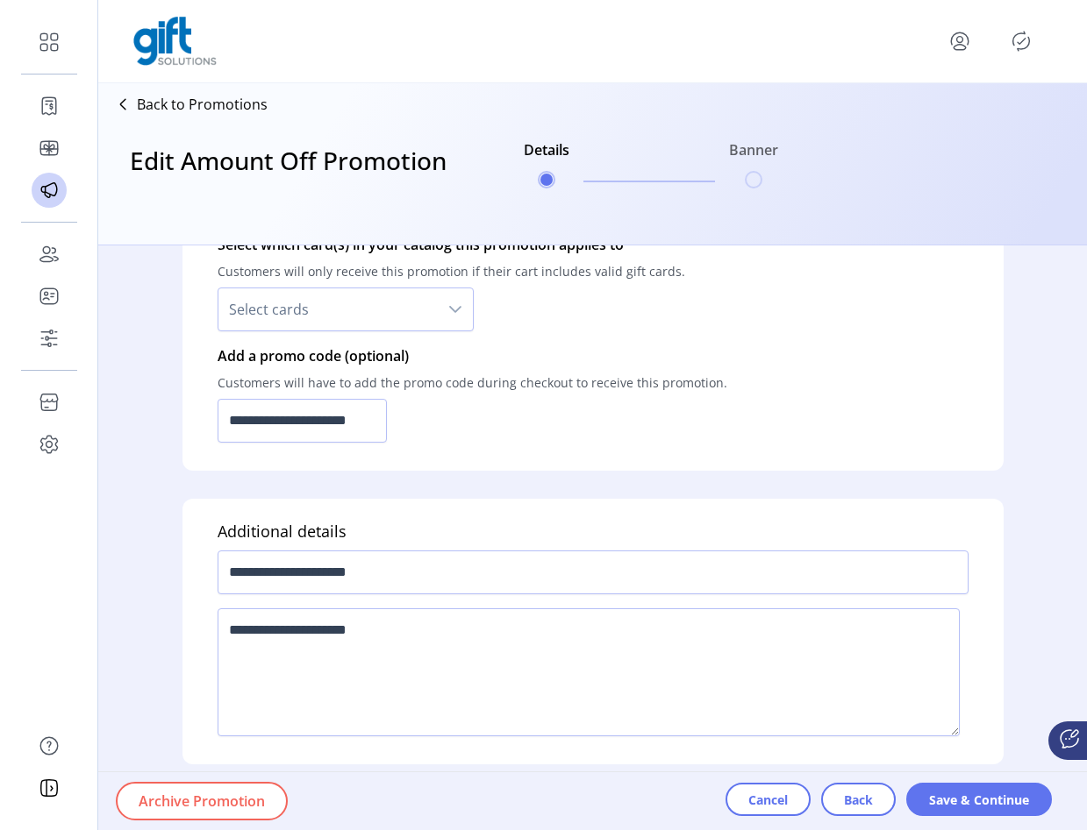
scroll to position [1263, 0]
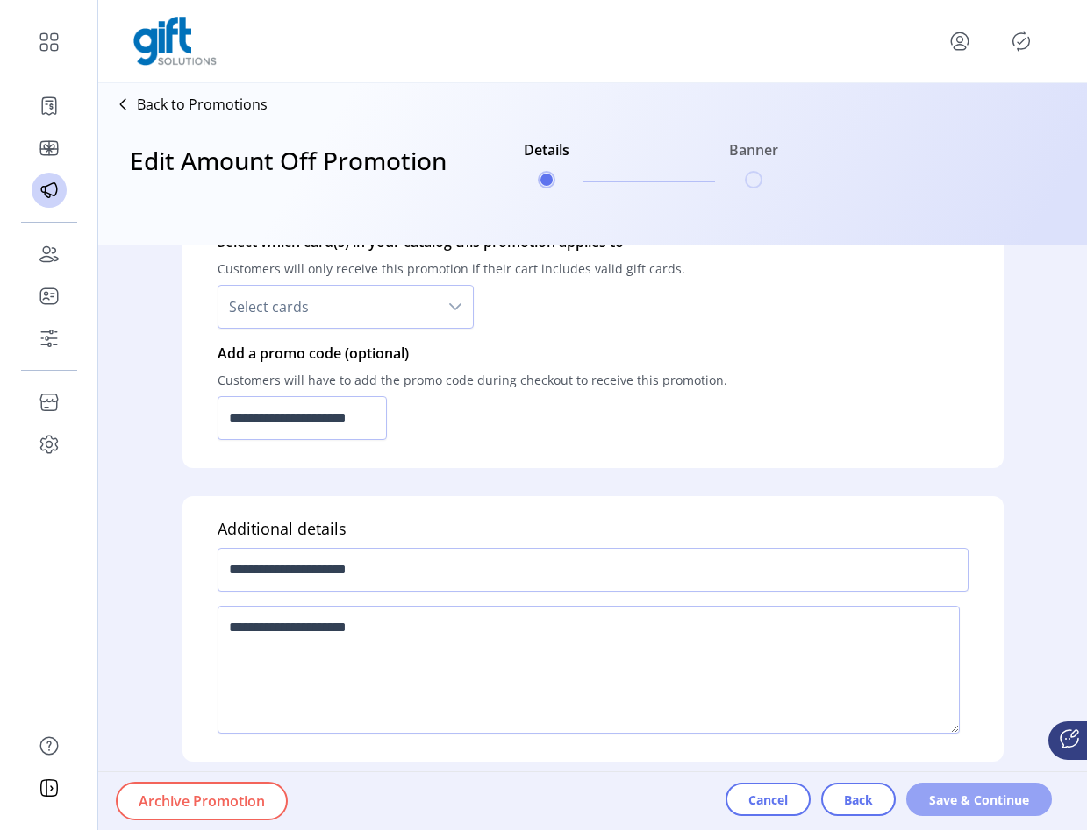
click at [995, 798] on span "Save & Continue" at bounding box center [979, 800] width 100 height 18
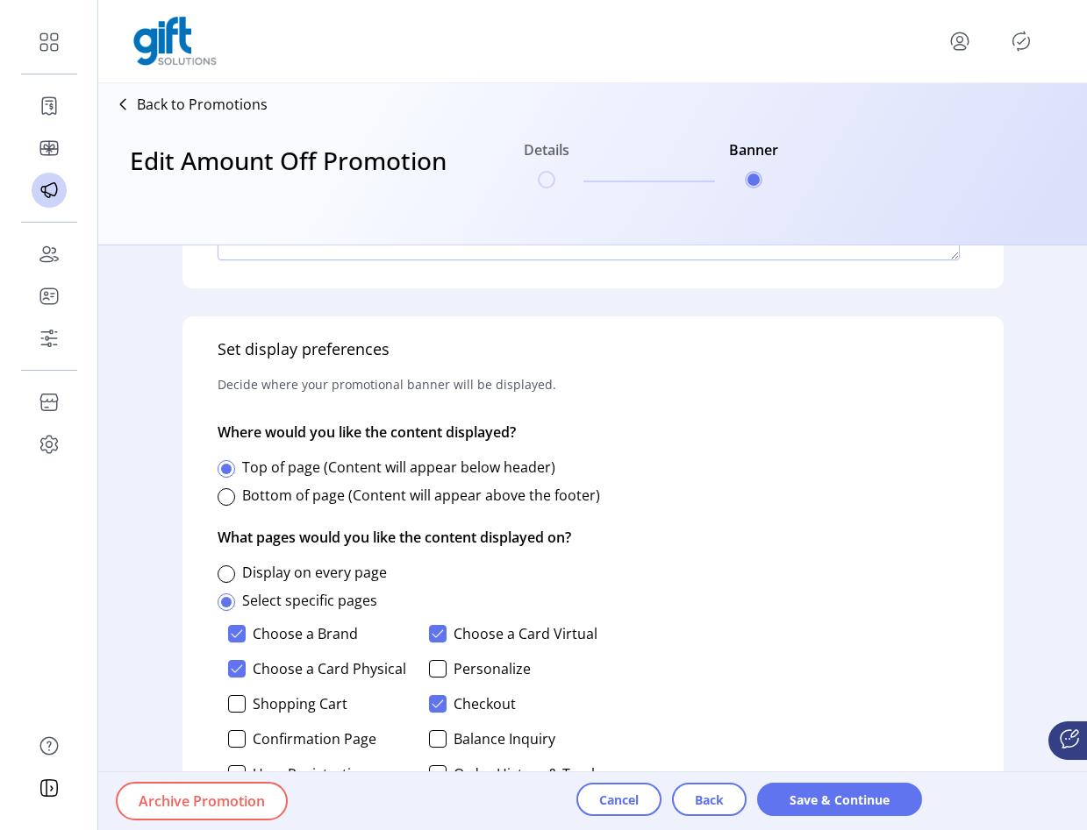
scroll to position [782, 0]
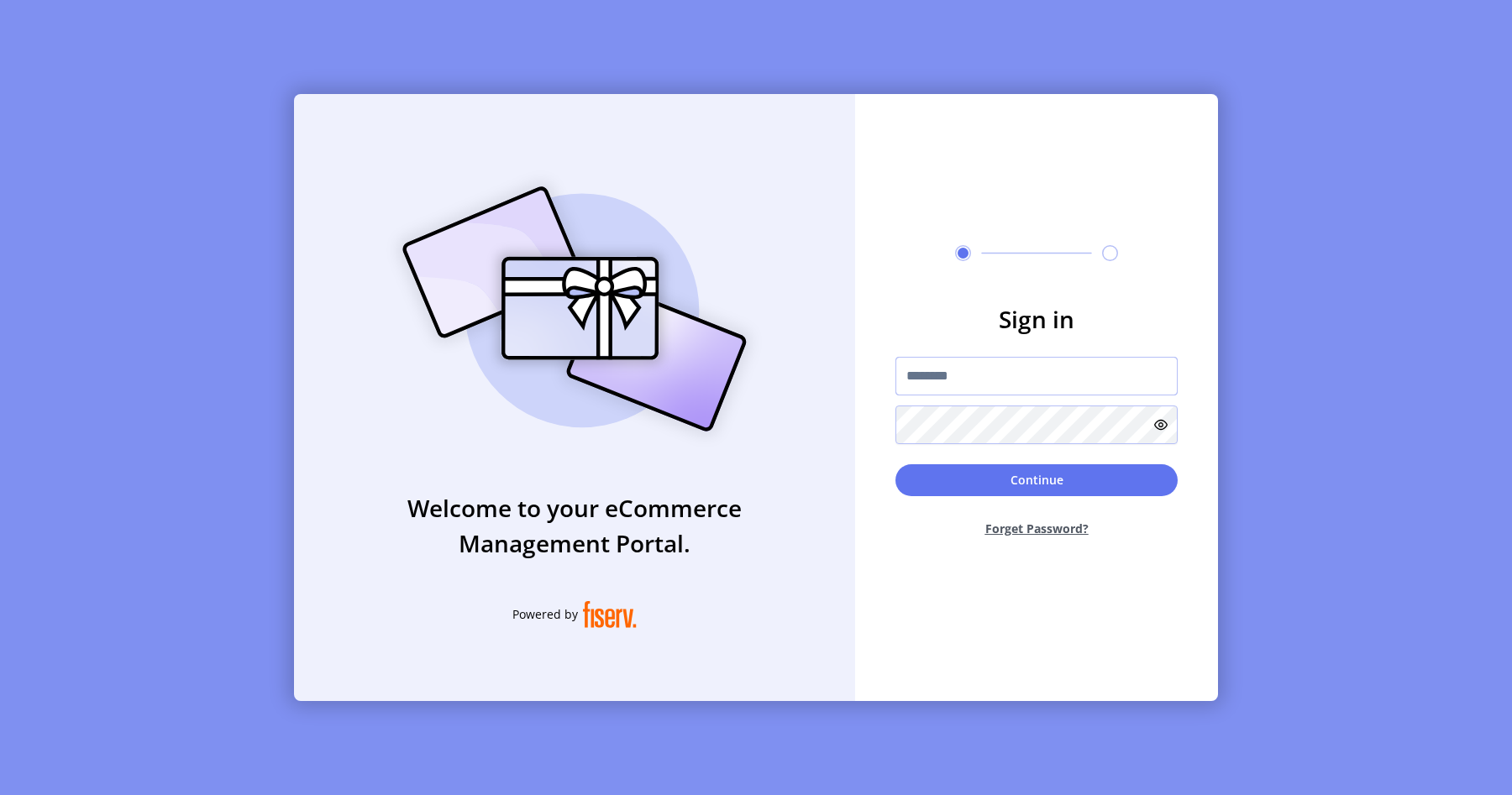
click at [899, 358] on input "text" at bounding box center [1036, 376] width 282 height 38
type input "**********"
click at [936, 502] on div "Continue Forget Password?" at bounding box center [1036, 508] width 282 height 86
click at [937, 484] on button "Continue" at bounding box center [1036, 480] width 282 height 32
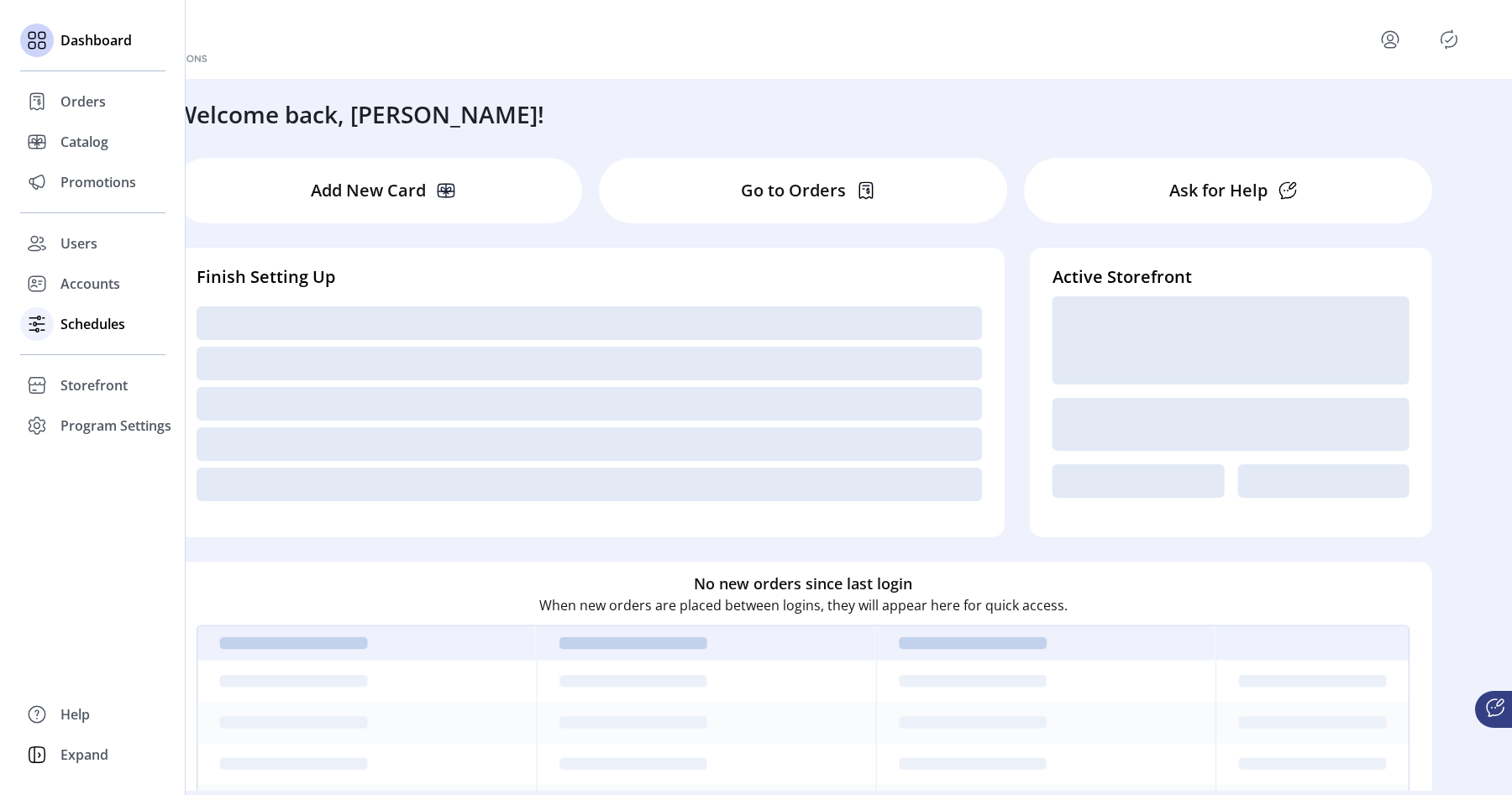
click at [51, 317] on div at bounding box center [36, 324] width 34 height 34
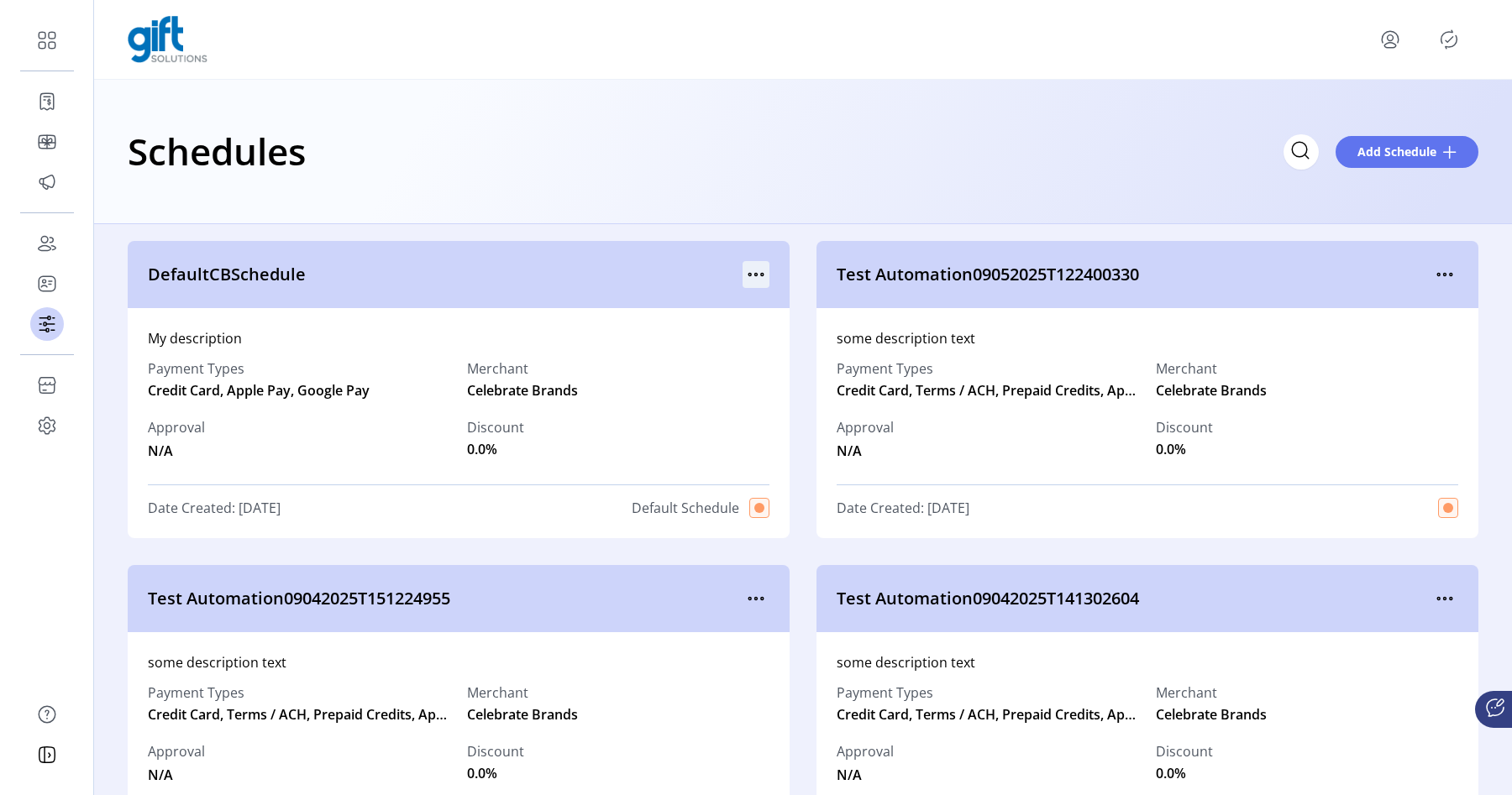
click at [749, 285] on icon "menu" at bounding box center [756, 275] width 27 height 27
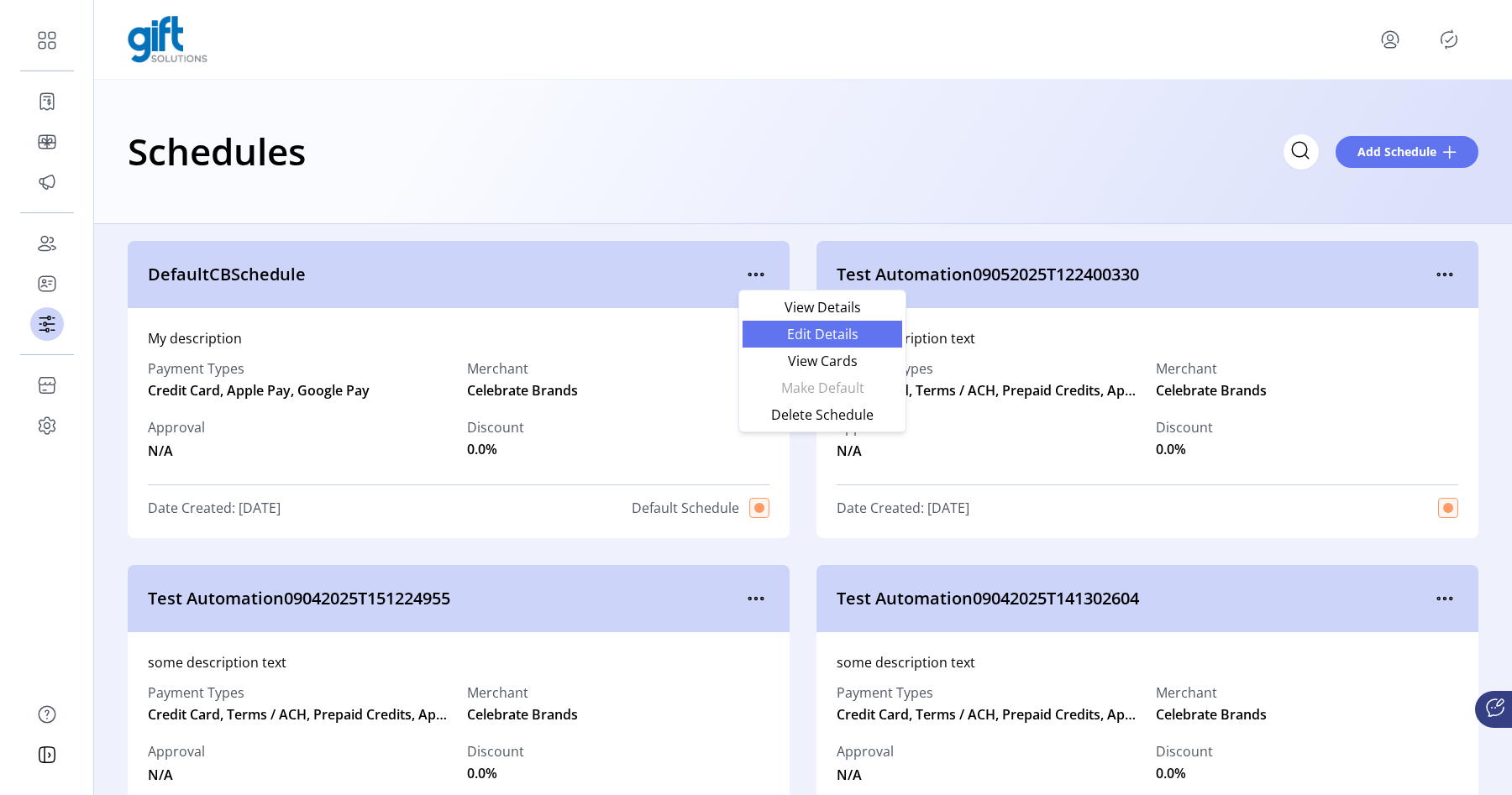
click at [761, 326] on link "Edit Details" at bounding box center [822, 334] width 160 height 27
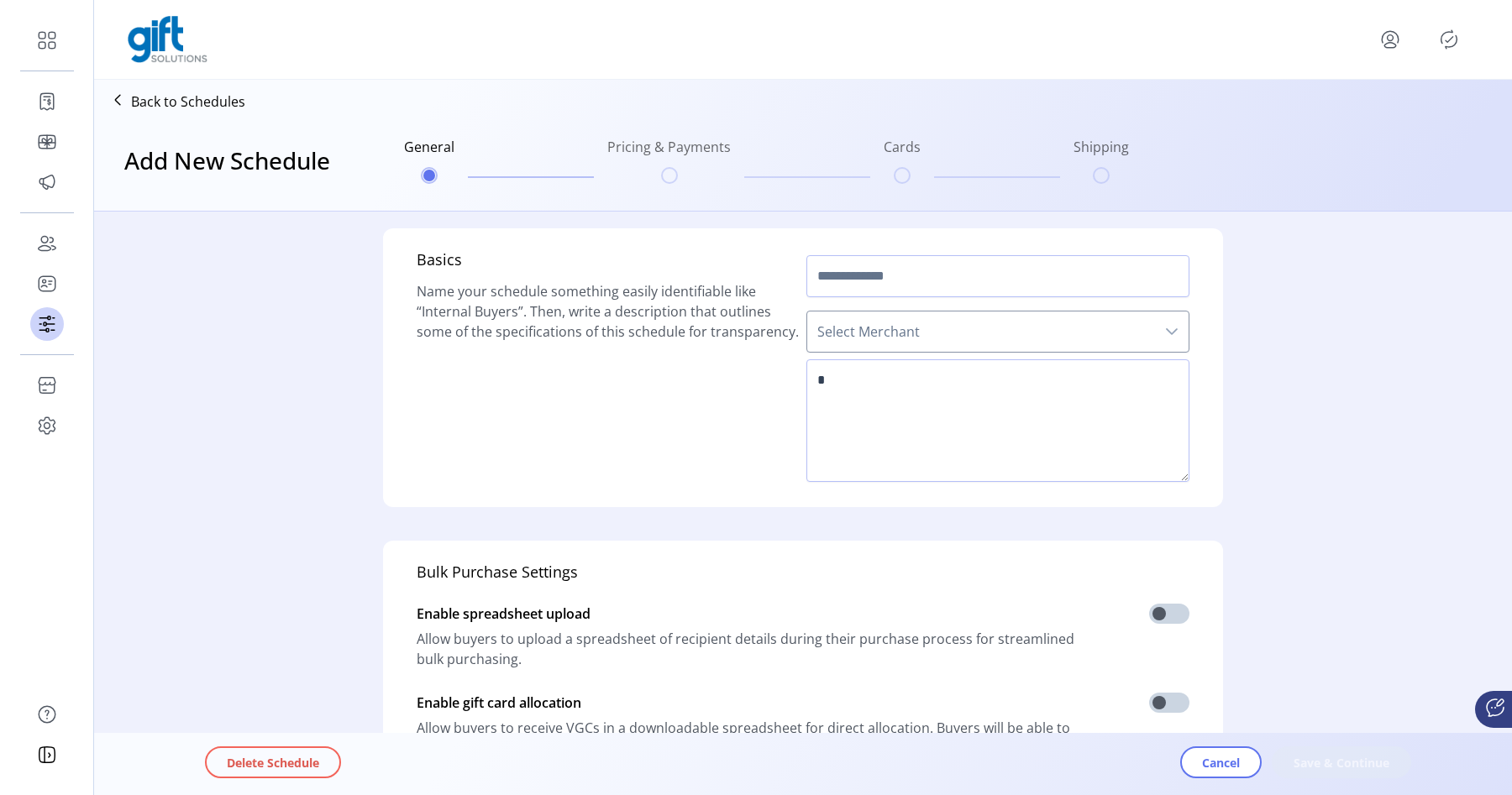
scroll to position [6, 0]
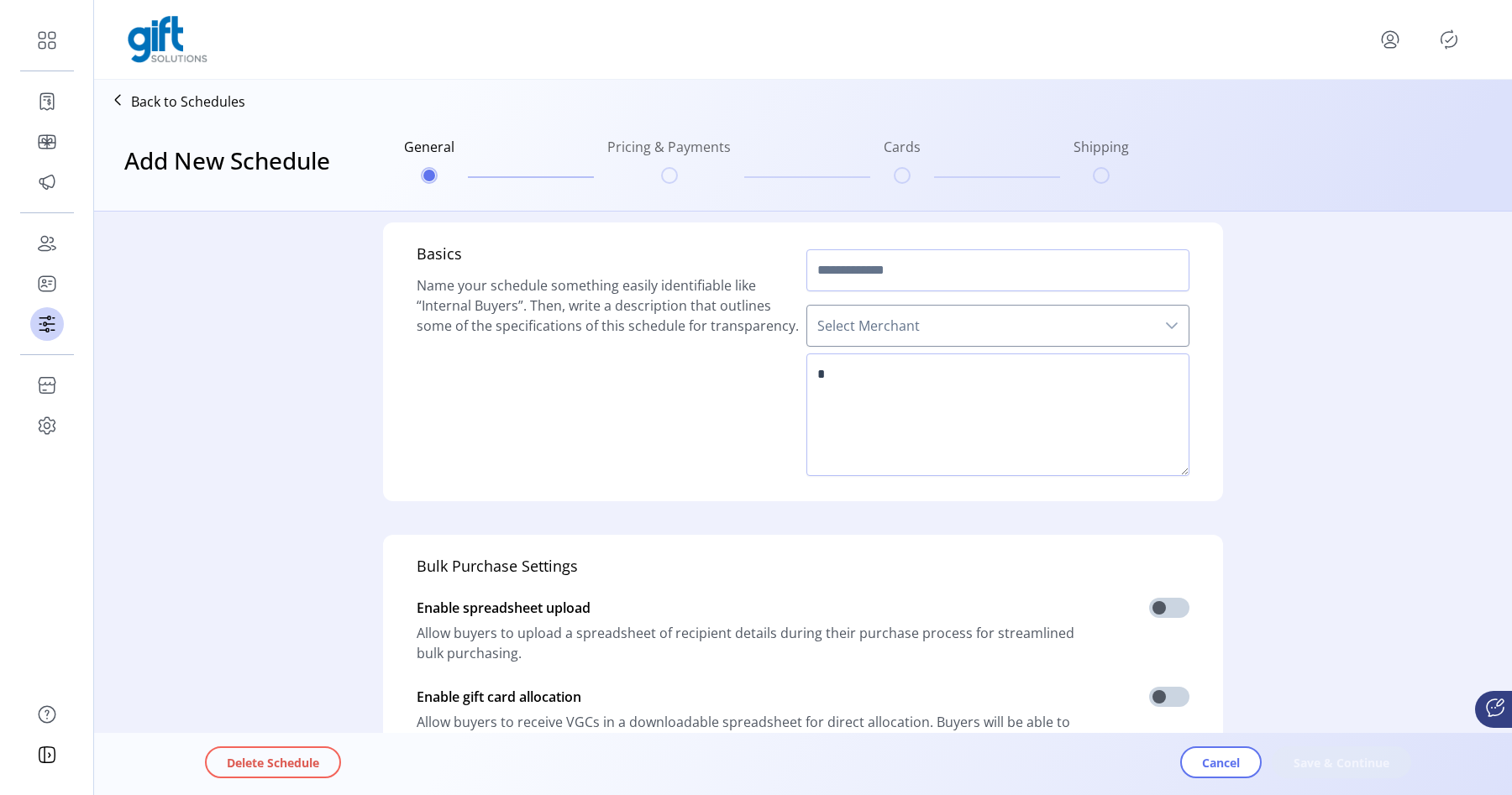
click at [942, 324] on span "Select Merchant" at bounding box center [981, 326] width 348 height 40
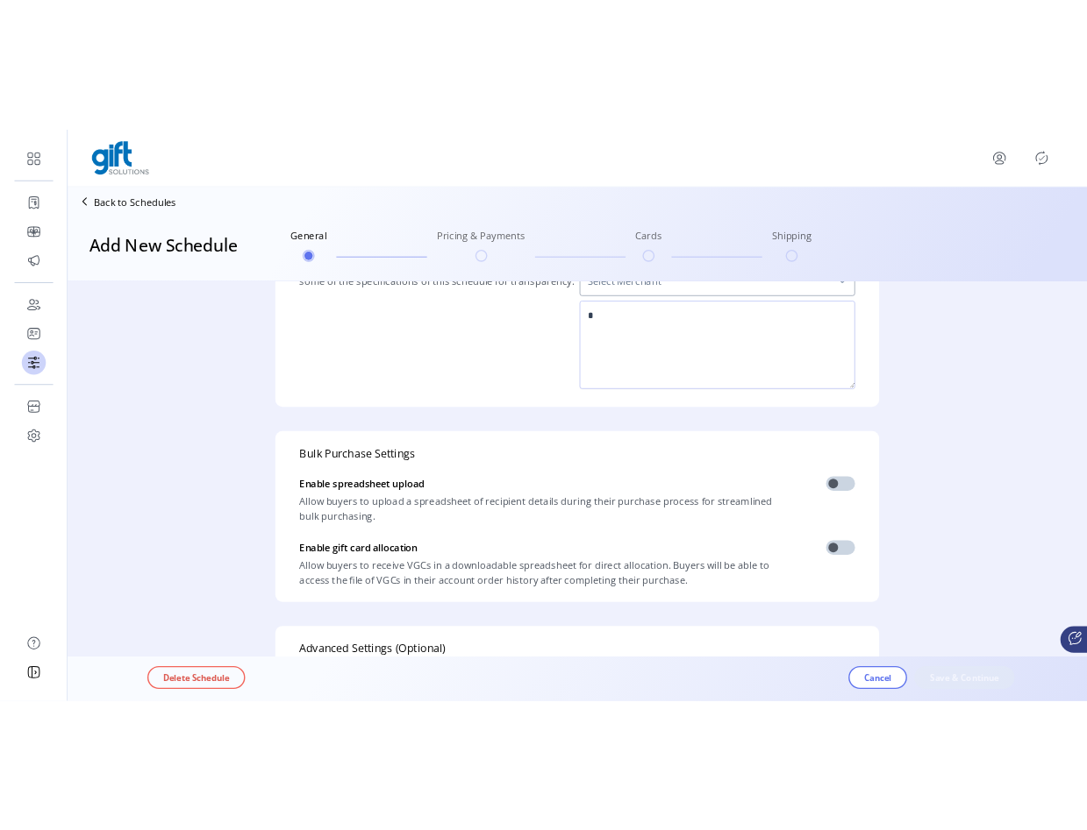
scroll to position [0, 0]
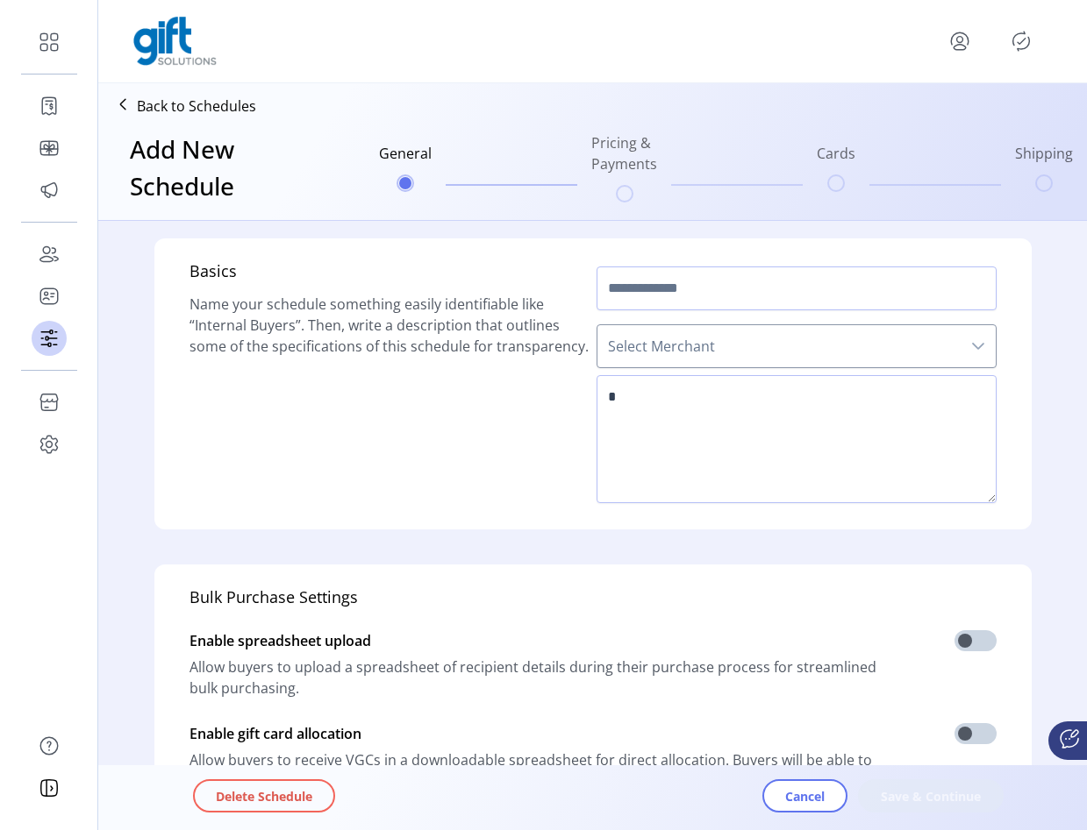
type input "**********"
type textarea "**********"
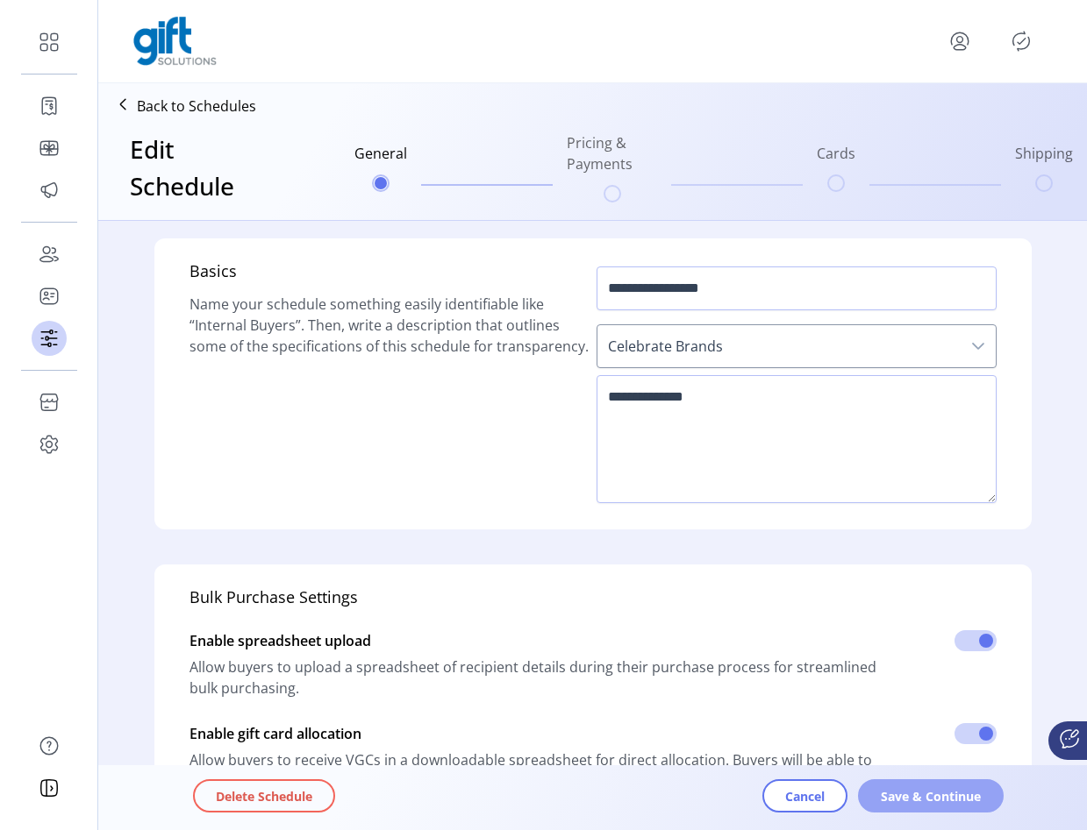
click at [874, 795] on button "Save & Continue" at bounding box center [931, 796] width 146 height 33
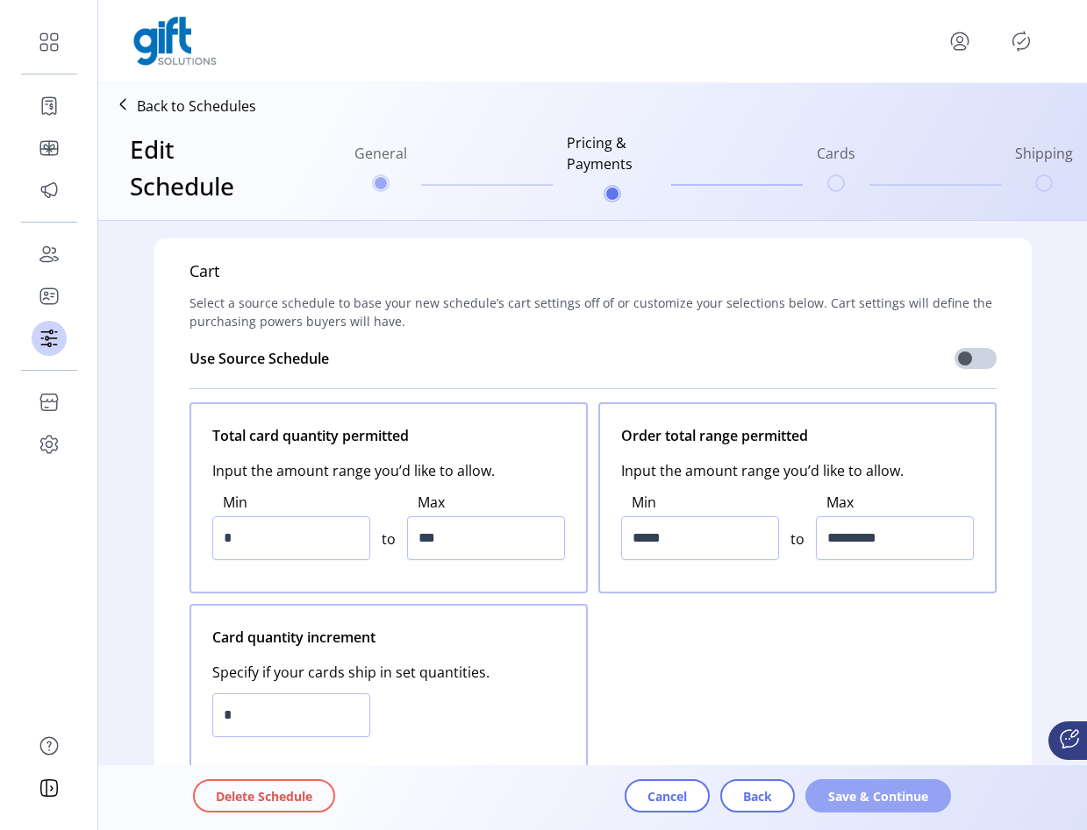
click at [872, 795] on span "Save & Continue" at bounding box center [878, 797] width 100 height 18
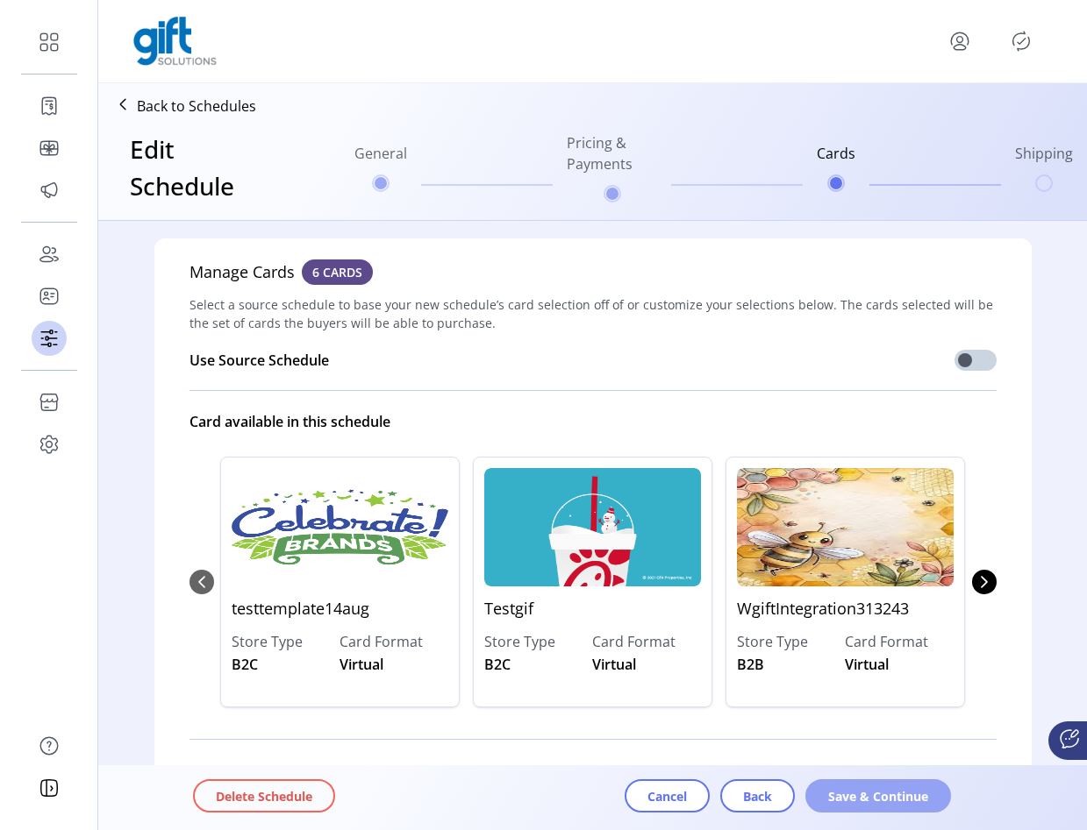
click at [873, 792] on span "Save & Continue" at bounding box center [878, 797] width 100 height 18
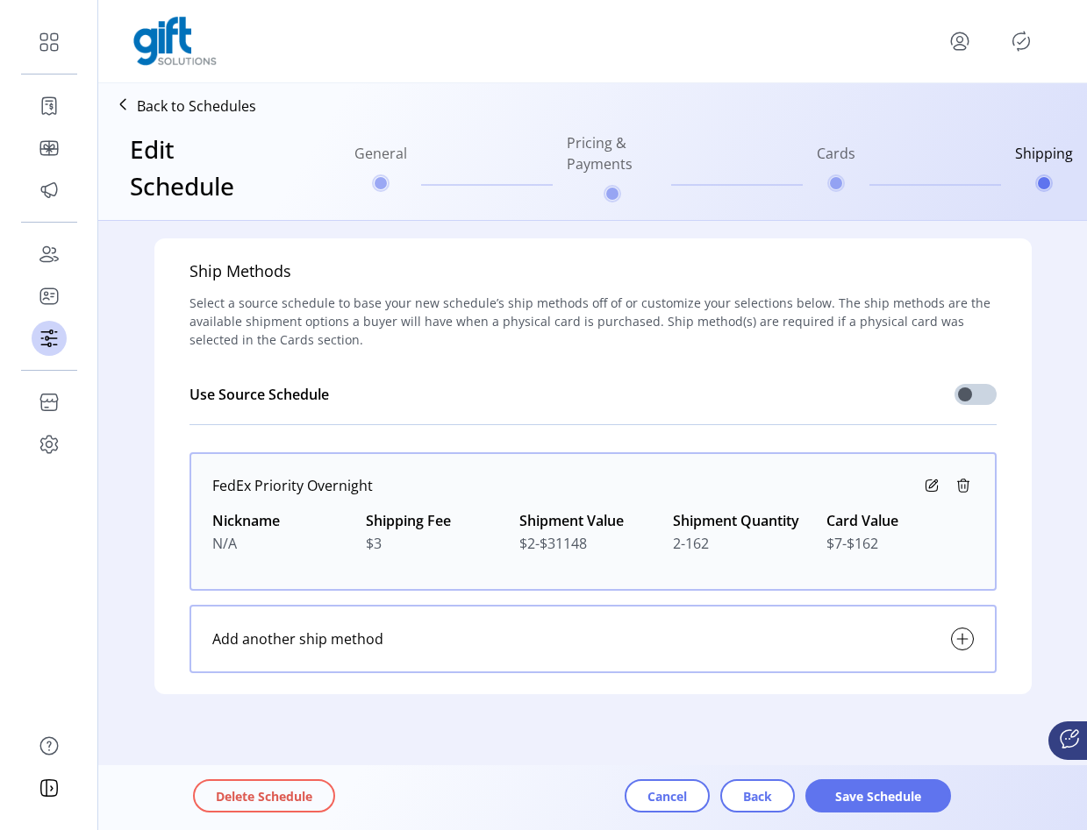
click at [873, 792] on span "Save Schedule" at bounding box center [878, 797] width 100 height 18
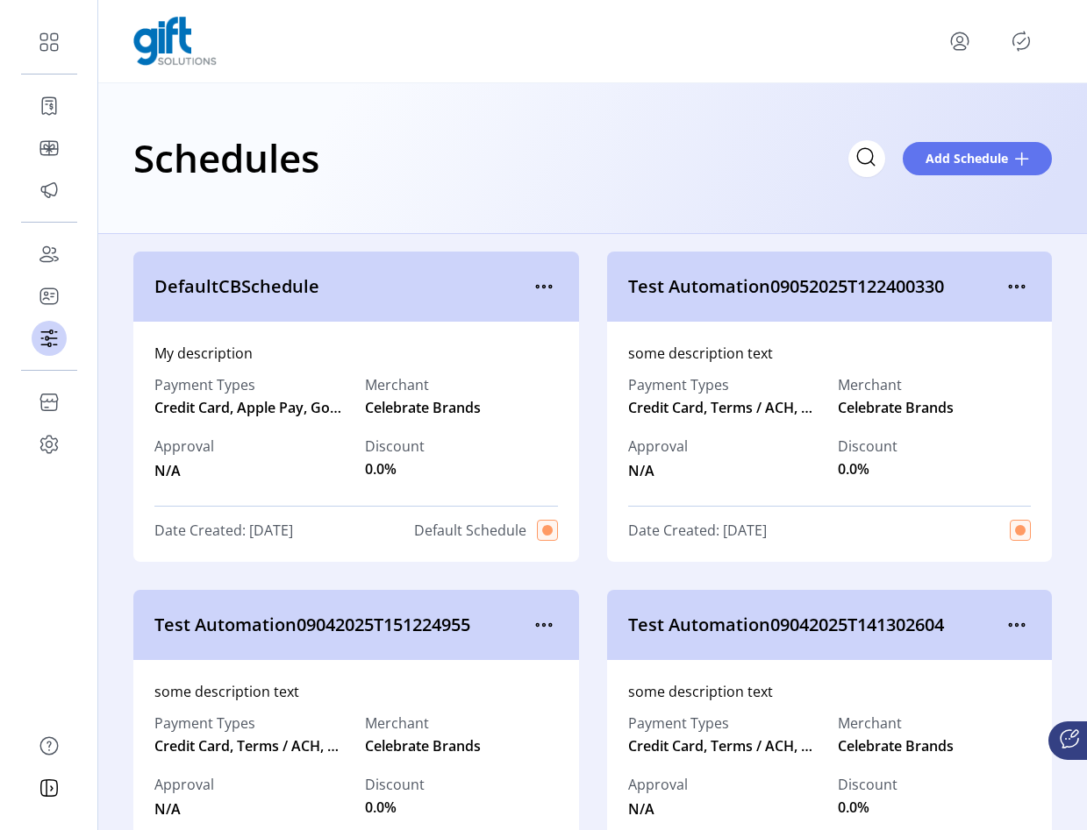
click at [1018, 49] on icon "Publisher Panel" at bounding box center [1021, 41] width 28 height 28
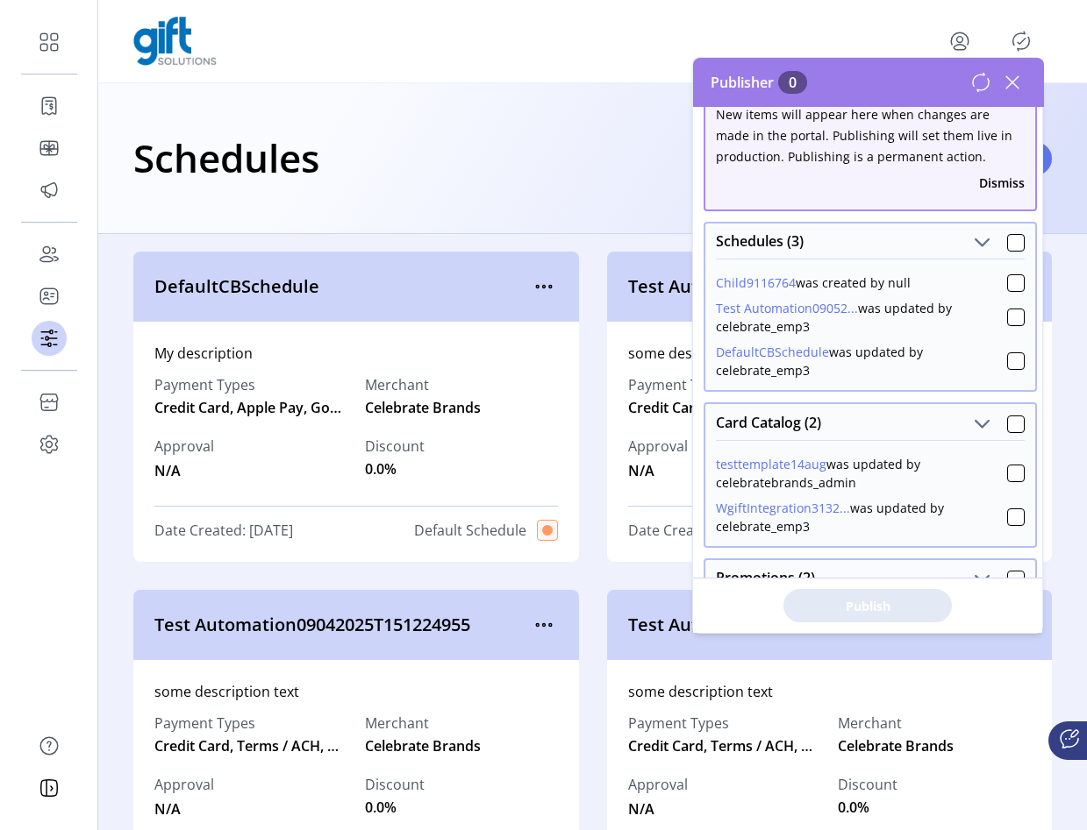
scroll to position [51, 0]
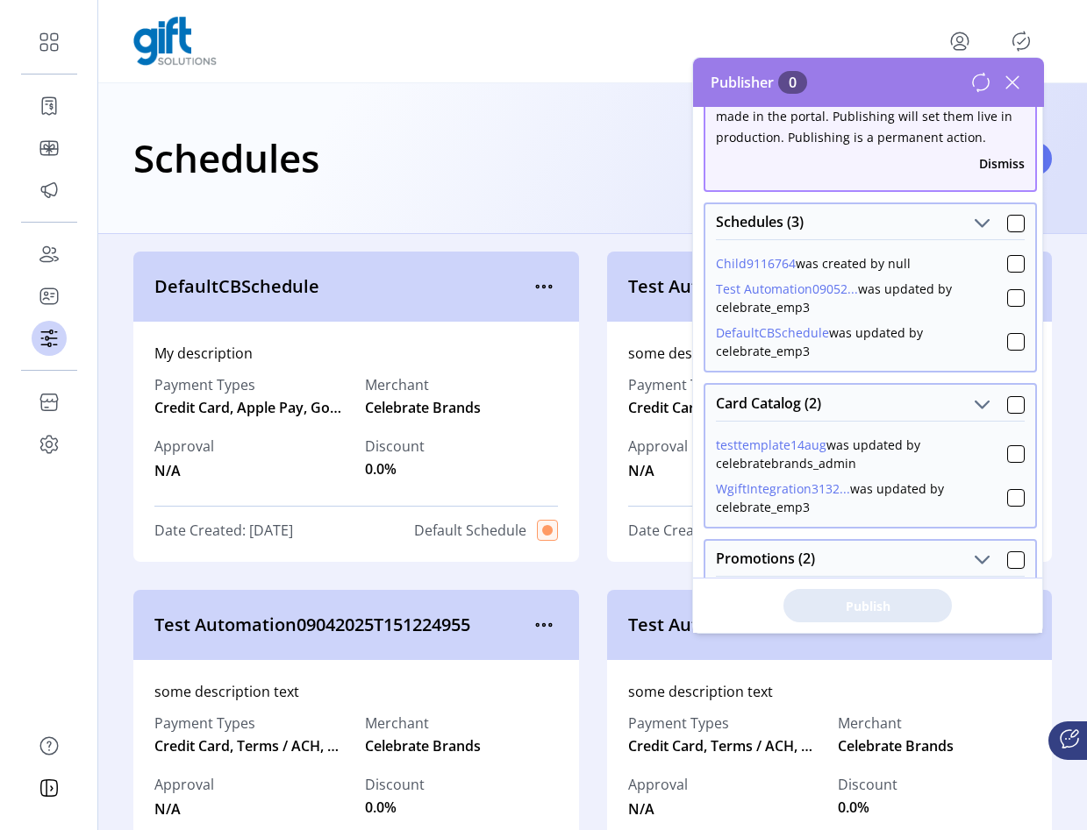
click at [991, 339] on div "DefaultCBSchedule was updated by celebrate_emp3" at bounding box center [861, 342] width 291 height 37
click at [1007, 342] on div at bounding box center [1016, 342] width 18 height 18
click at [890, 602] on span "Publish 3 Items" at bounding box center [867, 606] width 123 height 18
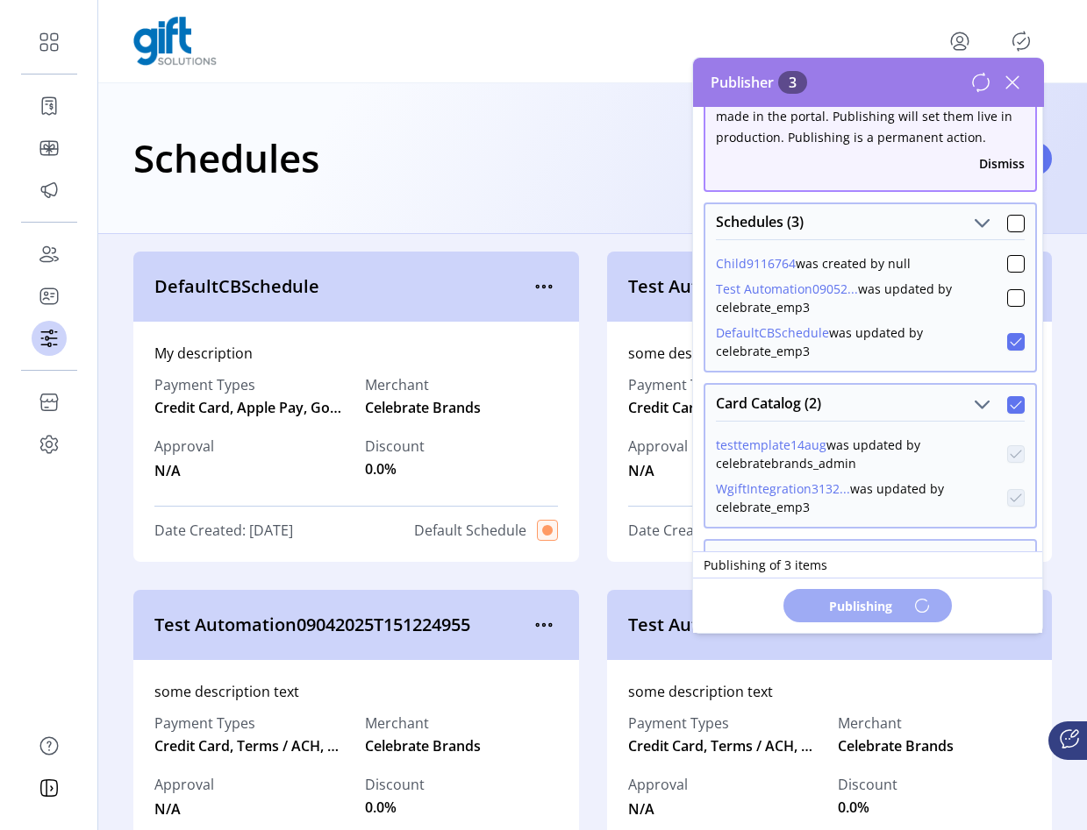
scroll to position [0, 0]
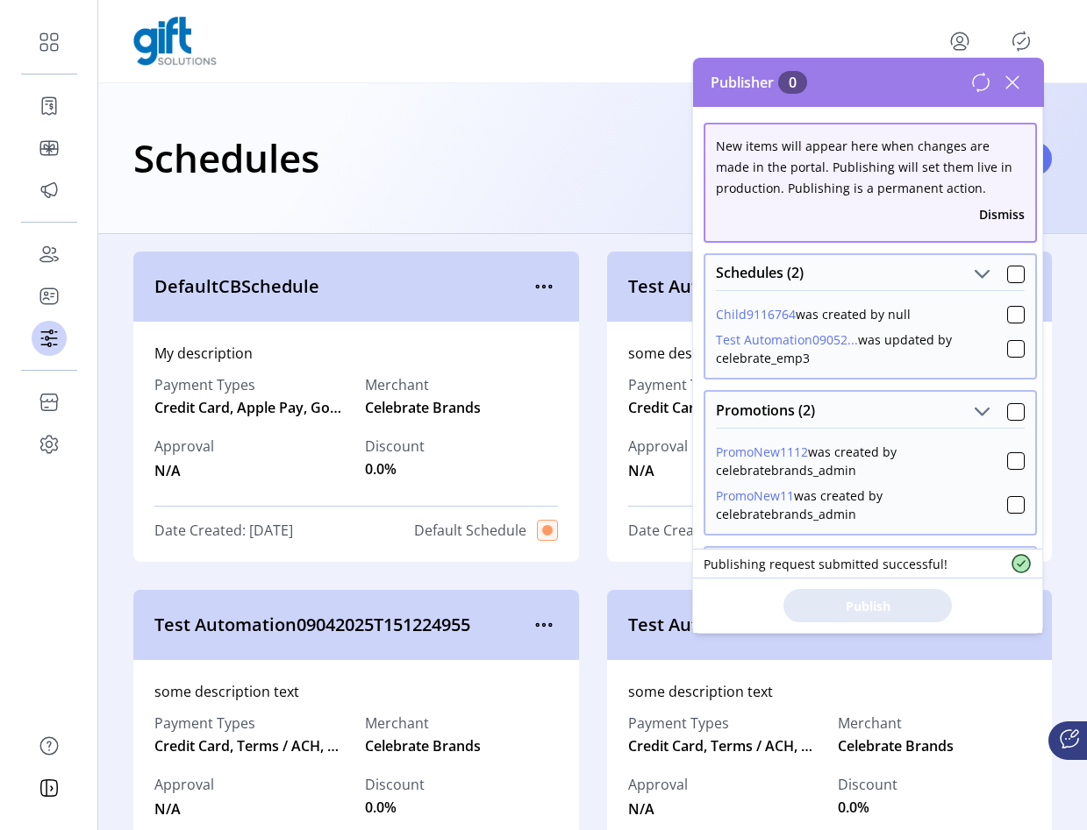
click at [451, 356] on div "My description" at bounding box center [355, 353] width 403 height 21
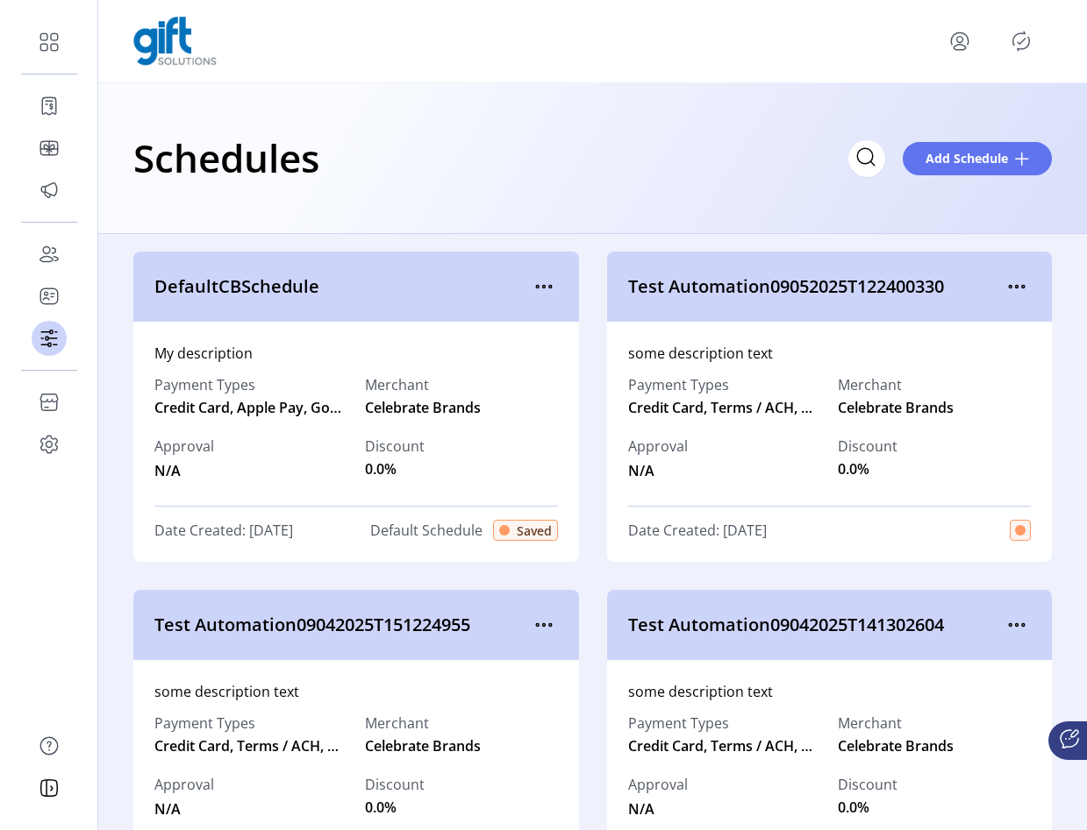
click at [539, 530] on span "Saved" at bounding box center [534, 531] width 35 height 18
click at [532, 286] on icon "menu" at bounding box center [544, 287] width 28 height 28
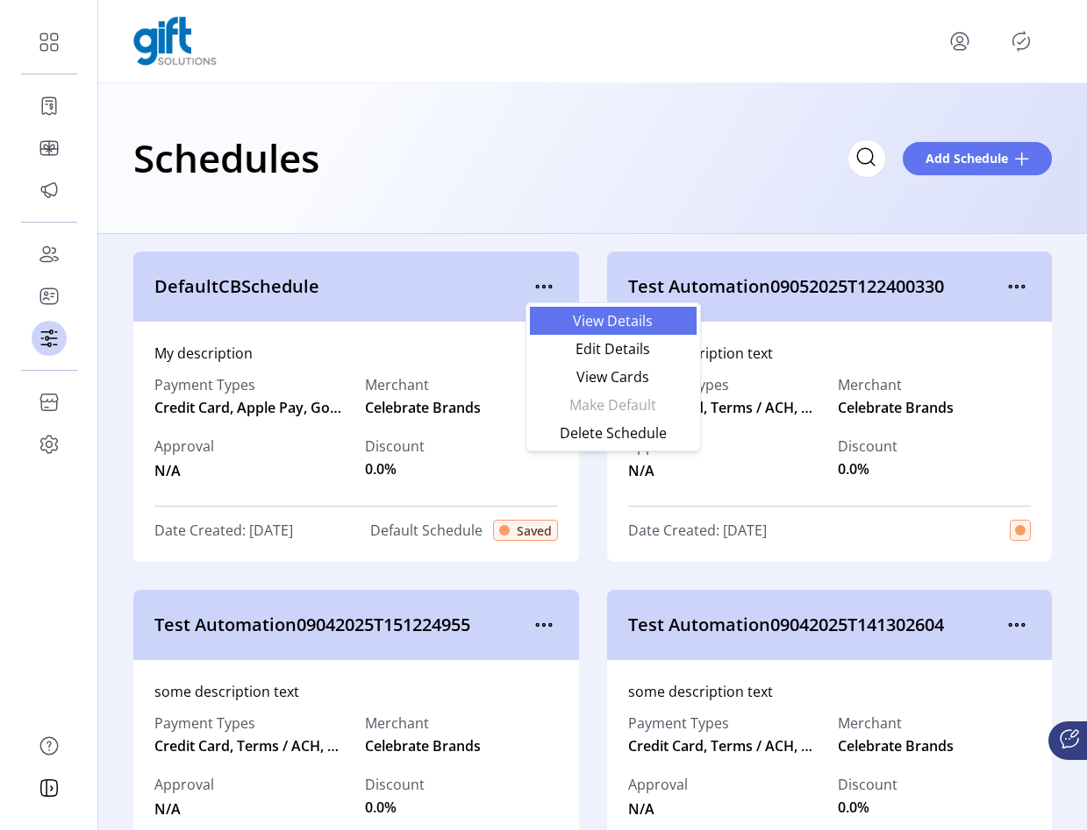
click at [571, 323] on span "View Details" at bounding box center [613, 321] width 146 height 14
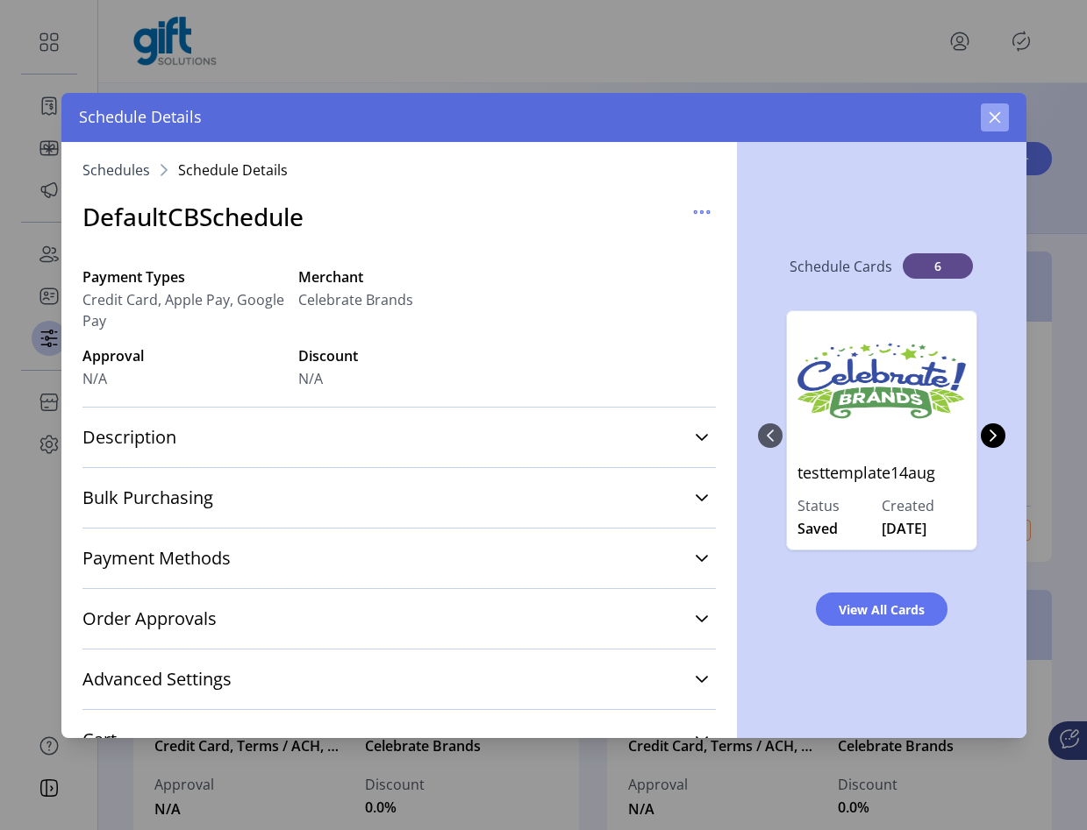
click at [992, 127] on button "button" at bounding box center [994, 117] width 28 height 28
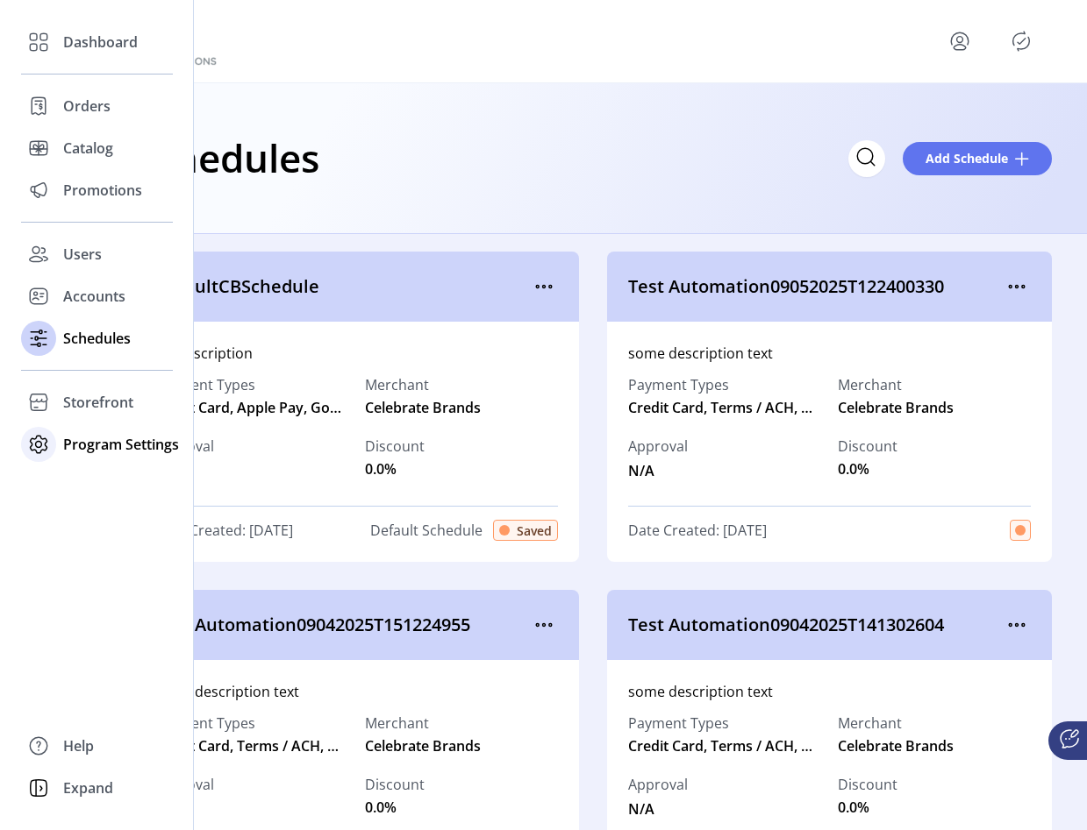
click at [36, 424] on div at bounding box center [38, 445] width 35 height 42
click at [74, 399] on span "Storefront" at bounding box center [98, 402] width 70 height 21
click at [87, 439] on span "Configuration" at bounding box center [109, 437] width 92 height 21
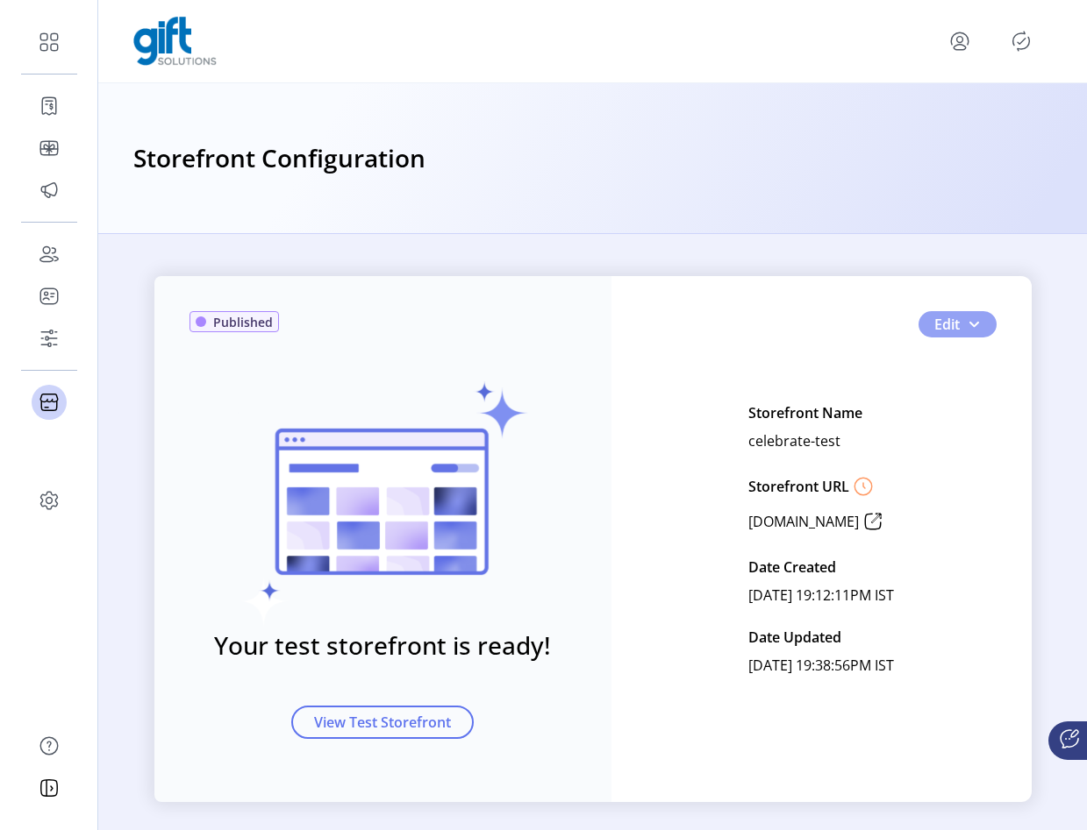
click at [970, 326] on span "button" at bounding box center [973, 324] width 14 height 14
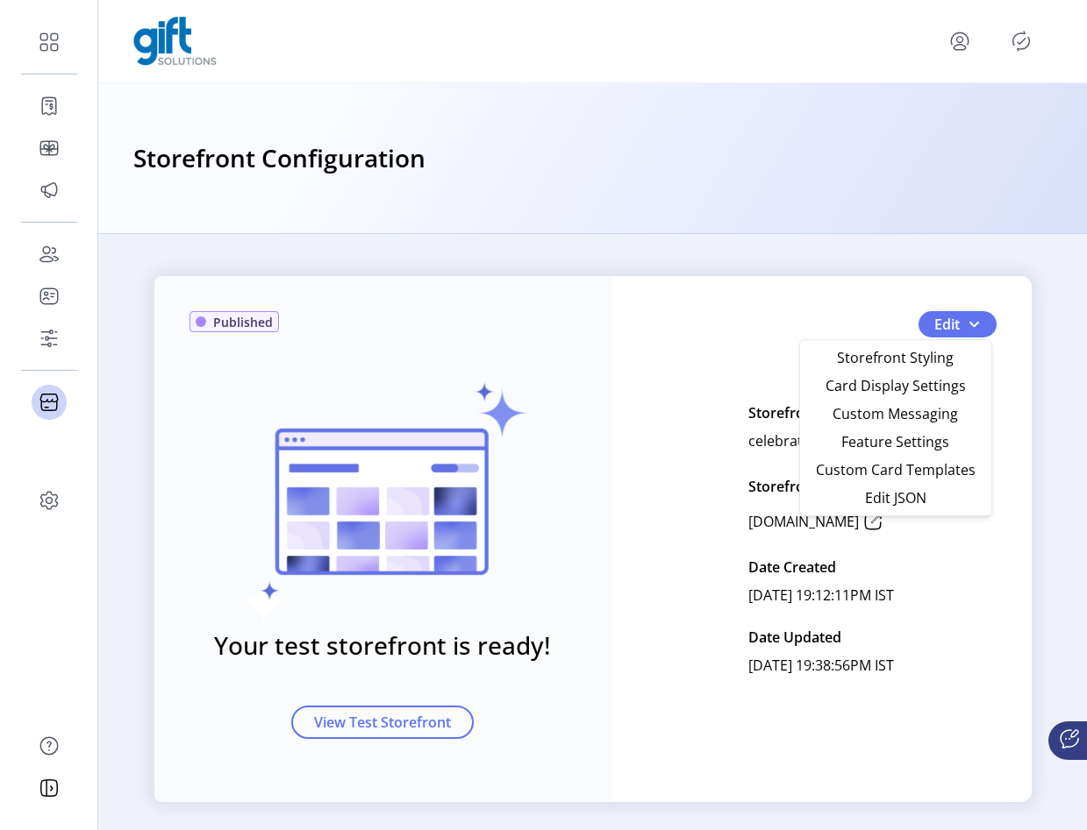
click at [763, 396] on div "Published Your test storefront is ready! View Test Storefront Edit Storefront N…" at bounding box center [592, 539] width 877 height 526
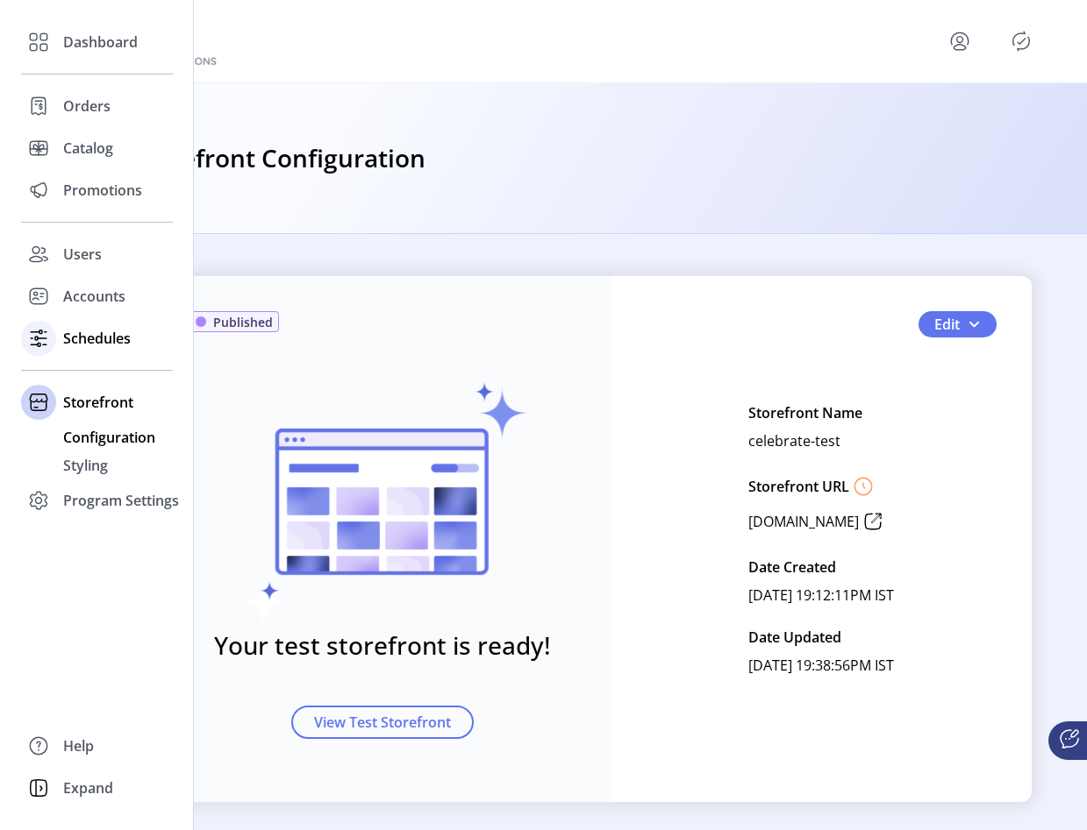
click at [78, 332] on span "Schedules" at bounding box center [97, 338] width 68 height 21
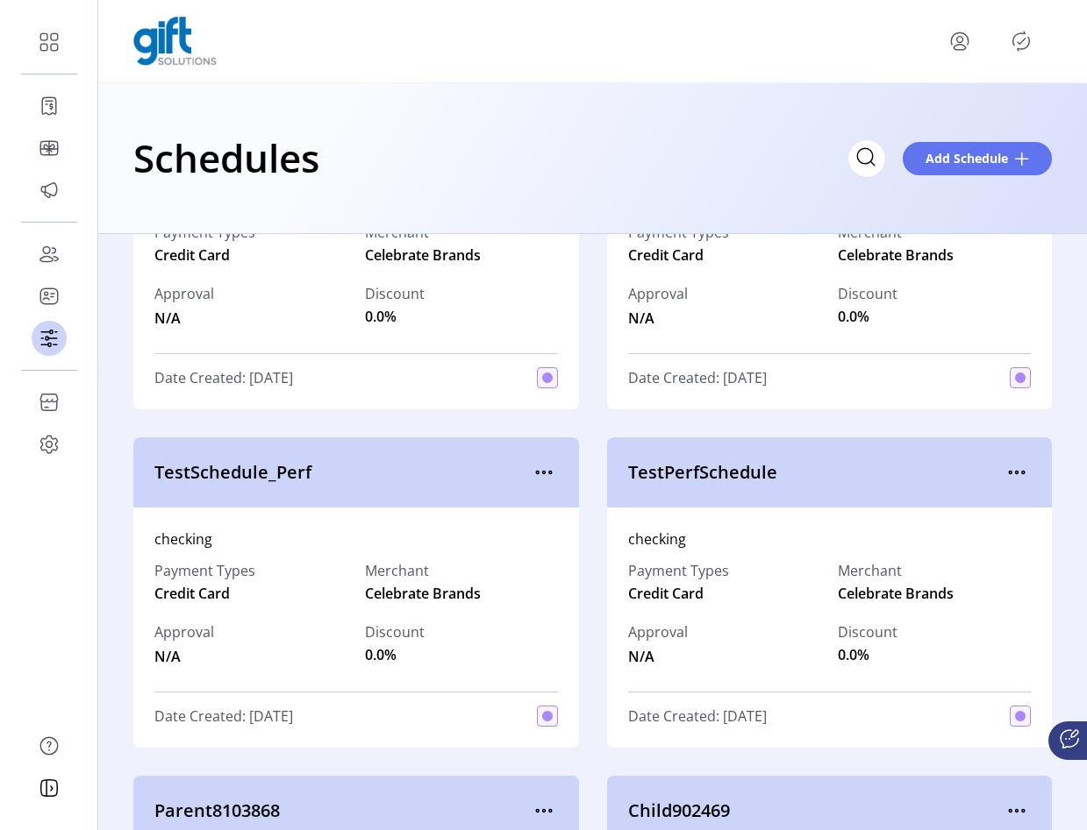
scroll to position [1215, 0]
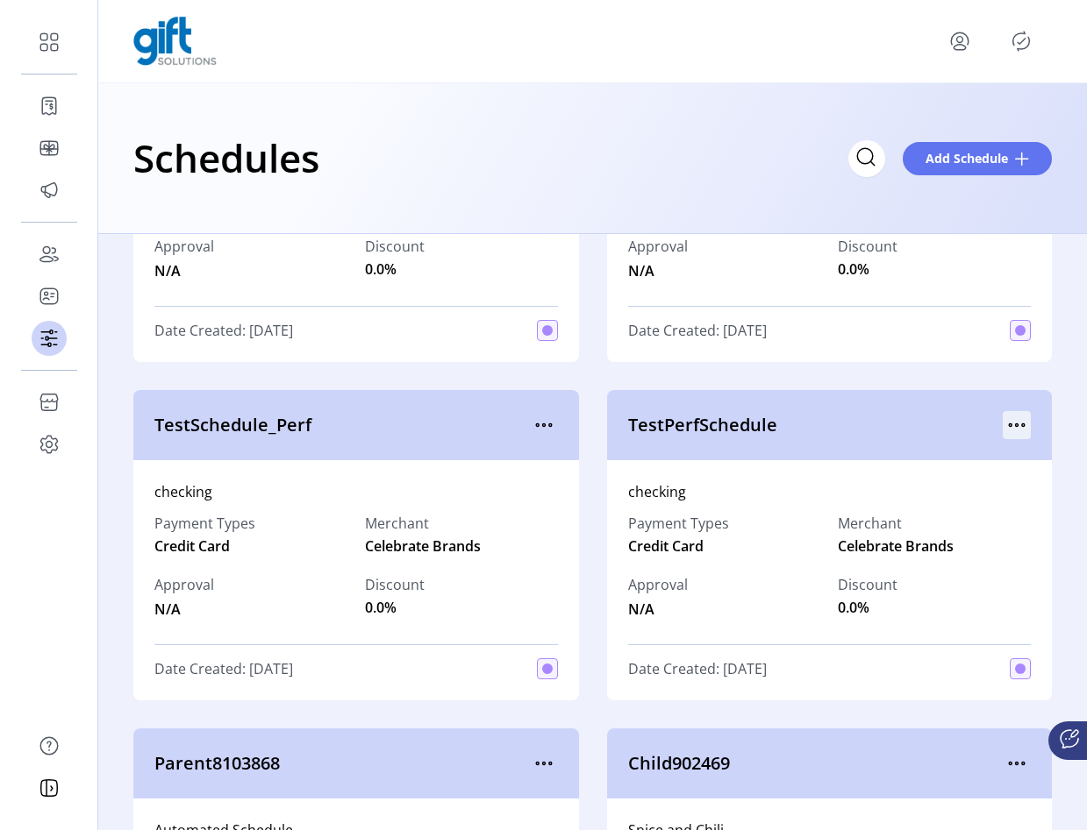
click at [1002, 424] on icon "menu" at bounding box center [1016, 425] width 28 height 28
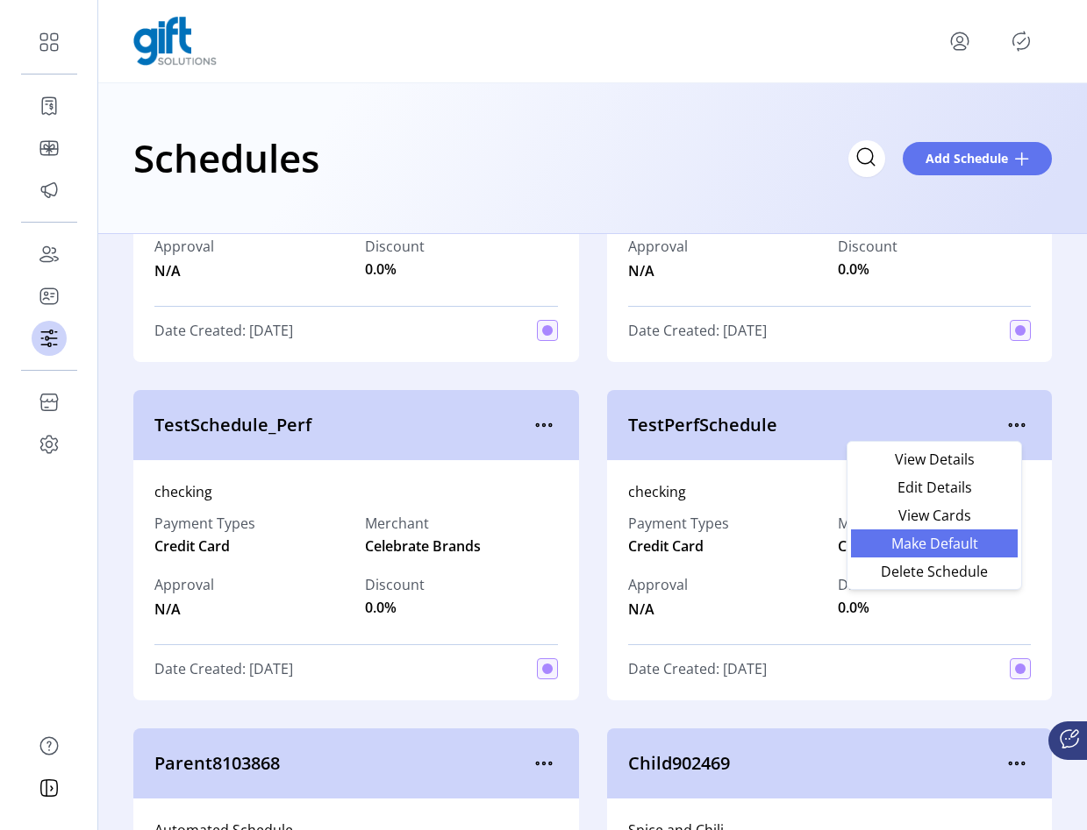
click at [940, 538] on span "Make Default" at bounding box center [934, 544] width 146 height 14
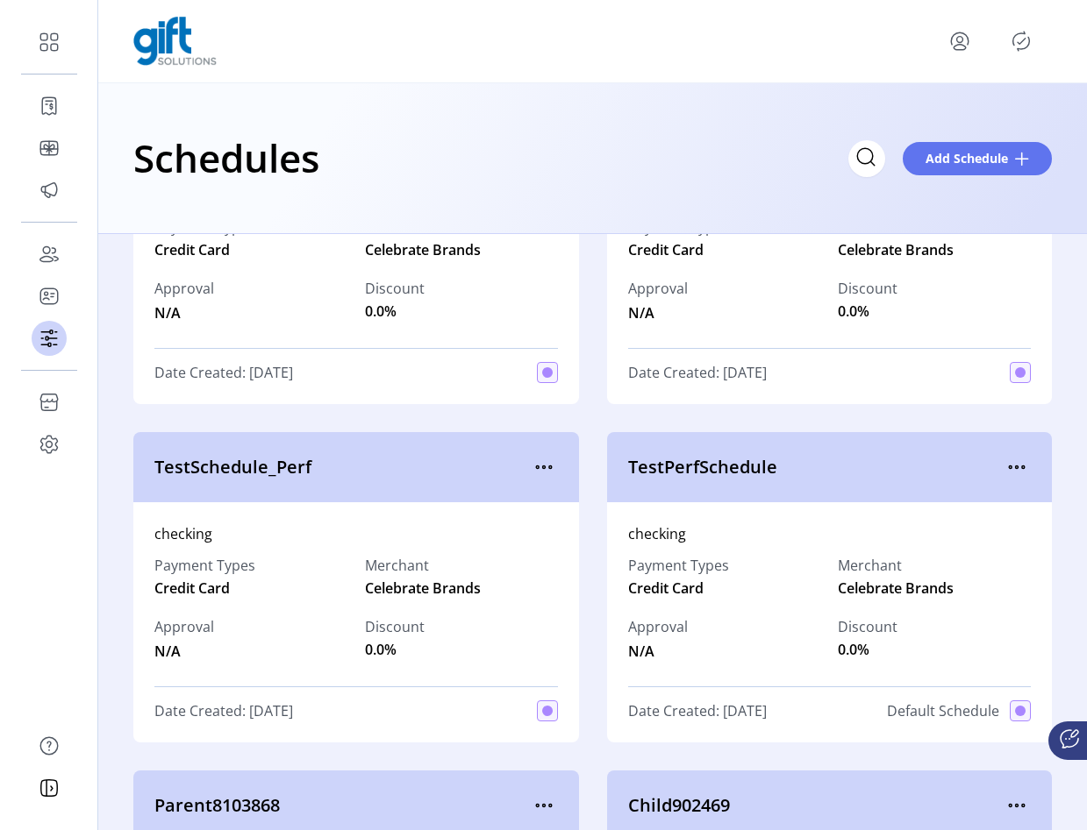
scroll to position [0, 0]
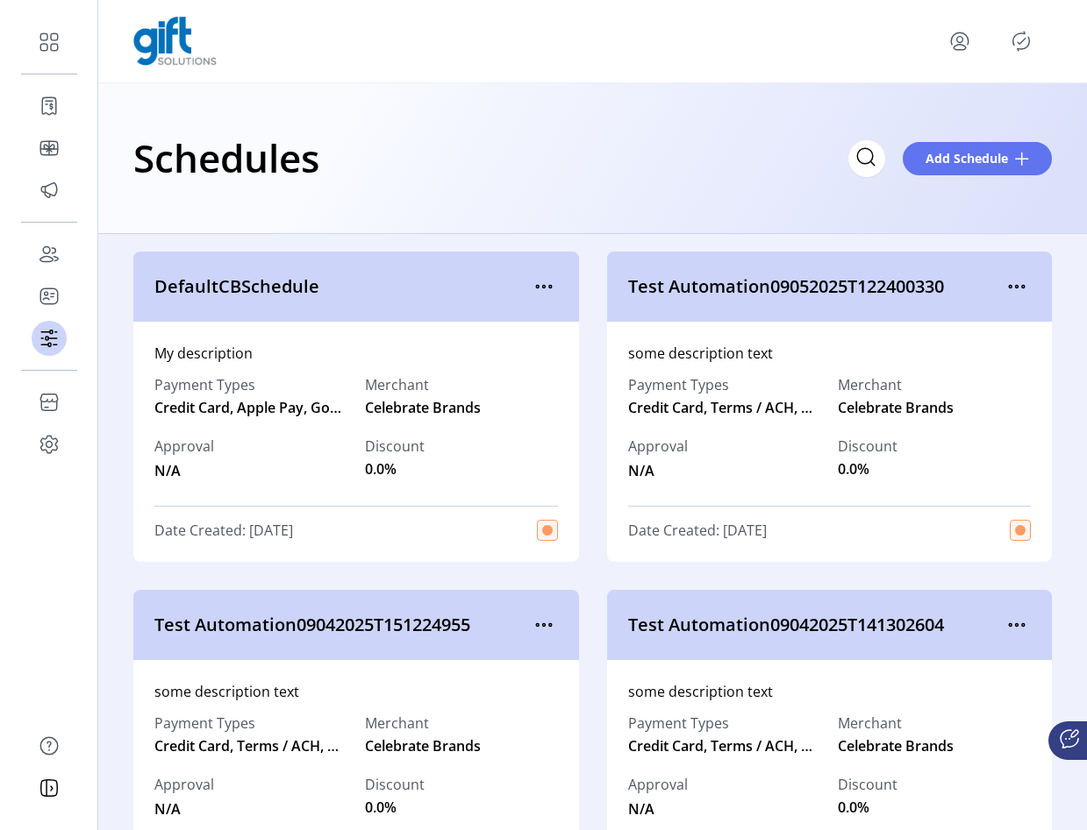
click at [1031, 47] on icon "Publisher Panel" at bounding box center [1021, 41] width 28 height 28
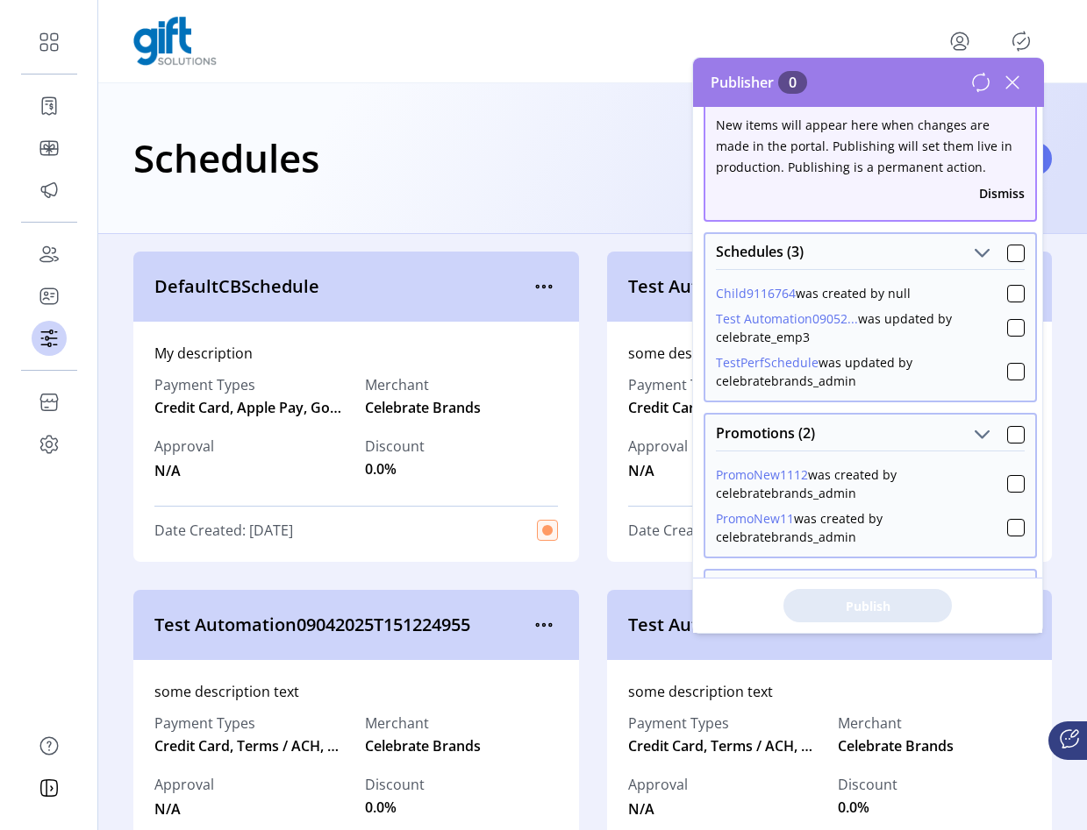
scroll to position [18, 0]
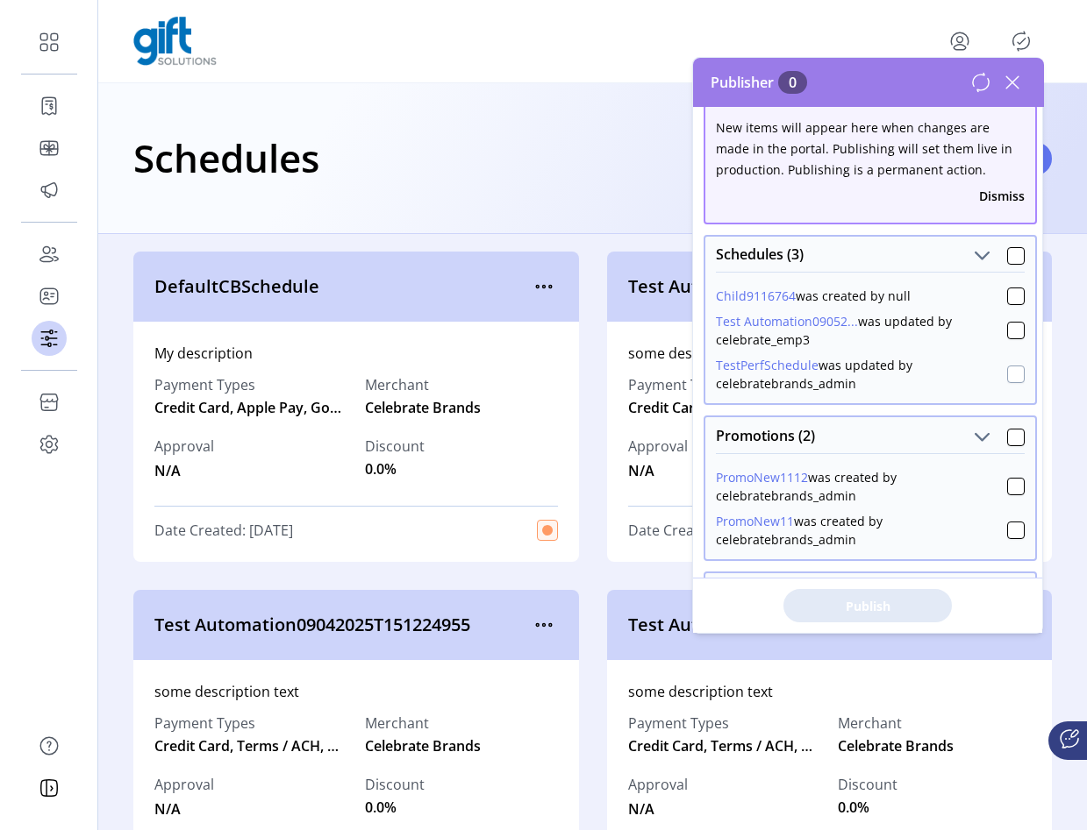
click at [1007, 370] on div at bounding box center [1016, 375] width 18 height 18
click at [898, 591] on button "Publish 1 Items" at bounding box center [867, 605] width 168 height 33
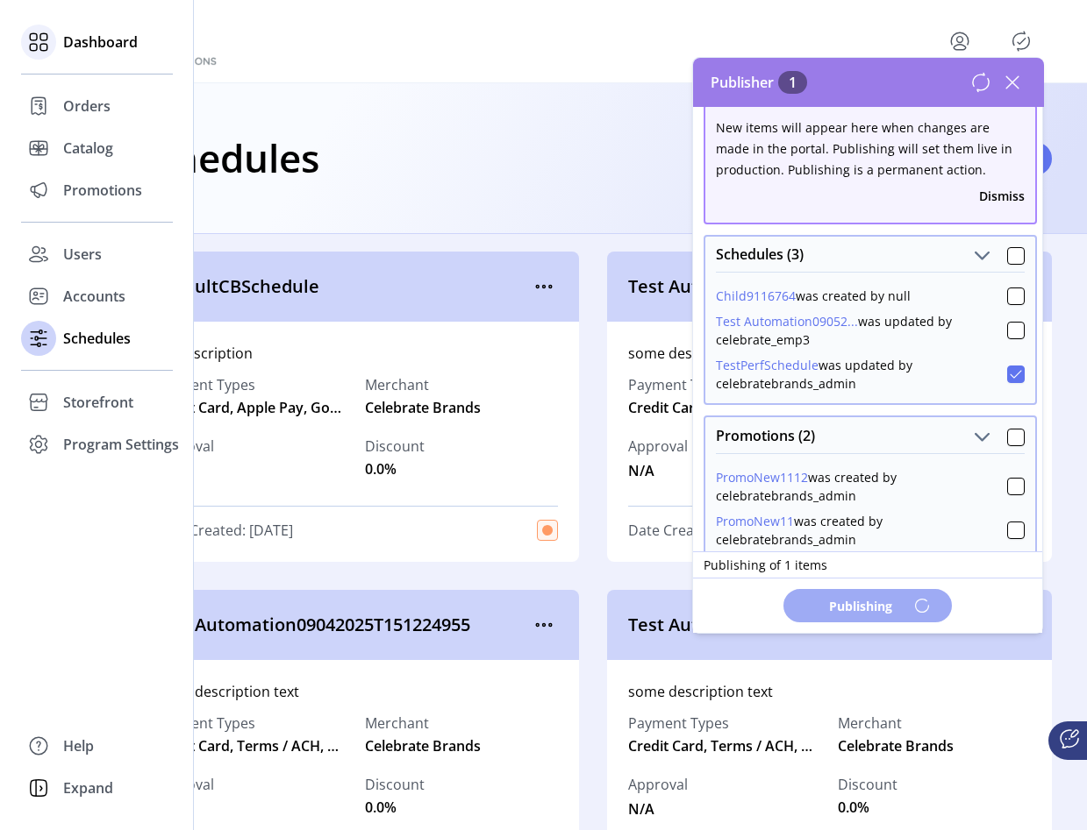
scroll to position [0, 0]
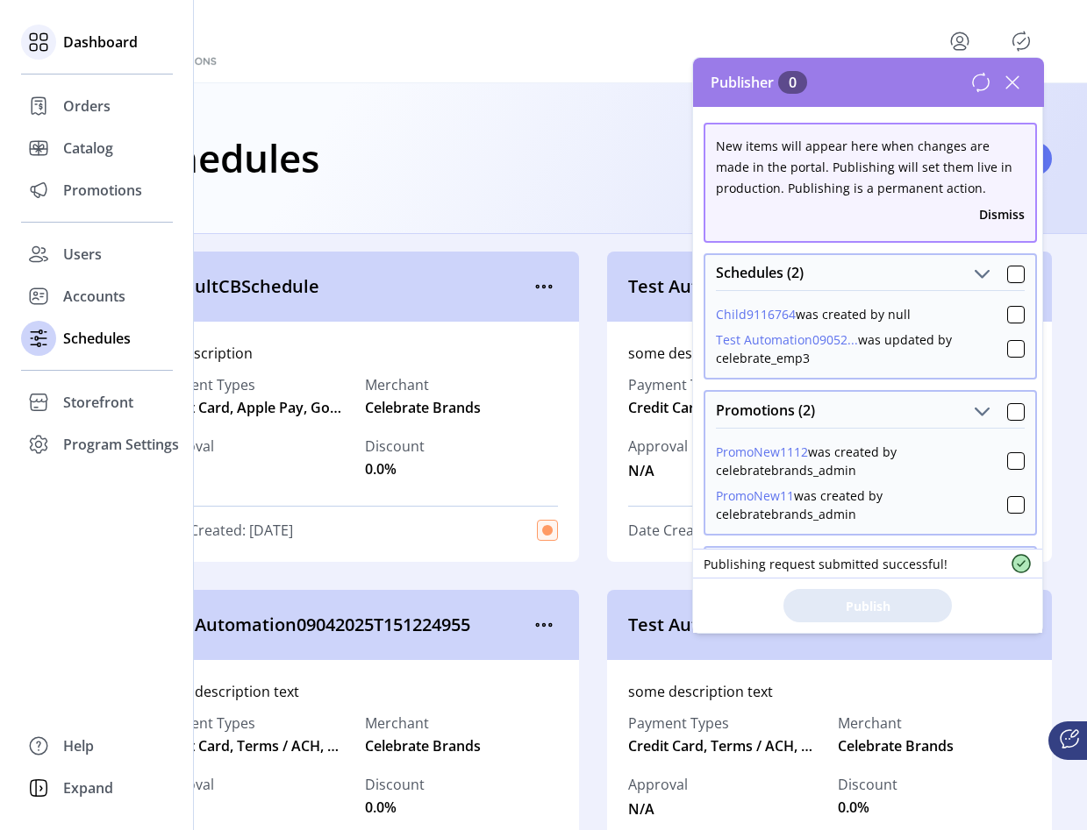
click at [58, 34] on div "Dashboard" at bounding box center [97, 42] width 152 height 42
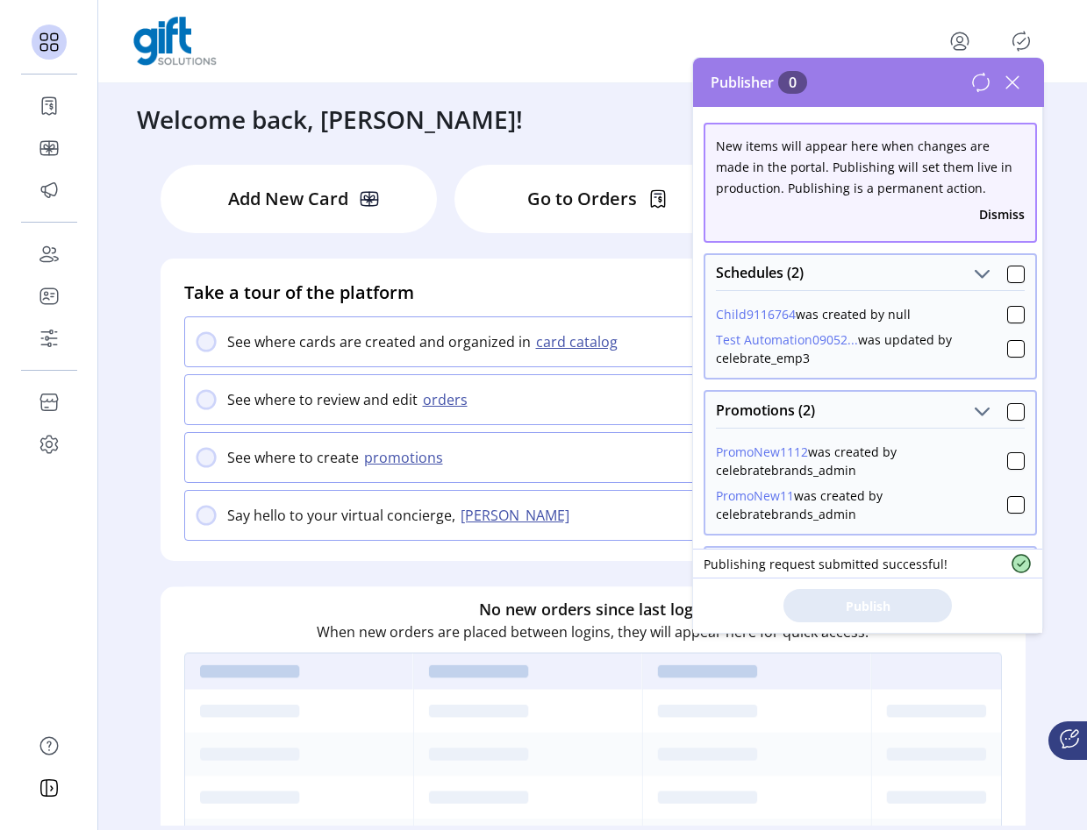
click at [1008, 83] on icon at bounding box center [1012, 82] width 28 height 28
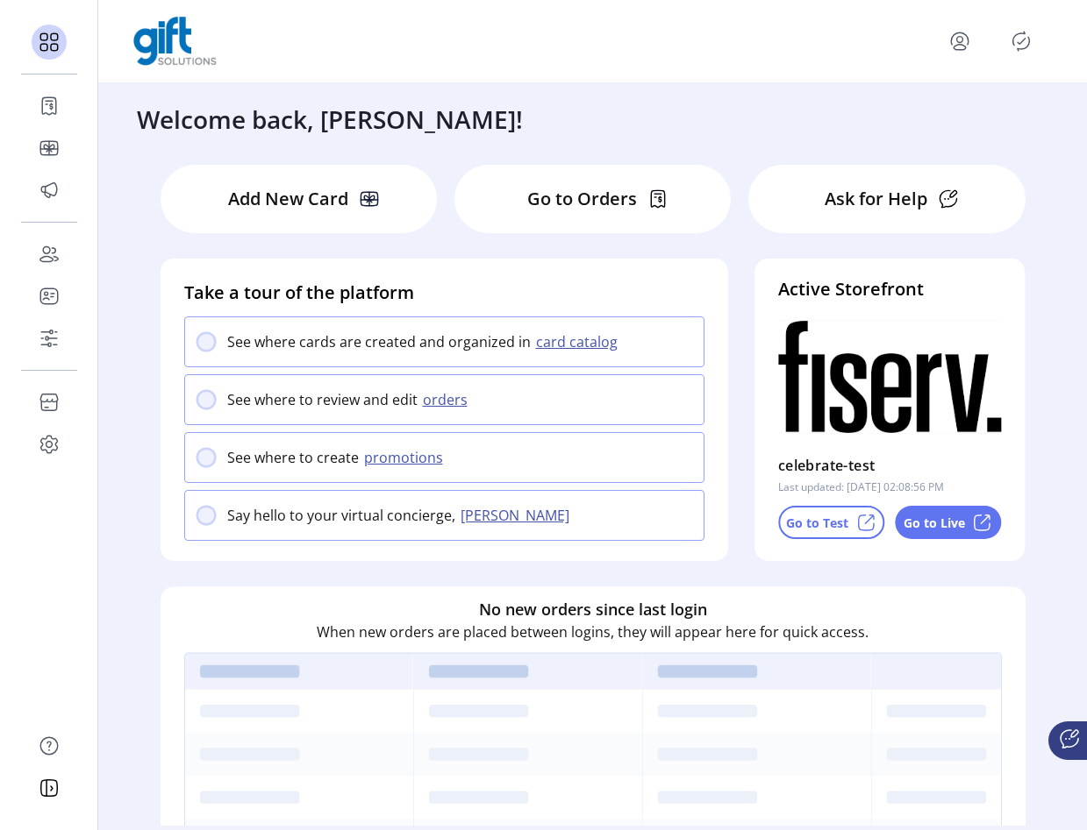
click at [816, 515] on p "Go to Test" at bounding box center [817, 523] width 62 height 18
drag, startPoint x: 889, startPoint y: 523, endPoint x: 900, endPoint y: 527, distance: 11.4
click at [899, 527] on div "Go to Test Go to Live" at bounding box center [890, 522] width 224 height 33
click at [903, 527] on p "Go to Live" at bounding box center [933, 523] width 61 height 18
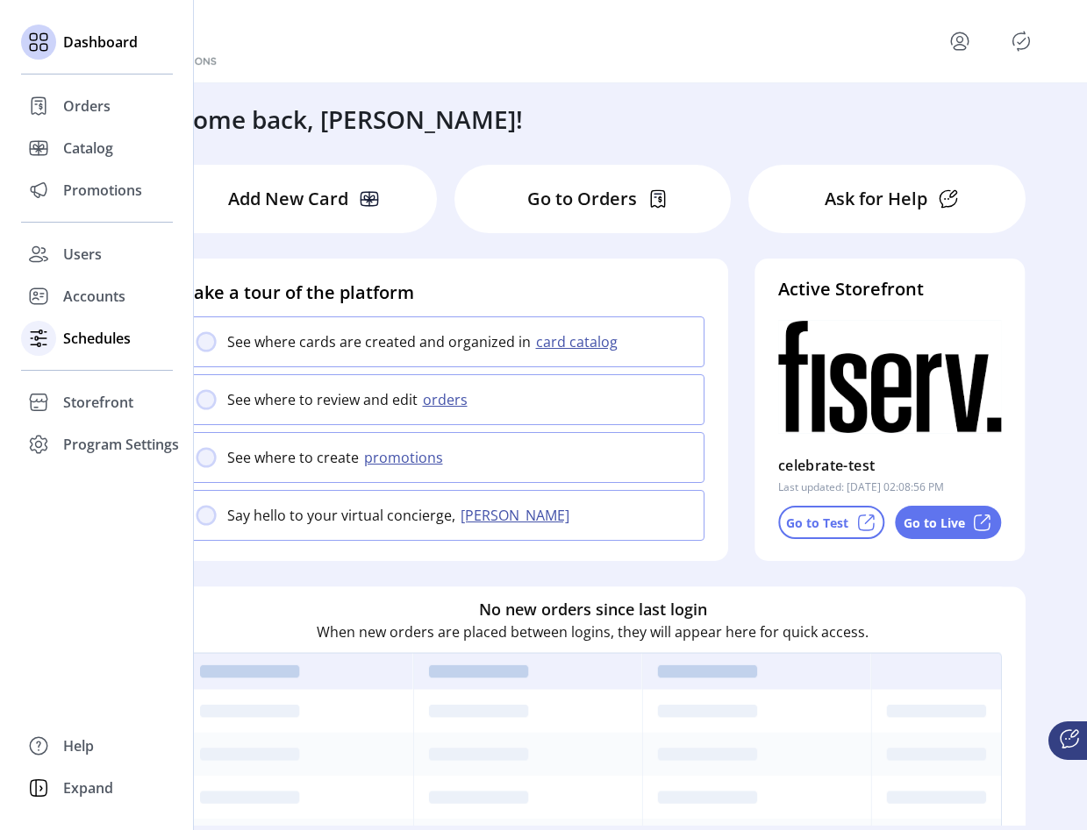
click at [50, 351] on icon at bounding box center [39, 338] width 28 height 28
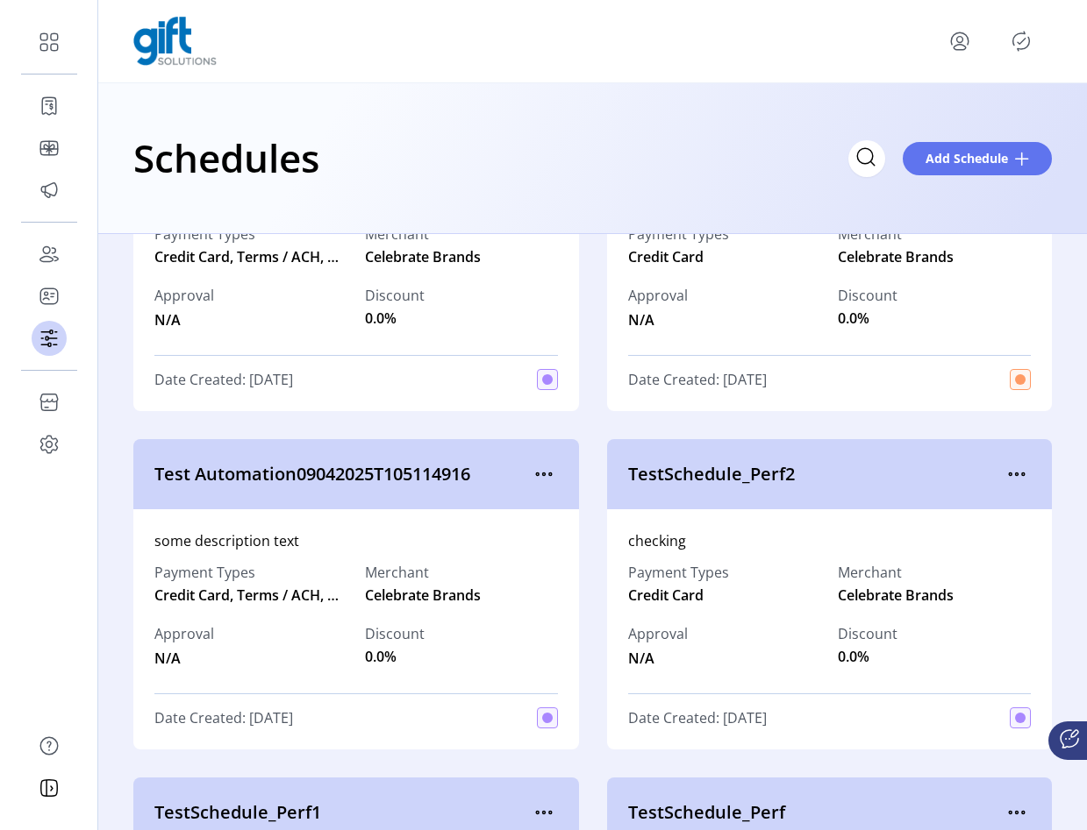
scroll to position [832, 0]
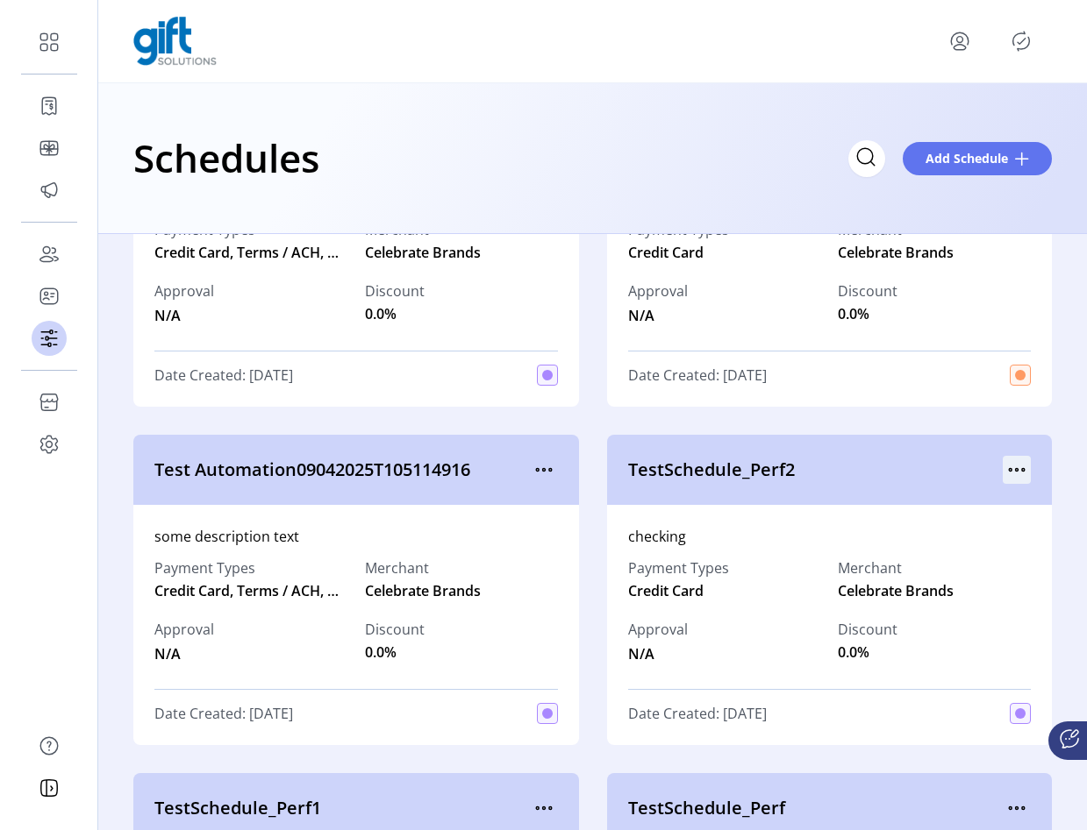
click at [1009, 481] on icon "menu" at bounding box center [1016, 470] width 28 height 28
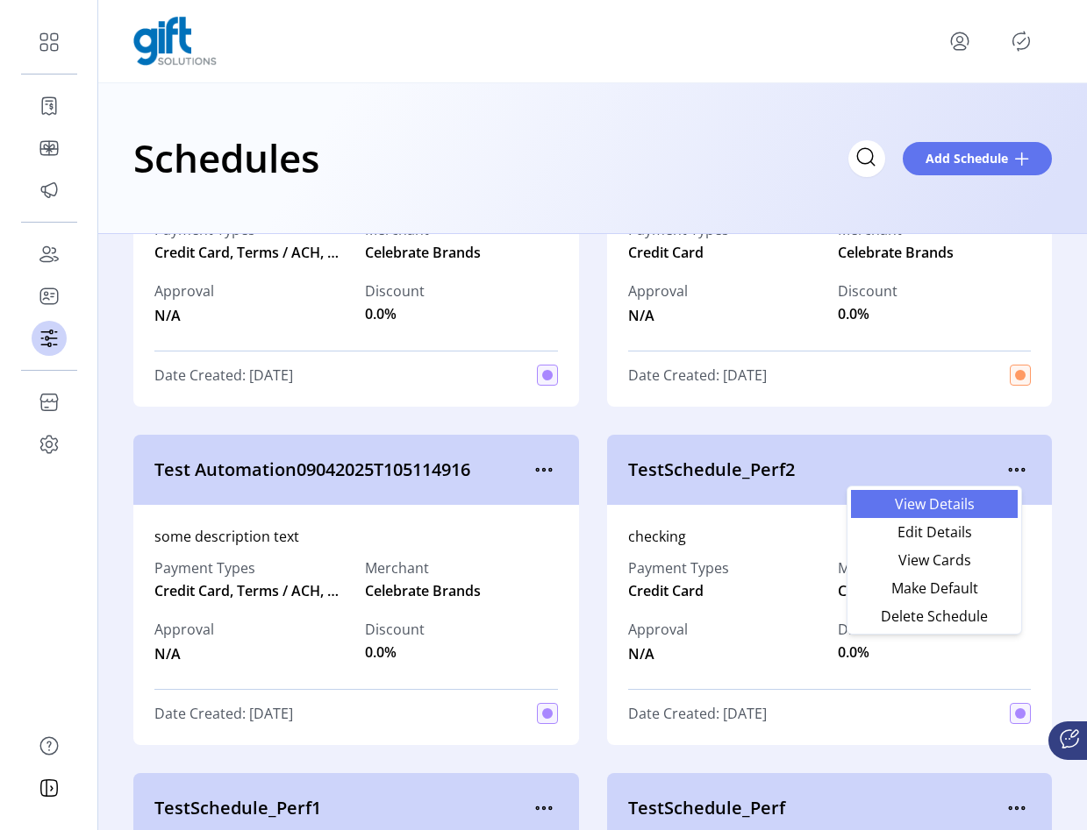
click at [965, 509] on span "View Details" at bounding box center [934, 504] width 146 height 14
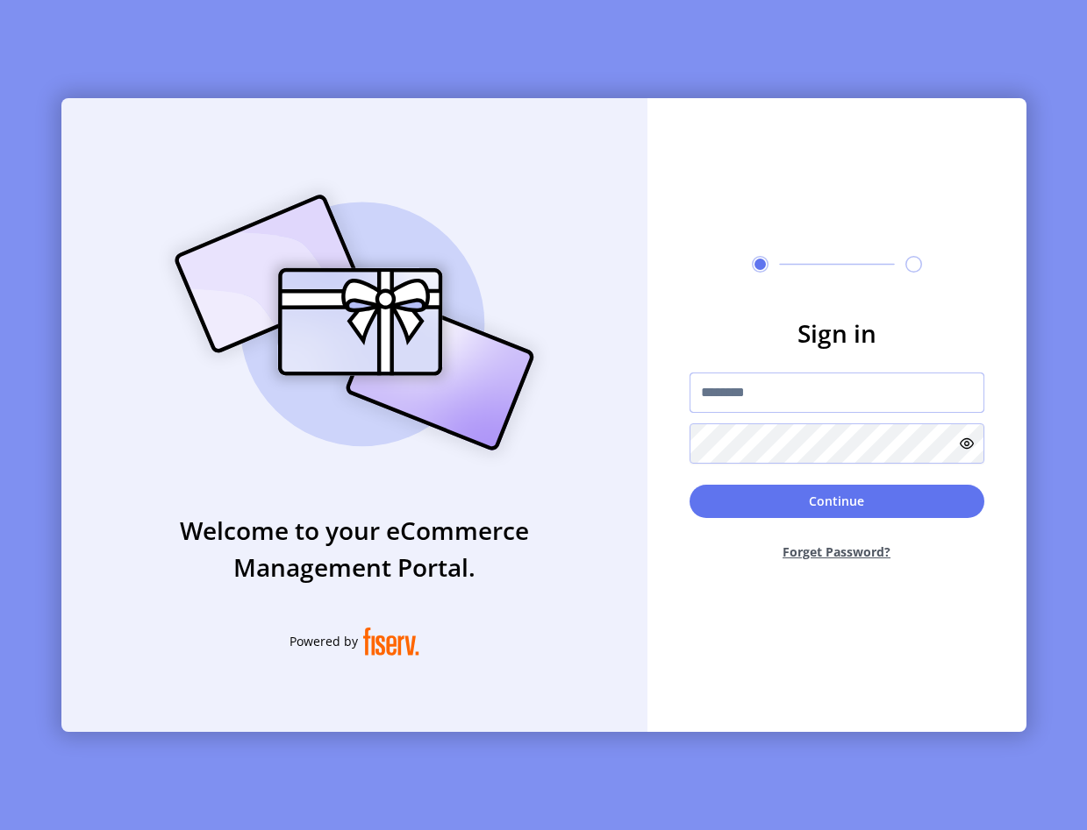
click at [882, 383] on input "text" at bounding box center [836, 393] width 295 height 40
type input "**********"
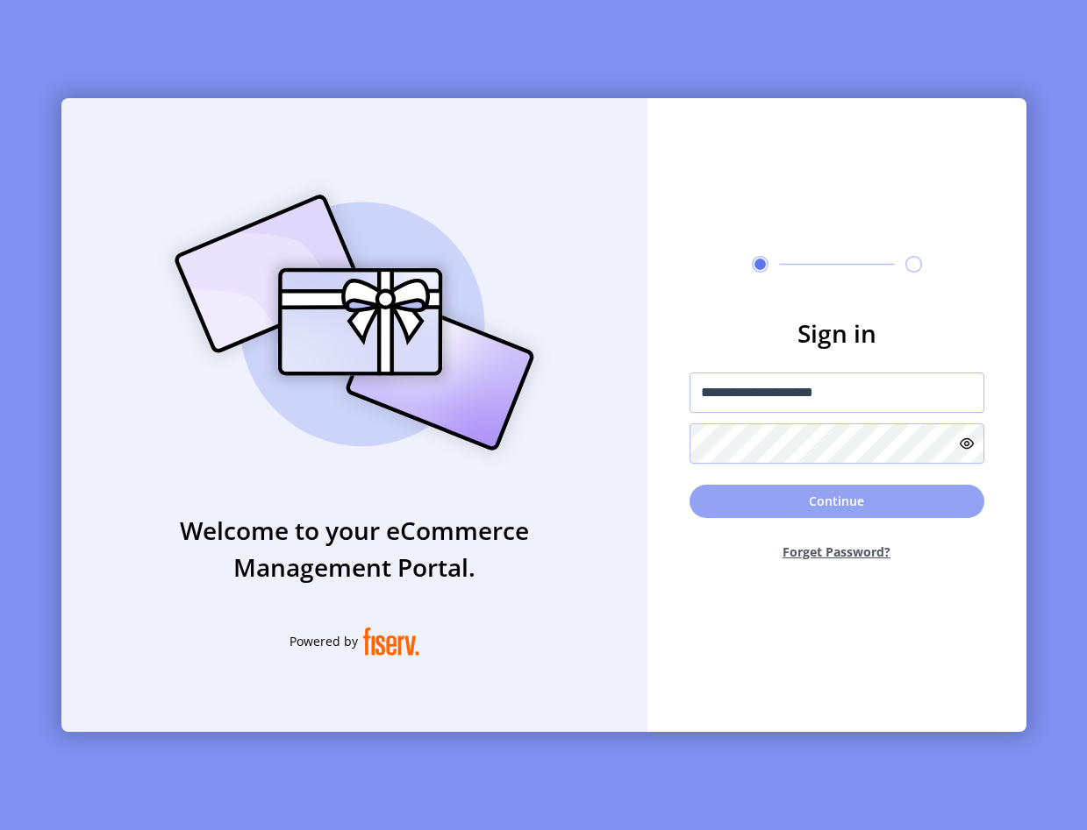
click at [722, 490] on button "Continue" at bounding box center [836, 501] width 295 height 33
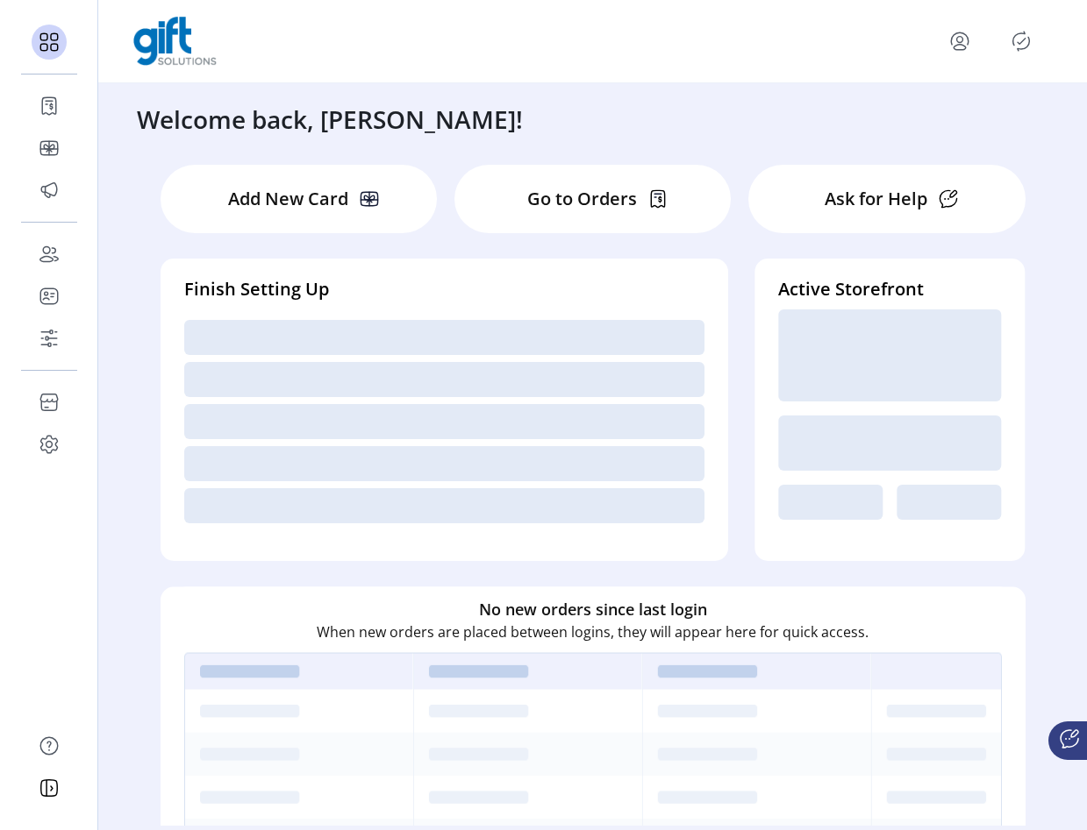
click at [1015, 44] on icon "Publisher Panel" at bounding box center [1021, 41] width 28 height 28
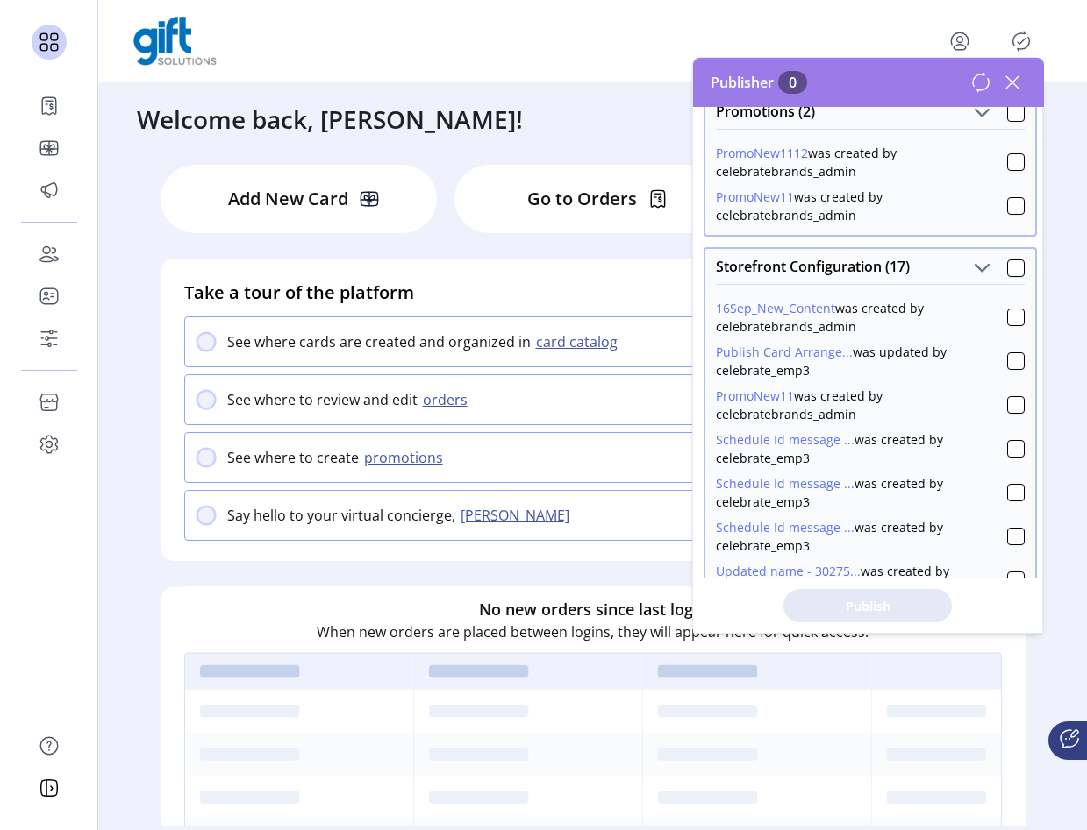
scroll to position [305, 0]
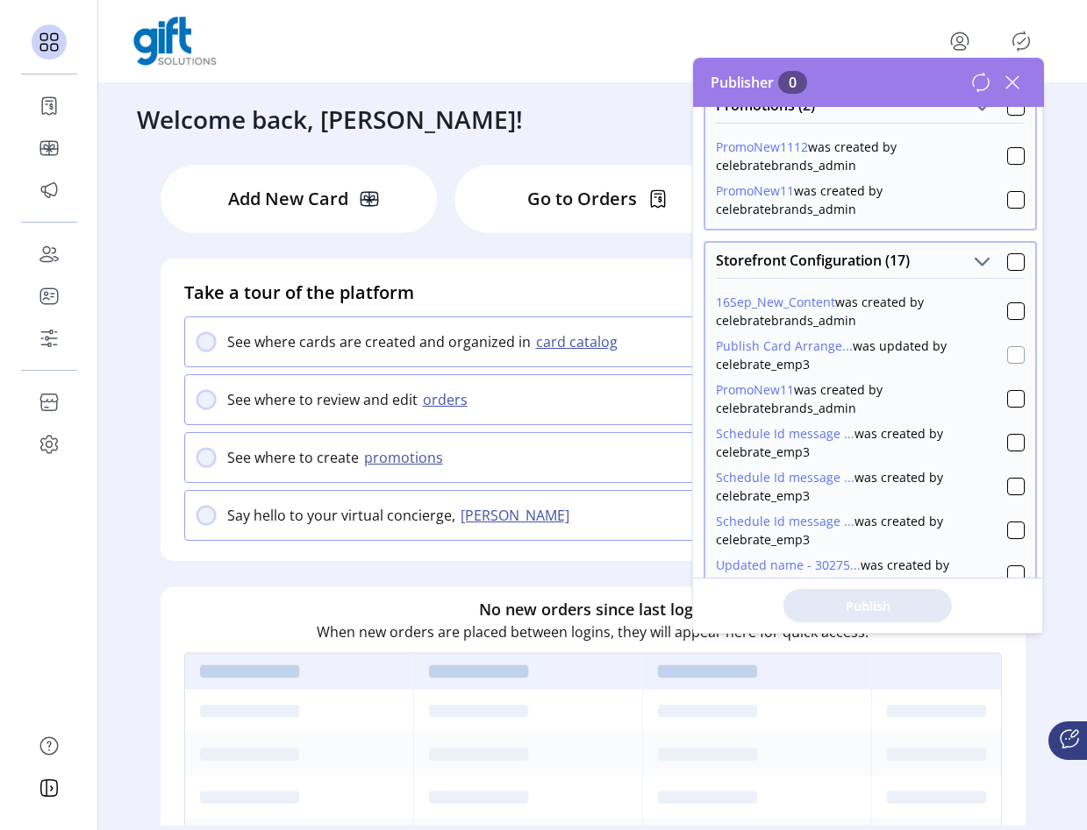
click at [1011, 353] on div at bounding box center [1016, 355] width 18 height 18
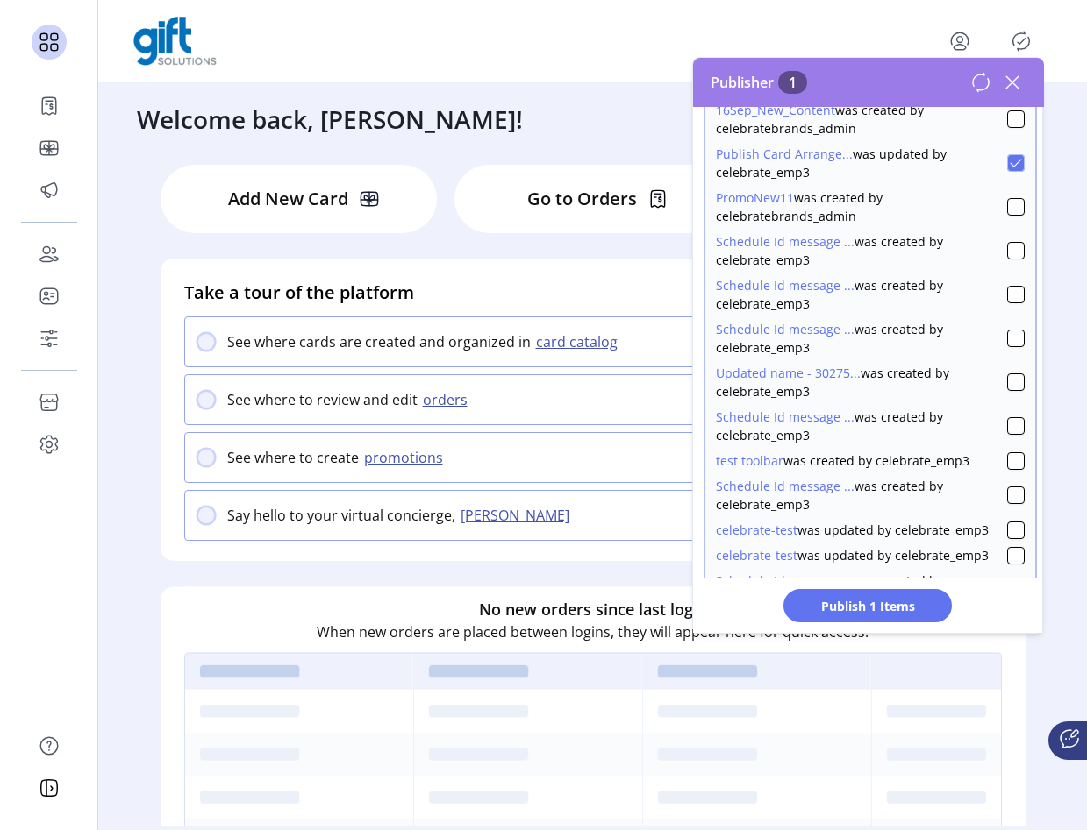
scroll to position [505, 0]
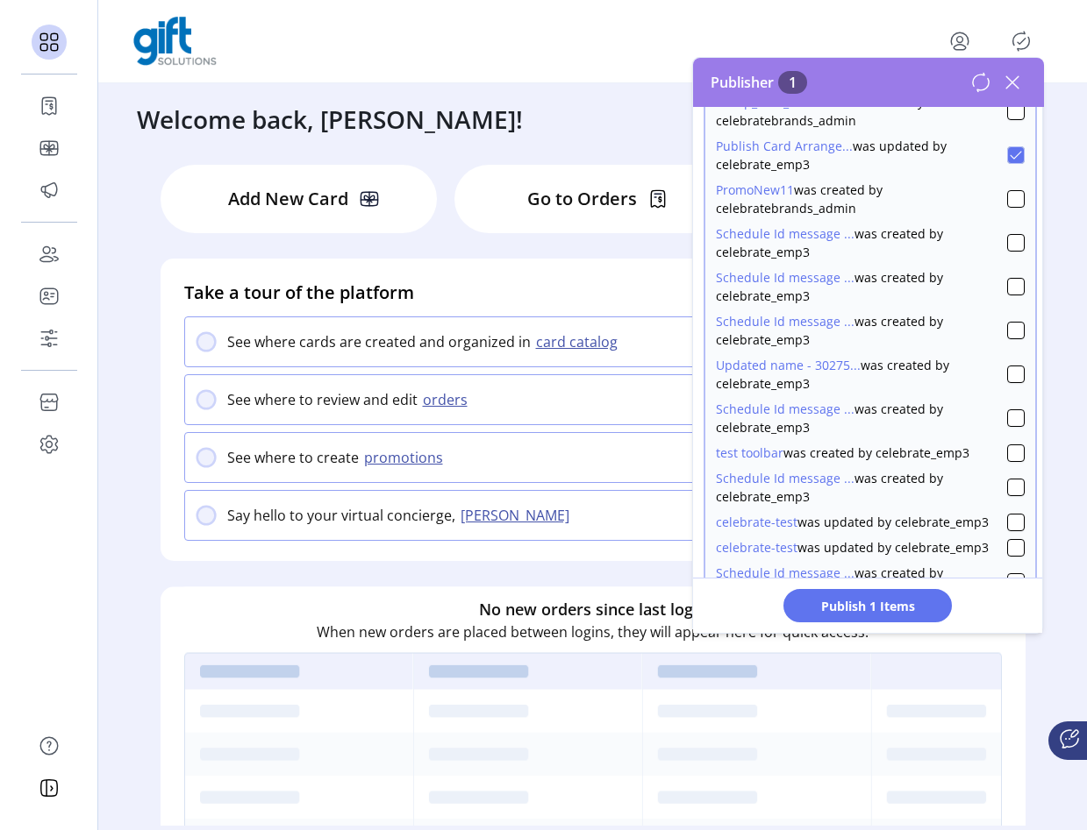
click at [1009, 89] on icon at bounding box center [1012, 82] width 28 height 28
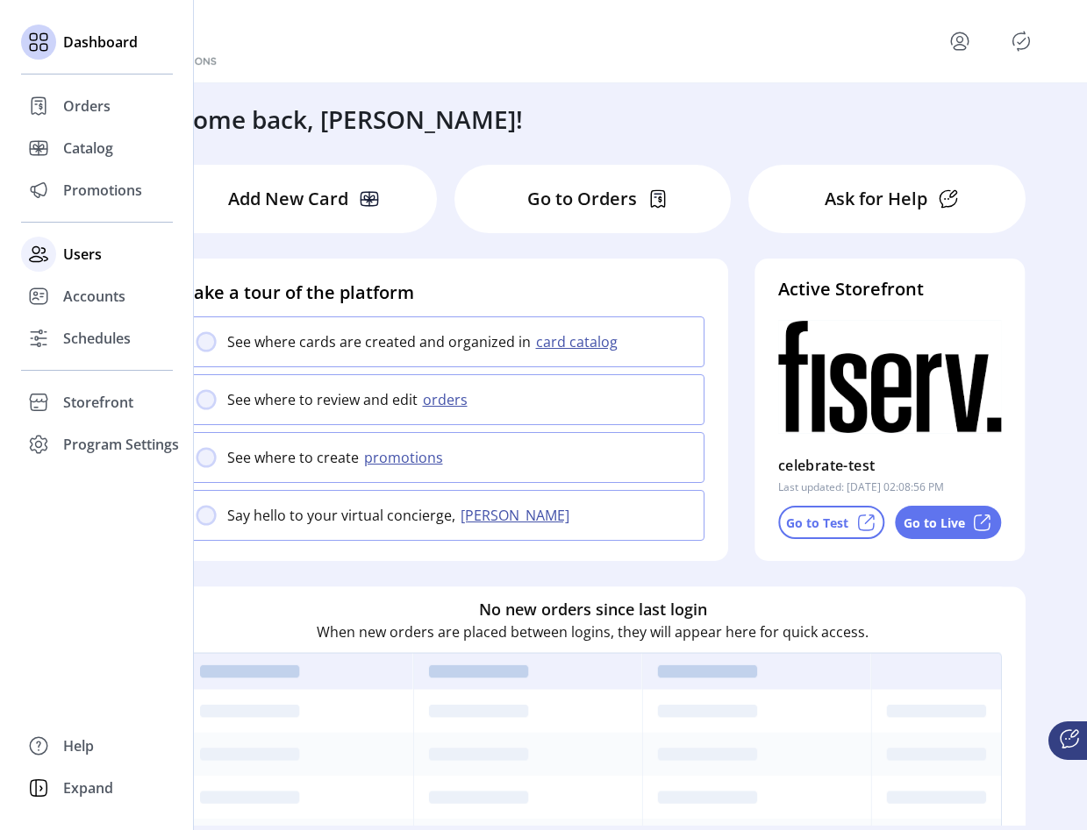
click at [49, 241] on icon at bounding box center [39, 254] width 28 height 28
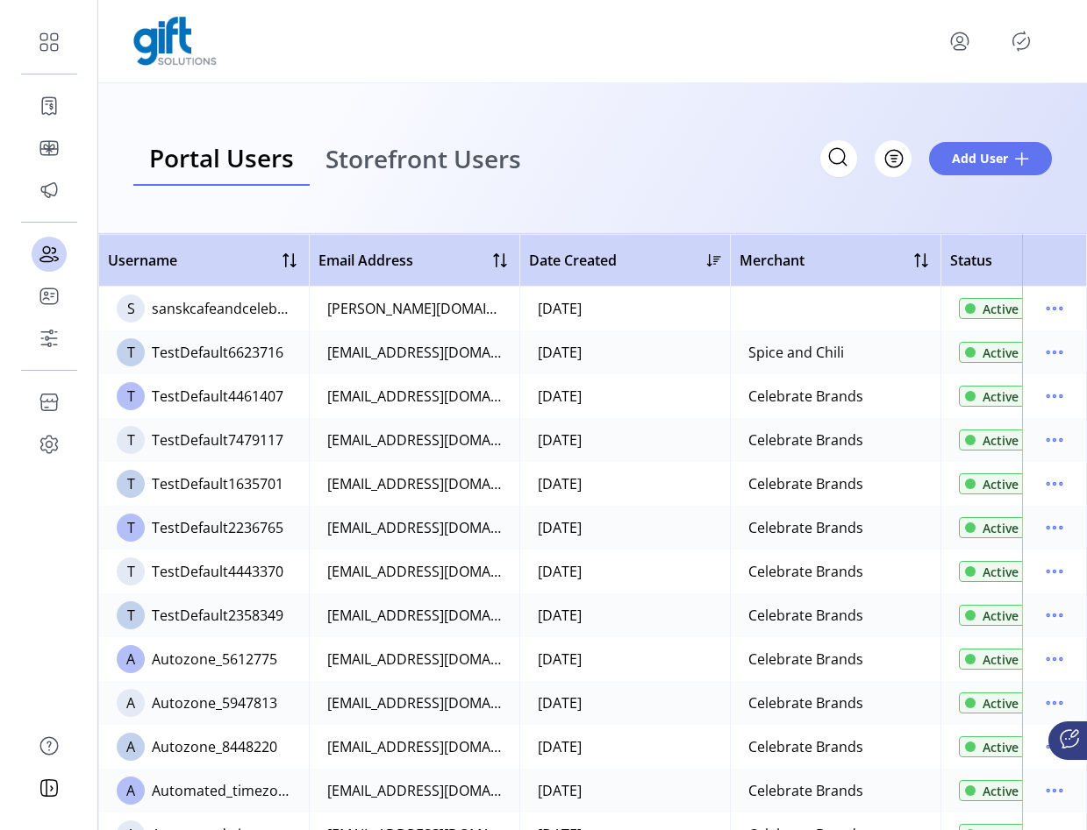
click at [365, 164] on span "Storefront Users" at bounding box center [423, 158] width 196 height 25
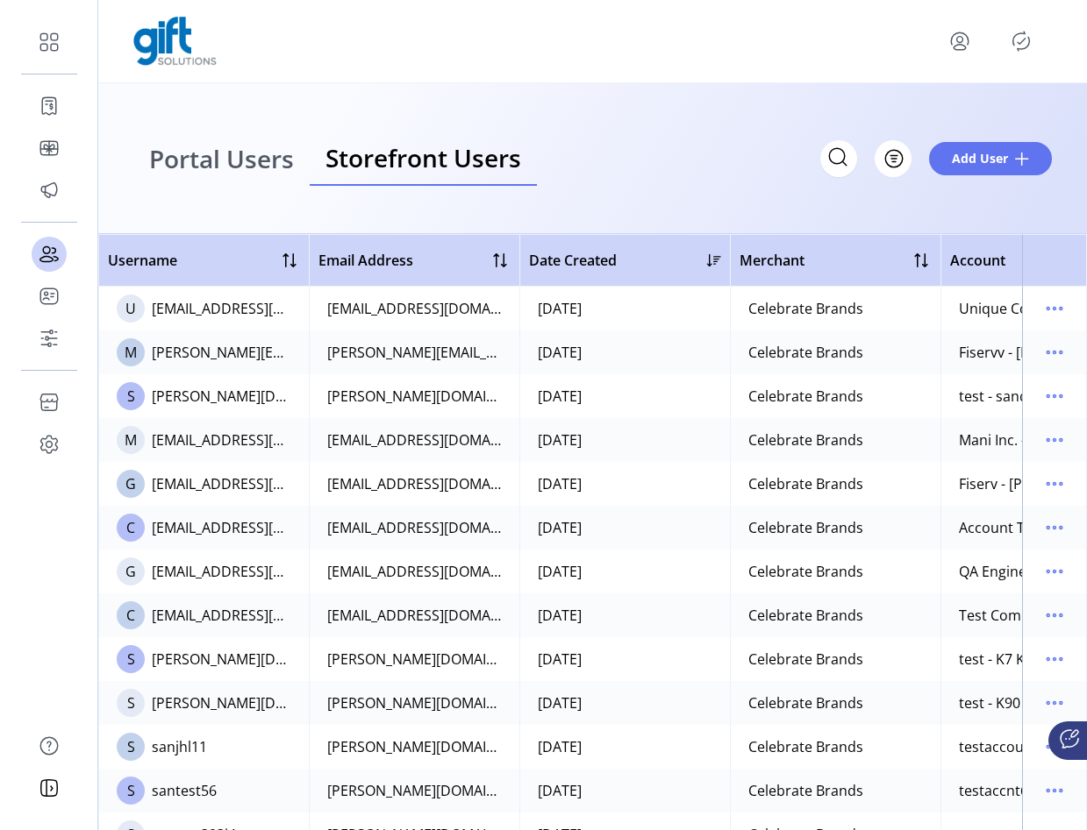
click at [286, 177] on link "Portal Users" at bounding box center [221, 159] width 176 height 55
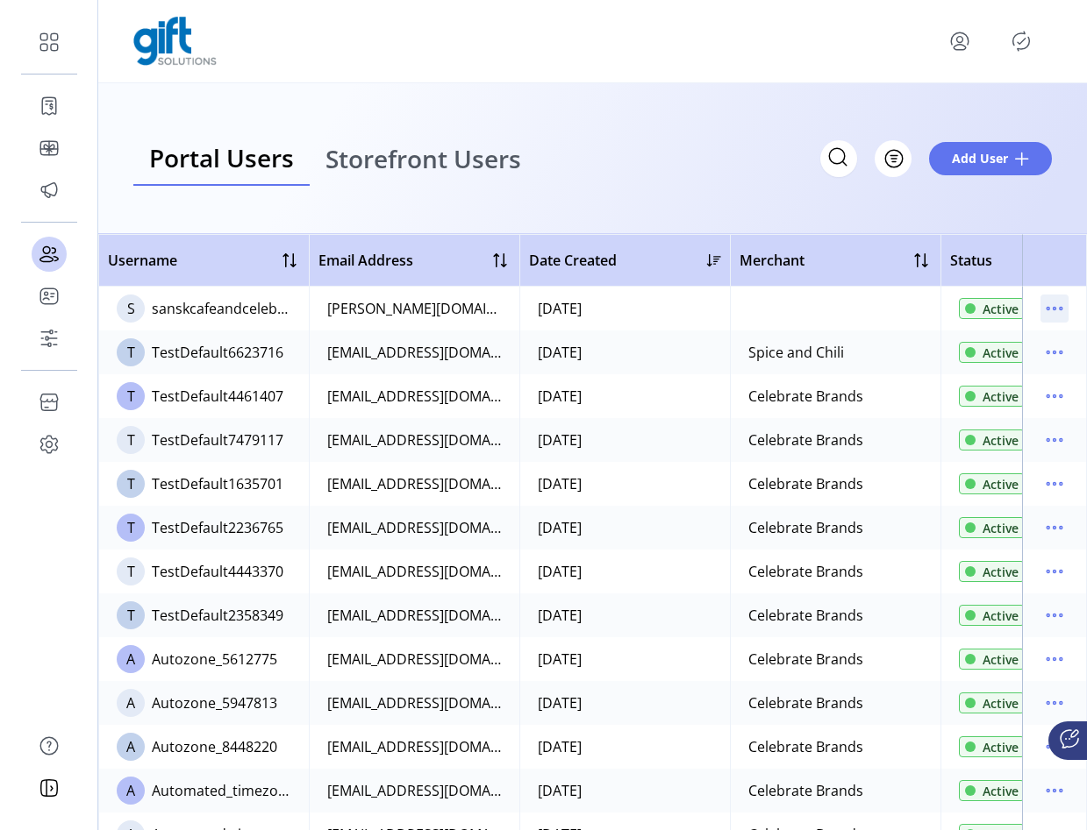
click at [1045, 309] on icon "menu" at bounding box center [1054, 309] width 28 height 28
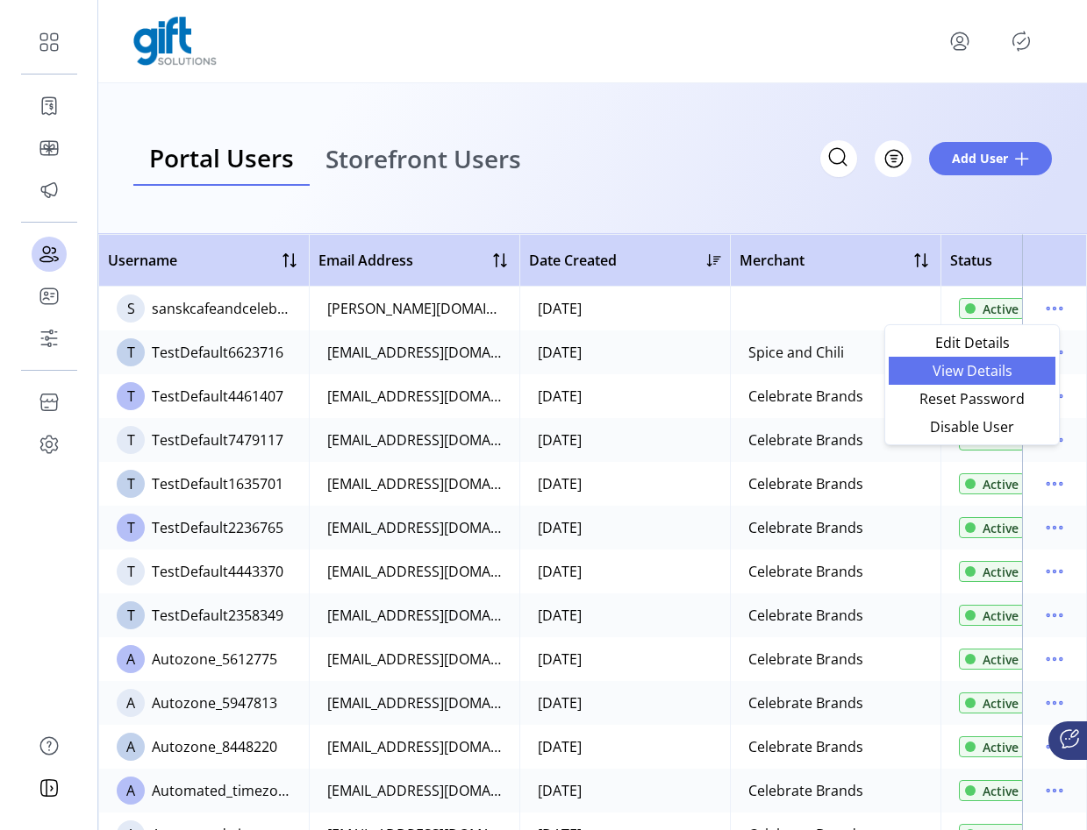
click at [964, 378] on span "View Details" at bounding box center [972, 371] width 146 height 14
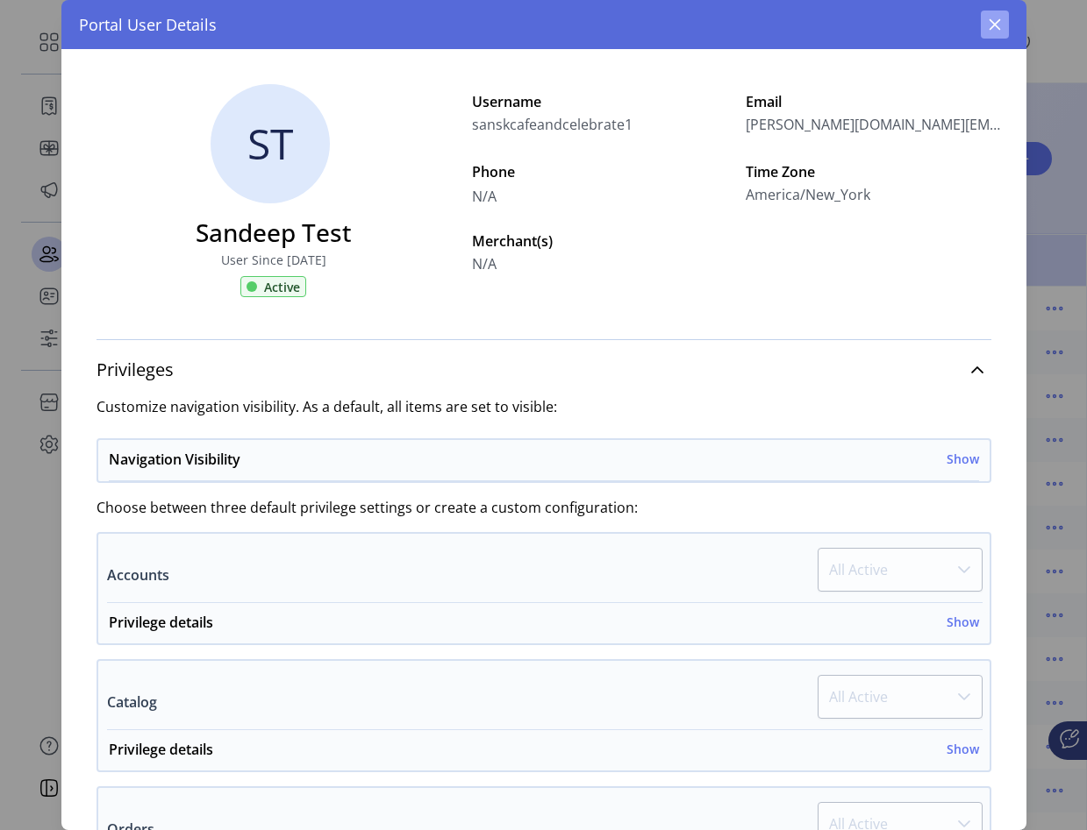
click at [987, 26] on icon "button" at bounding box center [994, 25] width 14 height 14
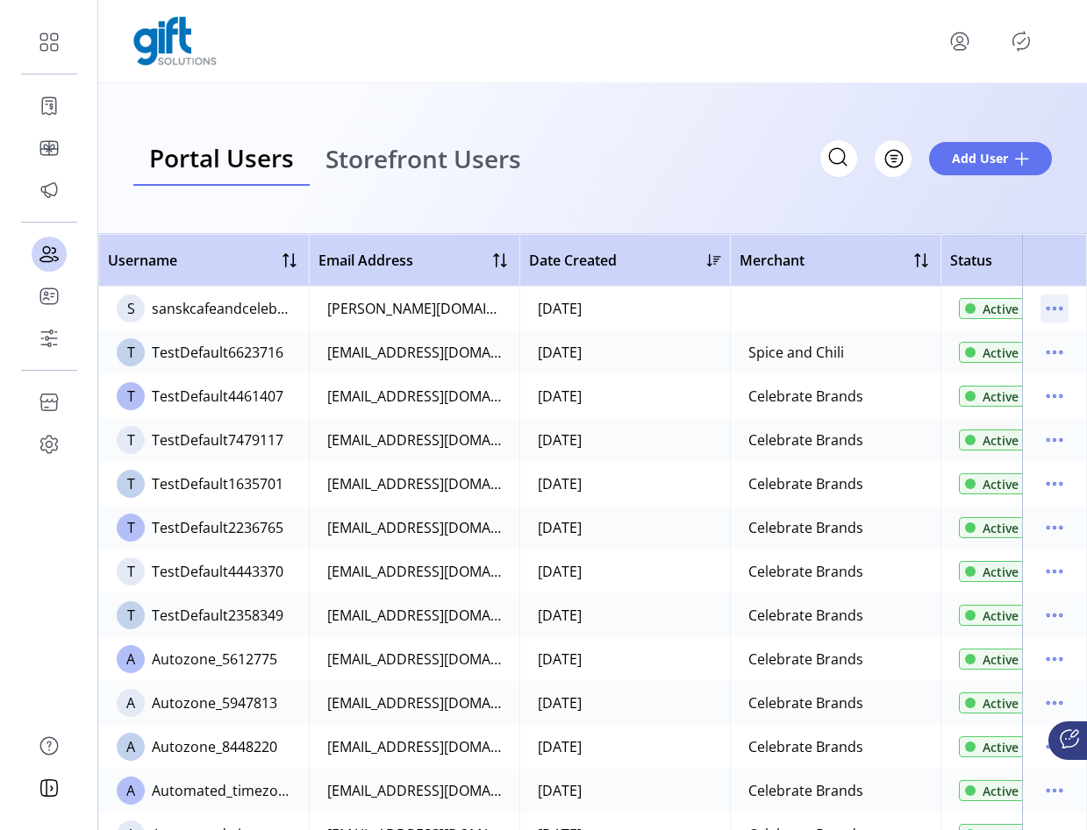
click at [1046, 308] on icon "menu" at bounding box center [1047, 309] width 3 height 3
click at [770, 201] on div "Portal Users Storefront Users Filter Add User" at bounding box center [592, 158] width 988 height 151
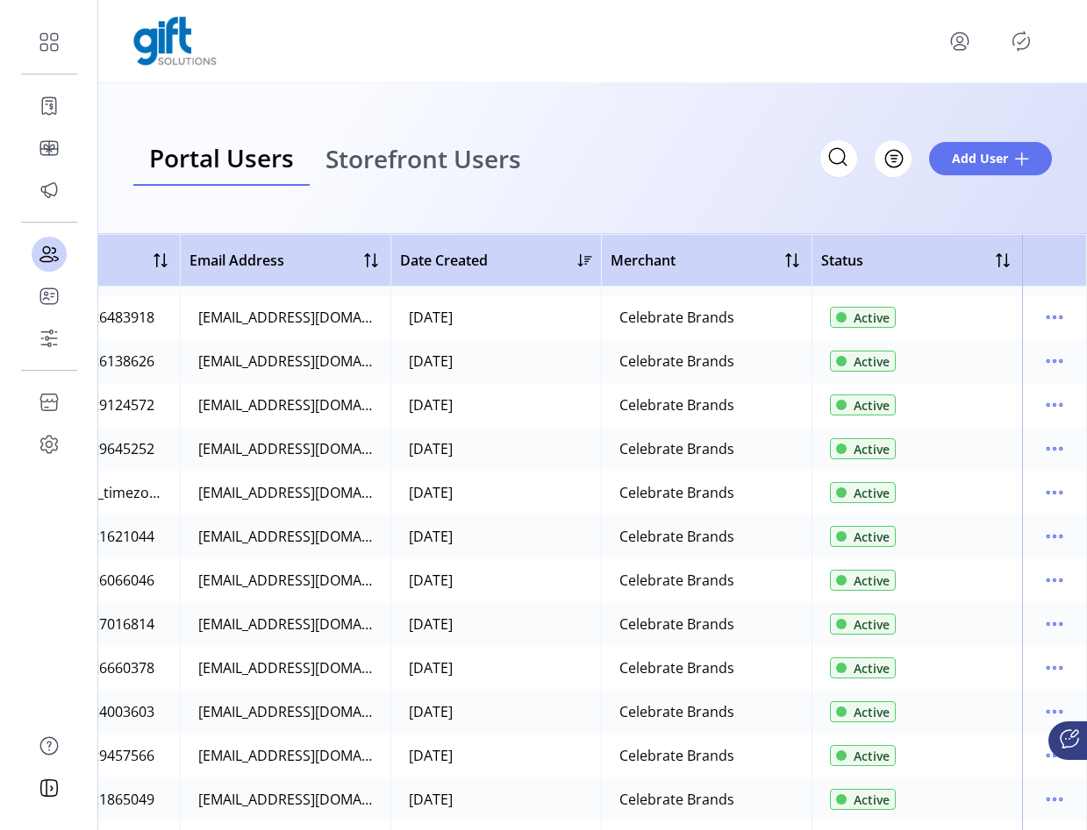
scroll to position [1307, 138]
click at [455, 166] on span "Storefront Users" at bounding box center [423, 158] width 196 height 25
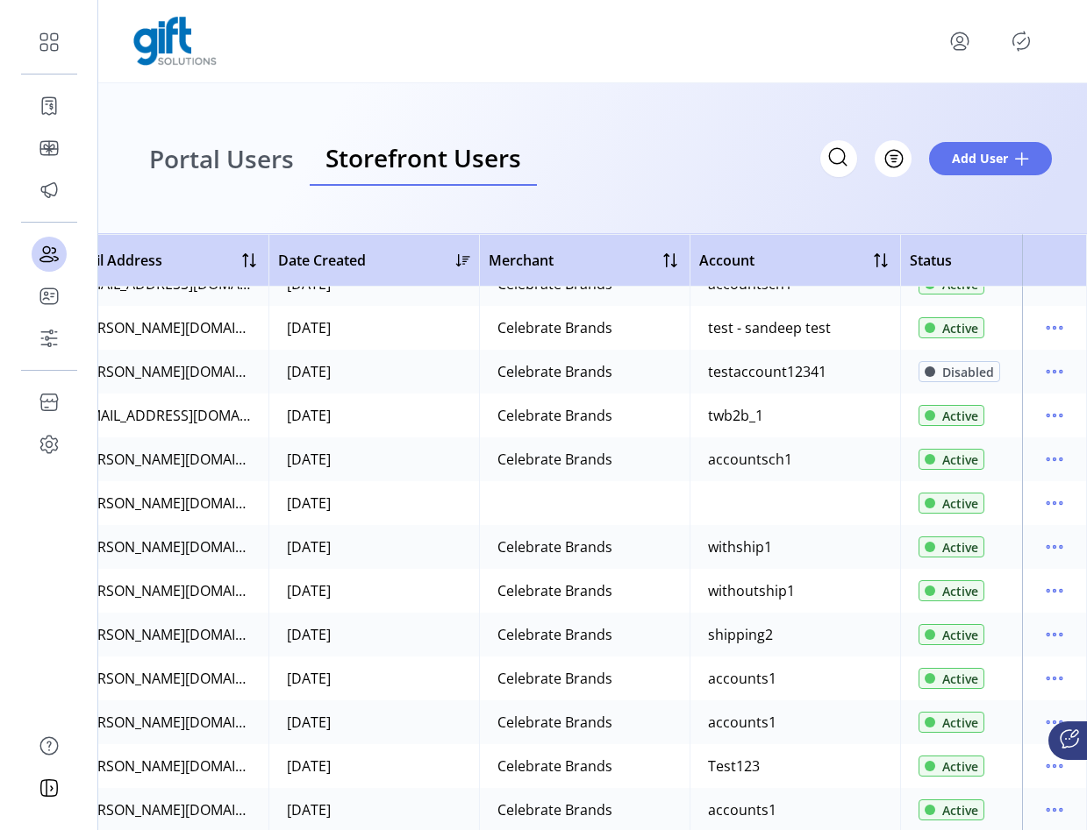
scroll to position [2524, 301]
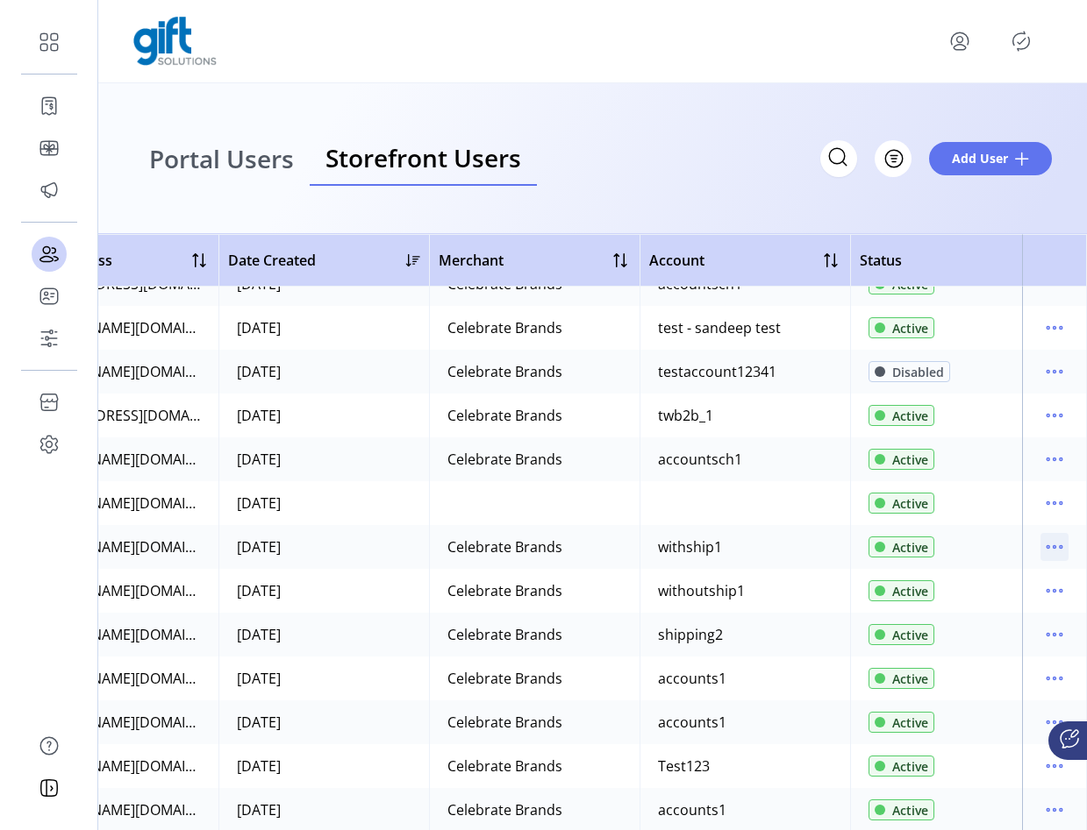
click at [1049, 551] on icon "menu" at bounding box center [1054, 547] width 28 height 28
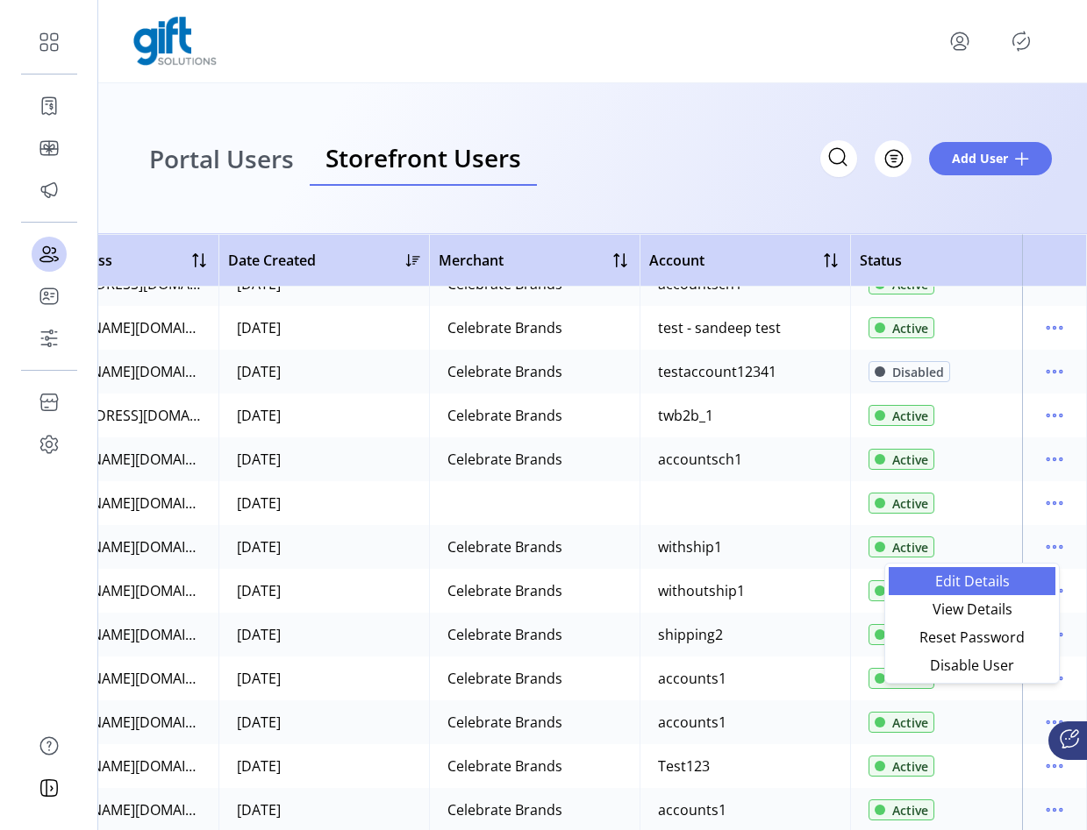
click at [1009, 574] on span "Edit Details" at bounding box center [972, 581] width 146 height 14
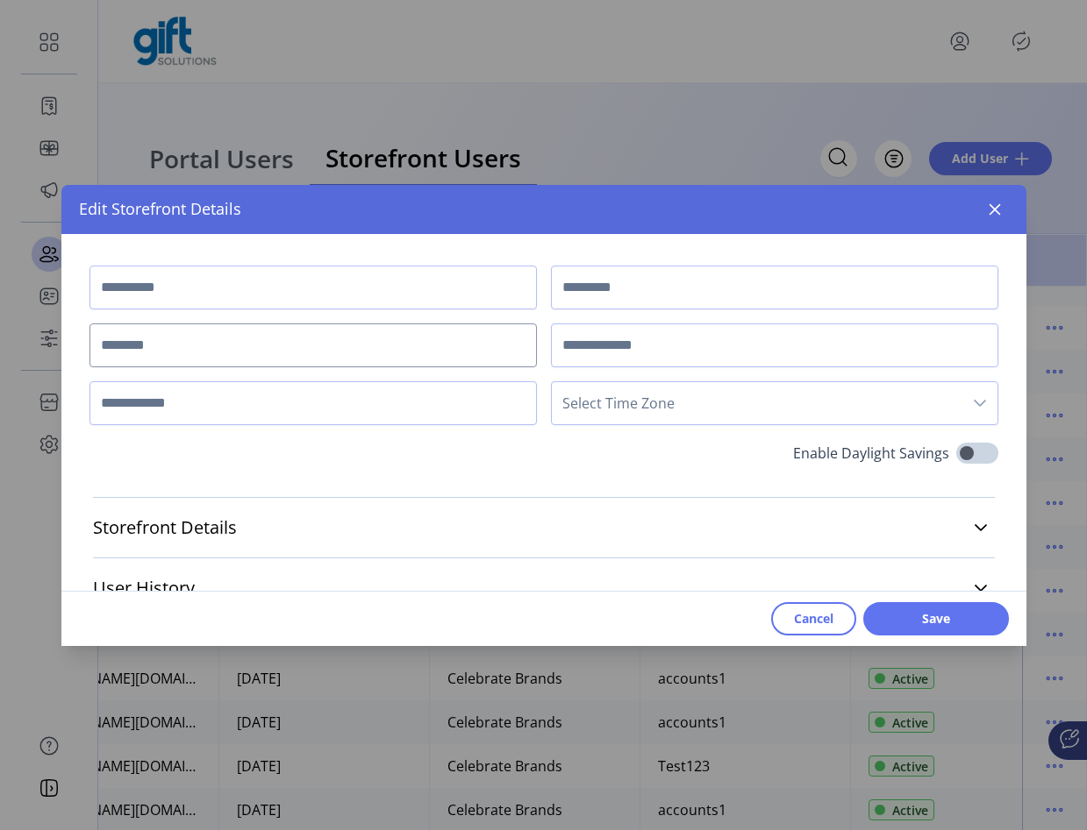
type input "****"
type input "*********"
type input "**********"
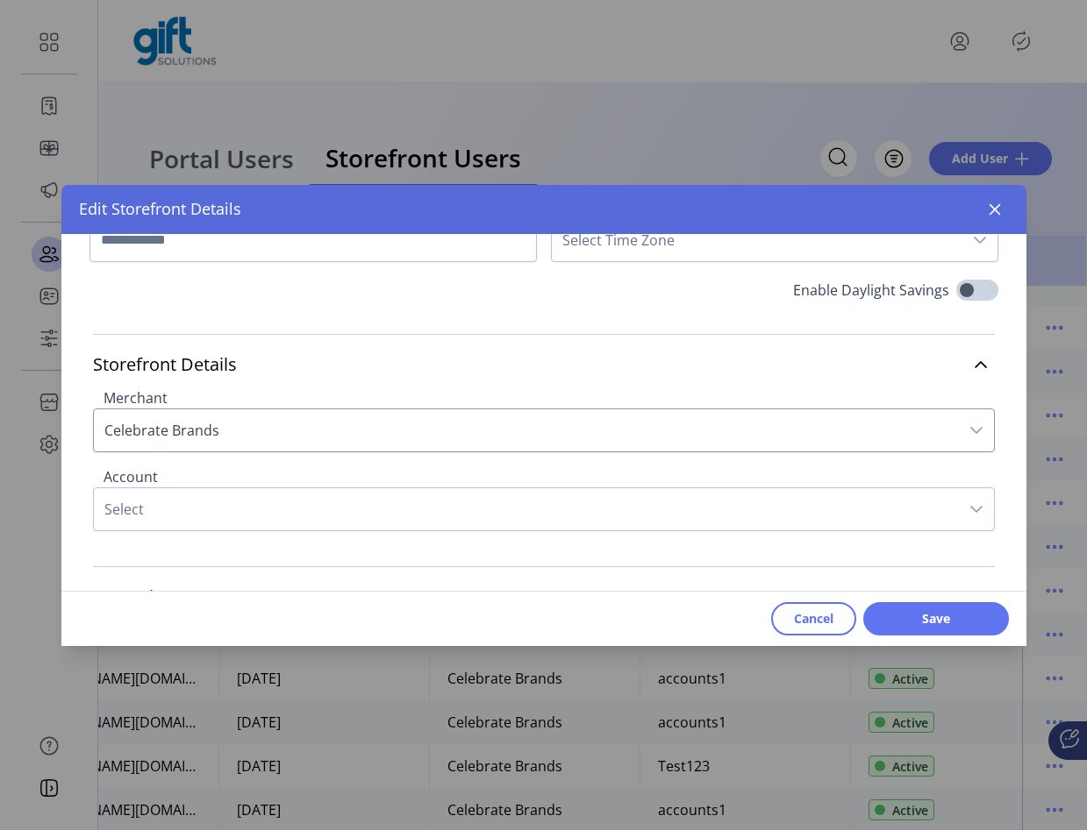
scroll to position [179, 0]
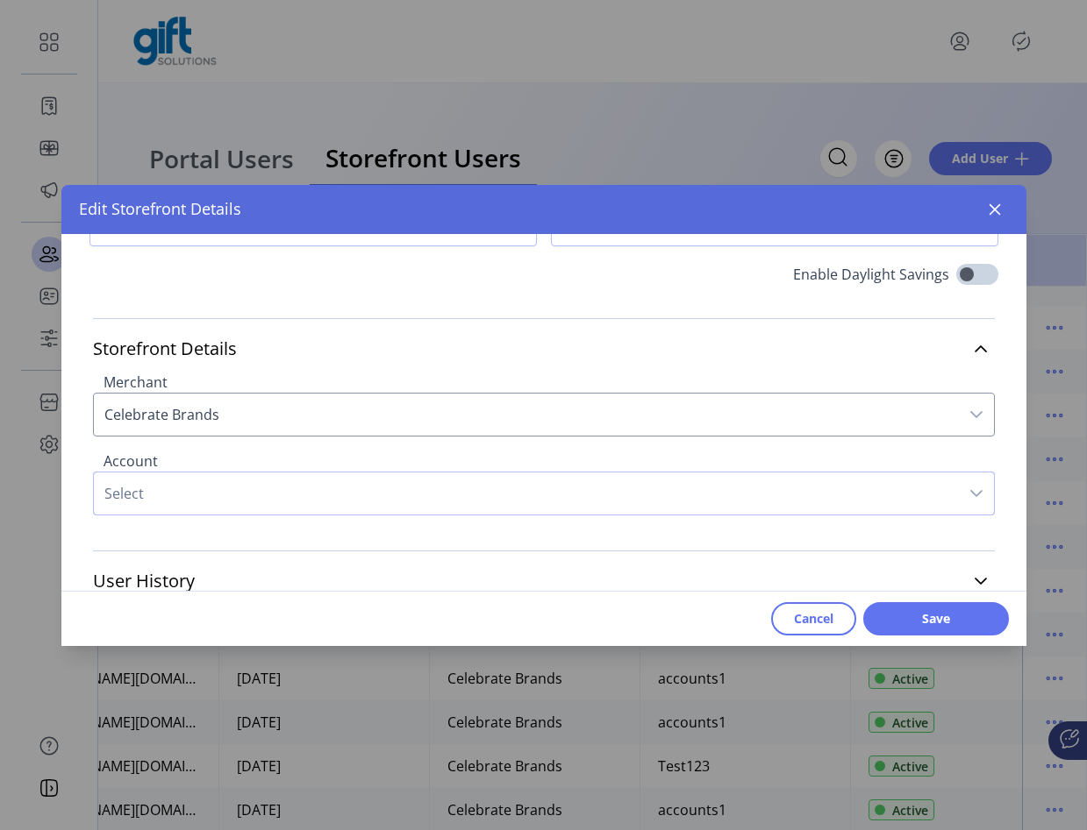
click at [419, 485] on span "Select" at bounding box center [526, 494] width 865 height 42
click at [364, 501] on span "Select" at bounding box center [526, 494] width 865 height 42
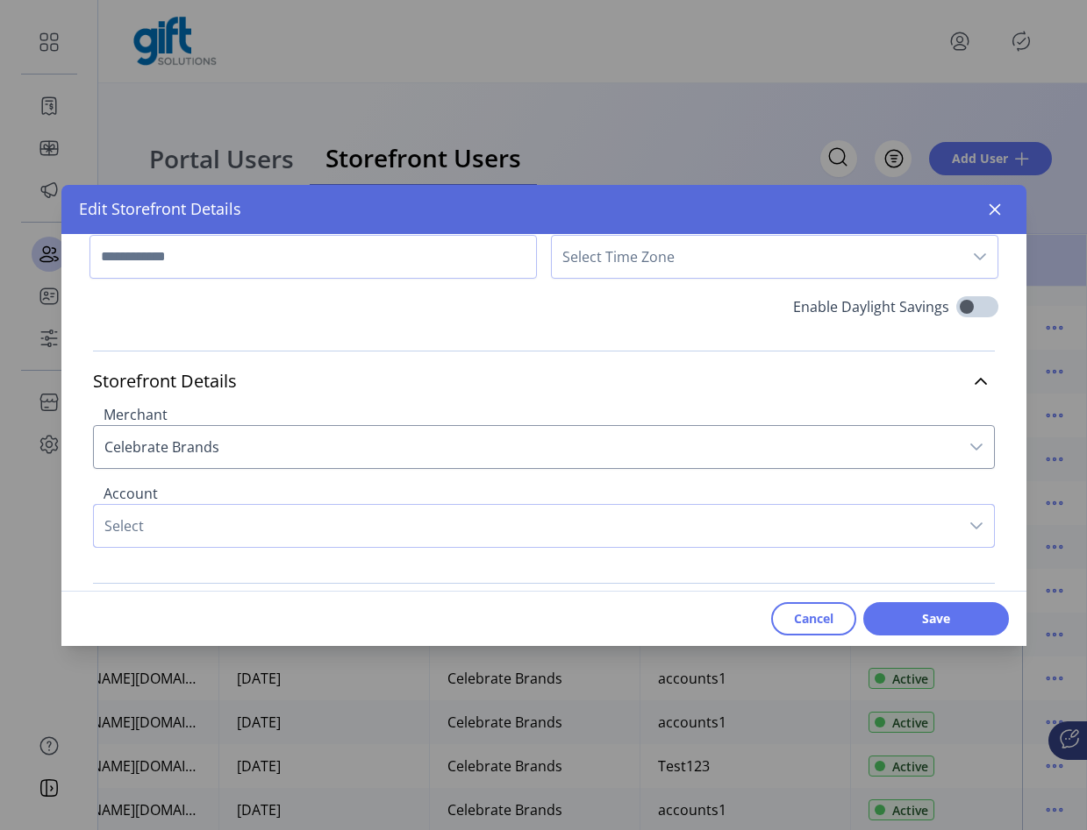
scroll to position [140, 0]
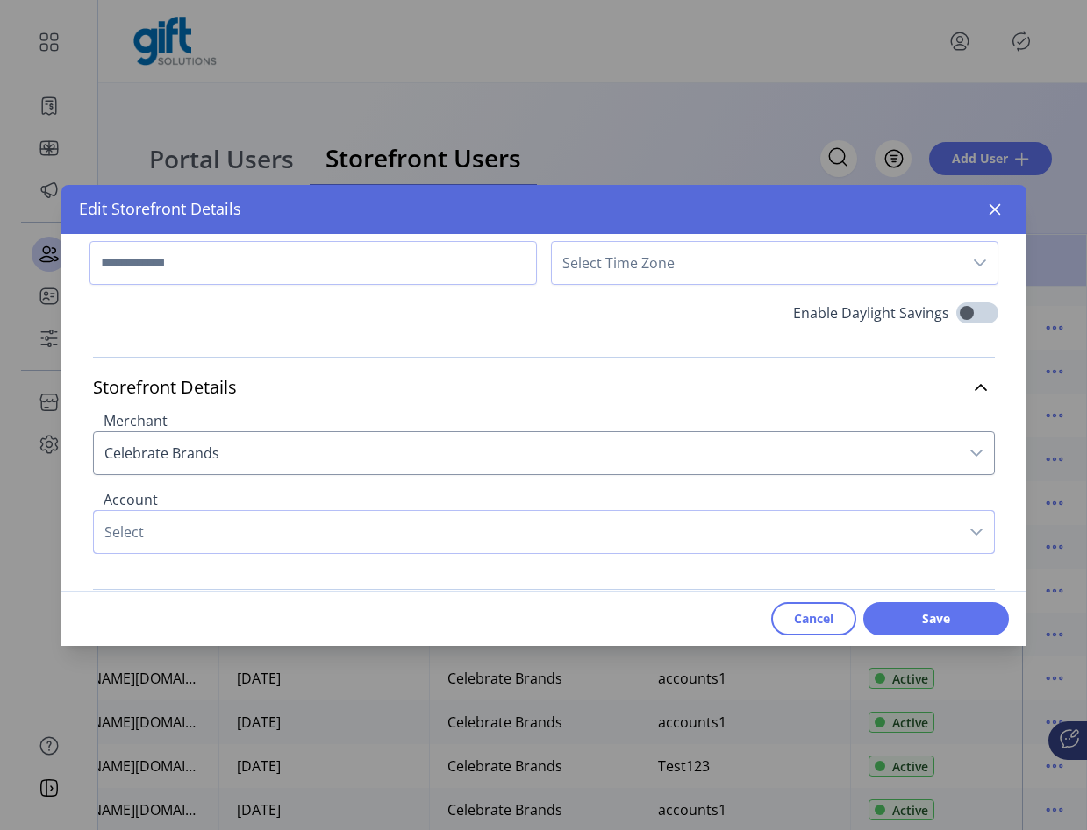
click at [327, 542] on span "Select" at bounding box center [526, 532] width 865 height 42
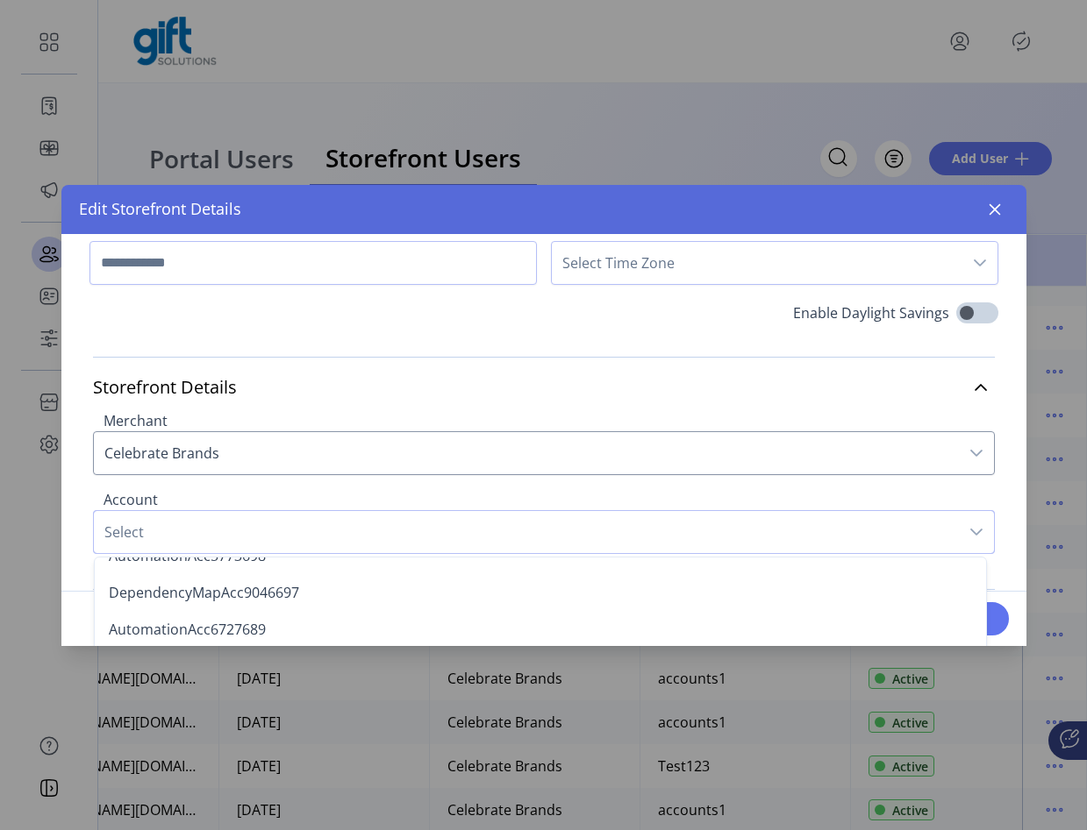
scroll to position [1047, 0]
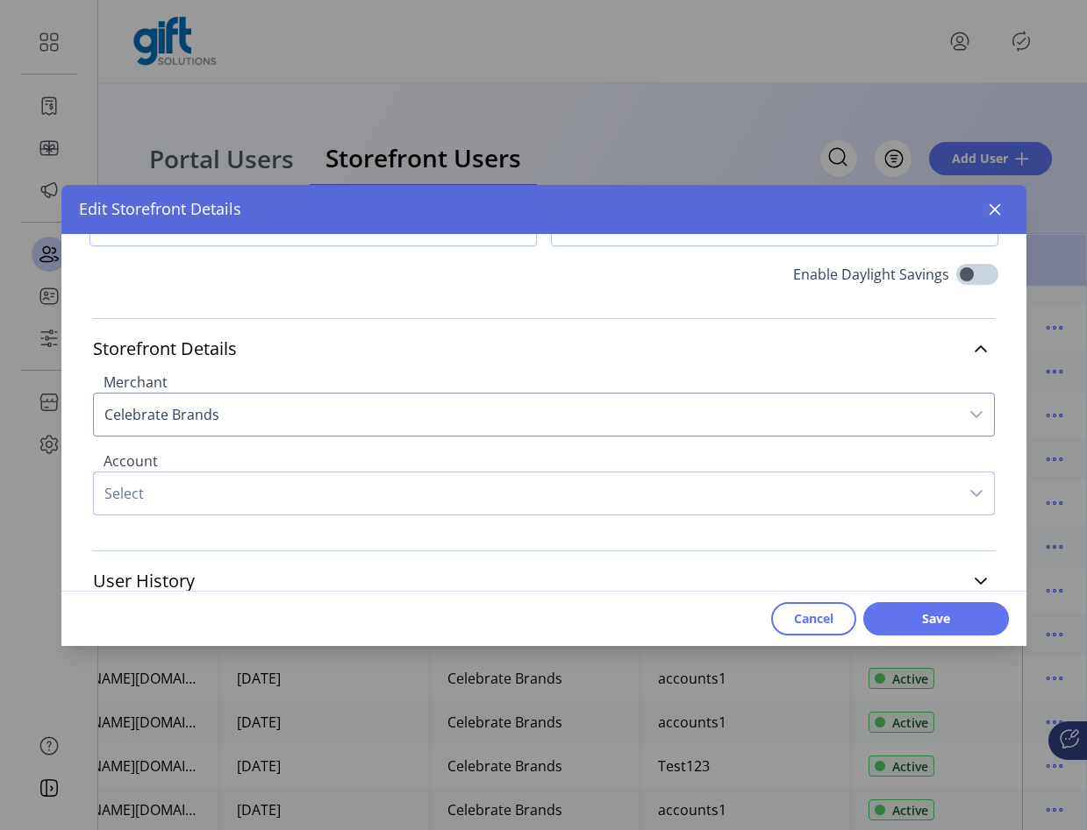
click at [310, 490] on span "Select" at bounding box center [526, 494] width 865 height 42
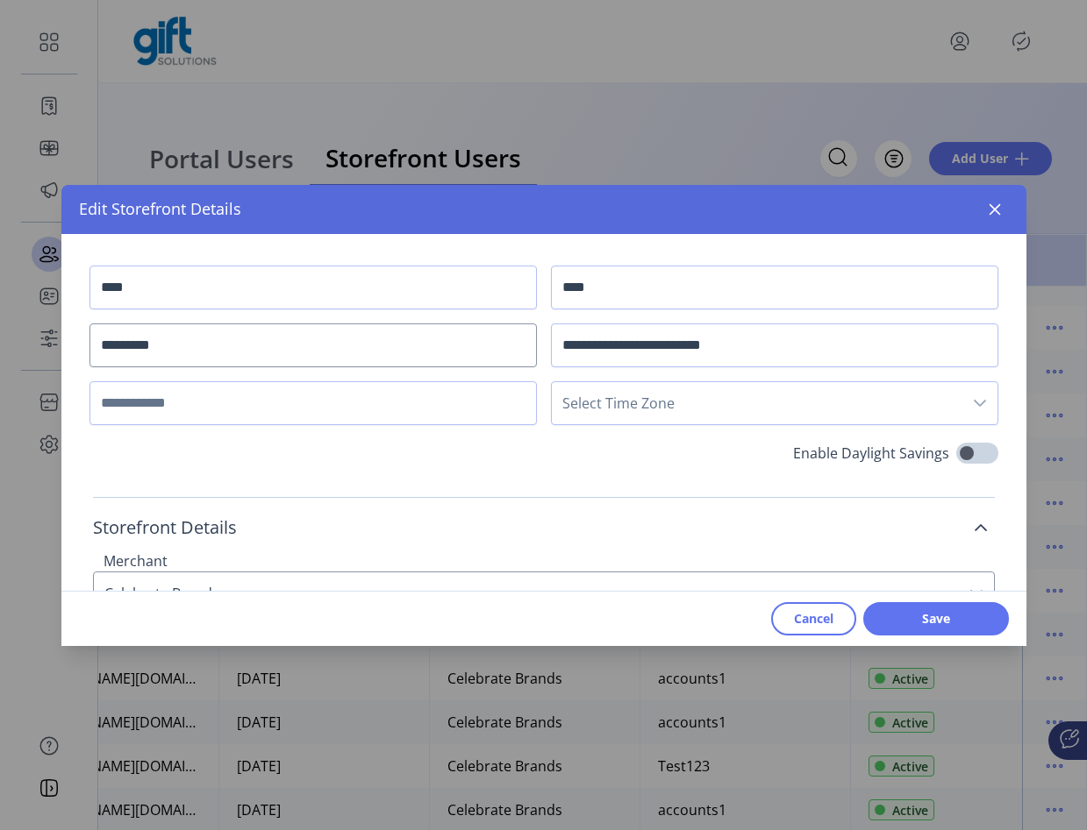
scroll to position [179, 0]
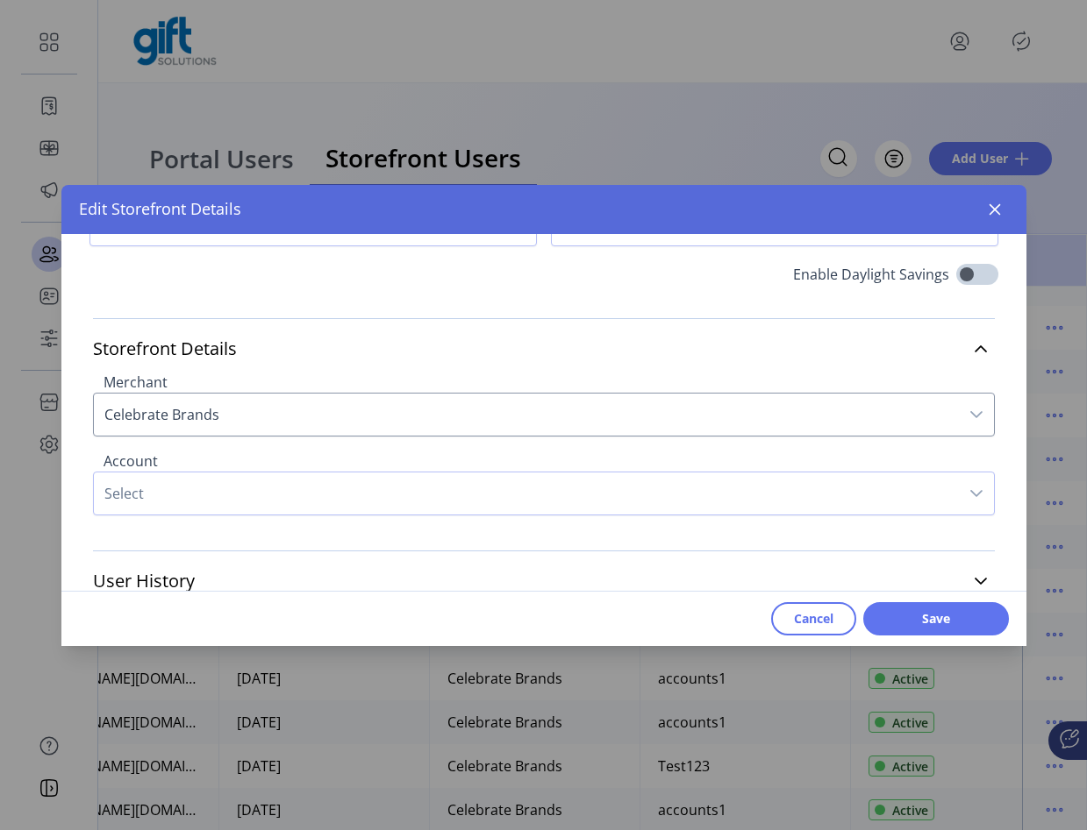
click at [243, 461] on div "Account Select" at bounding box center [544, 483] width 902 height 72
click at [243, 480] on span "Select" at bounding box center [526, 494] width 865 height 42
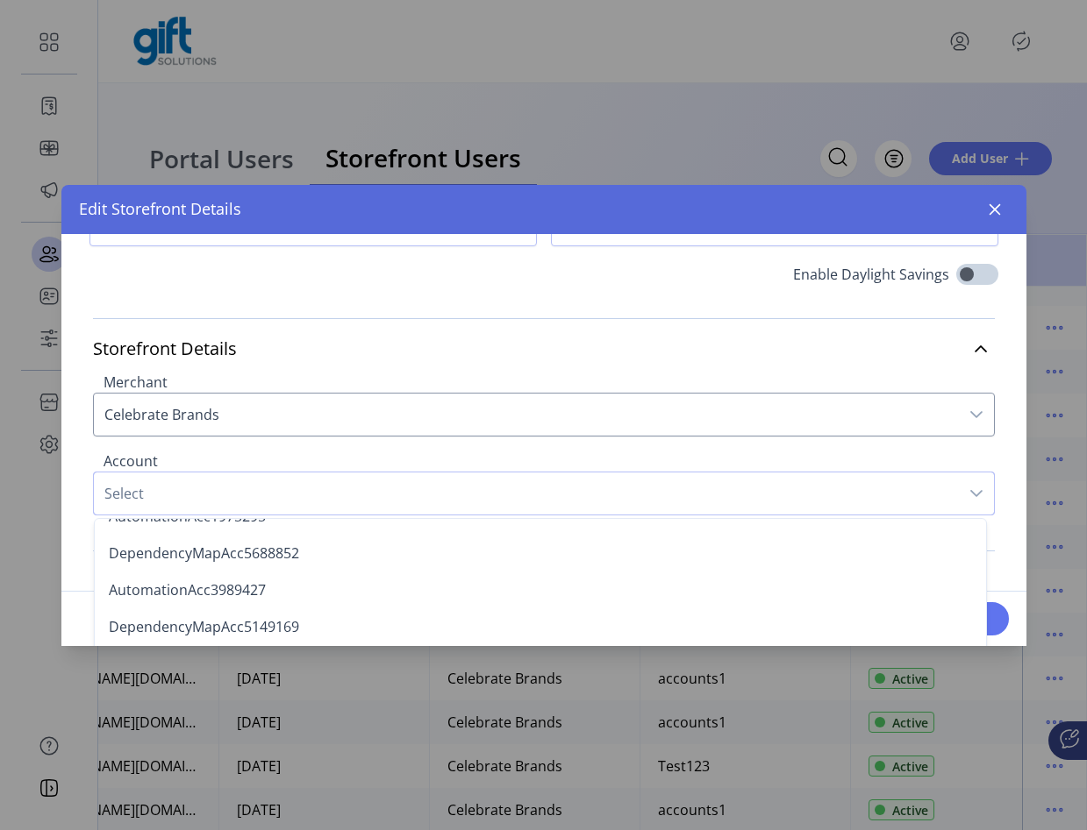
scroll to position [123, 0]
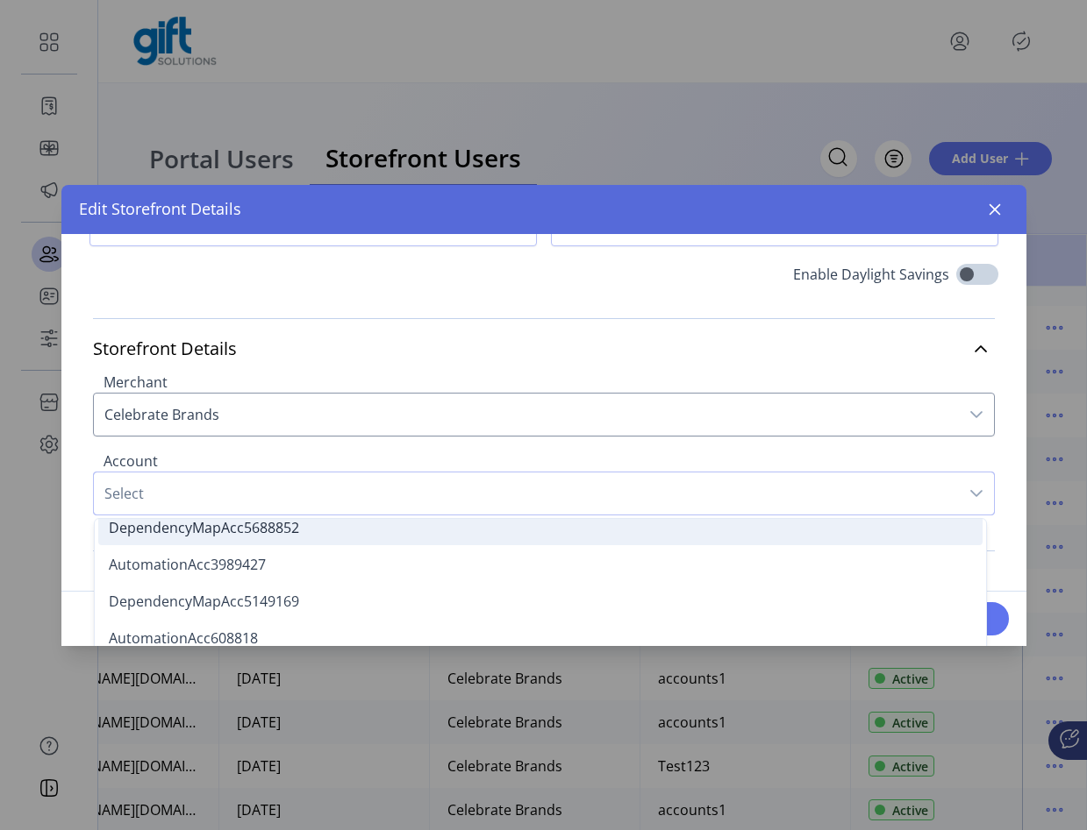
click at [255, 532] on span "DependencyMapAcc5688852" at bounding box center [204, 527] width 190 height 19
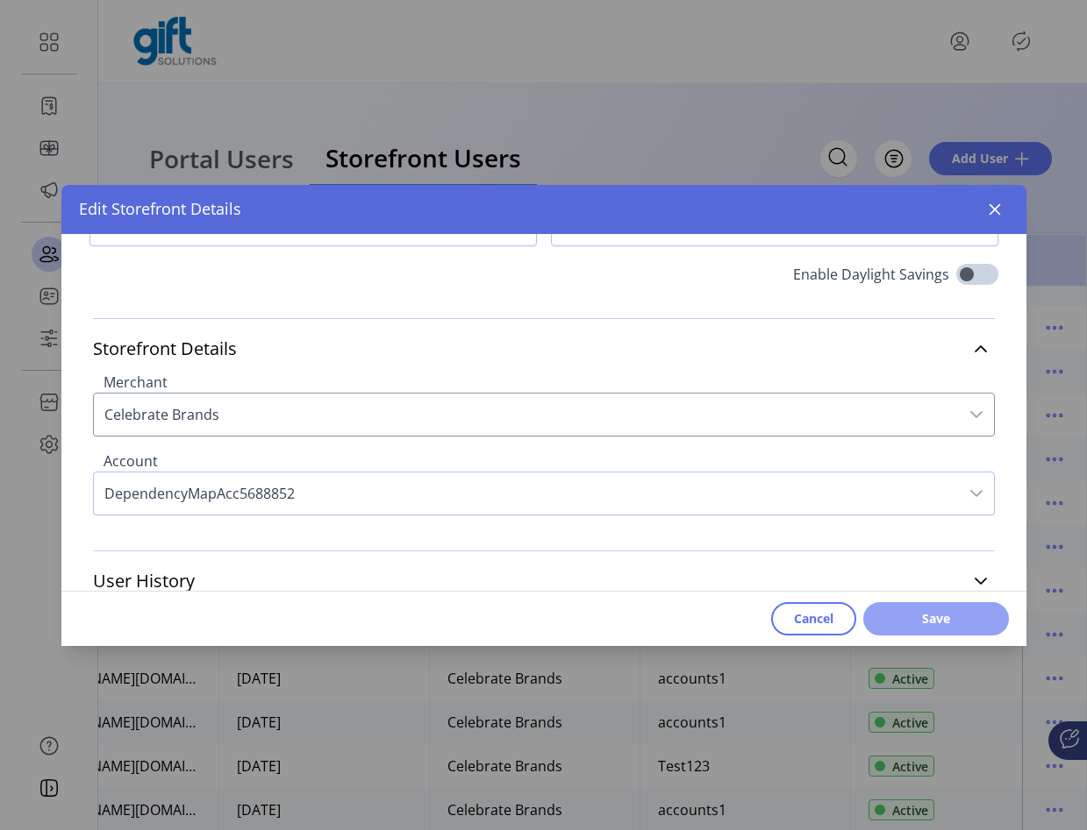
click at [889, 617] on span "Save" at bounding box center [936, 618] width 100 height 18
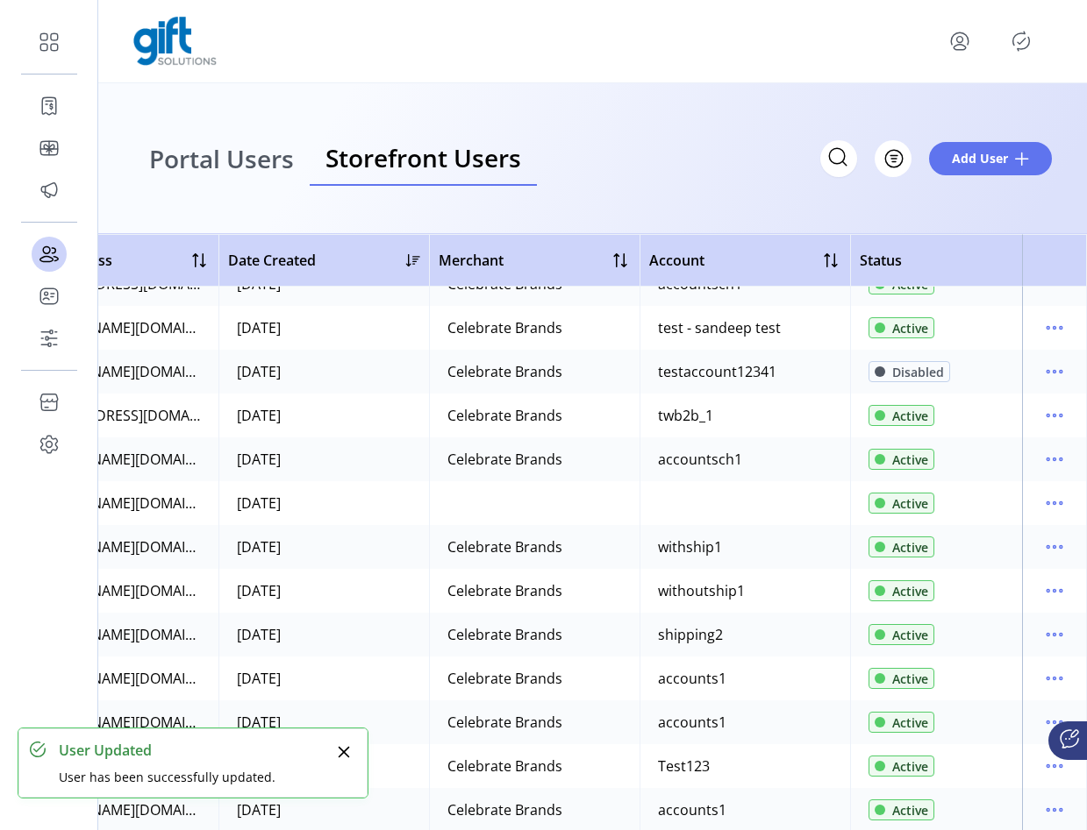
click at [1007, 43] on p-button at bounding box center [1021, 41] width 28 height 28
click at [1037, 43] on div at bounding box center [998, 41] width 106 height 28
click at [1029, 43] on icon "Publisher Panel" at bounding box center [1021, 41] width 17 height 19
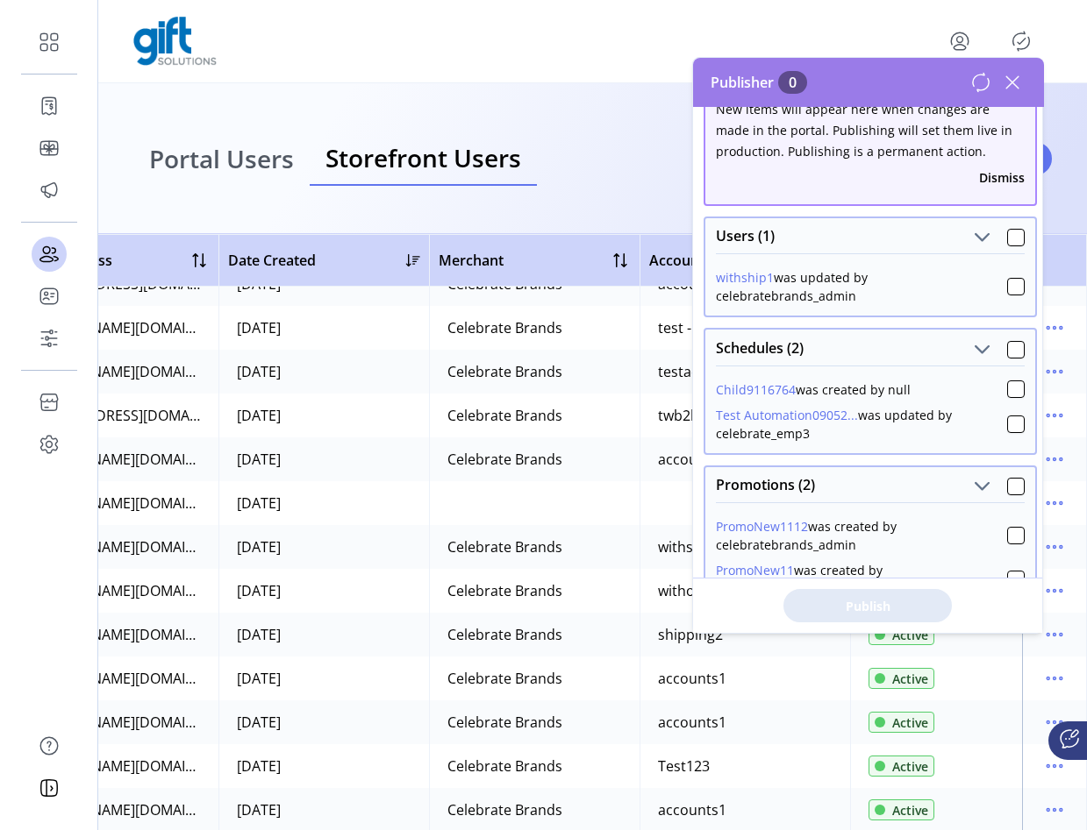
scroll to position [26, 0]
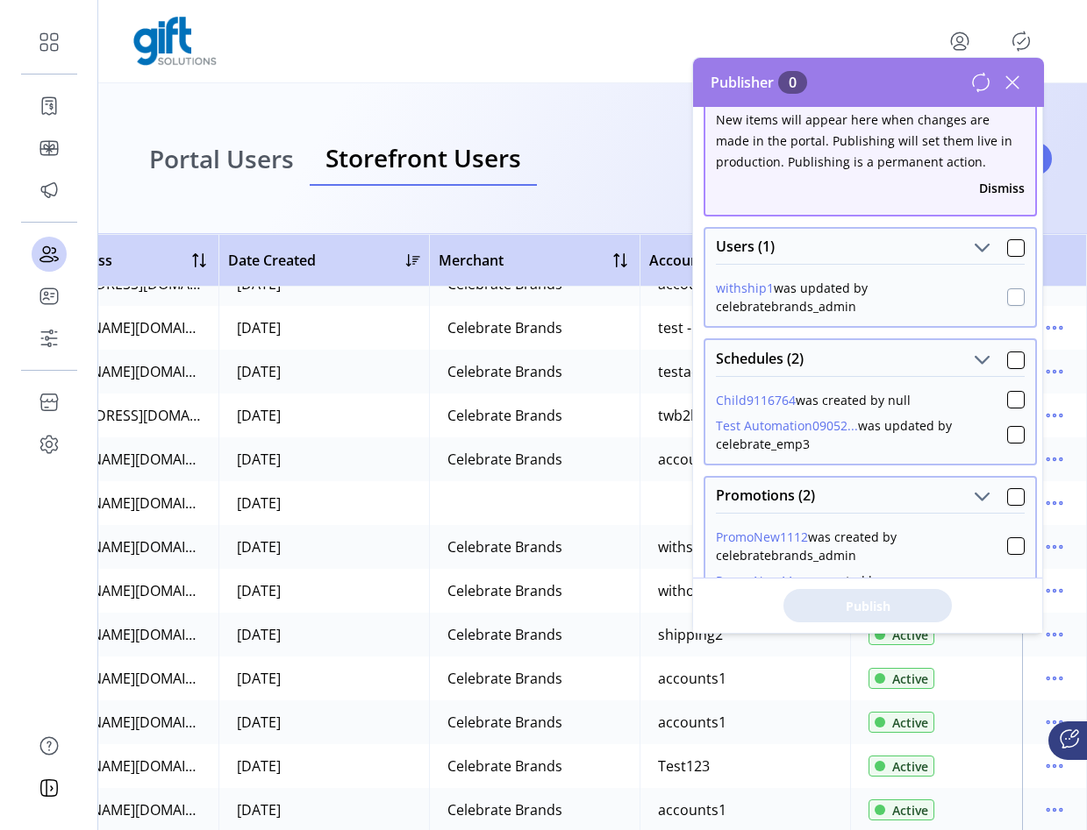
click at [1007, 296] on div at bounding box center [1016, 298] width 18 height 18
click at [894, 610] on span "Publish 1 Items" at bounding box center [867, 606] width 123 height 18
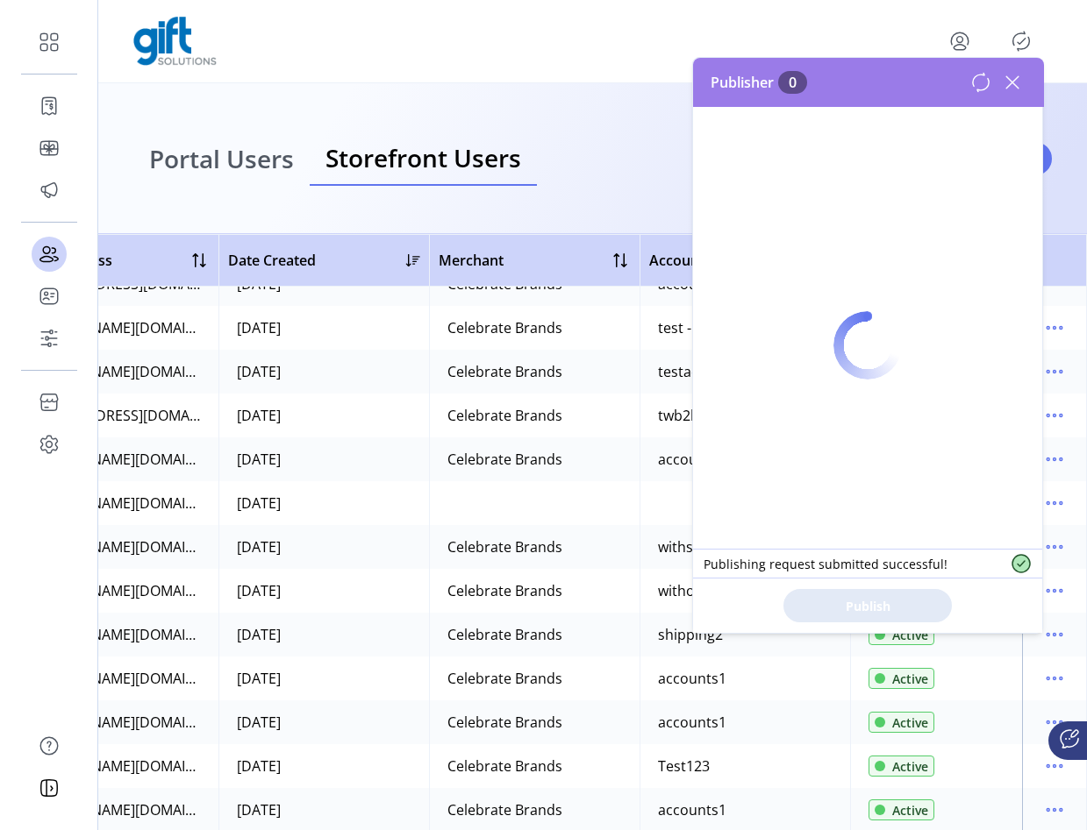
scroll to position [0, 0]
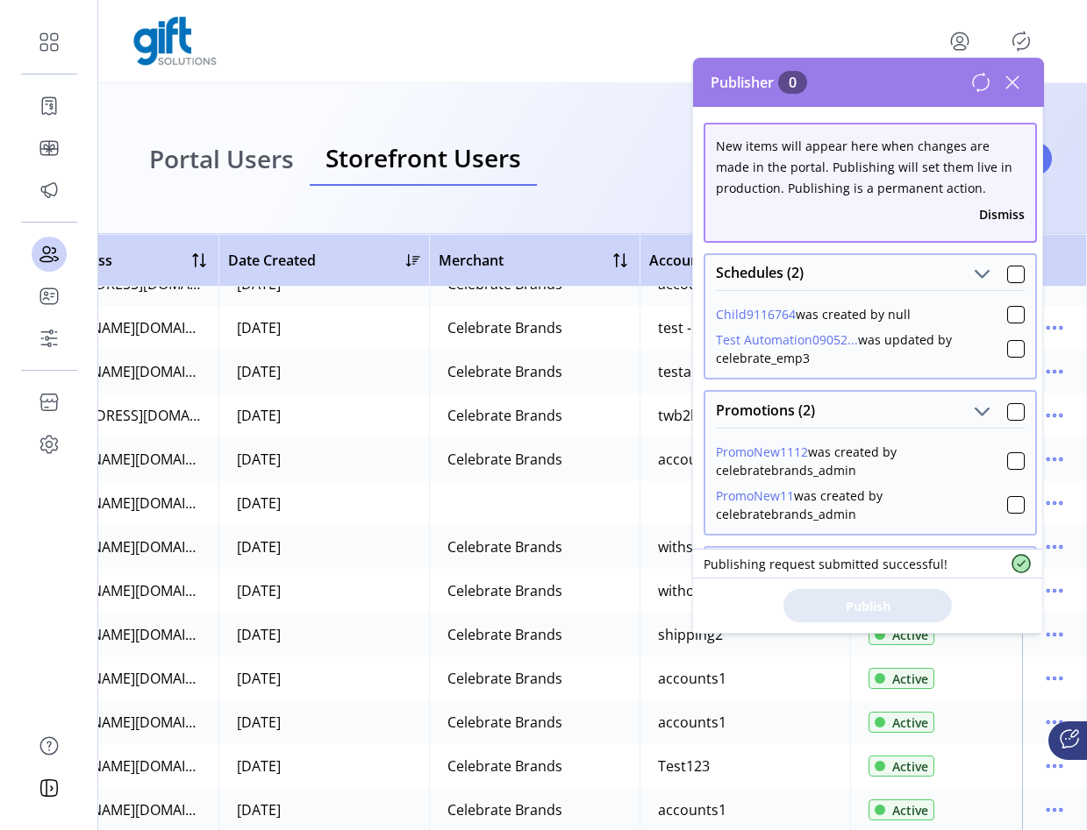
click at [1009, 84] on icon at bounding box center [1012, 82] width 12 height 12
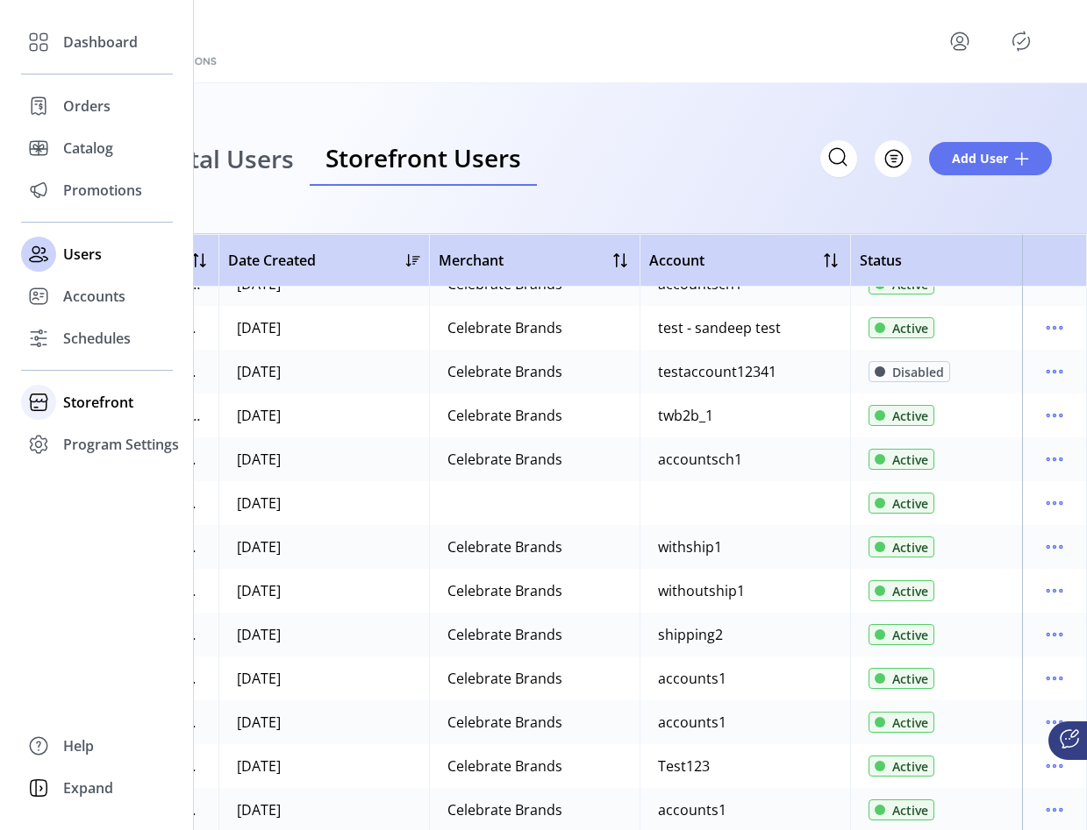
click at [80, 415] on div "Storefront" at bounding box center [97, 402] width 152 height 42
click at [102, 429] on span "Configuration" at bounding box center [109, 437] width 92 height 21
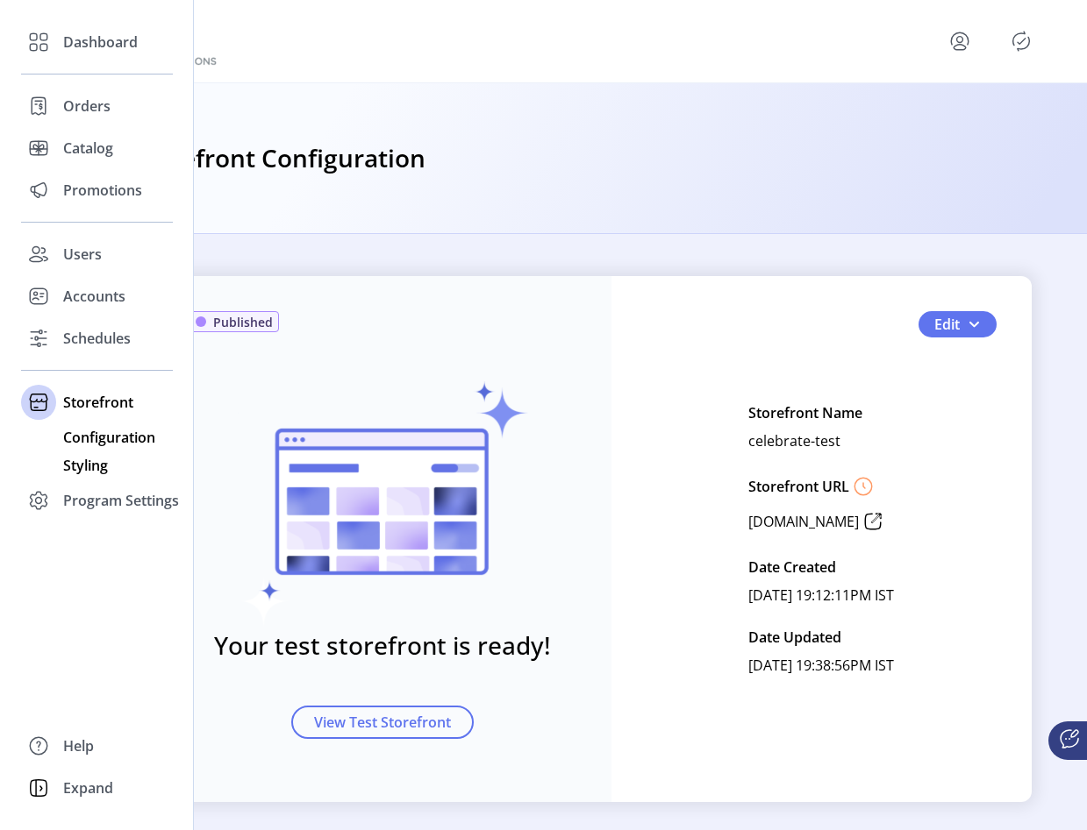
click at [77, 459] on span "Styling" at bounding box center [85, 465] width 45 height 21
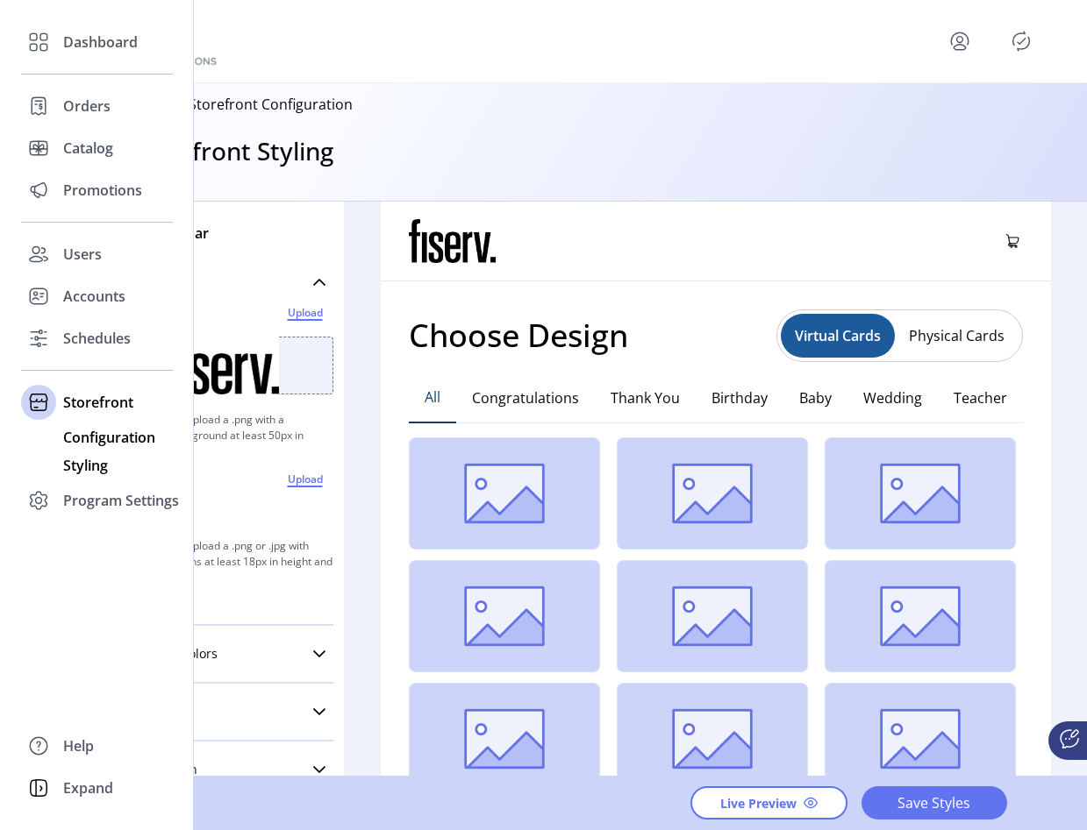
click at [139, 436] on span "Configuration" at bounding box center [109, 437] width 92 height 21
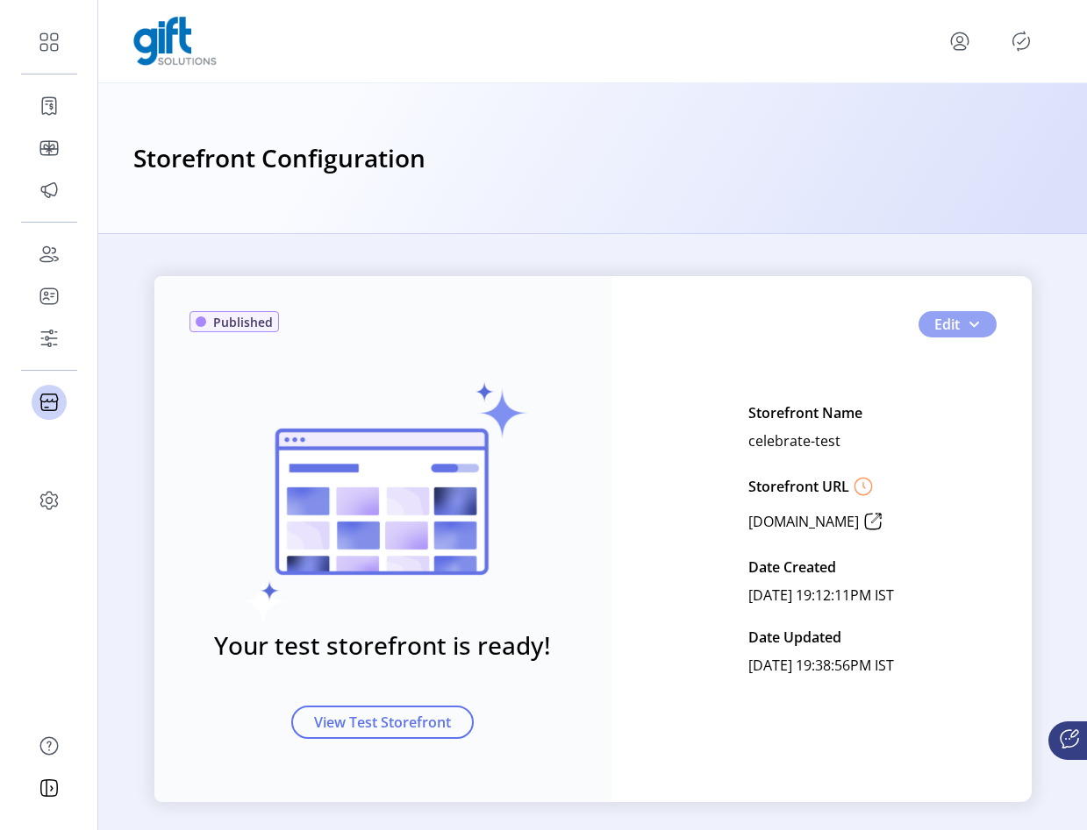
click at [979, 333] on button "Edit" at bounding box center [957, 324] width 78 height 26
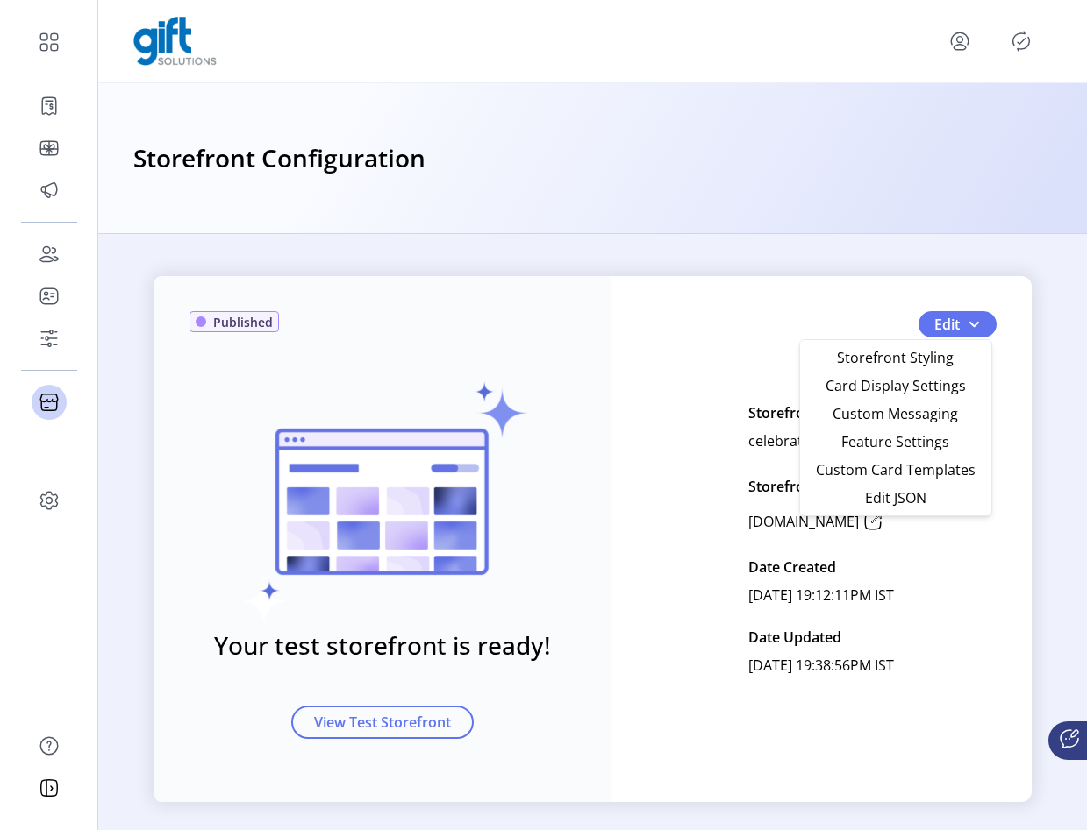
click at [966, 289] on div "Published Your test storefront is ready! View Test Storefront Edit Storefront N…" at bounding box center [592, 539] width 877 height 526
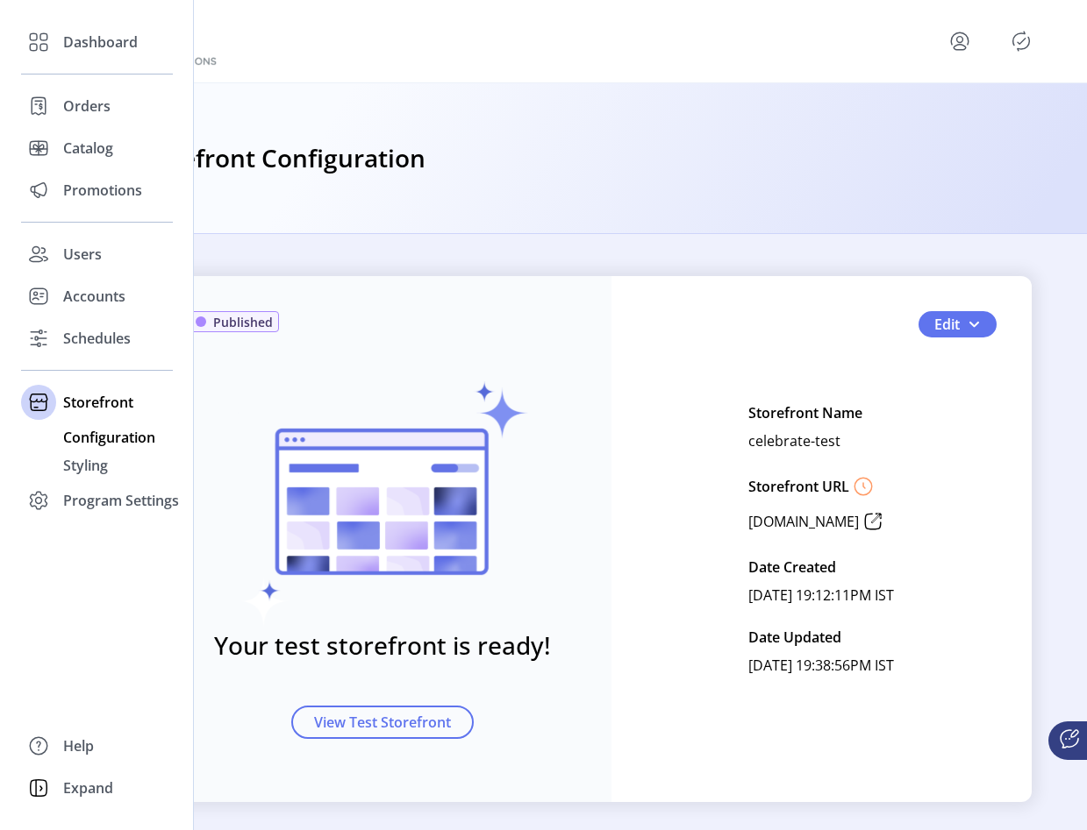
click at [68, 68] on div "Dashboard Orders Catalog Promotions Users Accounts Schedules Storefront Configu…" at bounding box center [97, 271] width 152 height 501
click at [60, 46] on div "Dashboard" at bounding box center [97, 42] width 152 height 42
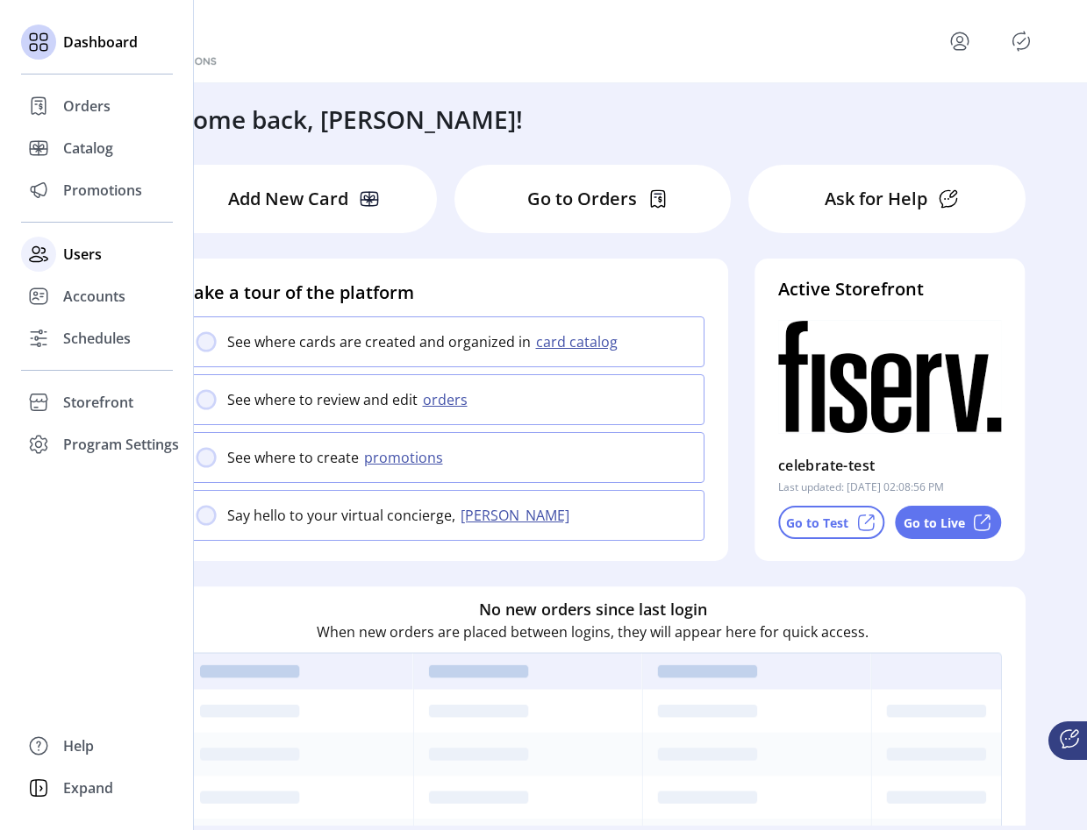
click at [96, 256] on span "Users" at bounding box center [82, 254] width 39 height 21
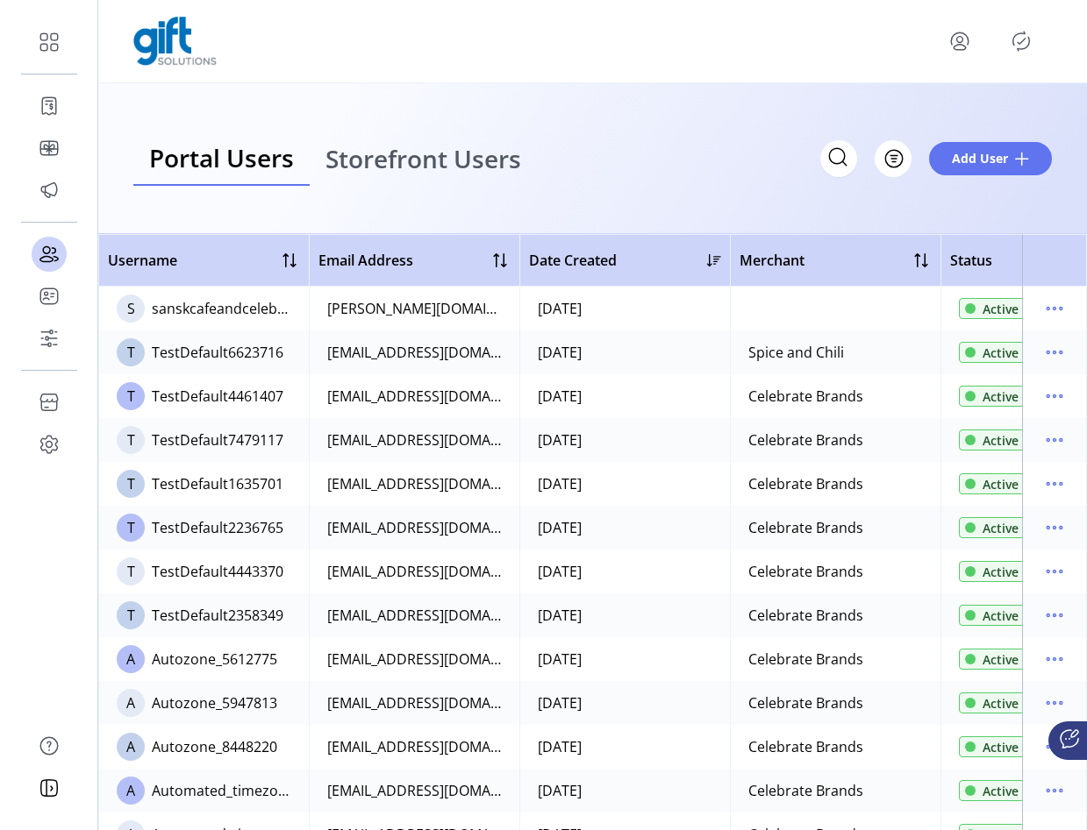
click at [1016, 32] on icon "Publisher Panel" at bounding box center [1021, 41] width 28 height 28
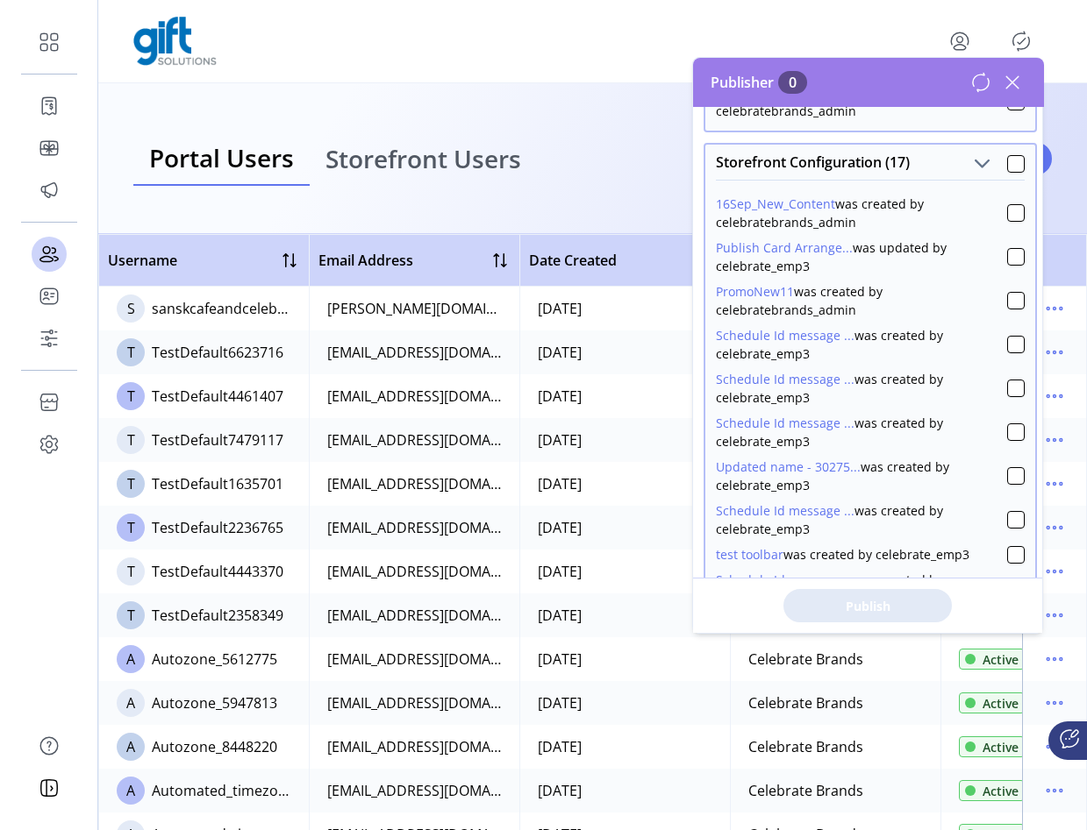
scroll to position [549, 0]
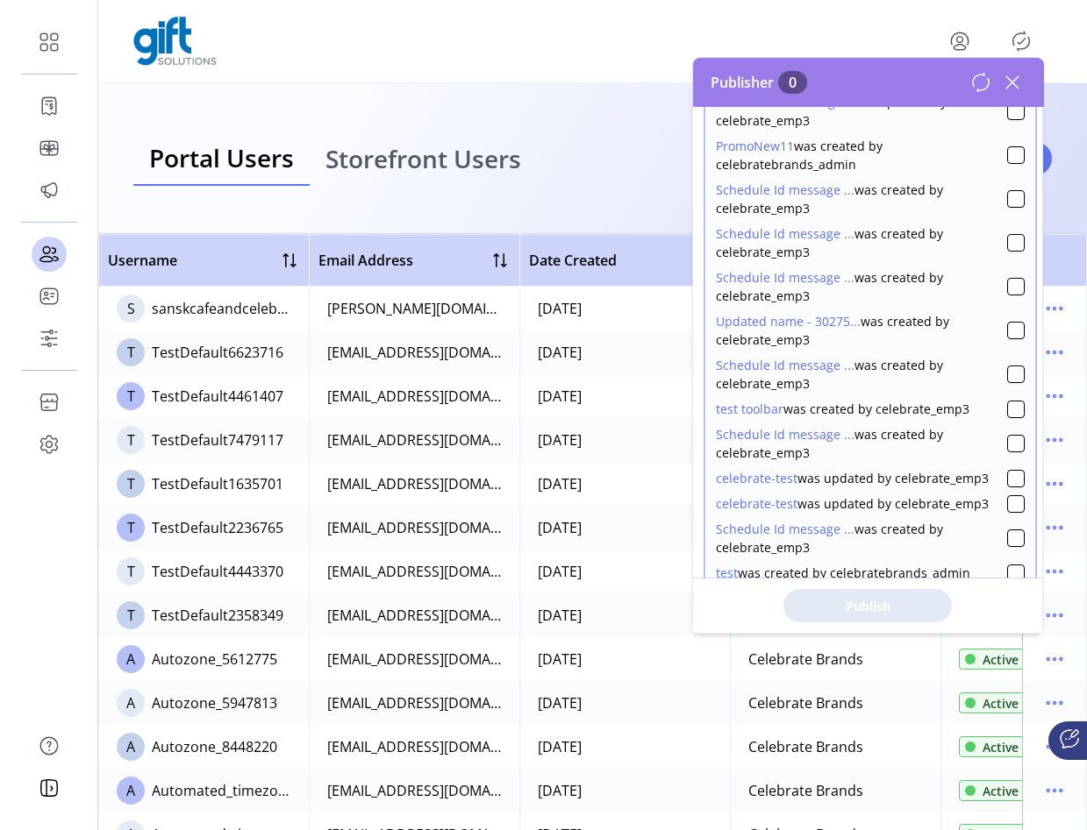
click at [1012, 86] on icon at bounding box center [1012, 82] width 28 height 28
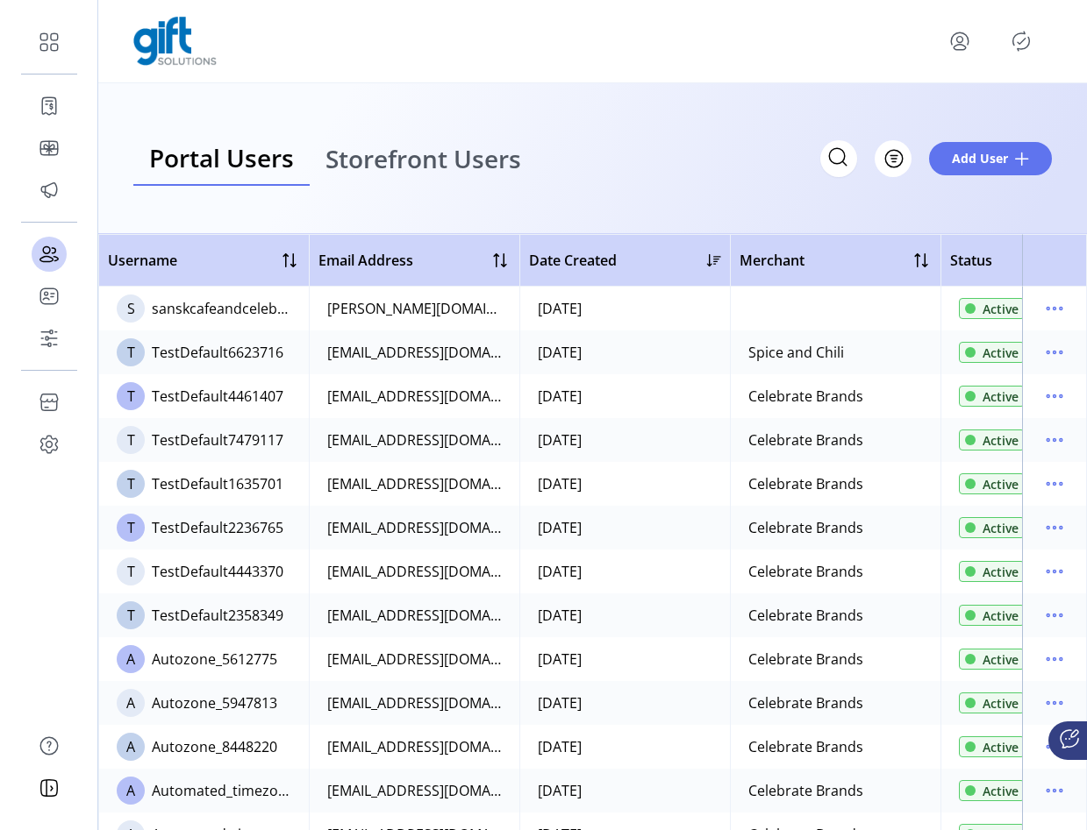
click at [959, 37] on icon "menu" at bounding box center [960, 40] width 6 height 6
click at [963, 109] on link "Sign Out" at bounding box center [896, 110] width 153 height 28
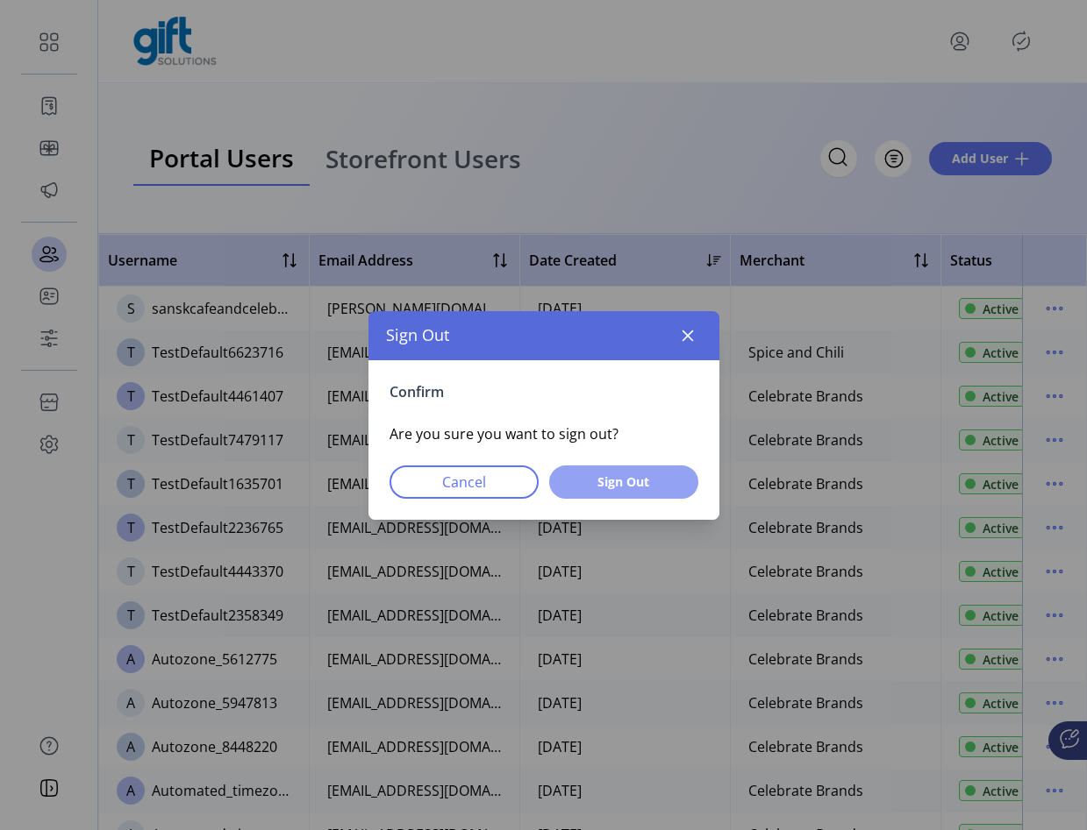
click at [664, 479] on span "Sign Out" at bounding box center [623, 482] width 103 height 18
